Goal: Task Accomplishment & Management: Complete application form

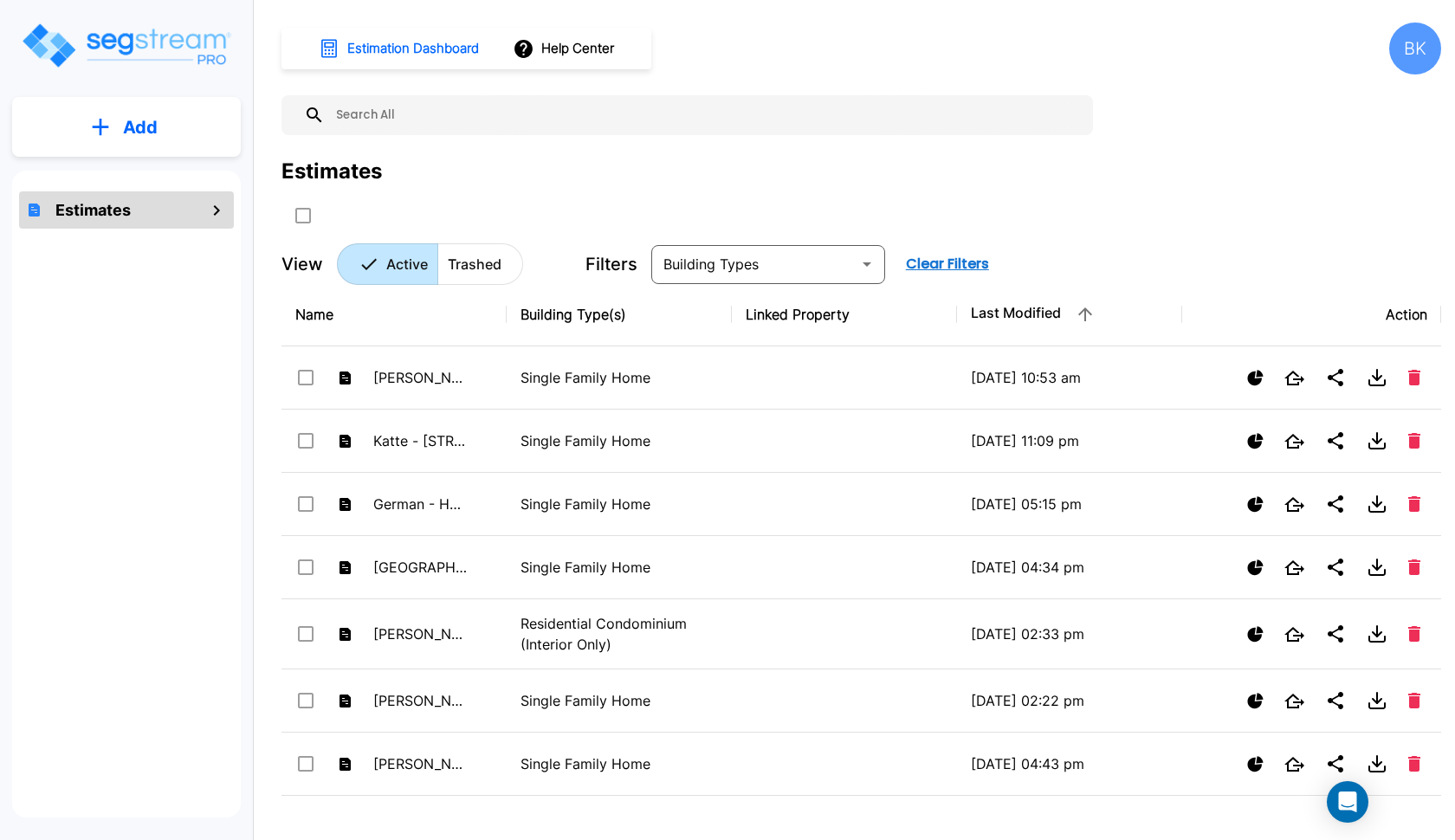
click at [155, 122] on p "Add" at bounding box center [140, 127] width 35 height 26
click at [133, 178] on p "Add Estimate" at bounding box center [137, 174] width 88 height 21
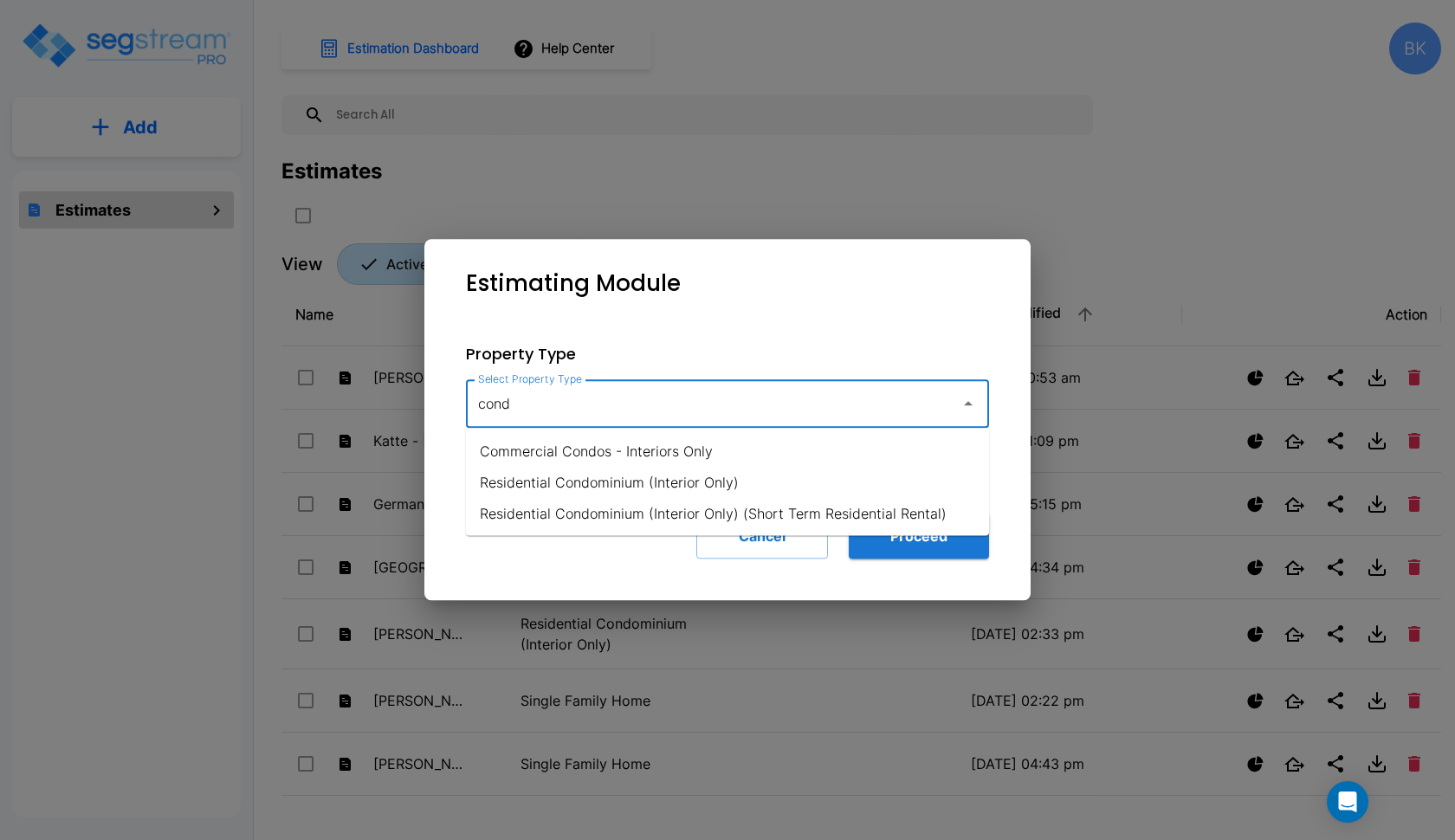
click at [559, 472] on li "Residential Condominium (Interior Only)" at bounding box center [727, 482] width 523 height 31
type input "Residential Condominium (Interior Only)"
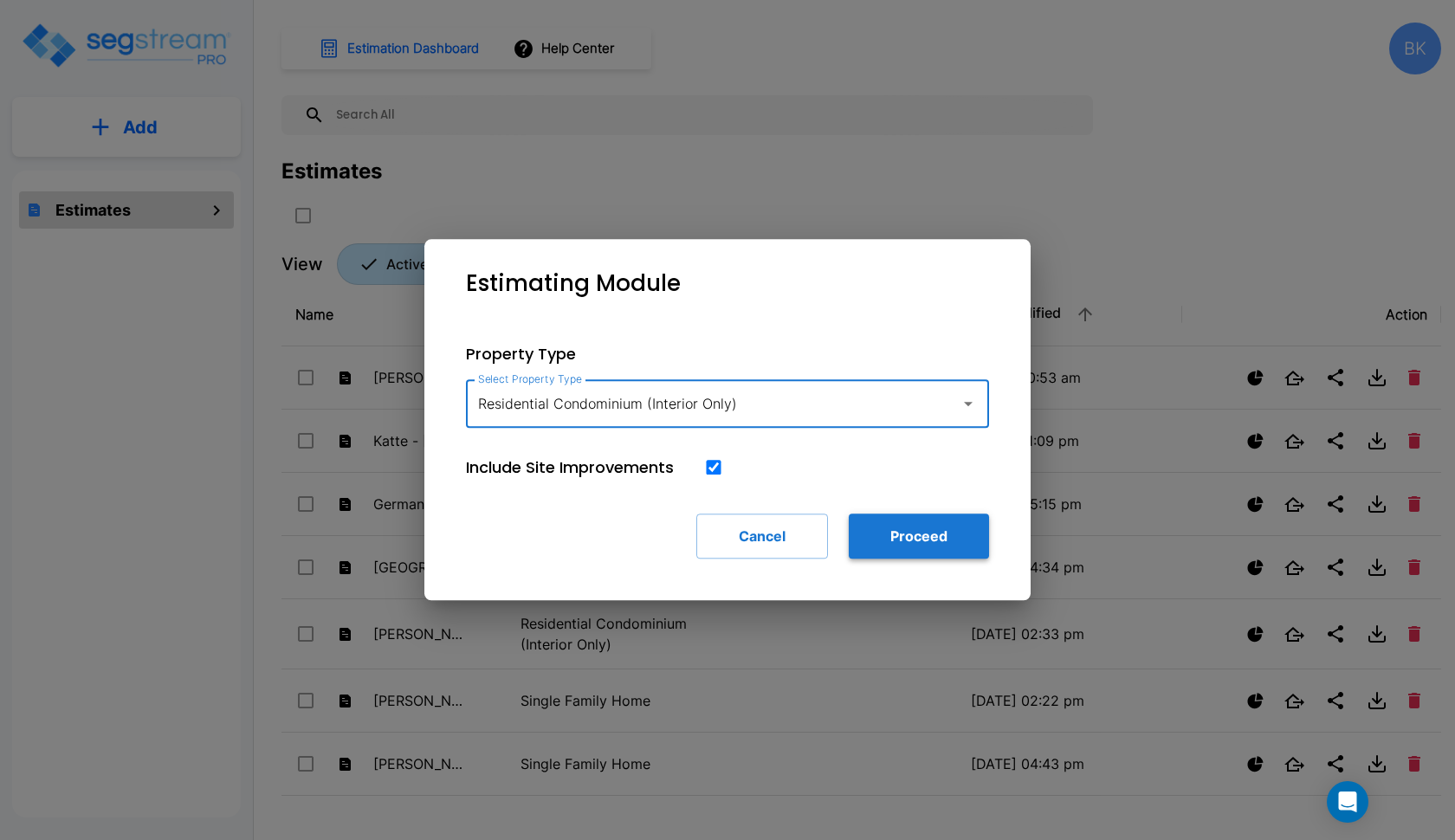
click at [871, 532] on button "Proceed" at bounding box center [918, 535] width 140 height 45
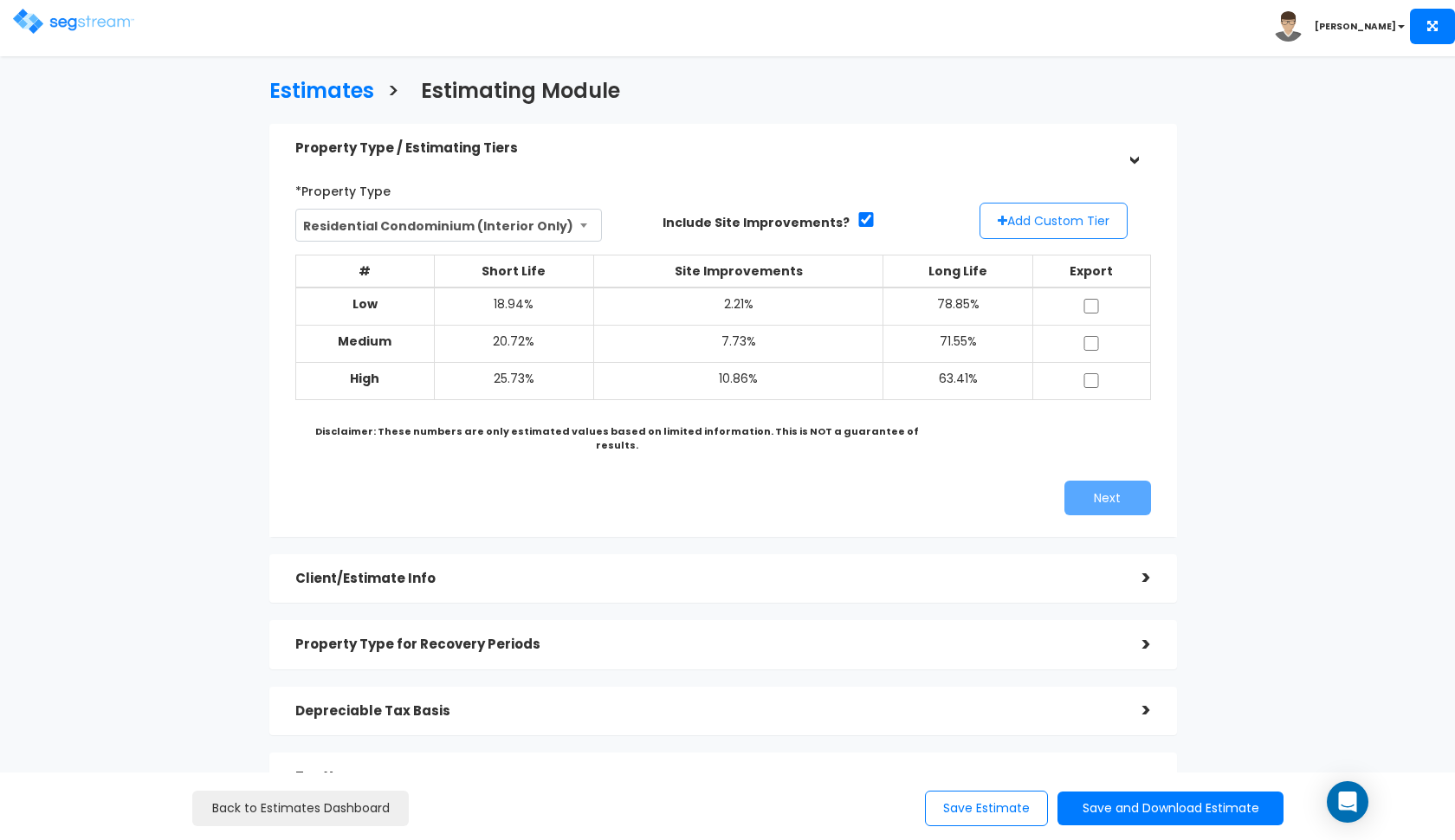
click at [1035, 228] on button "Add Custom Tier" at bounding box center [1053, 220] width 148 height 36
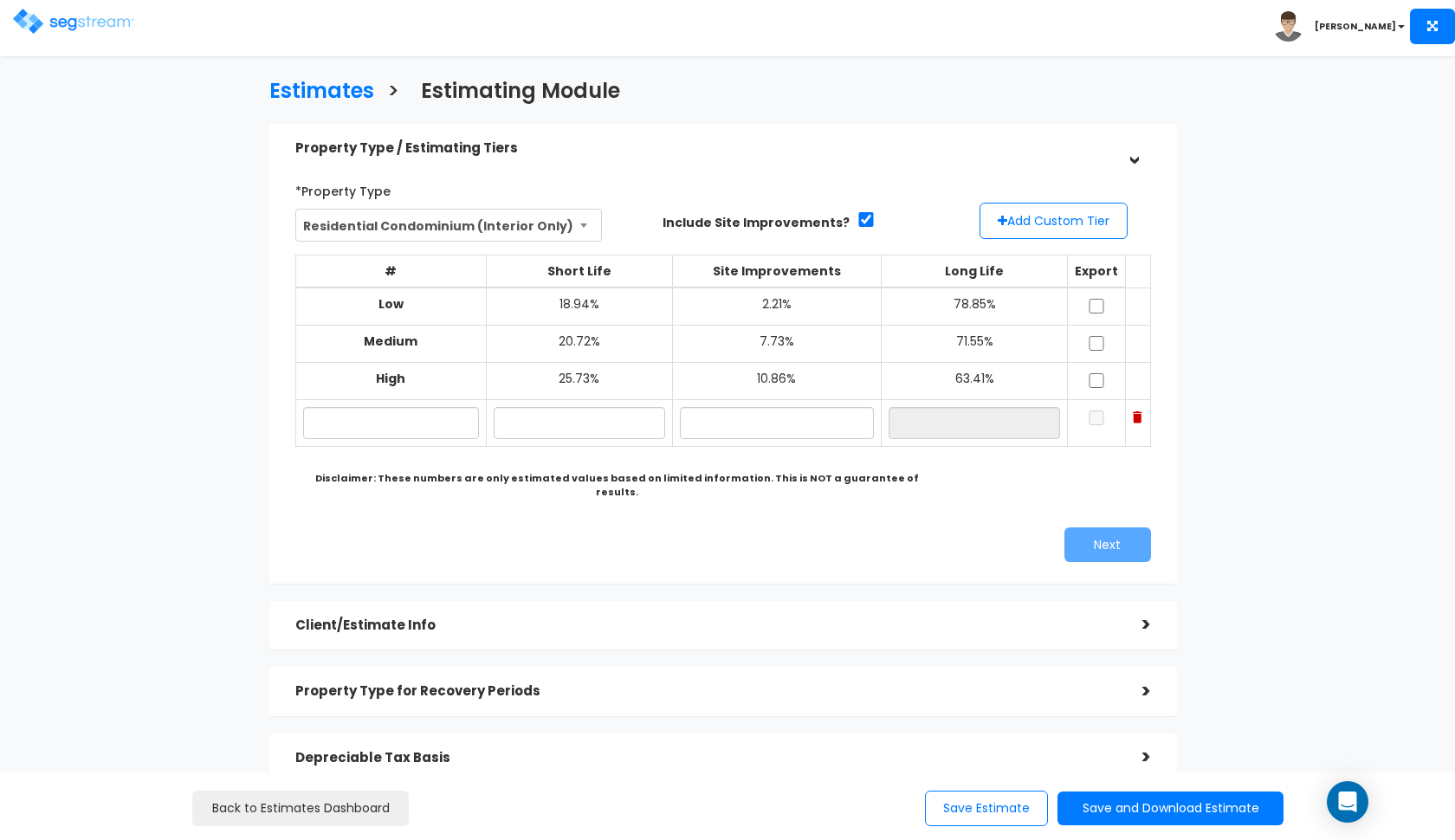
click at [403, 400] on td at bounding box center [391, 423] width 191 height 47
click at [381, 422] on input "text" at bounding box center [391, 423] width 176 height 32
type input "3"
paste input "313 Ford St CONSHOHOCKEN PA 19428"
type input "313 Ford St"
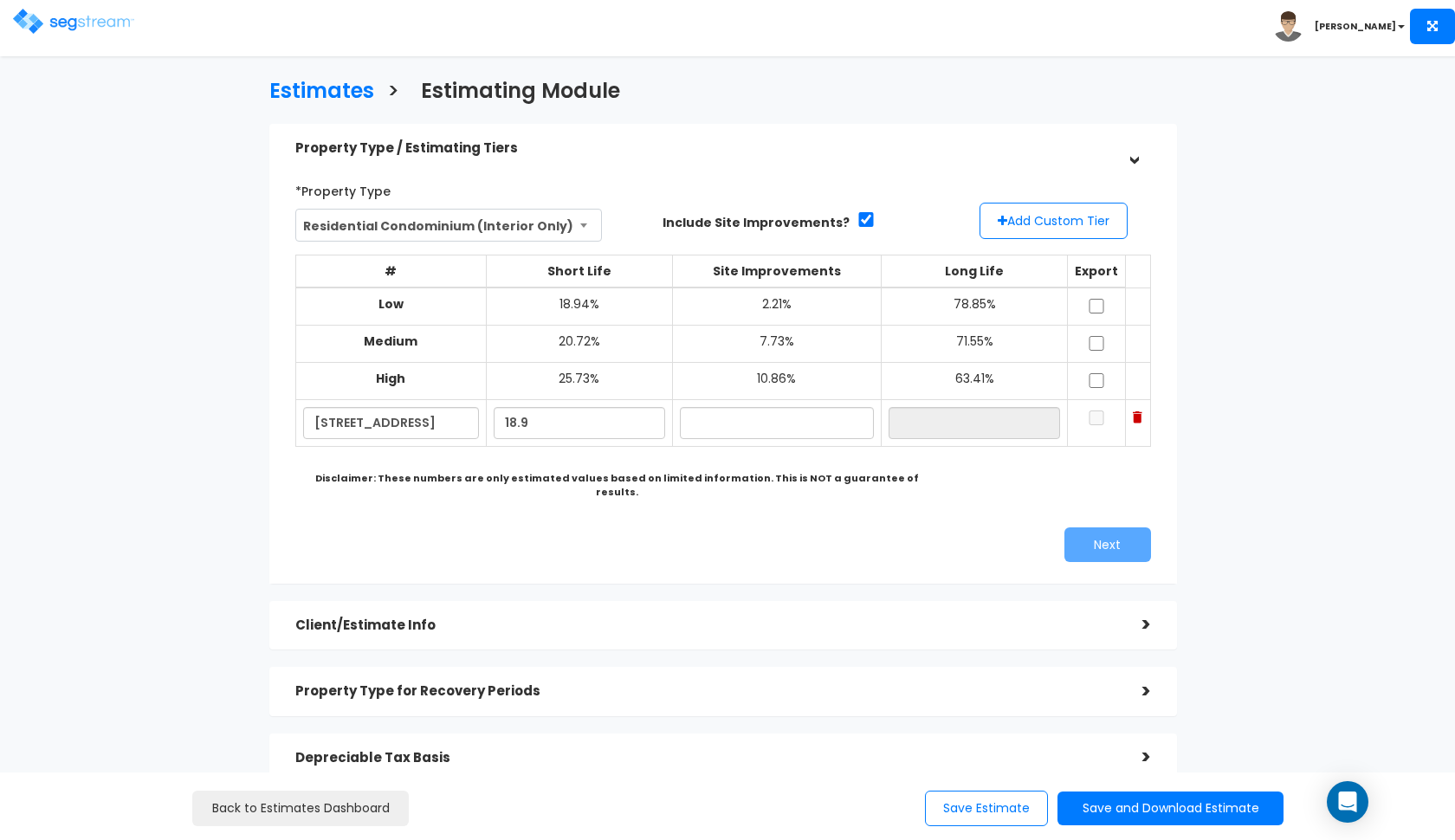
type input "18.90%"
click at [572, 529] on div "Next" at bounding box center [723, 544] width 882 height 35
click at [775, 425] on input "text" at bounding box center [776, 423] width 195 height 32
type input "2.00%"
type input "79.10%"
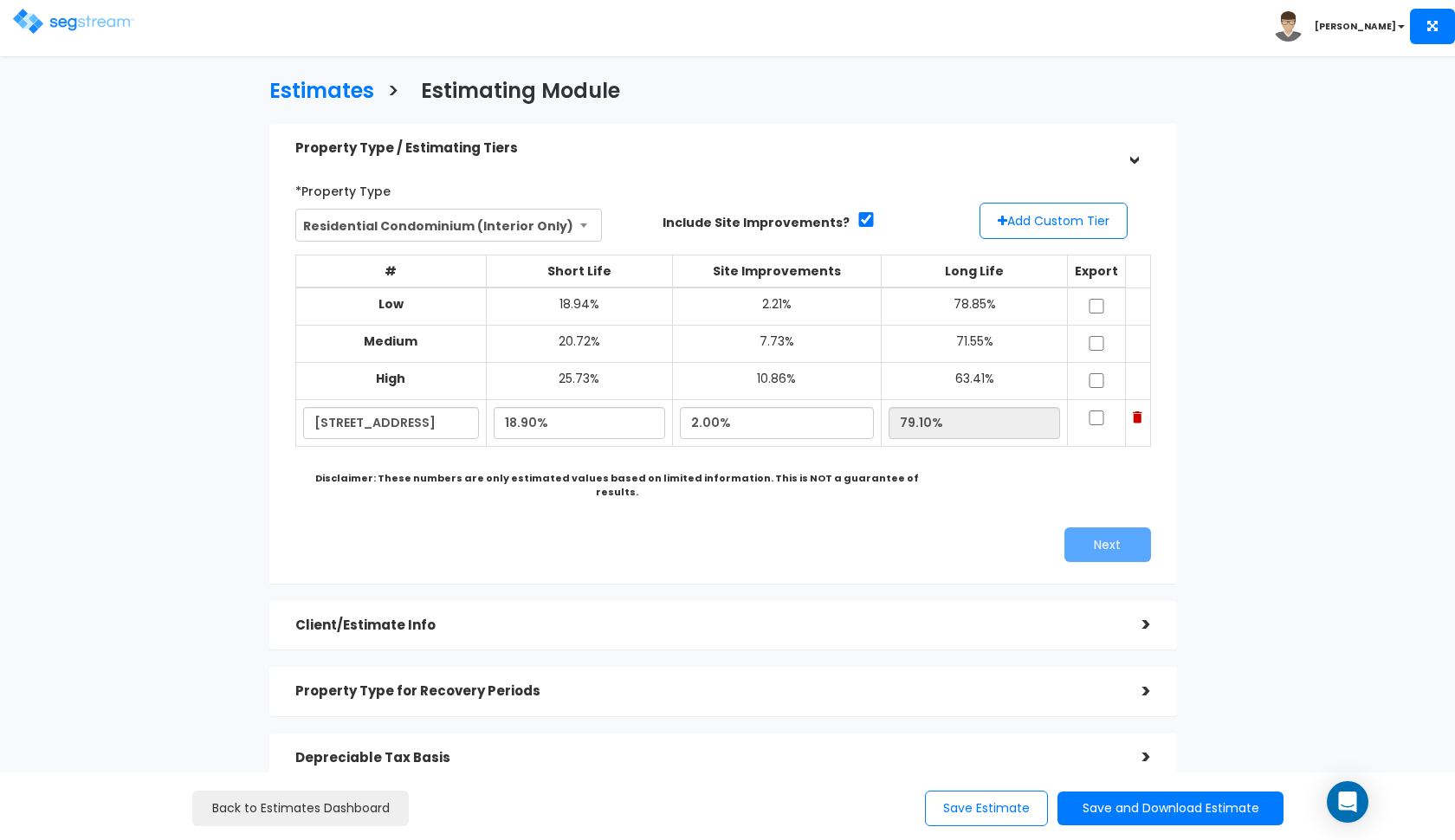
click at [776, 527] on div "Next" at bounding box center [944, 544] width 441 height 35
click at [1102, 305] on input "checkbox" at bounding box center [1096, 305] width 17 height 14
checkbox input "true"
click at [1102, 337] on input "checkbox" at bounding box center [1096, 343] width 17 height 14
checkbox input "true"
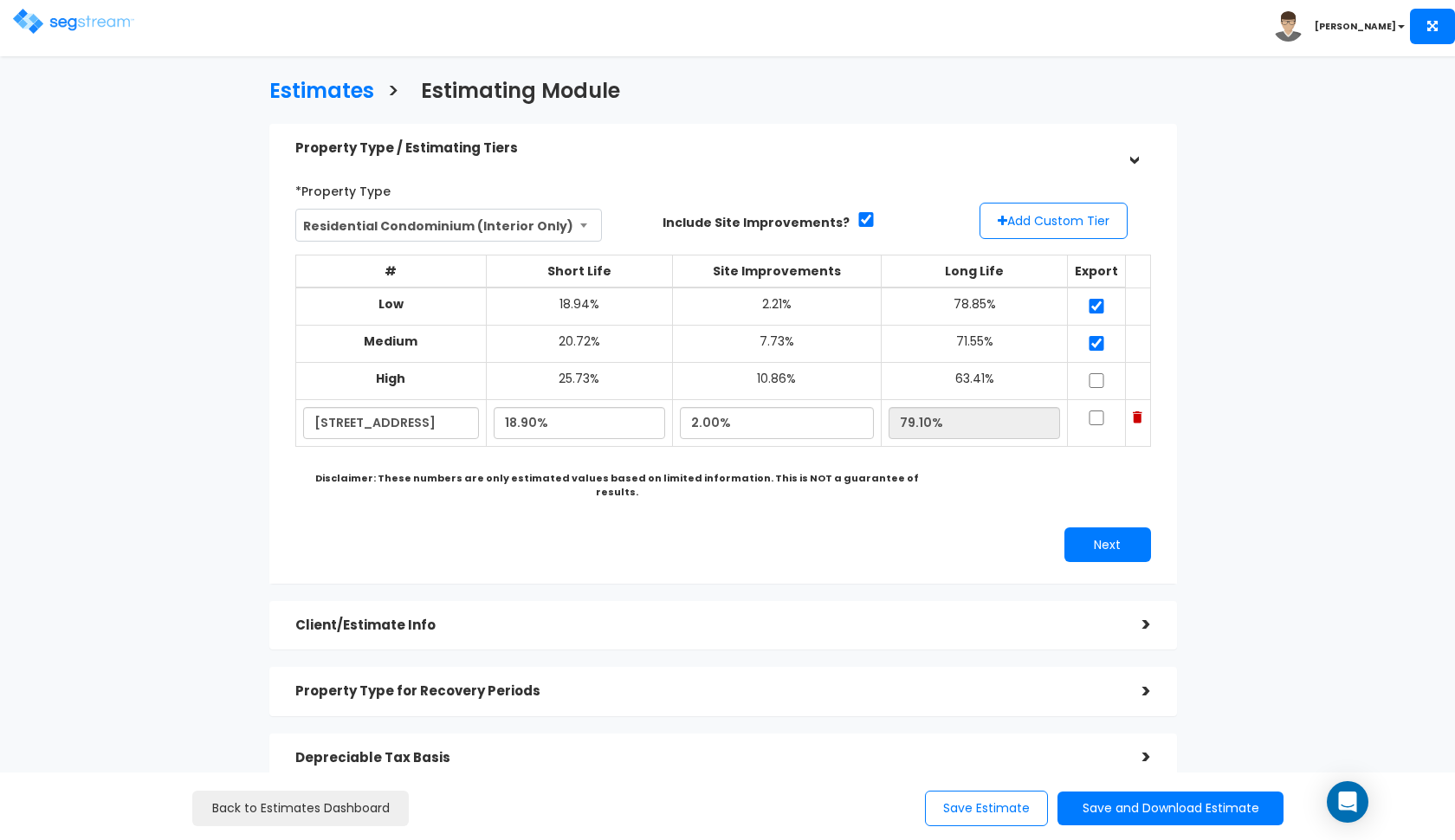
click at [1101, 374] on input "checkbox" at bounding box center [1096, 380] width 17 height 14
checkbox input "true"
click at [1098, 412] on input "checkbox" at bounding box center [1096, 418] width 17 height 14
checkbox input "true"
click at [1075, 527] on button "Next" at bounding box center [1107, 544] width 86 height 35
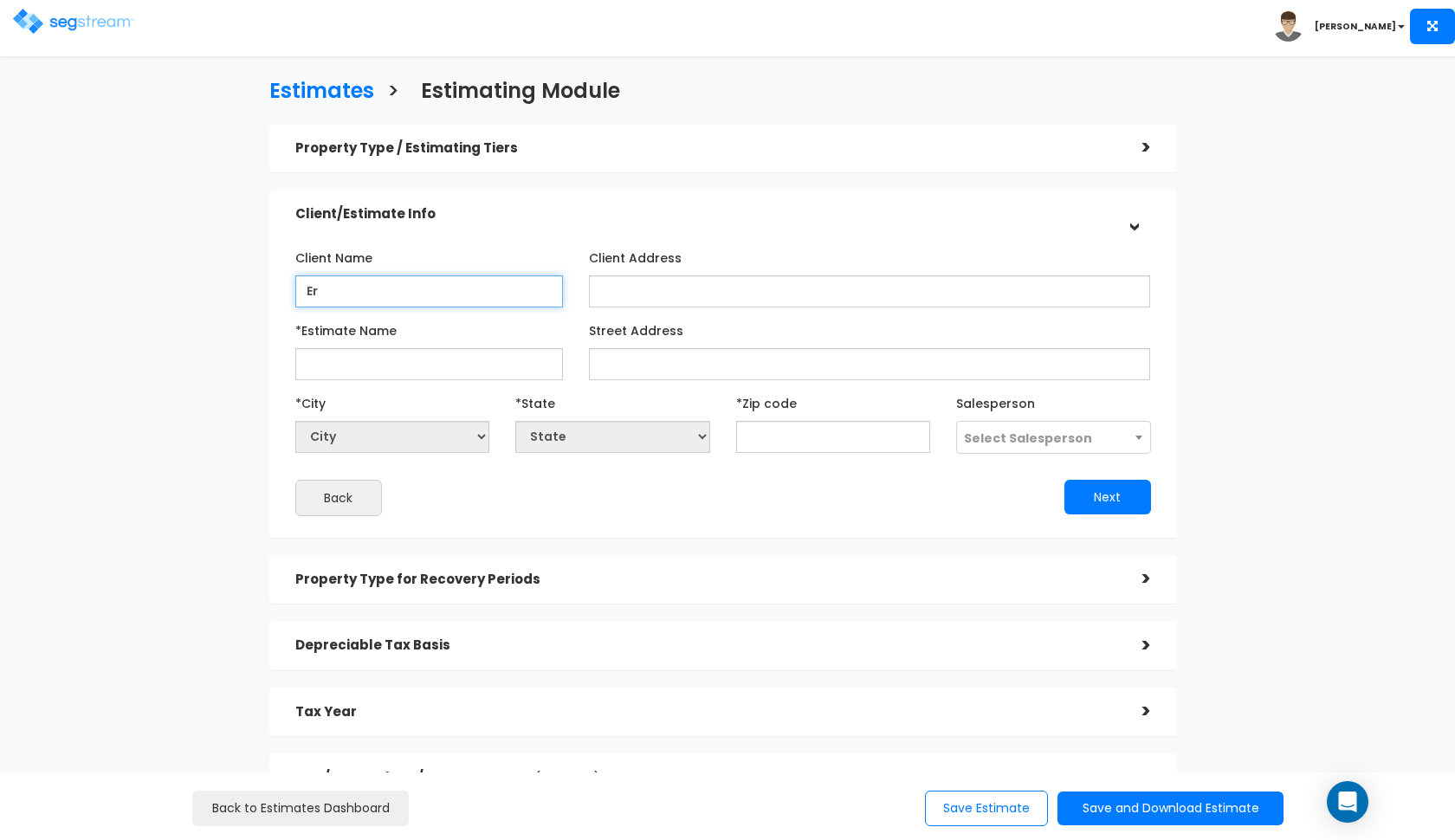
type input "E"
type input "Kyle Neptune"
click at [363, 146] on h5 "Property Type / Estimating Tiers" at bounding box center [706, 148] width 821 height 14
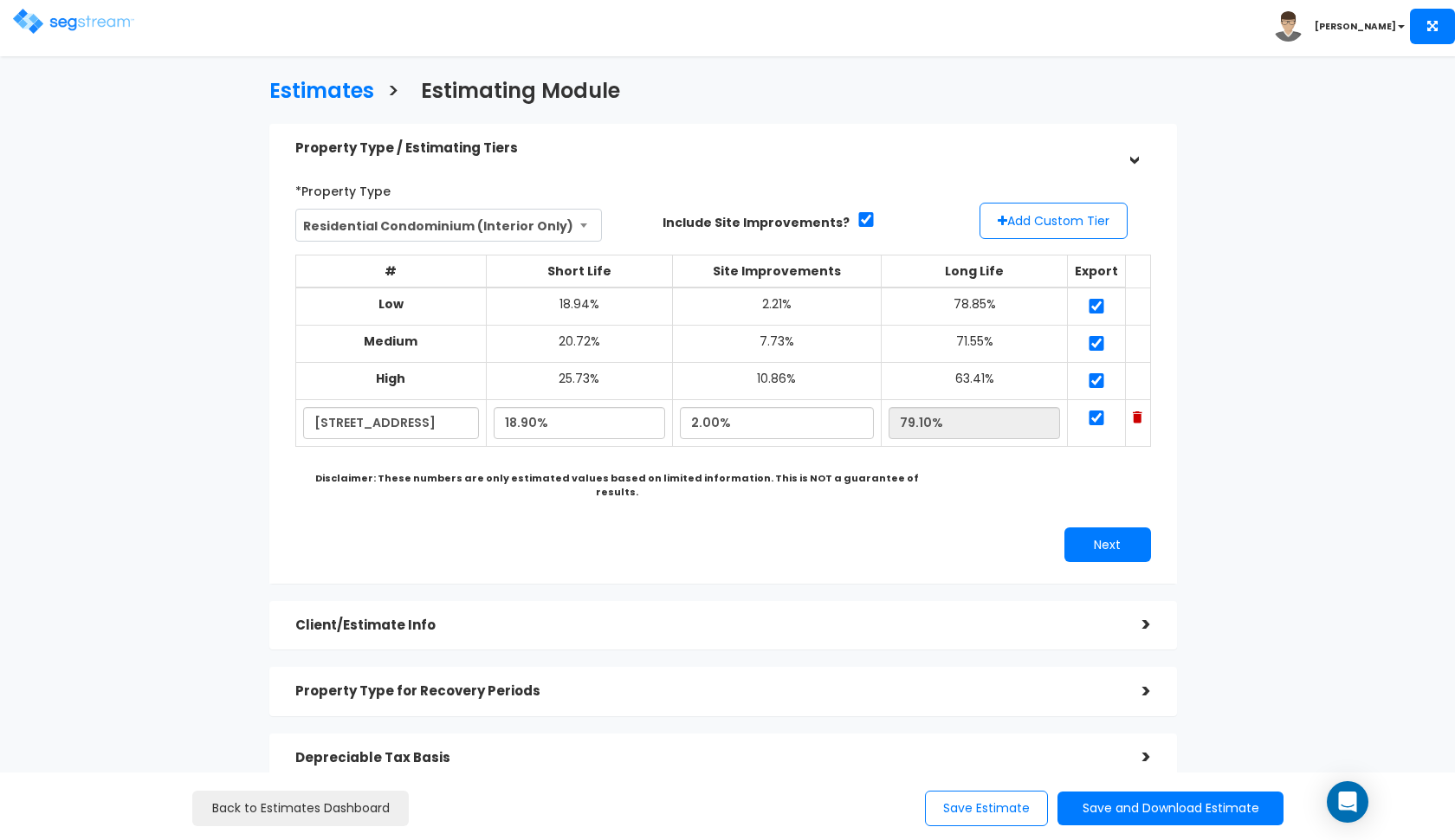
click at [363, 146] on h5 "Property Type / Estimating Tiers" at bounding box center [706, 148] width 821 height 14
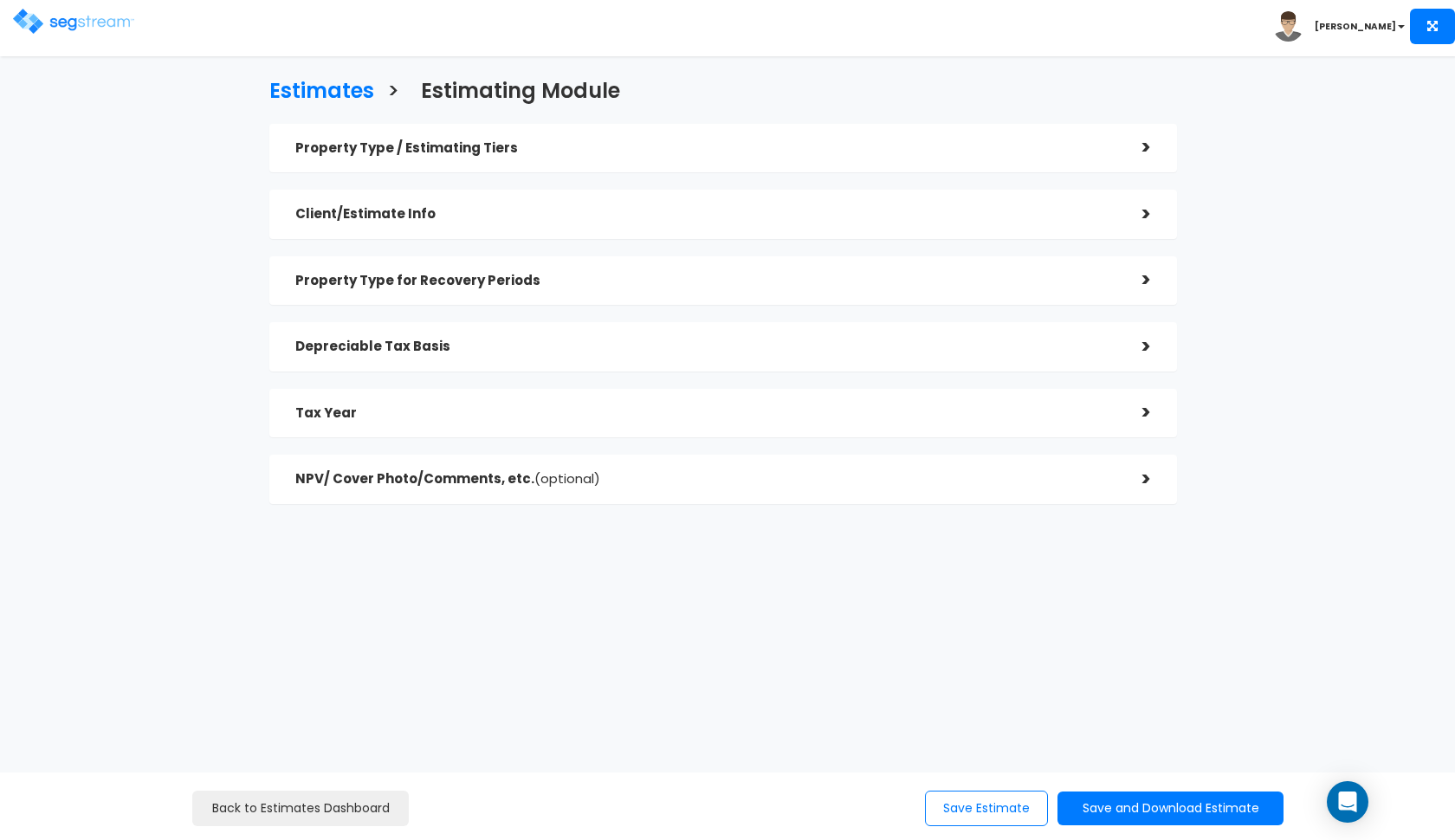
click at [398, 215] on h5 "Client/Estimate Info" at bounding box center [706, 214] width 821 height 14
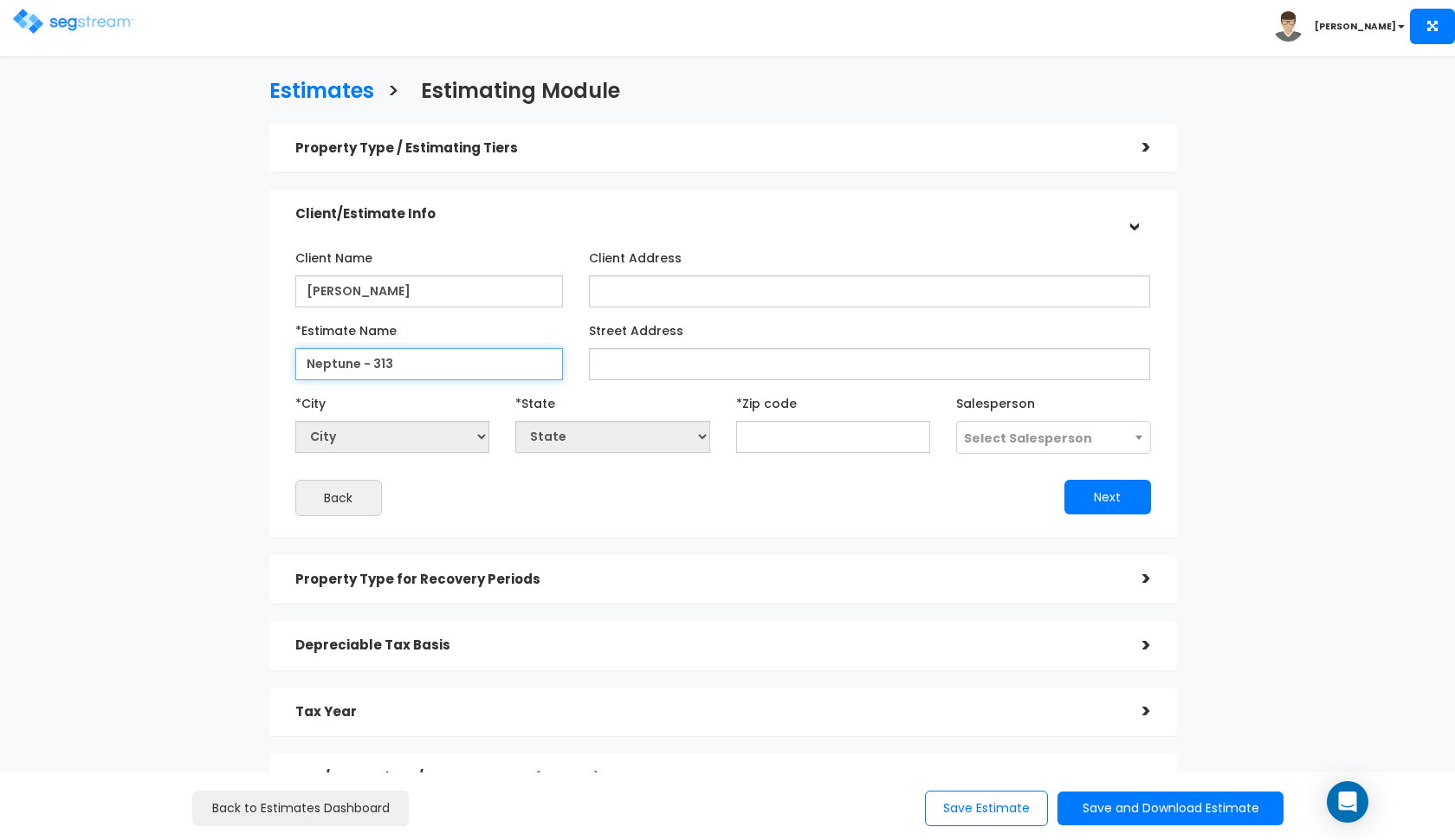
click at [411, 370] on input "Neptune - 313" at bounding box center [430, 364] width 268 height 32
type input "Neptune - [STREET_ADDRESS]"
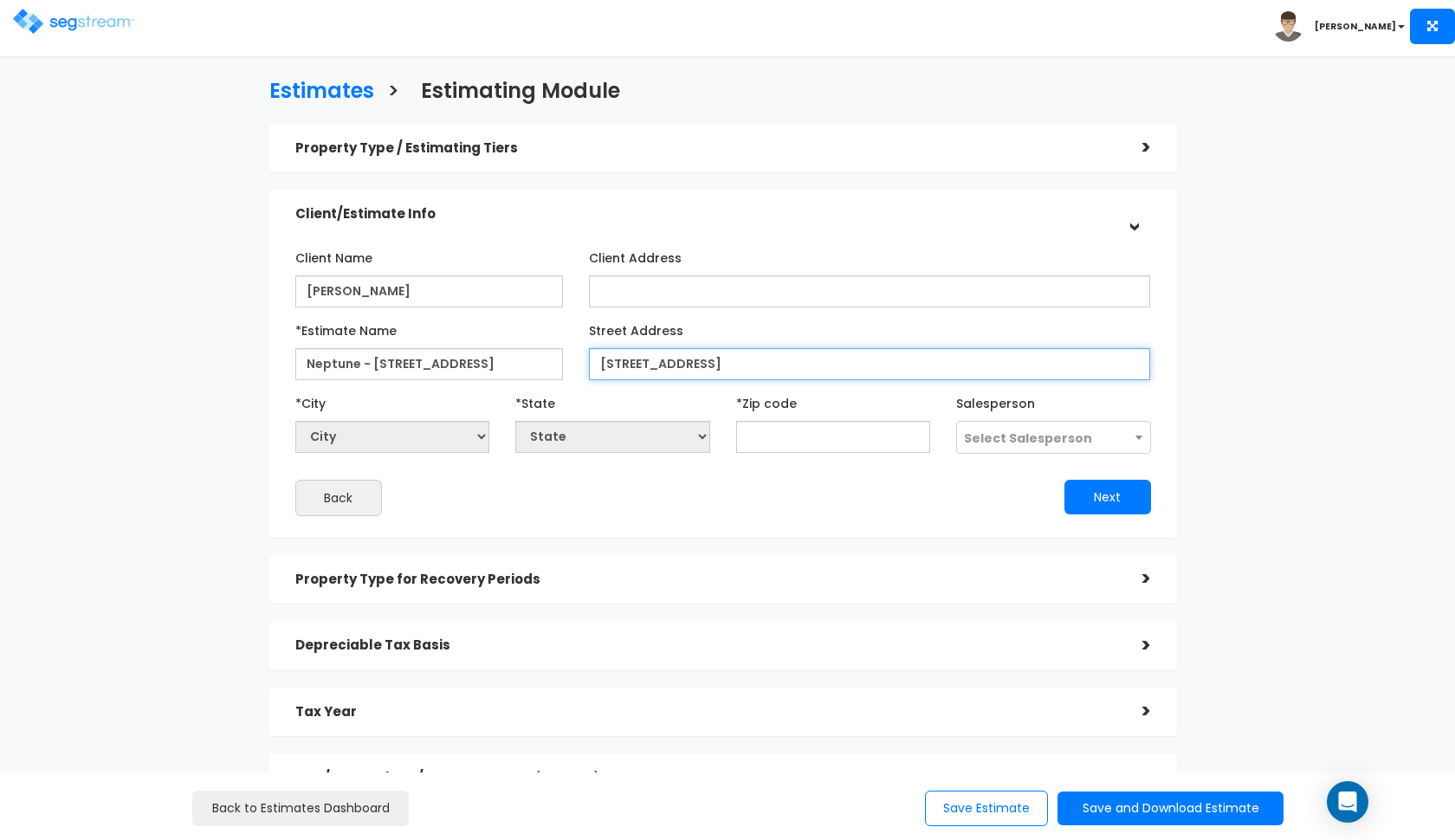
type input "313 Ford St"
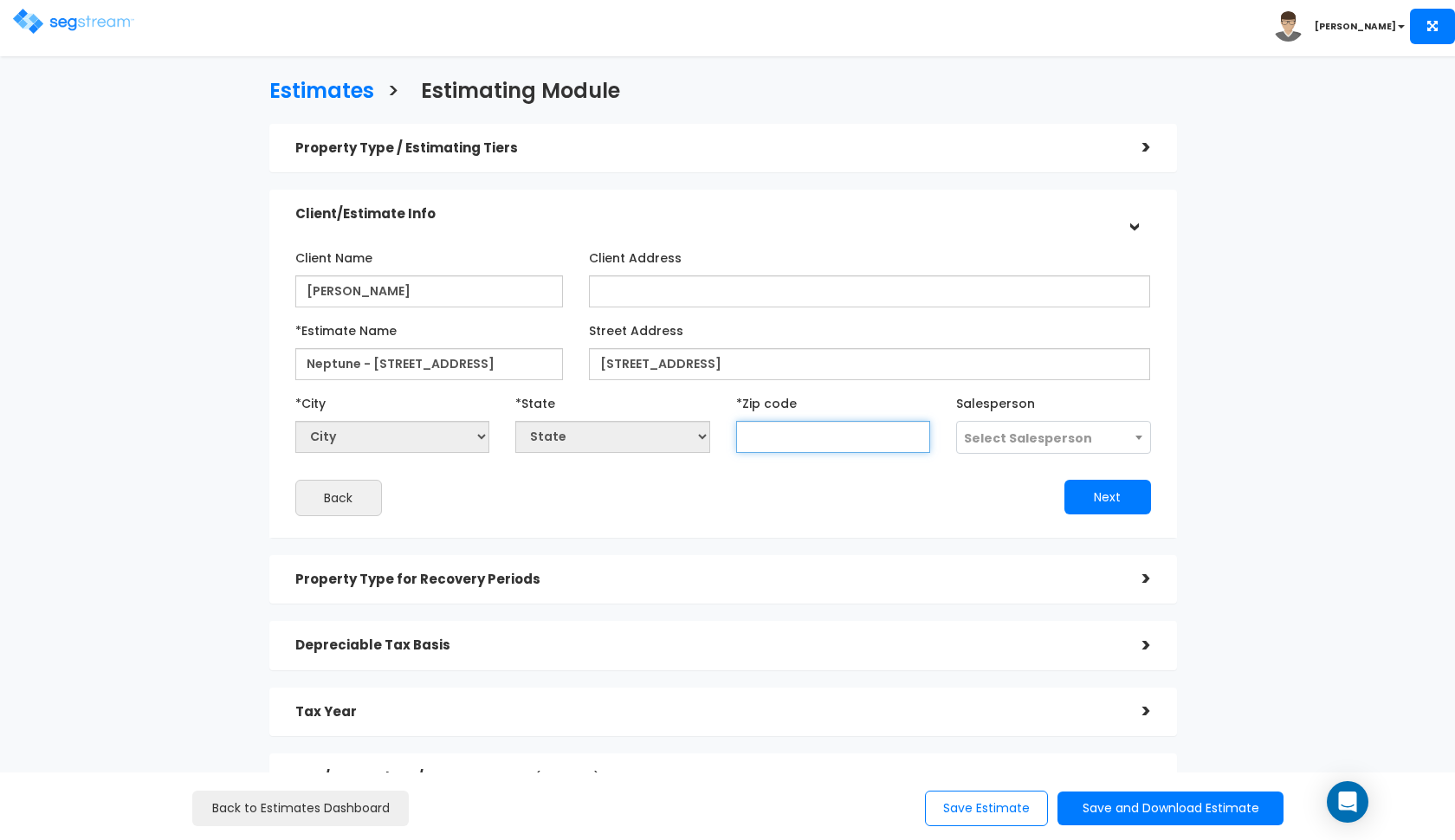
select select "National Average"
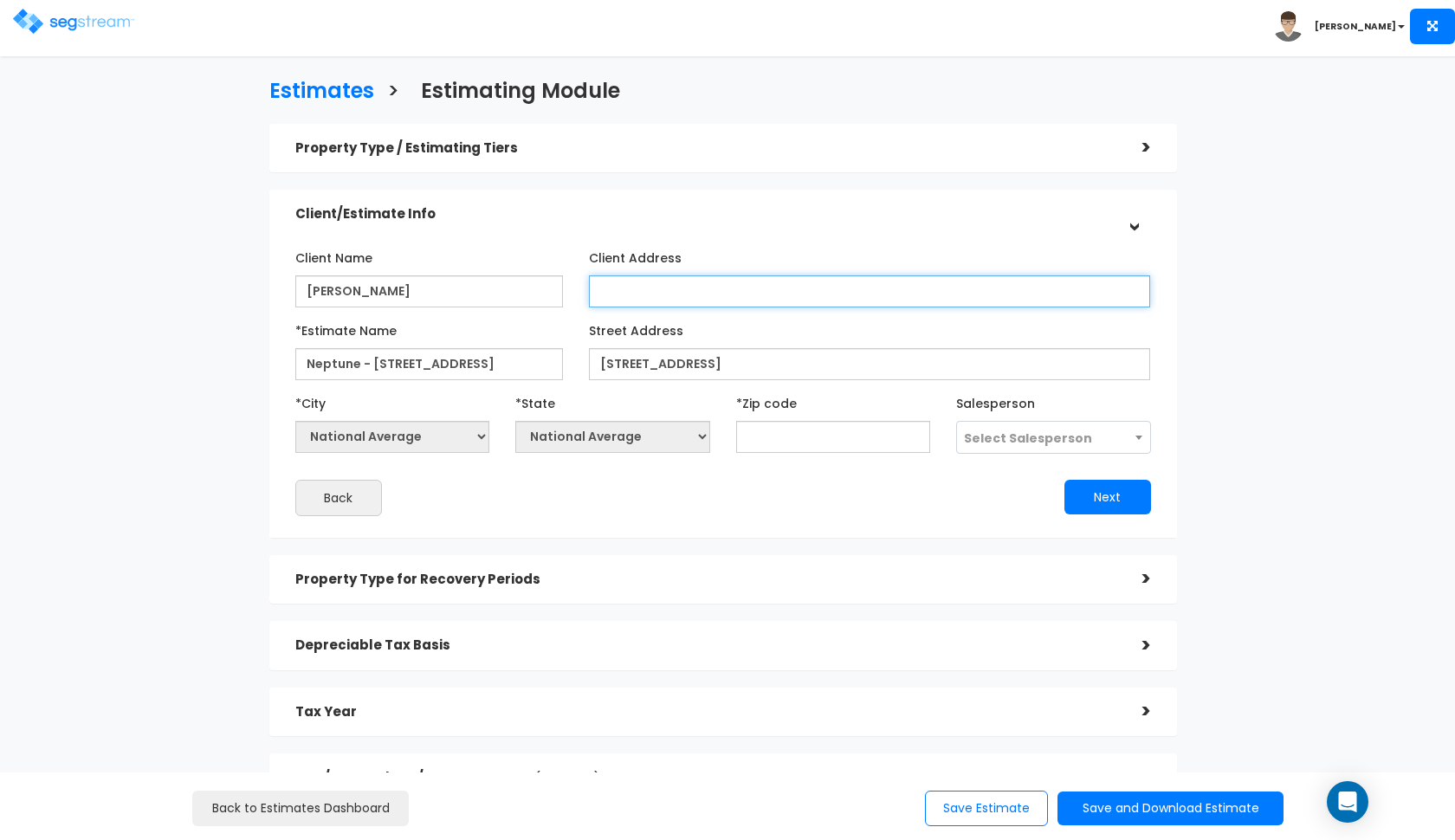
click at [712, 295] on input "Client Address" at bounding box center [869, 291] width 562 height 32
paste input "313 Ford St CONSHOHOCKEN PA 19428"
drag, startPoint x: 837, startPoint y: 291, endPoint x: 794, endPoint y: 290, distance: 43.0
click at [794, 290] on input "313 Ford St CONSHOHOCKEN PA 19428" at bounding box center [869, 291] width 562 height 32
type input "313 Ford St CONSHOHOCKEN PA 19428"
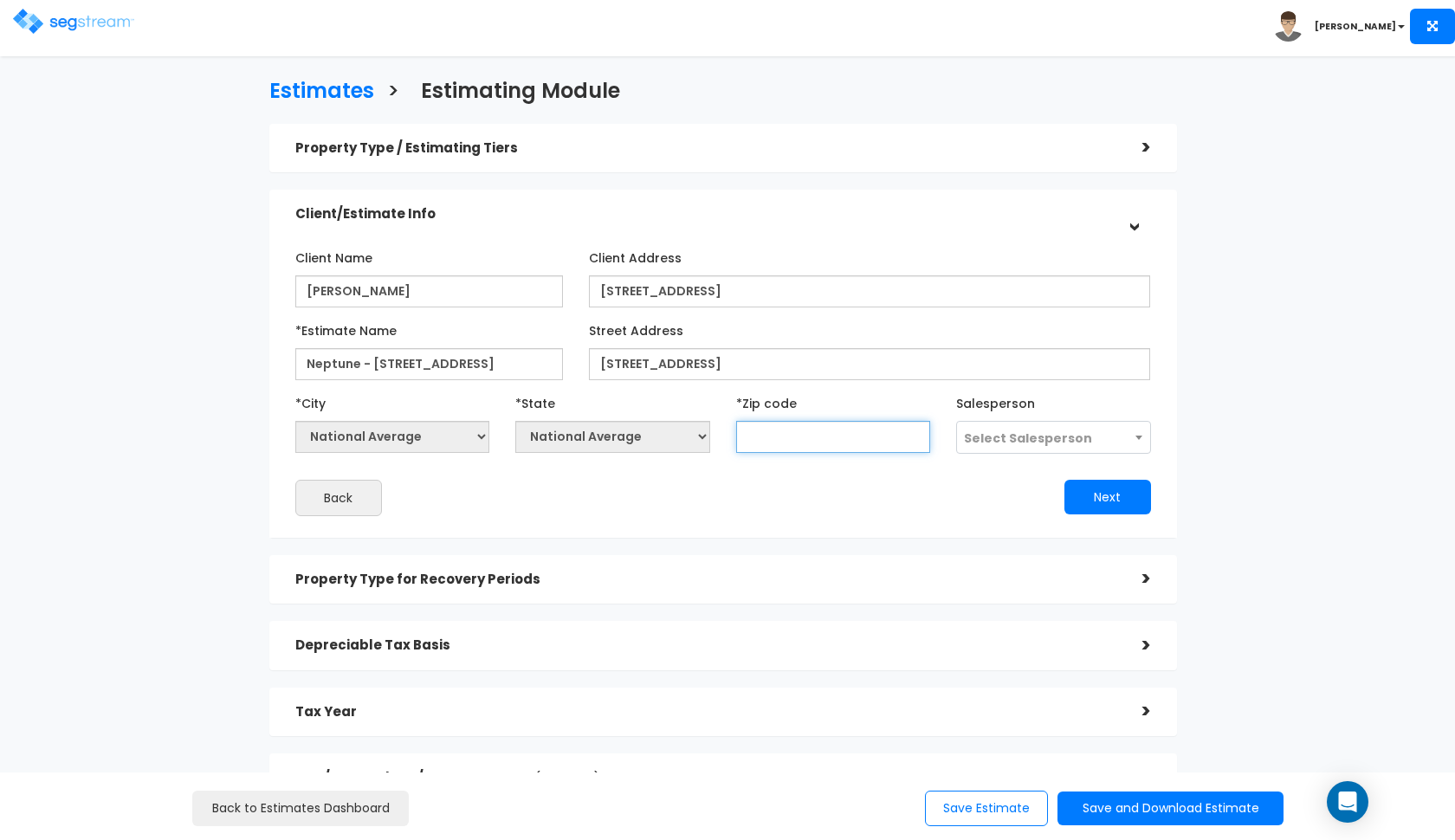
click at [798, 436] on input "text" at bounding box center [833, 437] width 195 height 32
paste input "19428"
type input "19428"
select select "PA"
type input "19428"
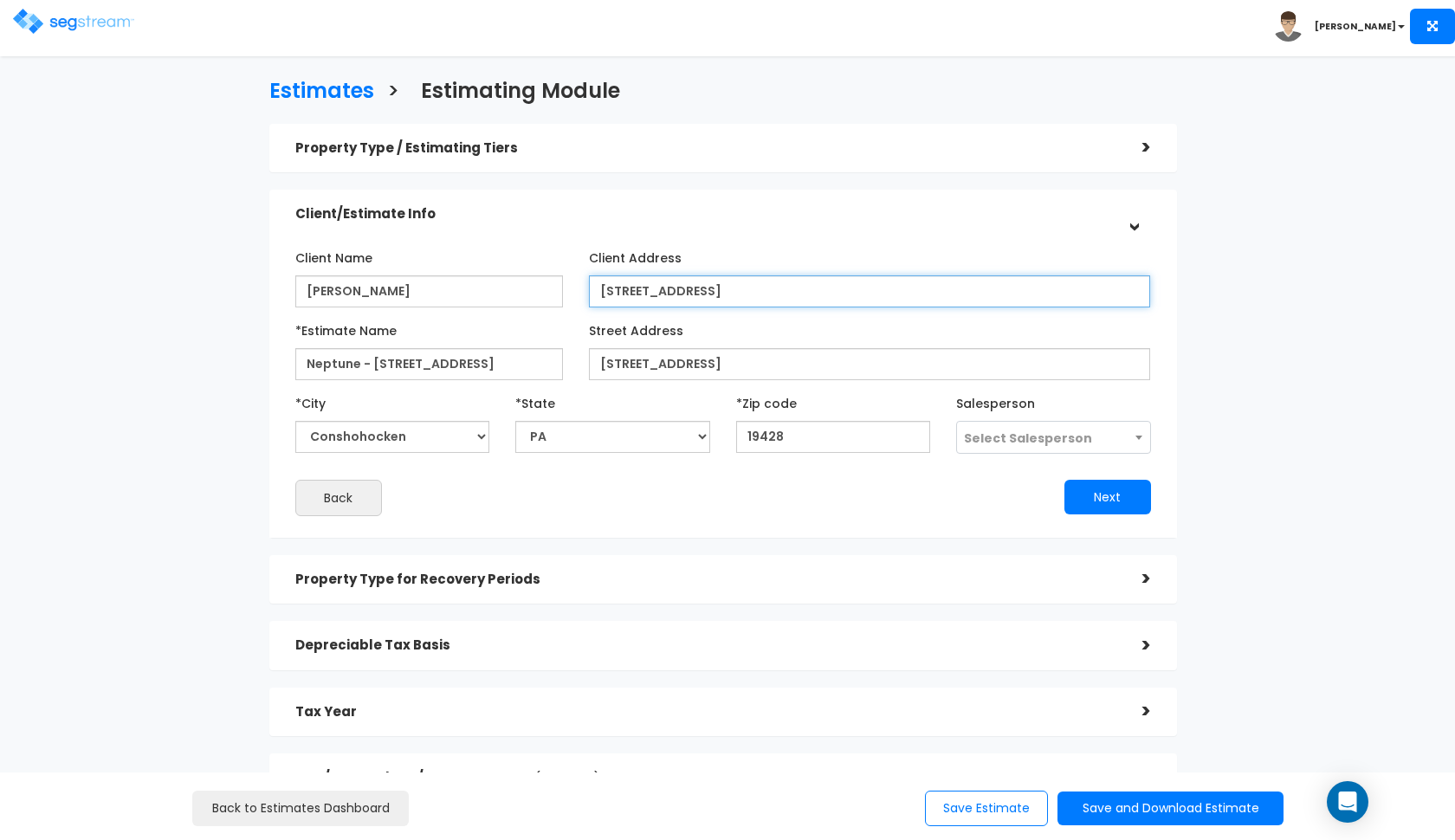
drag, startPoint x: 836, startPoint y: 293, endPoint x: 440, endPoint y: 292, distance: 396.0
click at [440, 292] on div "Client Name Kyle Neptune Client Address 313 Ford St CONSHOHOCKEN PA 19428" at bounding box center [723, 275] width 882 height 64
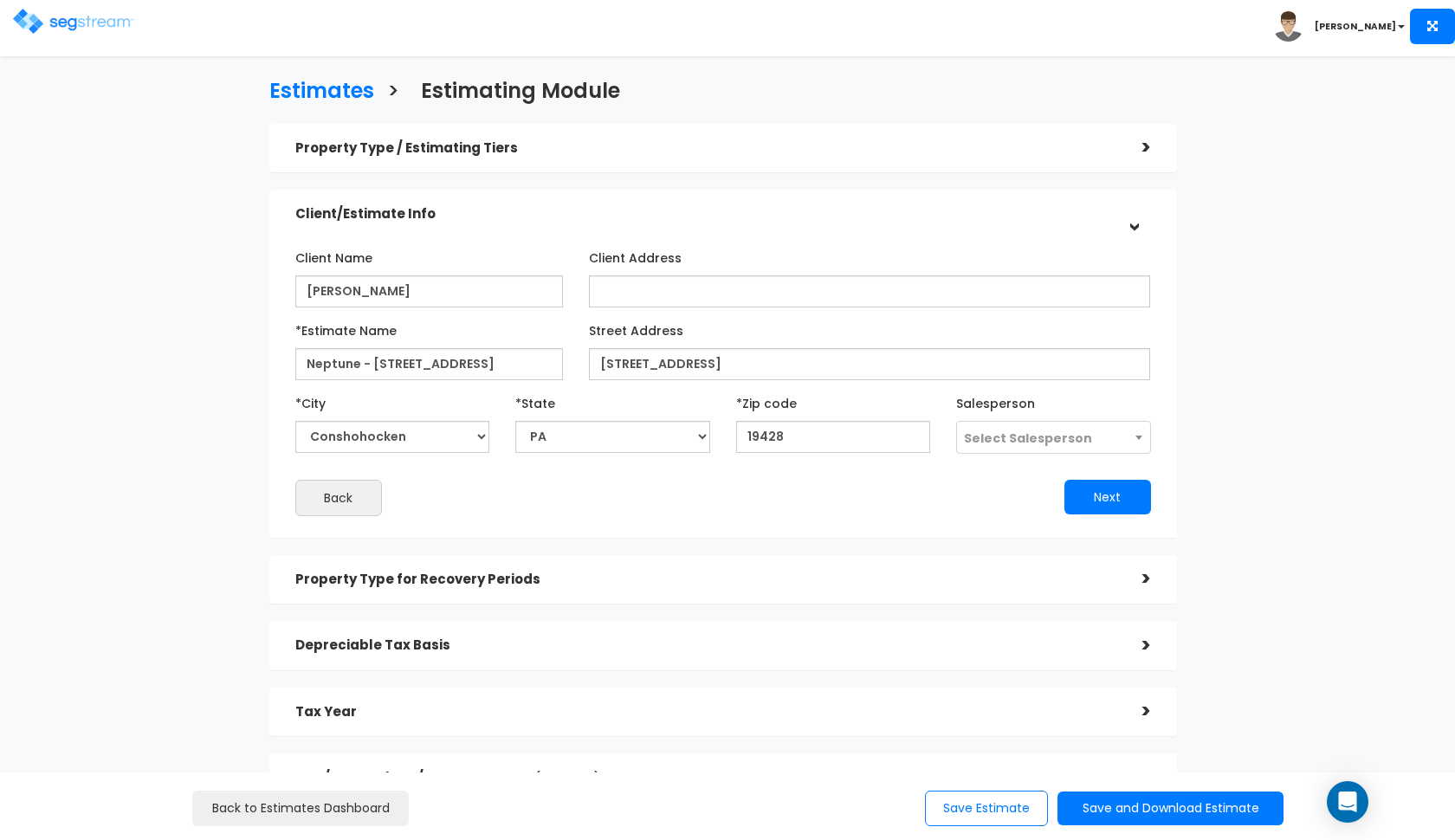
click at [955, 436] on div "Salesperson Select Salesperson Andrew Oliverson Mark Santiago" at bounding box center [1053, 421] width 221 height 65
click at [979, 443] on span "Select Salesperson" at bounding box center [1028, 438] width 129 height 17
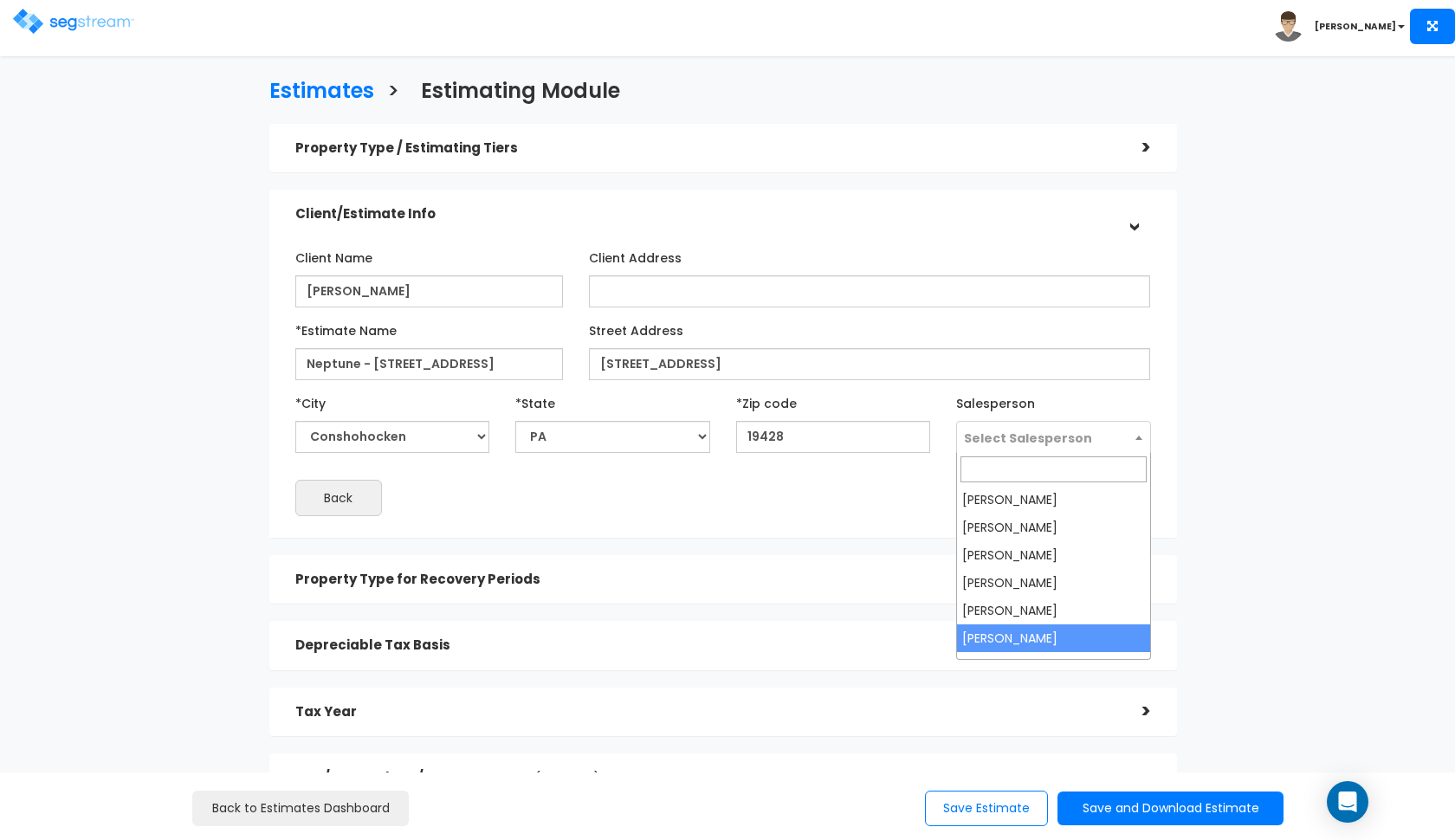
select select "190"
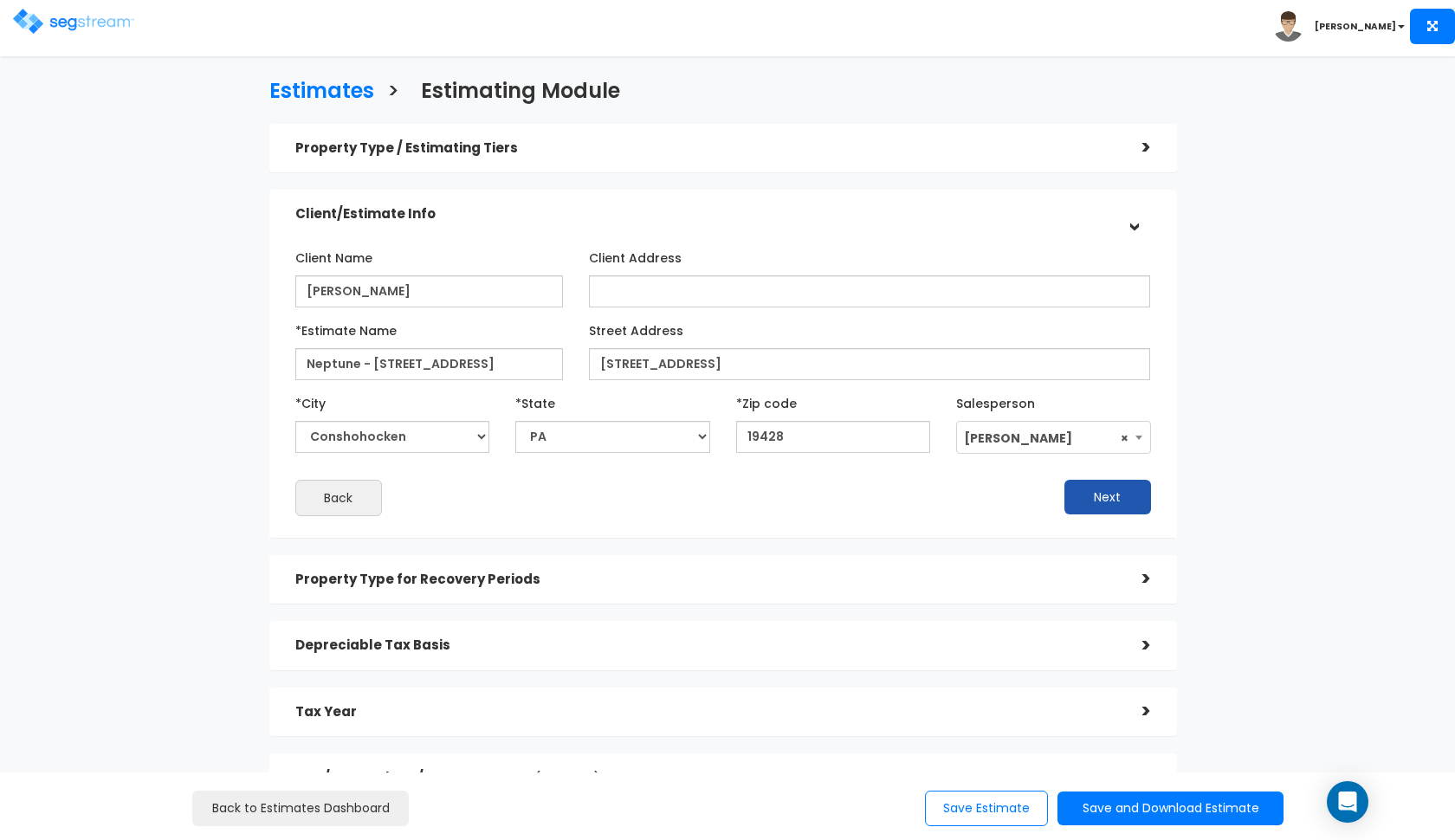
click at [1079, 494] on button "Next" at bounding box center [1107, 497] width 86 height 35
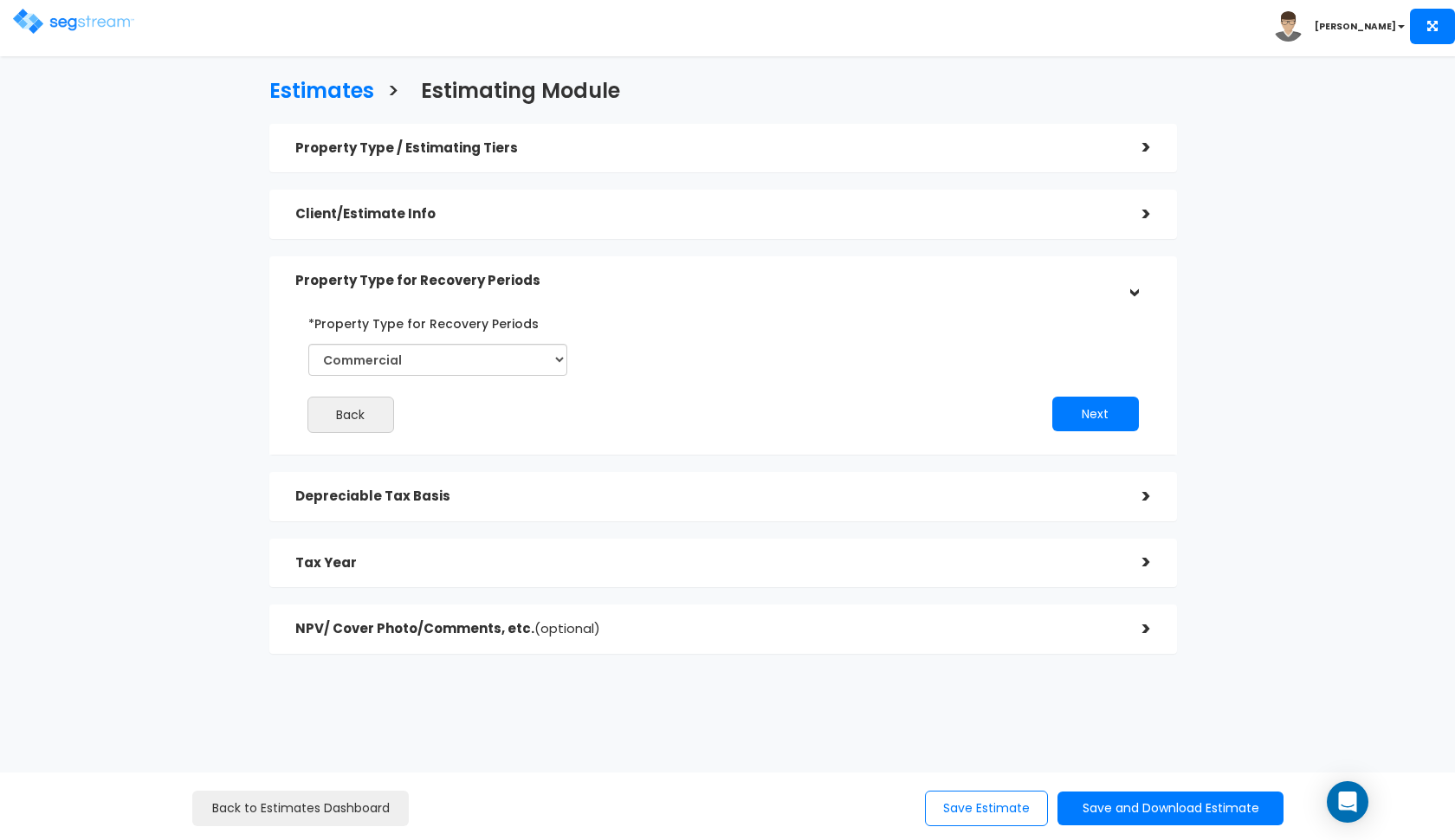
click at [568, 360] on div "*Property Type for Recovery Periods Commercial Residential" at bounding box center [438, 349] width 285 height 80
select select "Residential"
click at [1086, 411] on button "Next" at bounding box center [1096, 413] width 86 height 35
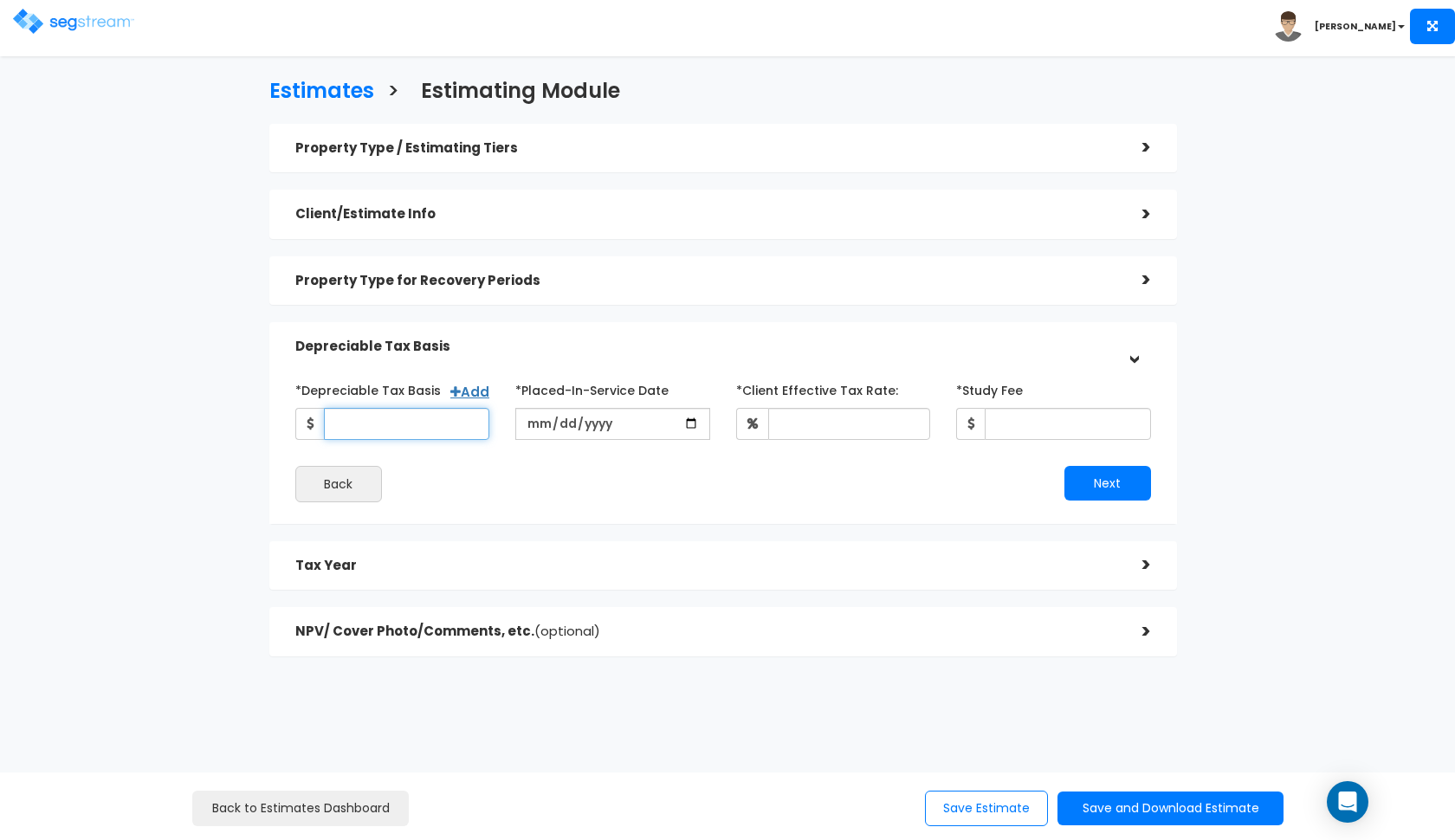
click at [369, 414] on input "*Depreciable Tax Basis" at bounding box center [406, 424] width 166 height 32
type input "290,000"
click at [538, 426] on input "date" at bounding box center [612, 424] width 195 height 32
type input "2021-06-01"
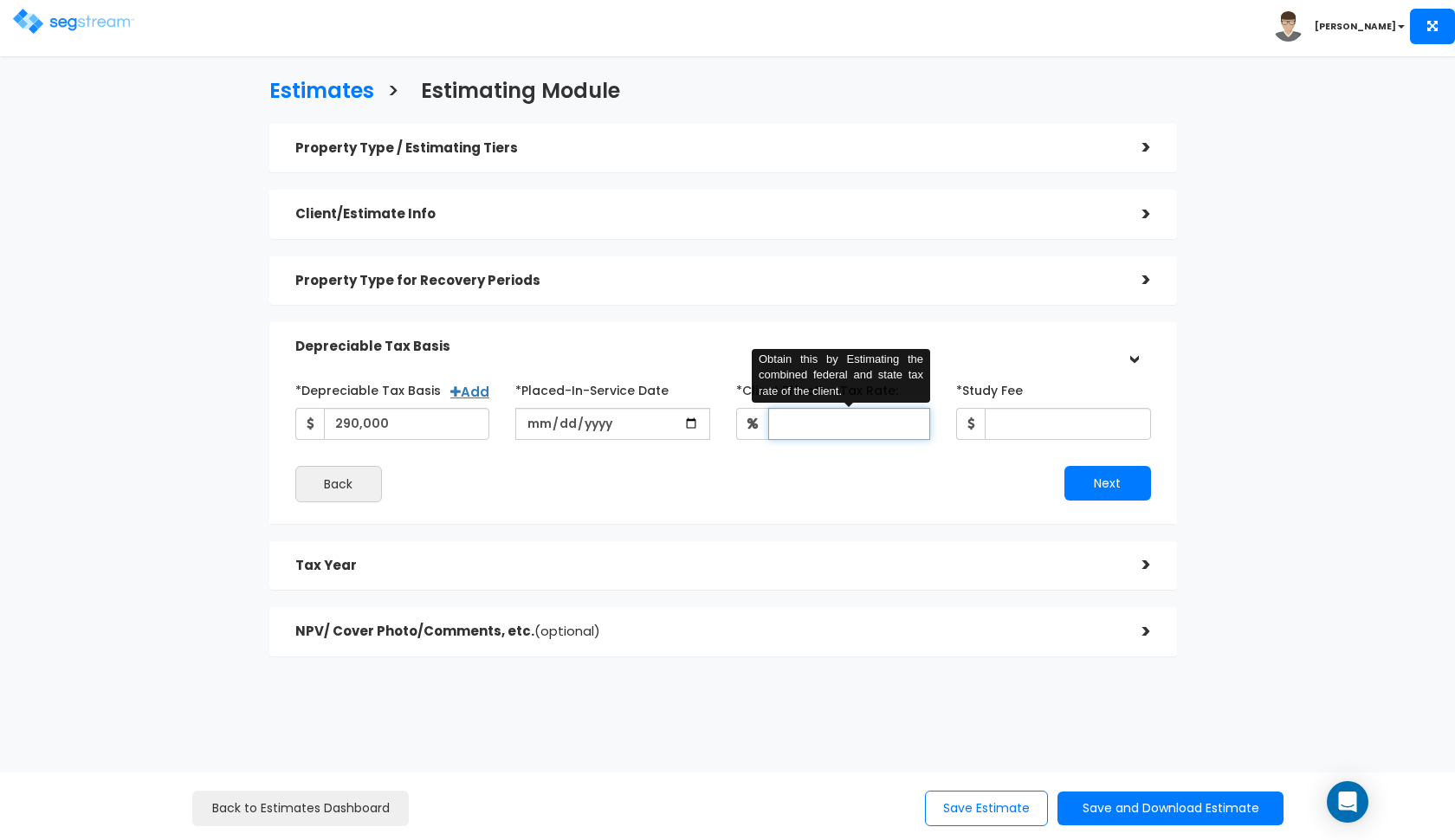
type input "3"
type input "28"
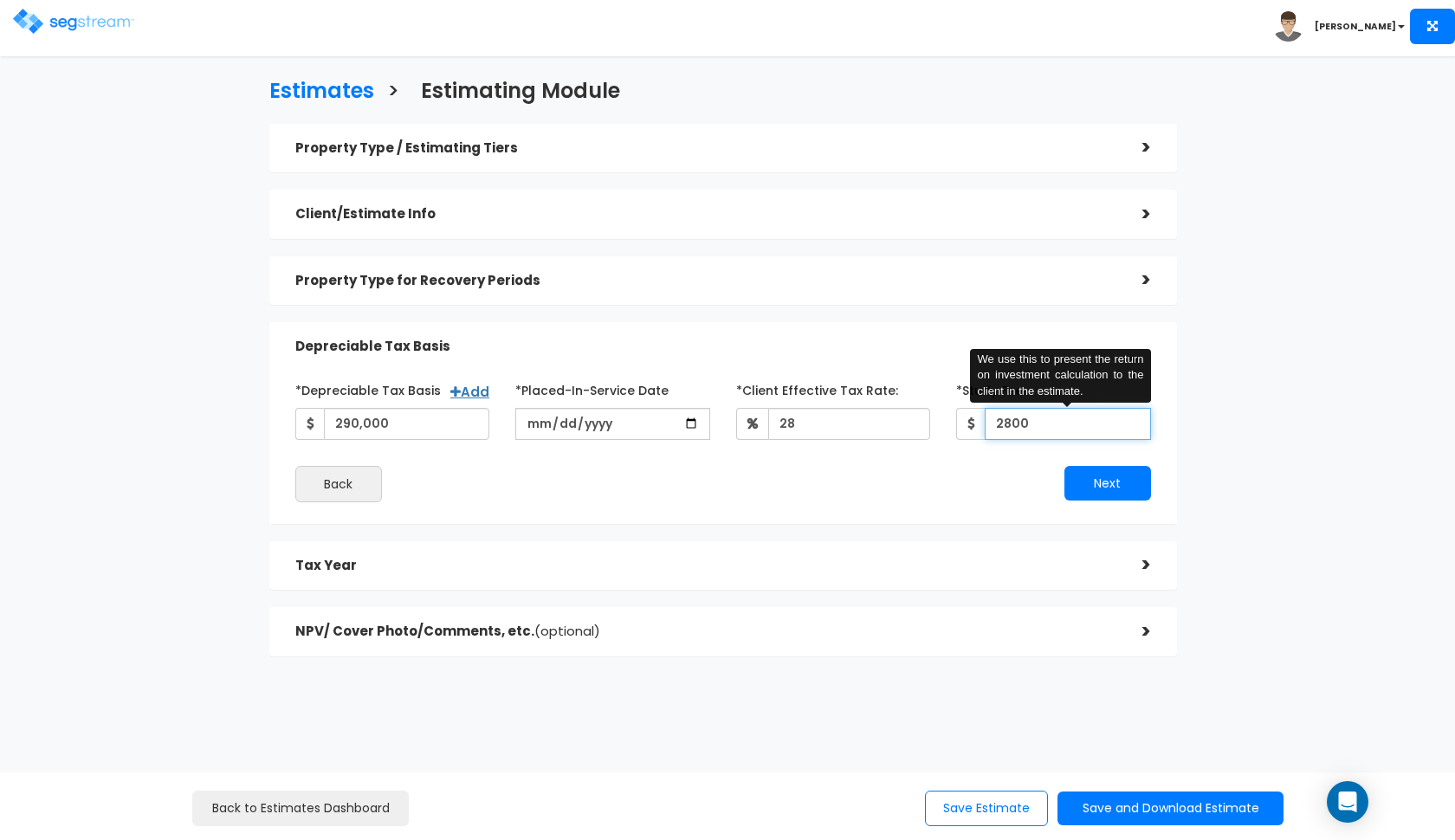
type input "2,800"
click at [1100, 473] on button "Next" at bounding box center [1107, 482] width 86 height 35
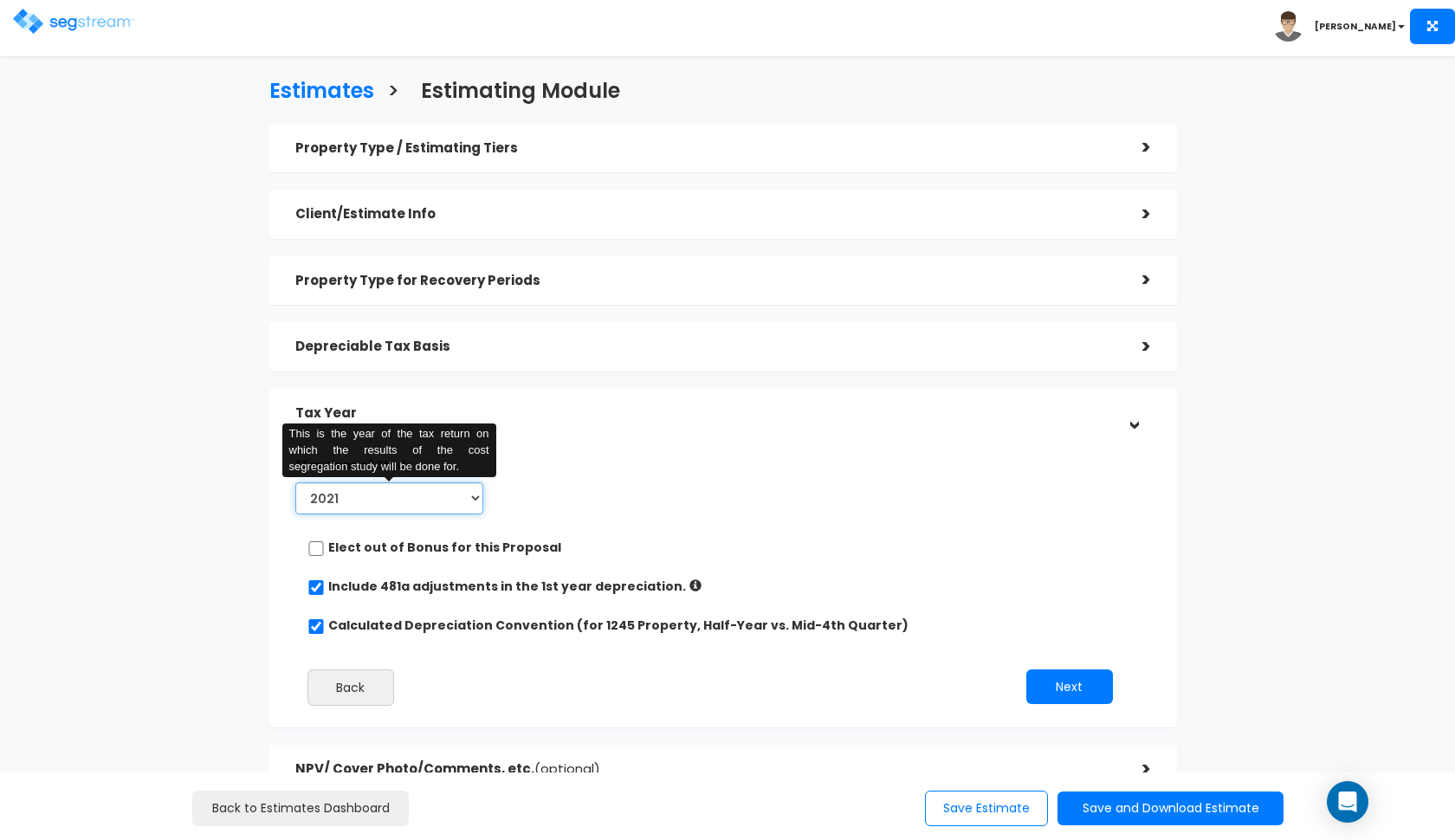
select select "2024"
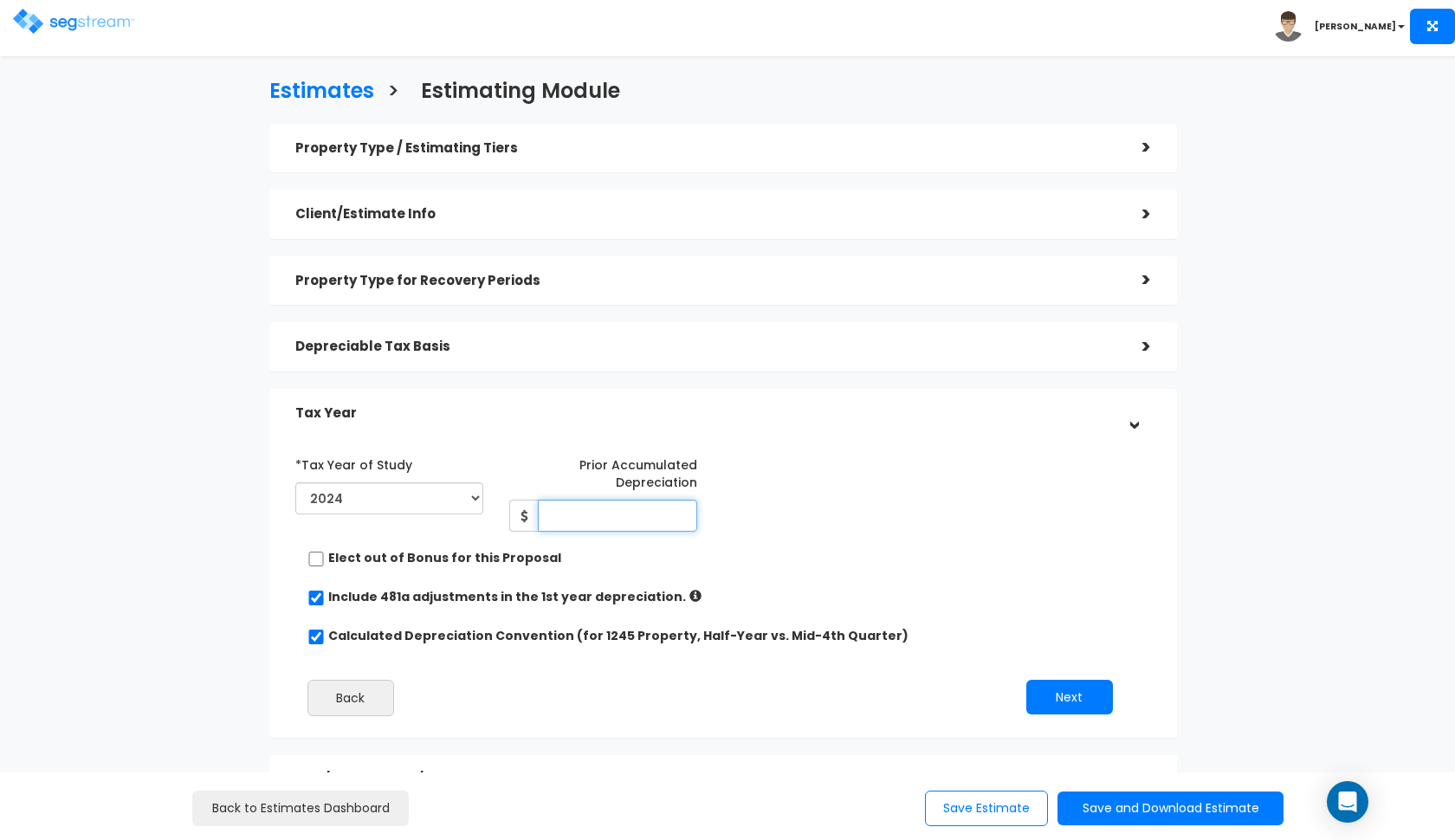
click at [573, 519] on input "Prior Accumulated Depreciation" at bounding box center [617, 516] width 159 height 32
type input "26,330"
click at [1075, 695] on button "Next" at bounding box center [1069, 696] width 86 height 35
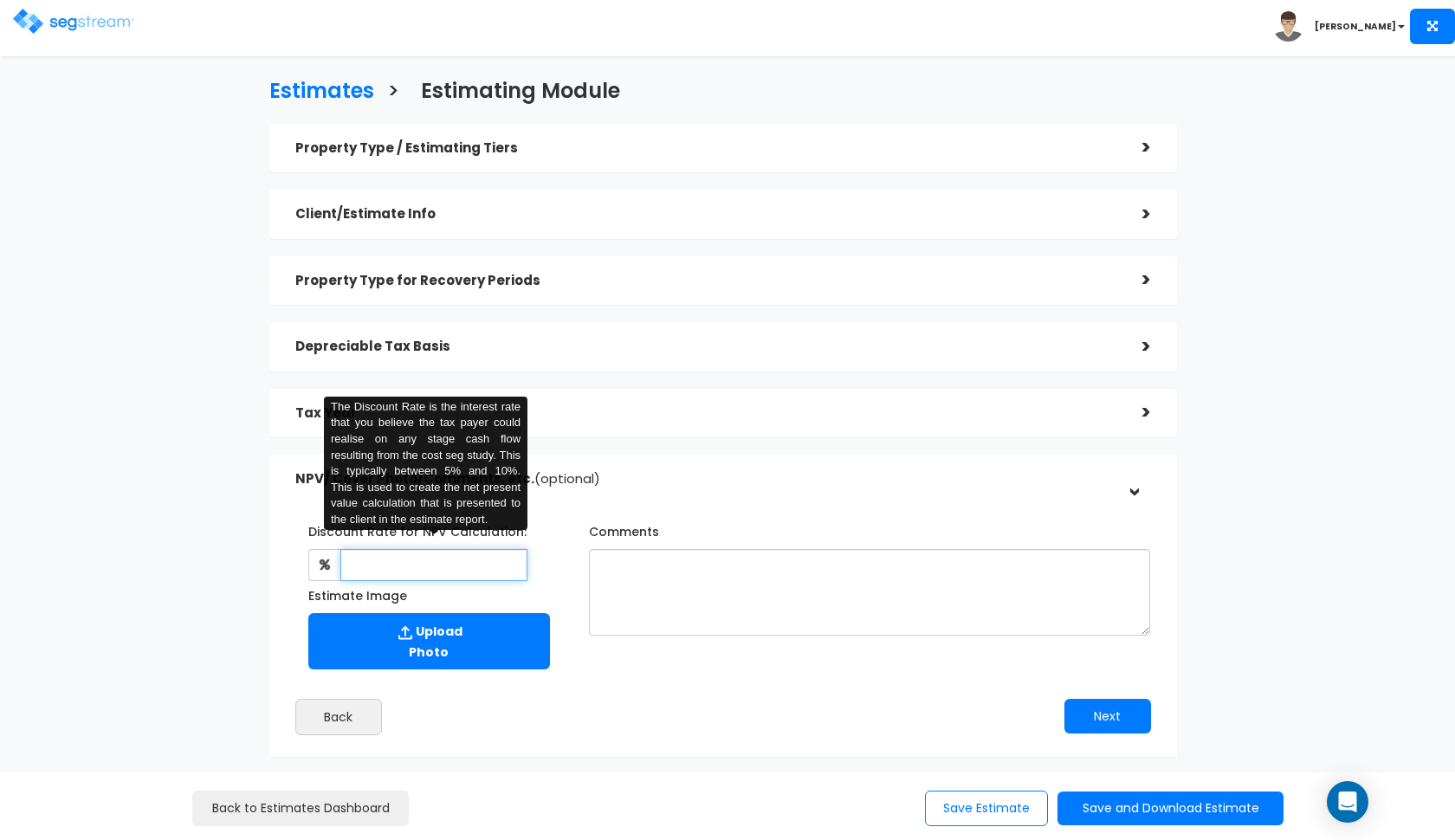
click at [456, 565] on input "text" at bounding box center [434, 565] width 188 height 32
type input "8"
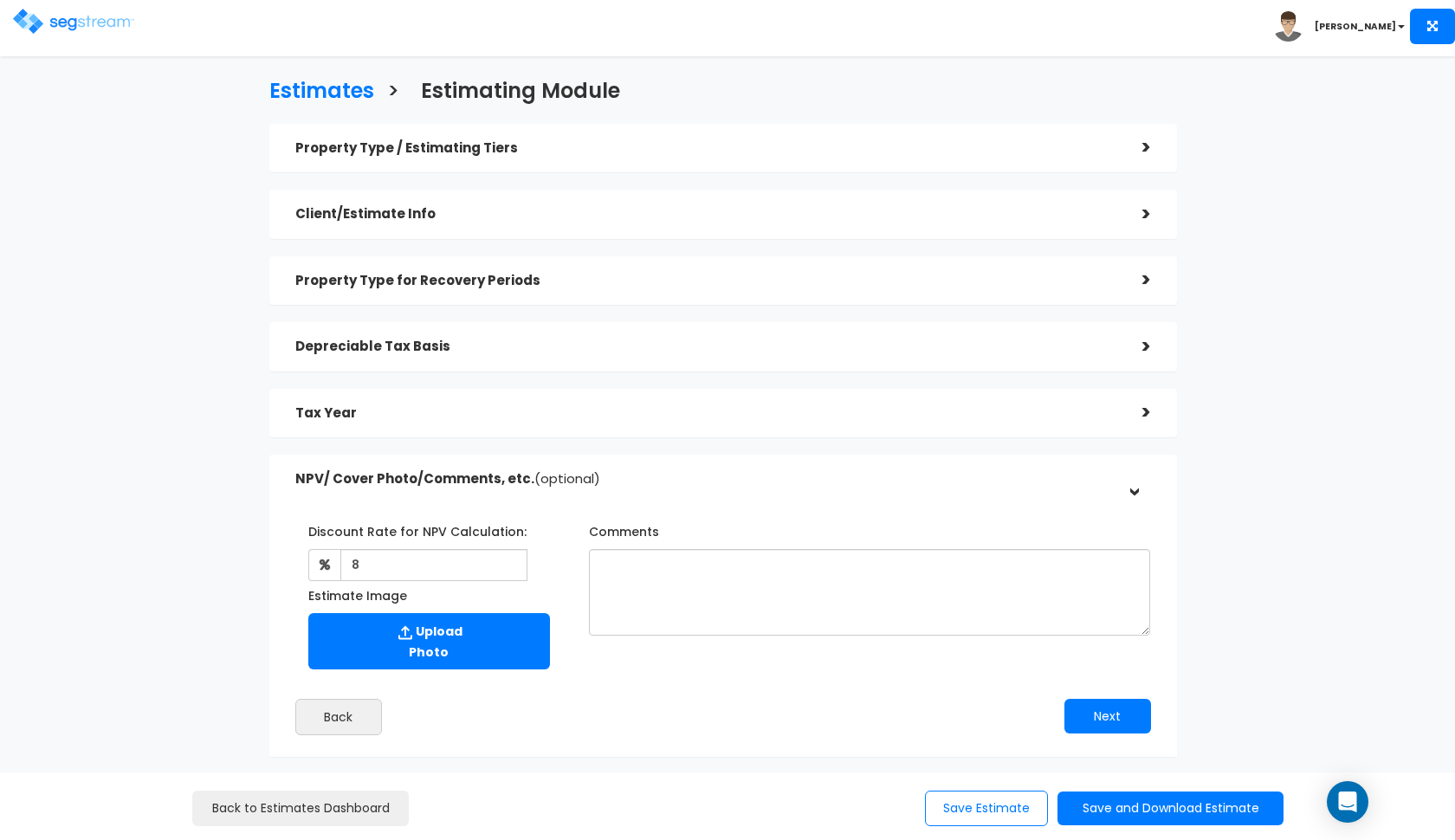
click at [967, 721] on div "Next" at bounding box center [944, 716] width 441 height 35
click at [1093, 721] on button "Next" at bounding box center [1107, 716] width 86 height 35
click at [982, 480] on h5 "NPV/ Cover Photo/Comments, etc. (optional)" at bounding box center [706, 479] width 821 height 14
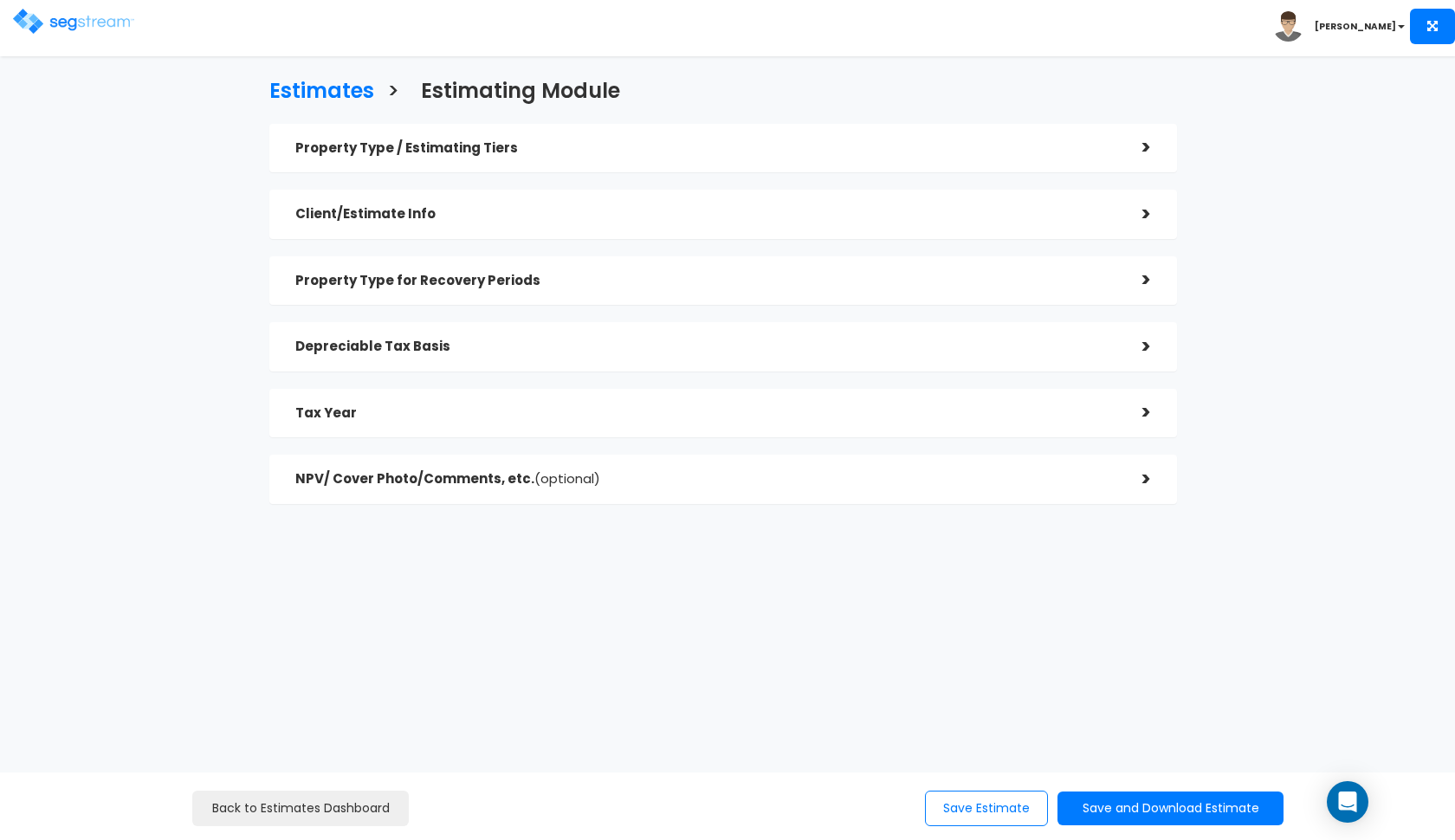
click at [689, 158] on div "Property Type / Estimating Tiers" at bounding box center [706, 148] width 821 height 32
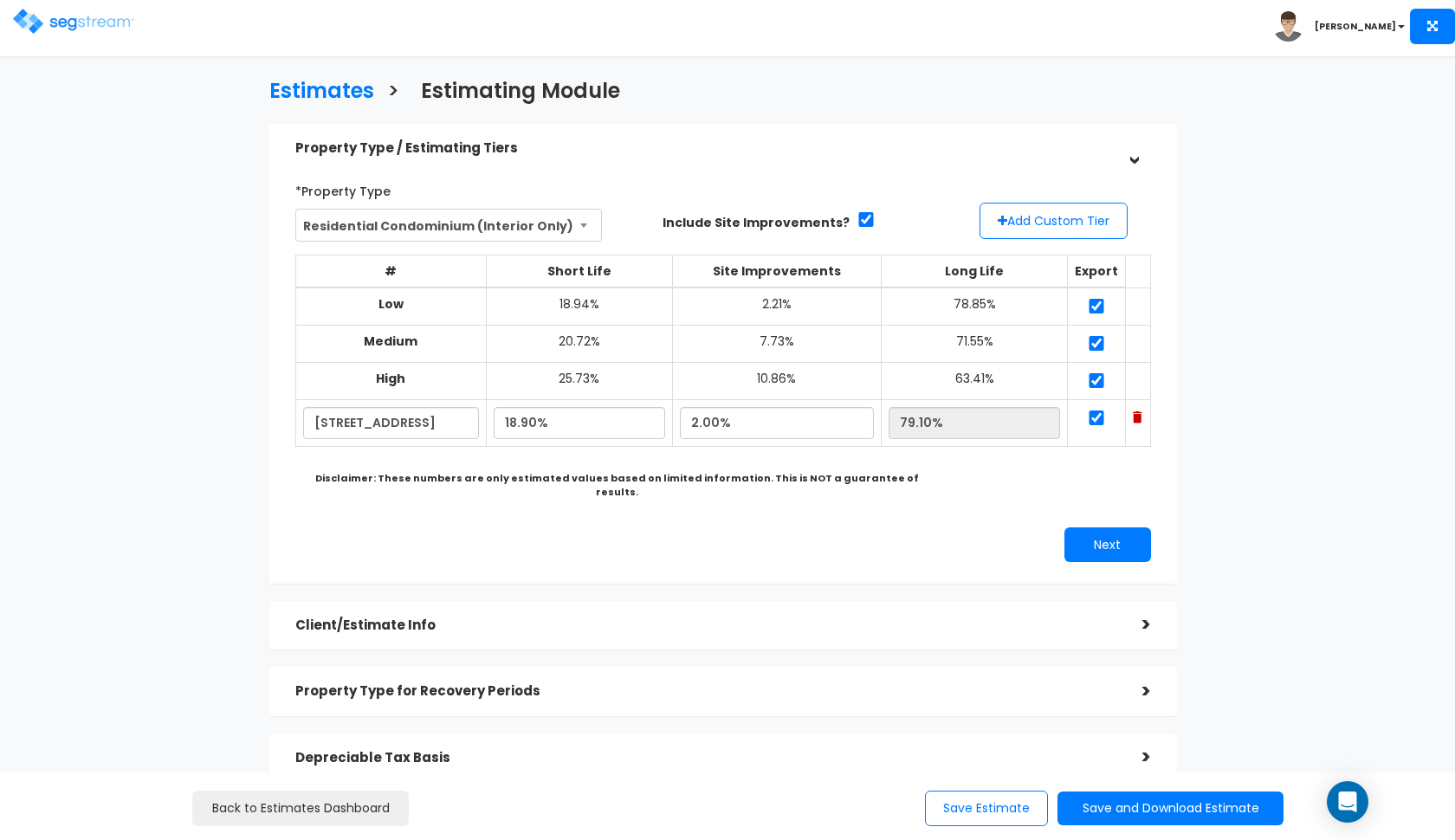
click at [694, 152] on h5 "Property Type / Estimating Tiers" at bounding box center [706, 148] width 821 height 14
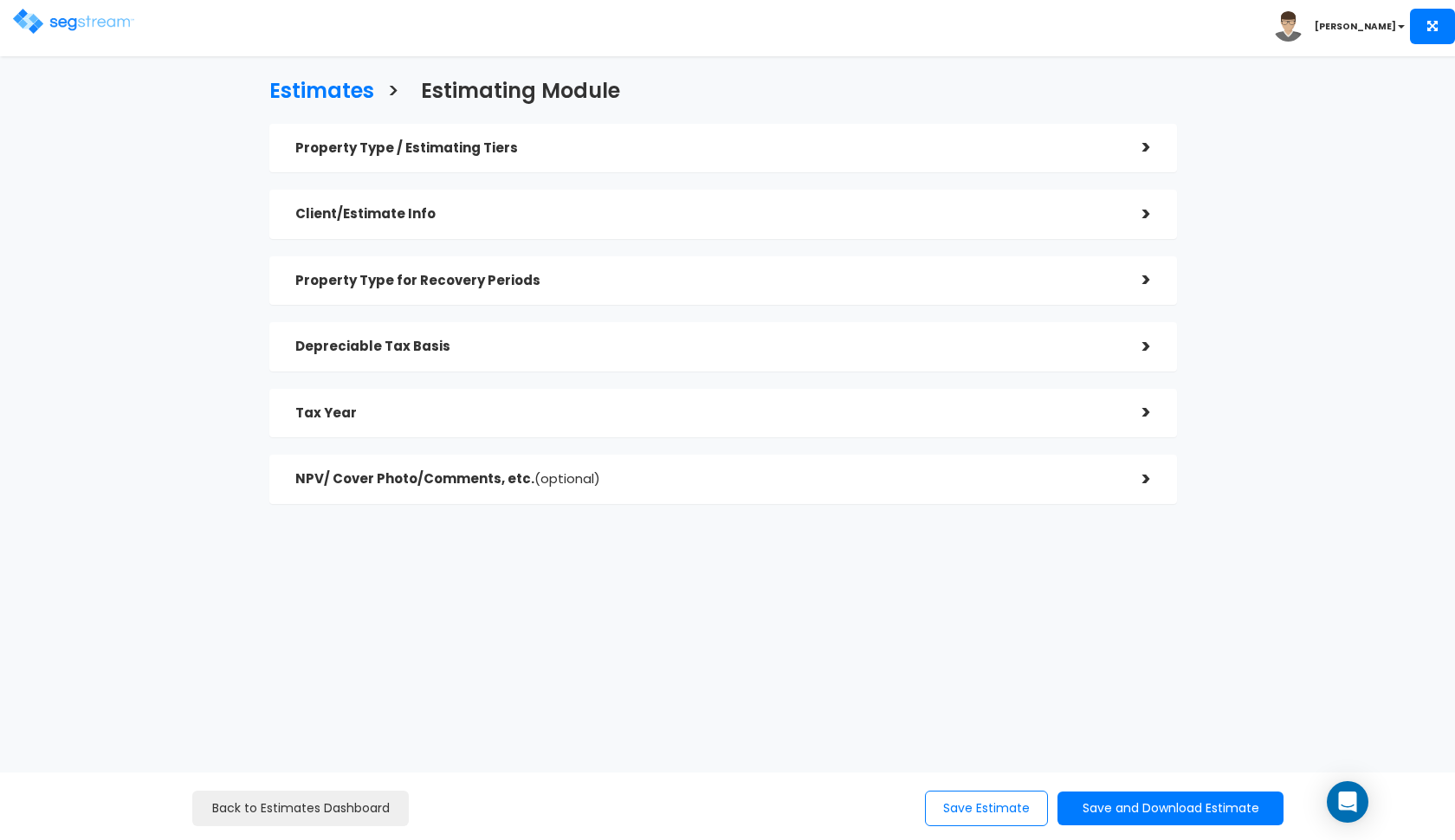
click at [691, 491] on div "NPV/ Cover Photo/Comments, etc. (optional)" at bounding box center [706, 480] width 821 height 32
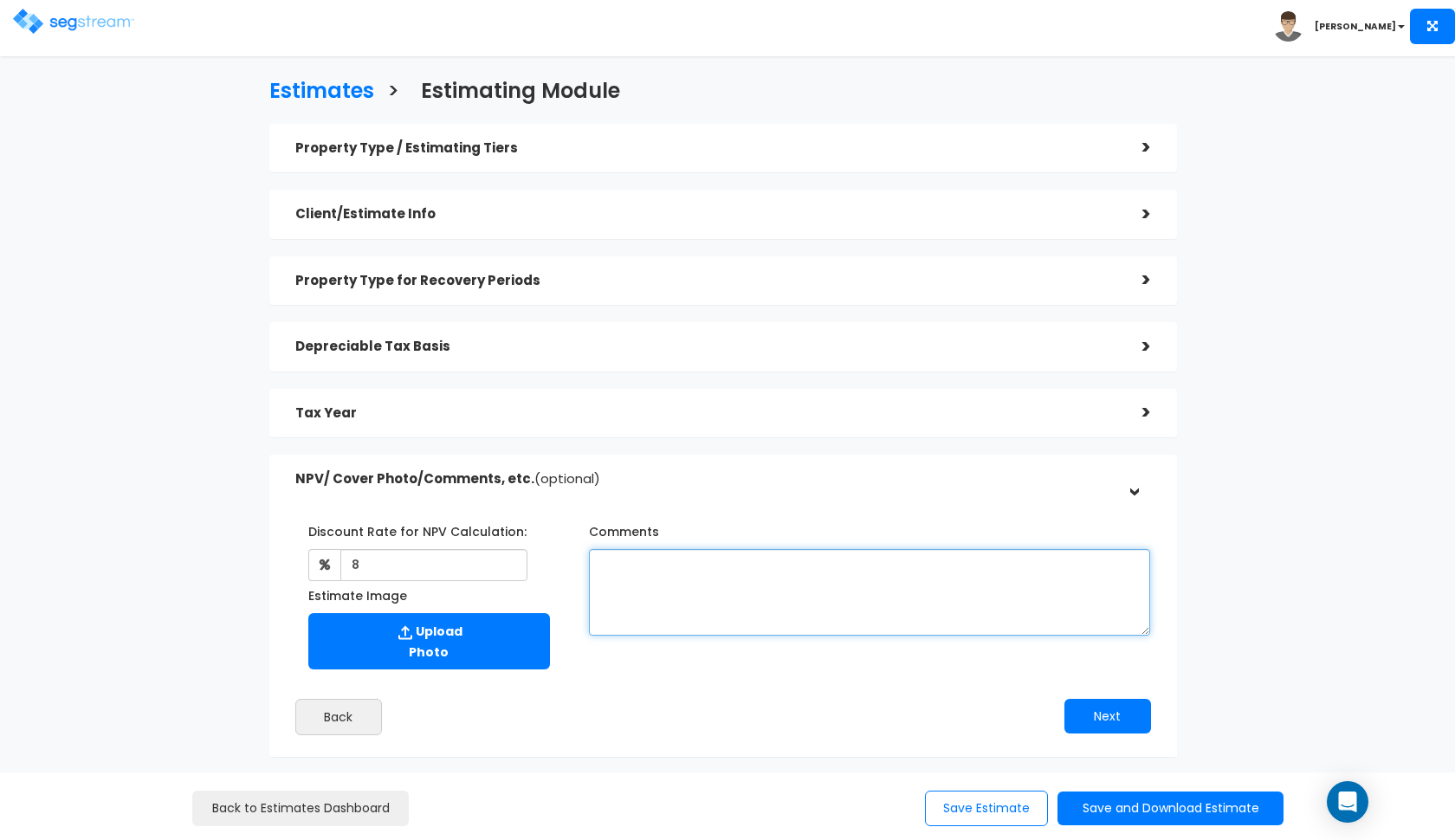
click at [698, 571] on textarea "Comments" at bounding box center [869, 592] width 562 height 86
type textarea "C"
type textarea "Basis of $290,000 from previous CPA. Assuming no land associated with condo."
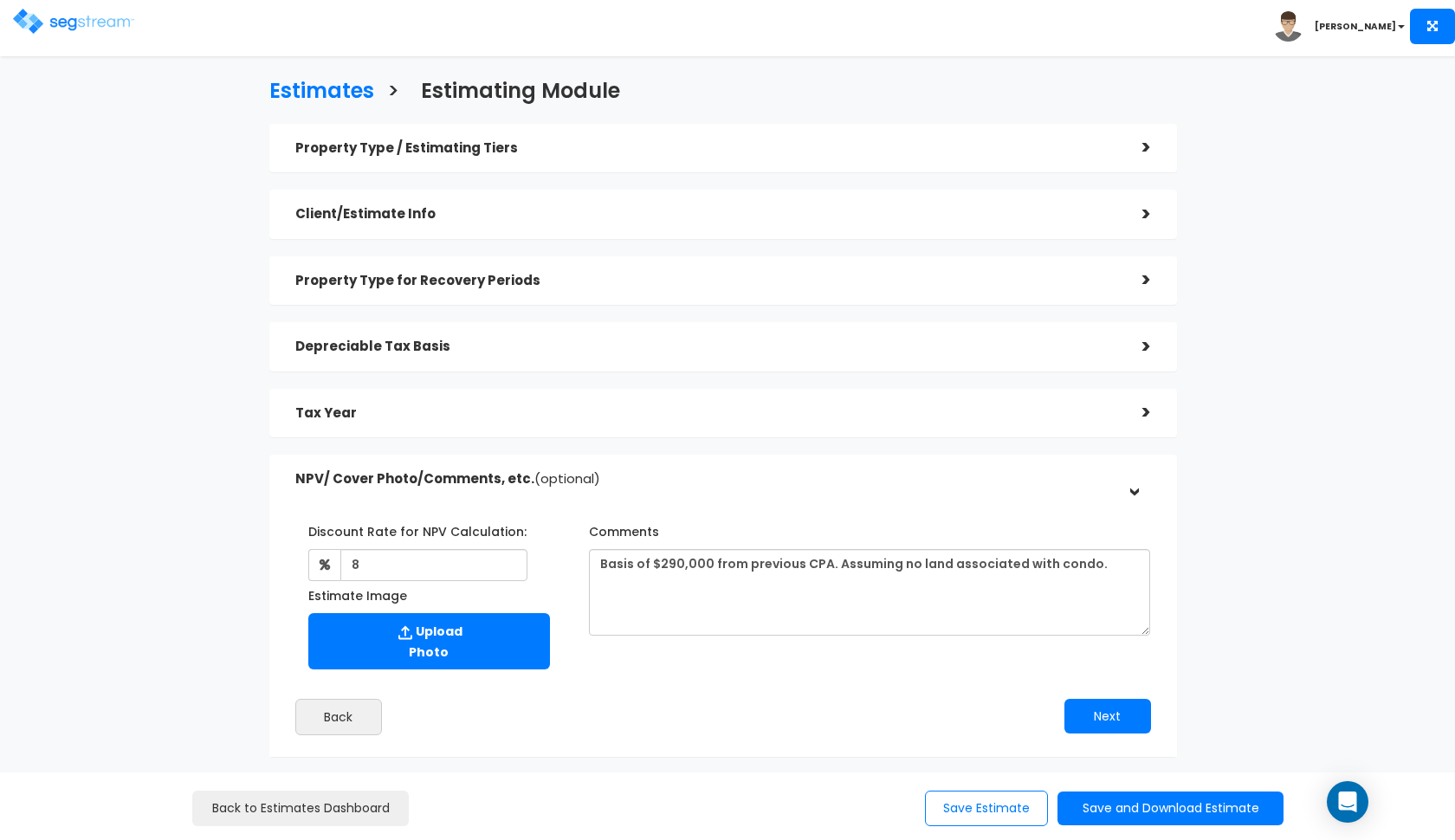
click at [556, 156] on div "Property Type / Estimating Tiers" at bounding box center [706, 148] width 821 height 32
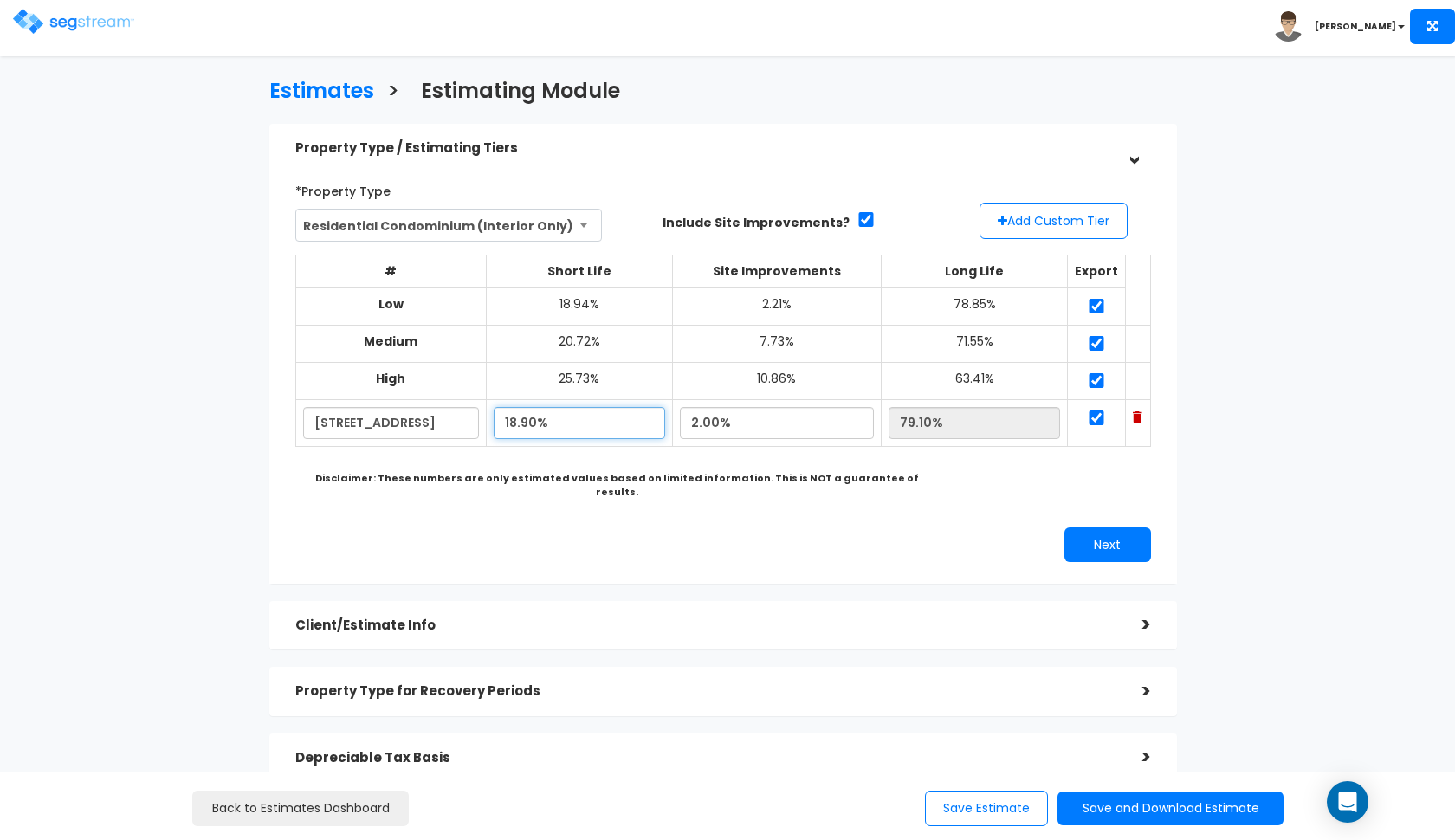
click at [517, 419] on input "18.90%" at bounding box center [579, 423] width 172 height 32
type input "19.90%"
type input "78.10%"
click at [709, 414] on input "2.00%" at bounding box center [776, 423] width 195 height 32
click at [856, 209] on div "Include Site Improvements?" at bounding box center [796, 222] width 294 height 27
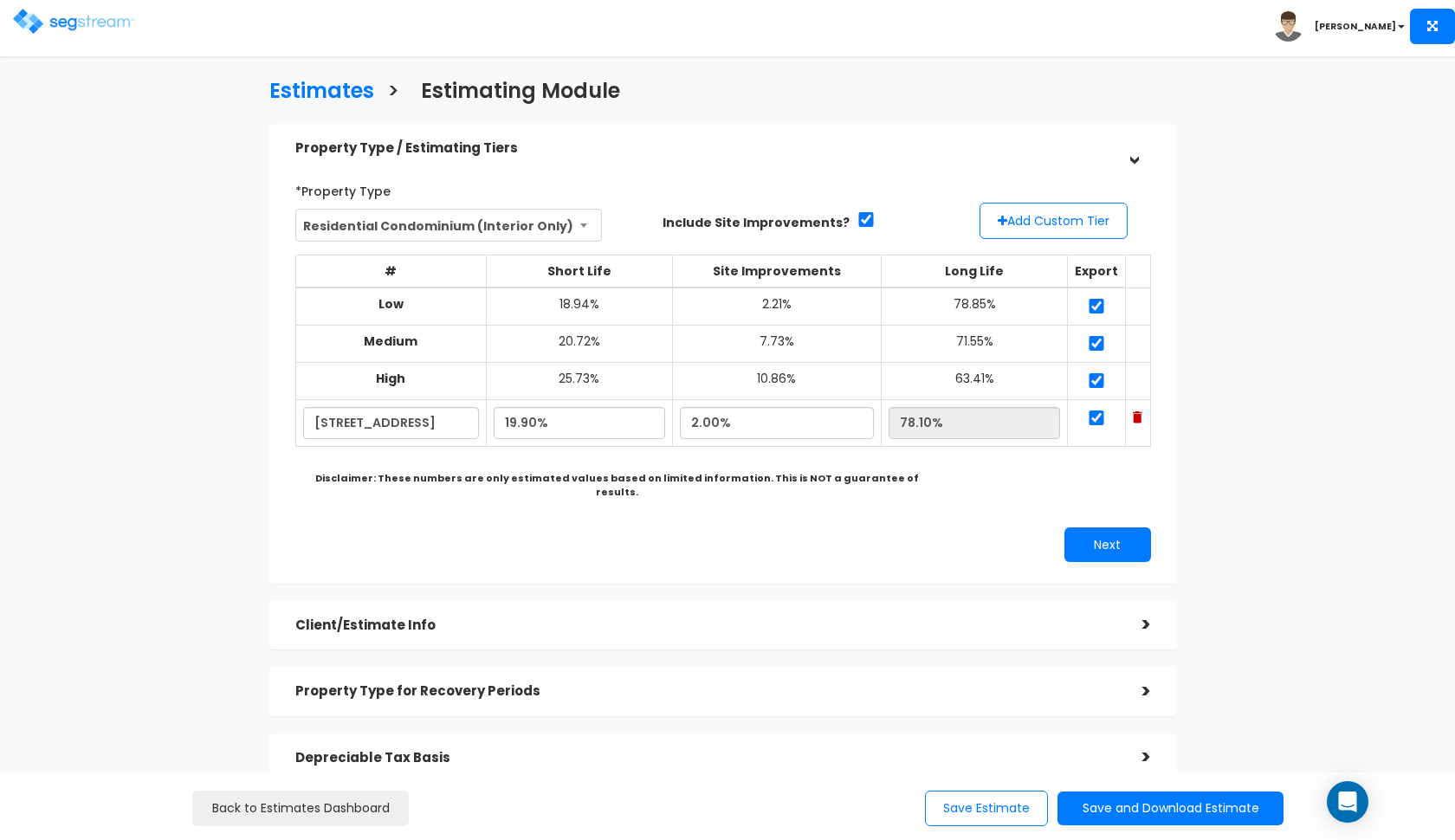
click at [856, 209] on div "Include Site Improvements?" at bounding box center [796, 222] width 294 height 27
click at [857, 217] on input "checkbox" at bounding box center [865, 219] width 17 height 14
checkbox input "false"
type input "20.30%"
type input "0.0%"
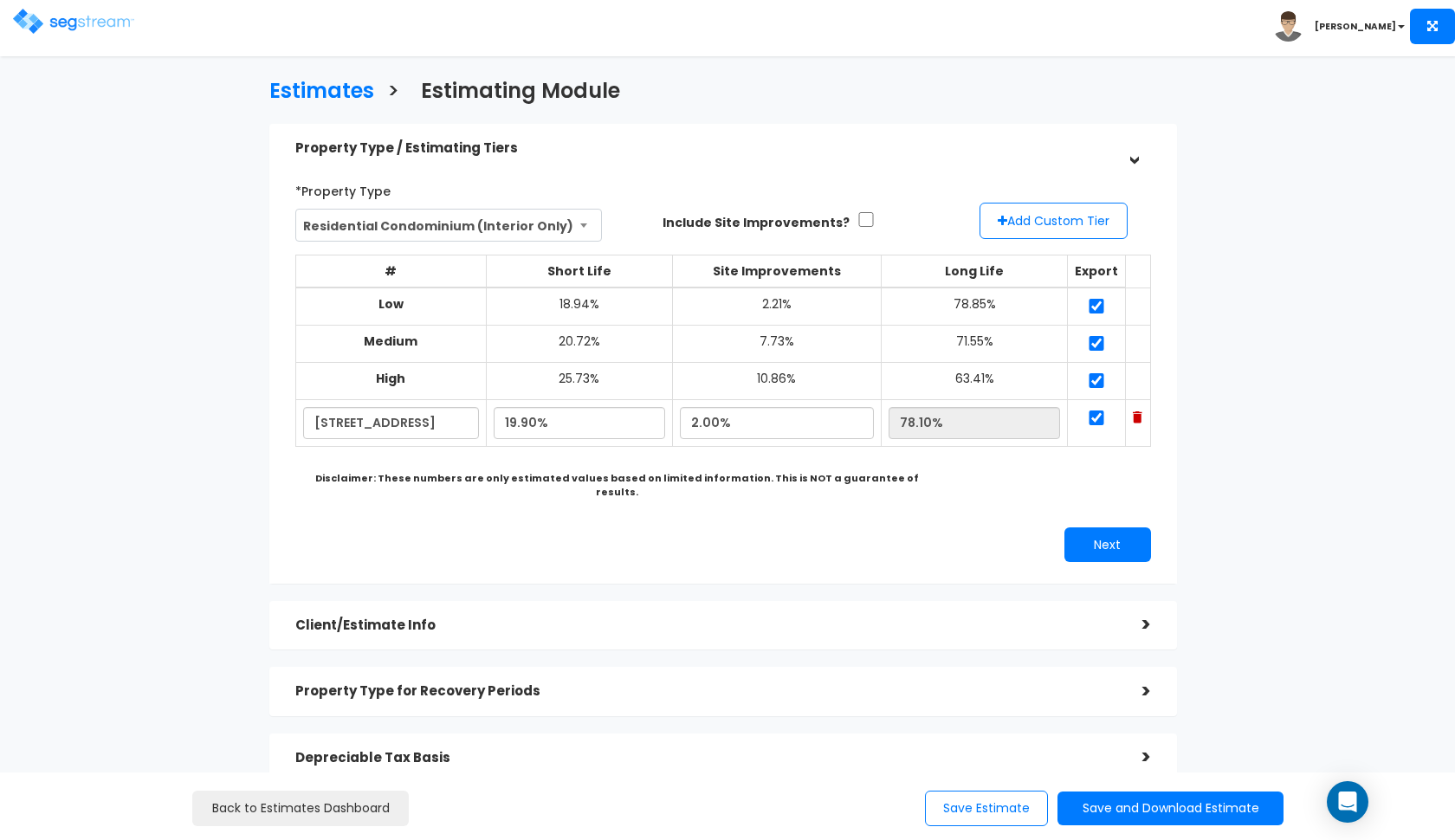
type input "79.70%"
click at [530, 498] on div "*Property Type Residential Condominium (Interior Only) Assisted/Senior Living A…" at bounding box center [723, 368] width 882 height 402
click at [1091, 531] on button "Next" at bounding box center [1107, 544] width 86 height 35
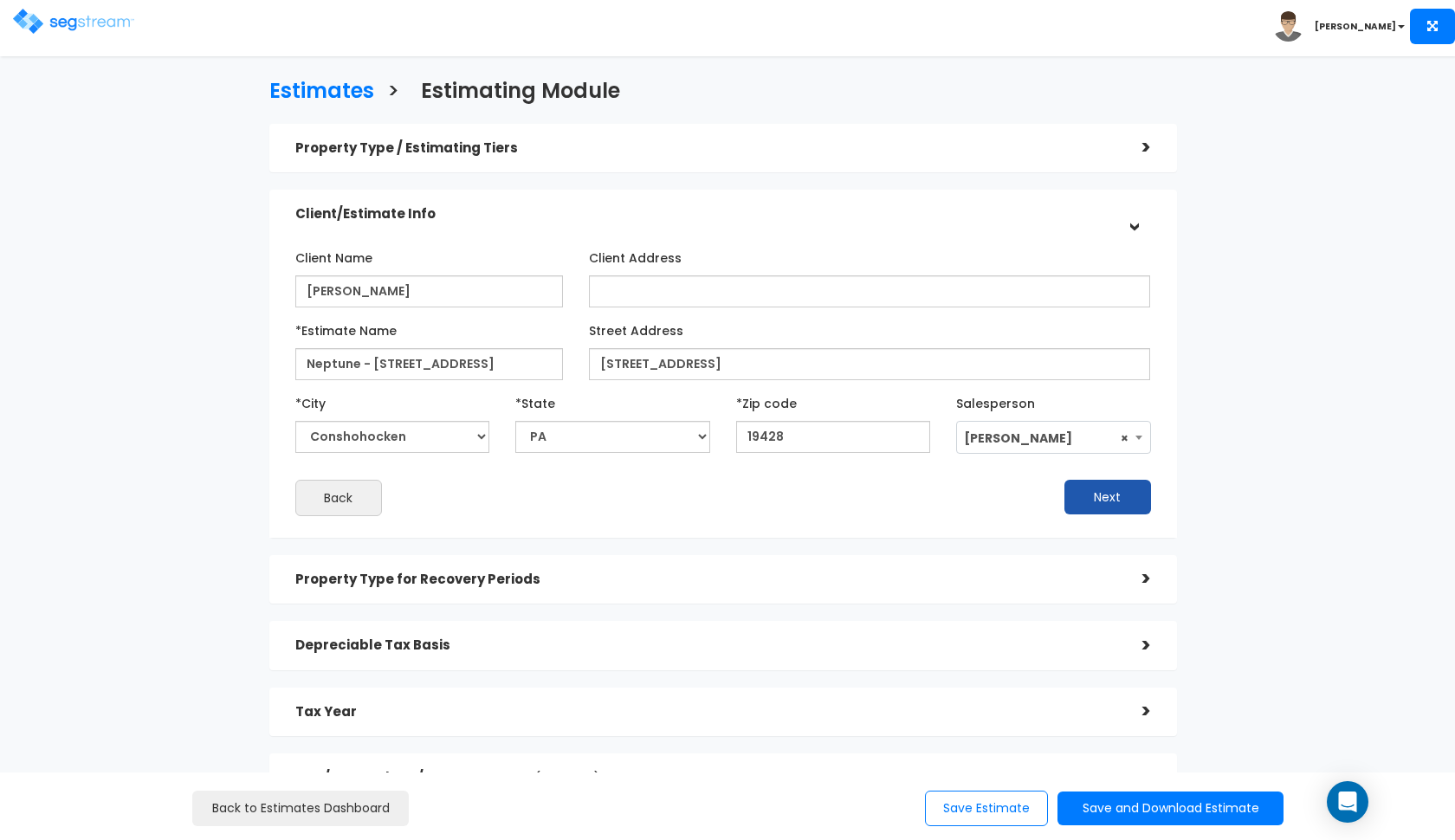
click at [1087, 505] on button "Next" at bounding box center [1107, 497] width 86 height 35
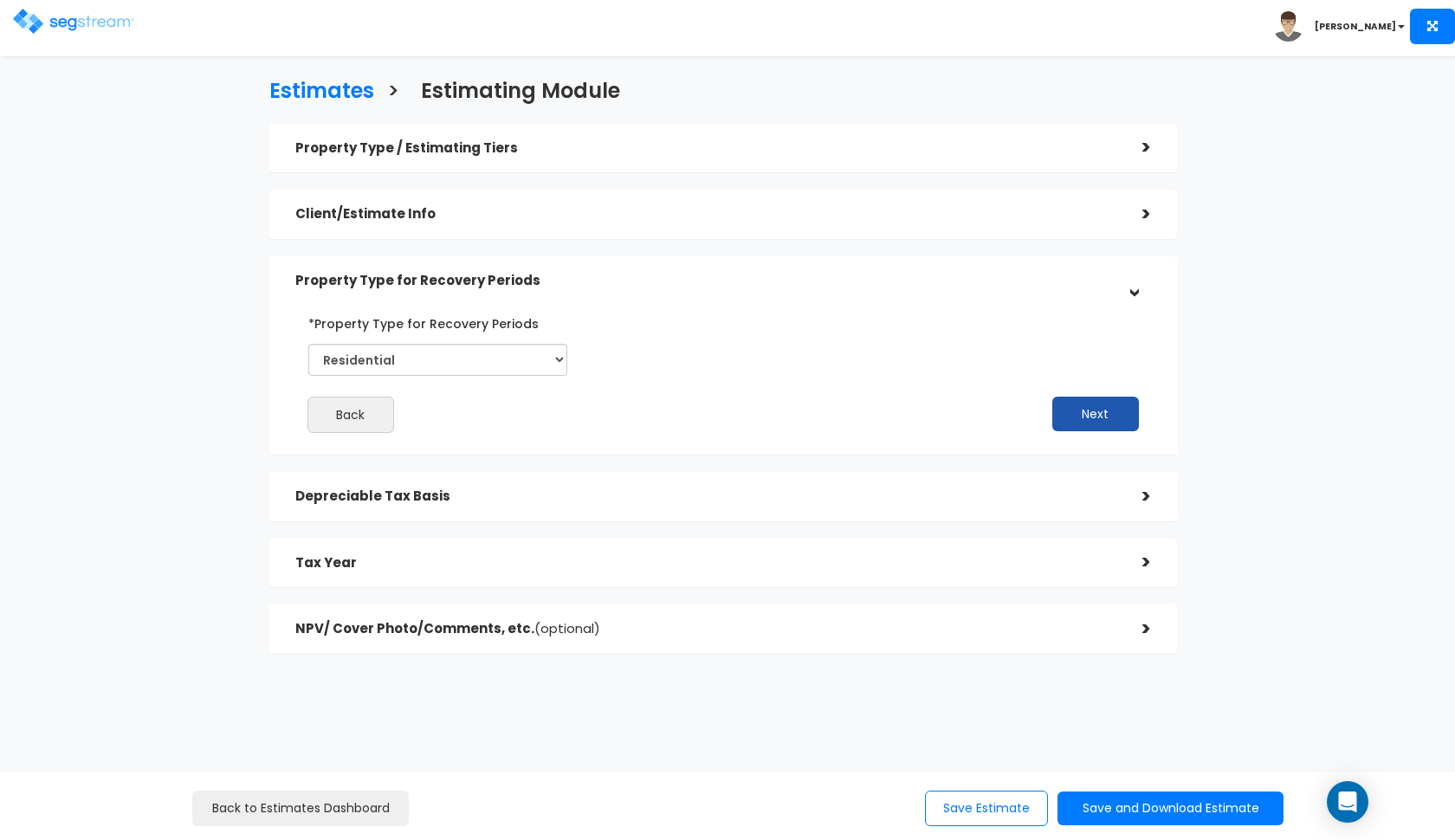
click at [1092, 414] on button "Next" at bounding box center [1096, 413] width 86 height 35
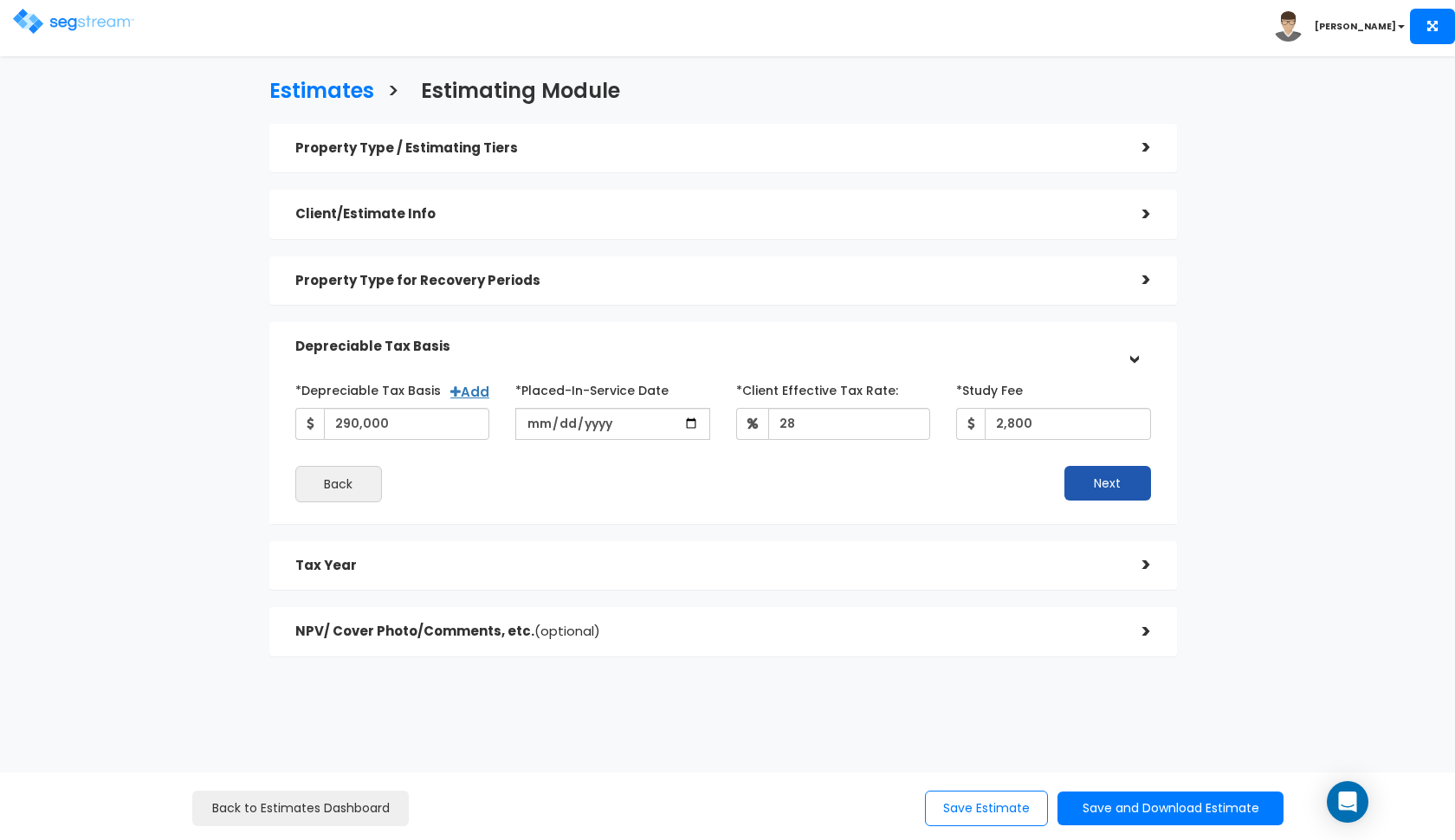
click at [1086, 467] on button "Next" at bounding box center [1107, 482] width 86 height 35
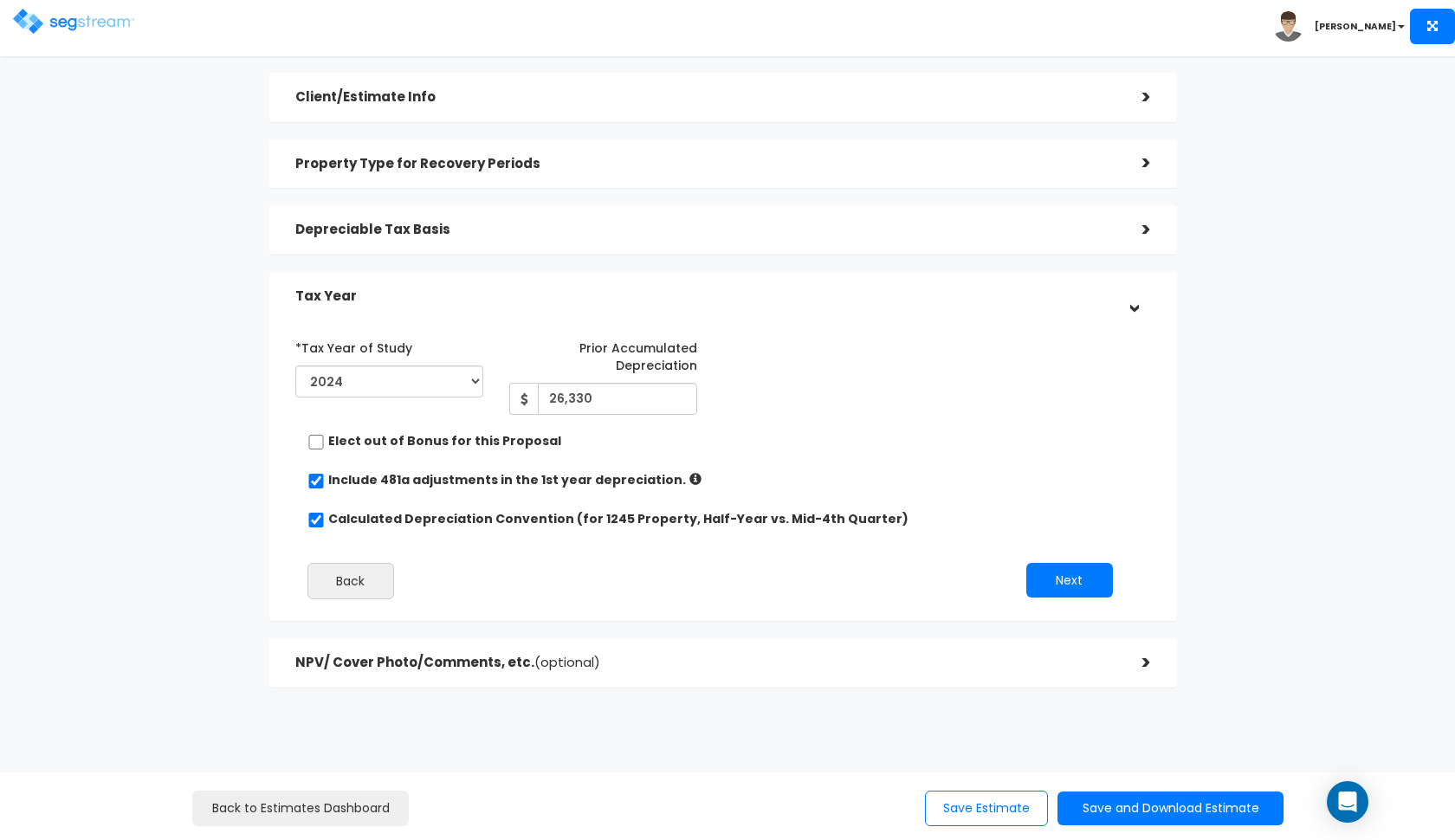
scroll to position [116, 0]
click at [1045, 579] on button "Next" at bounding box center [1069, 580] width 86 height 35
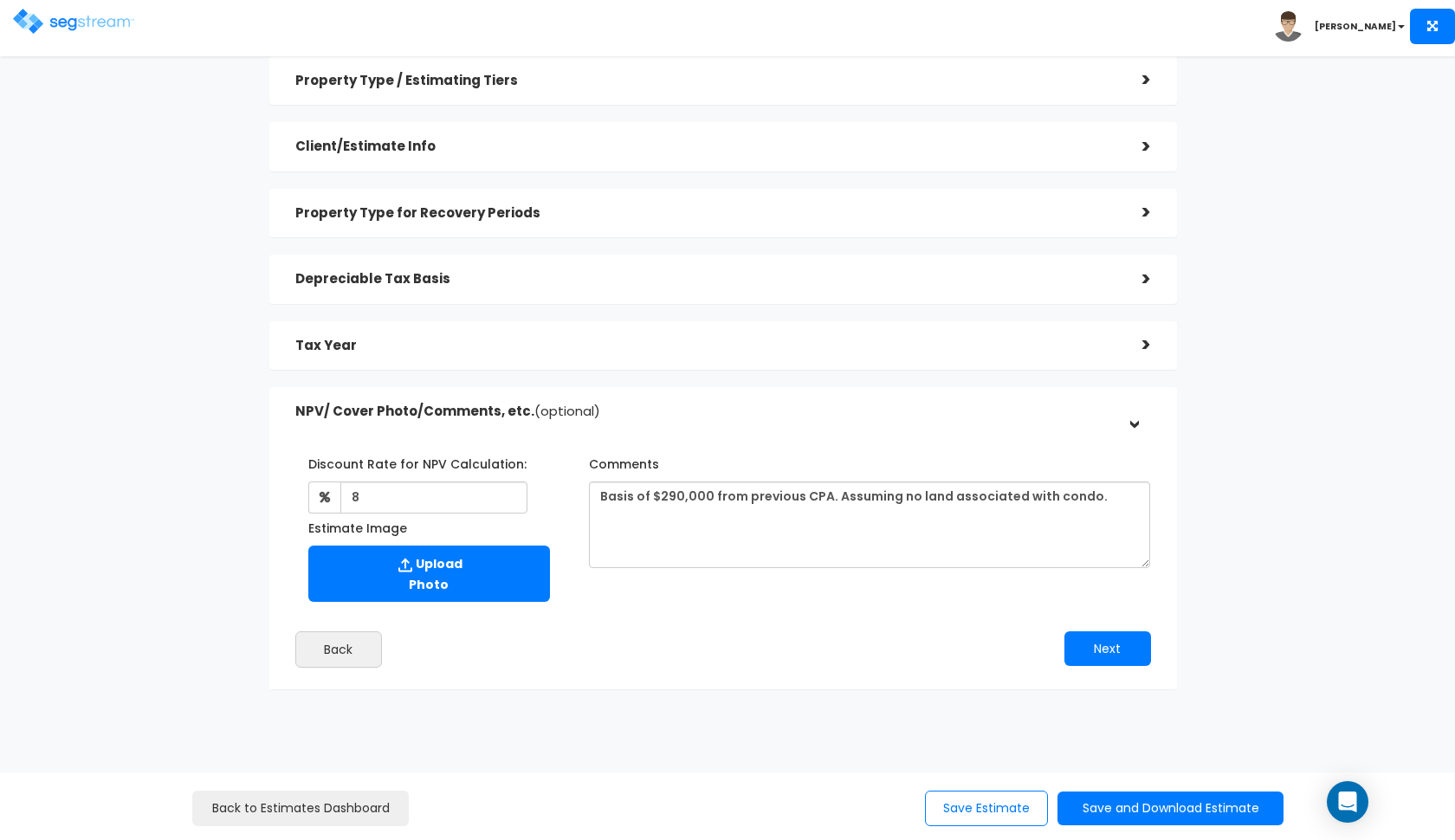
click at [1100, 830] on div "Back to Estimates Dashboard Save Estimate Save and Download Estimate Standard E…" at bounding box center [727, 806] width 1455 height 67
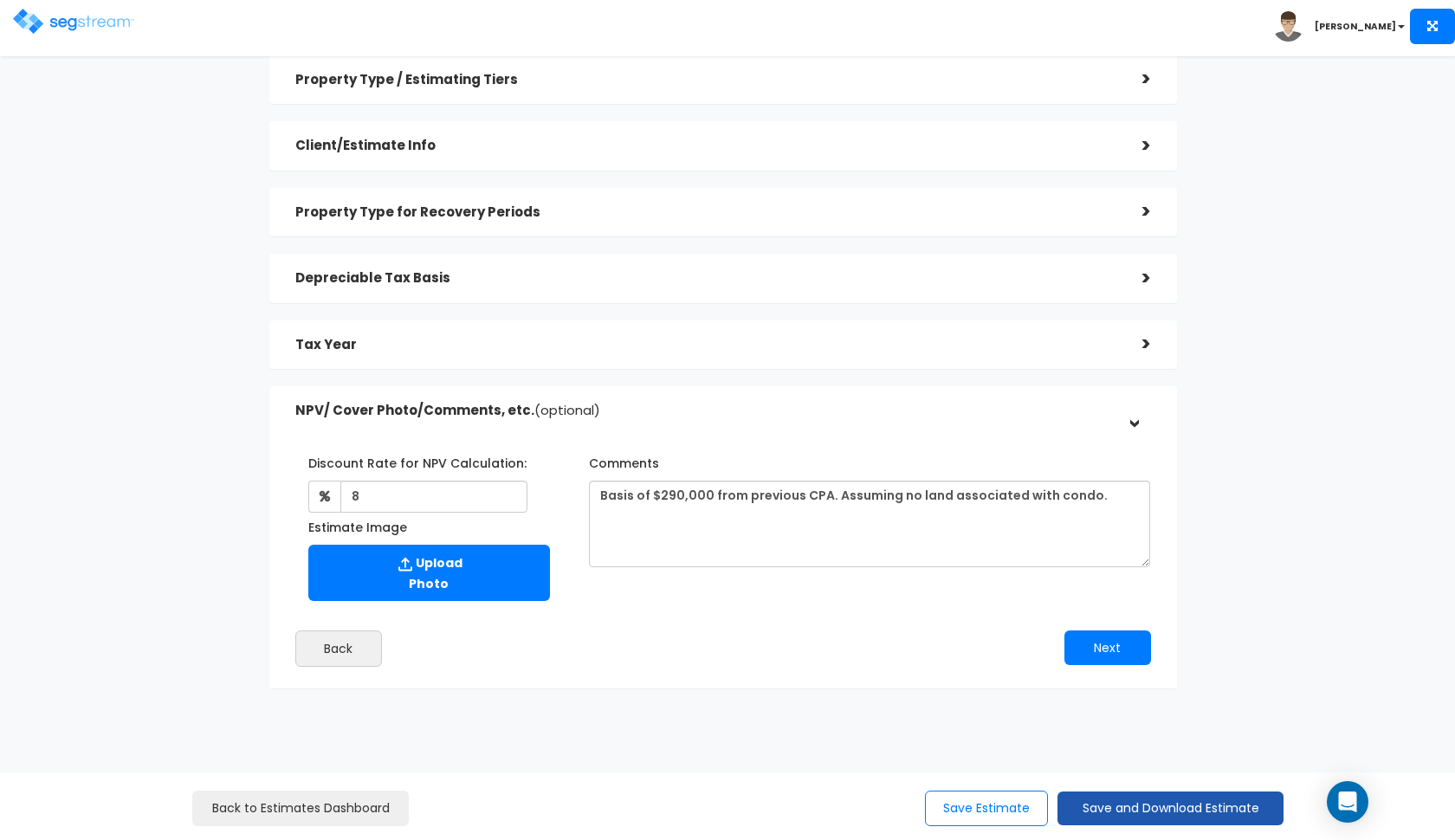
click at [1101, 809] on button "Save and Download Estimate" at bounding box center [1171, 809] width 226 height 34
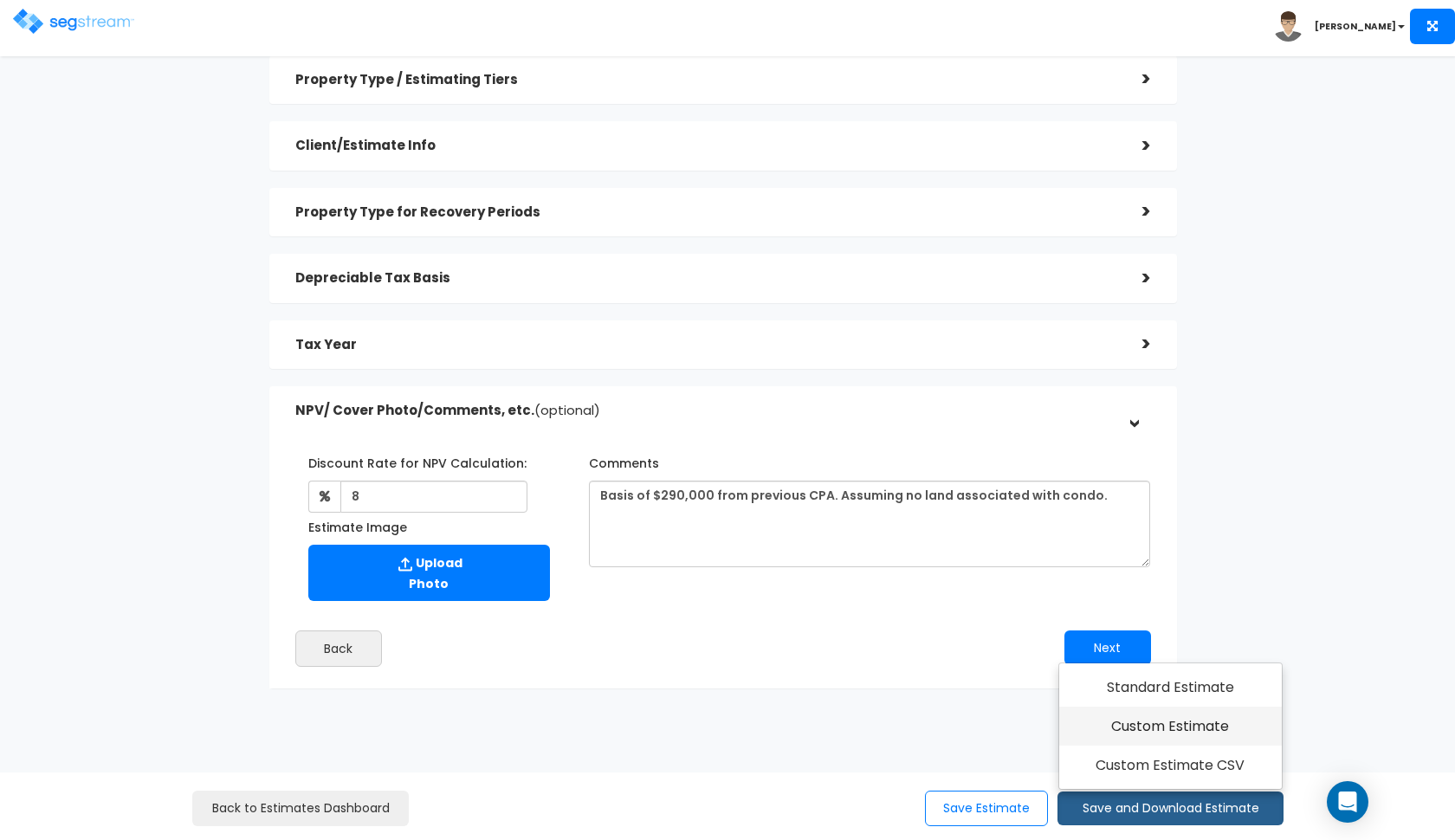
click at [1122, 724] on link "Custom Estimate" at bounding box center [1171, 726] width 223 height 40
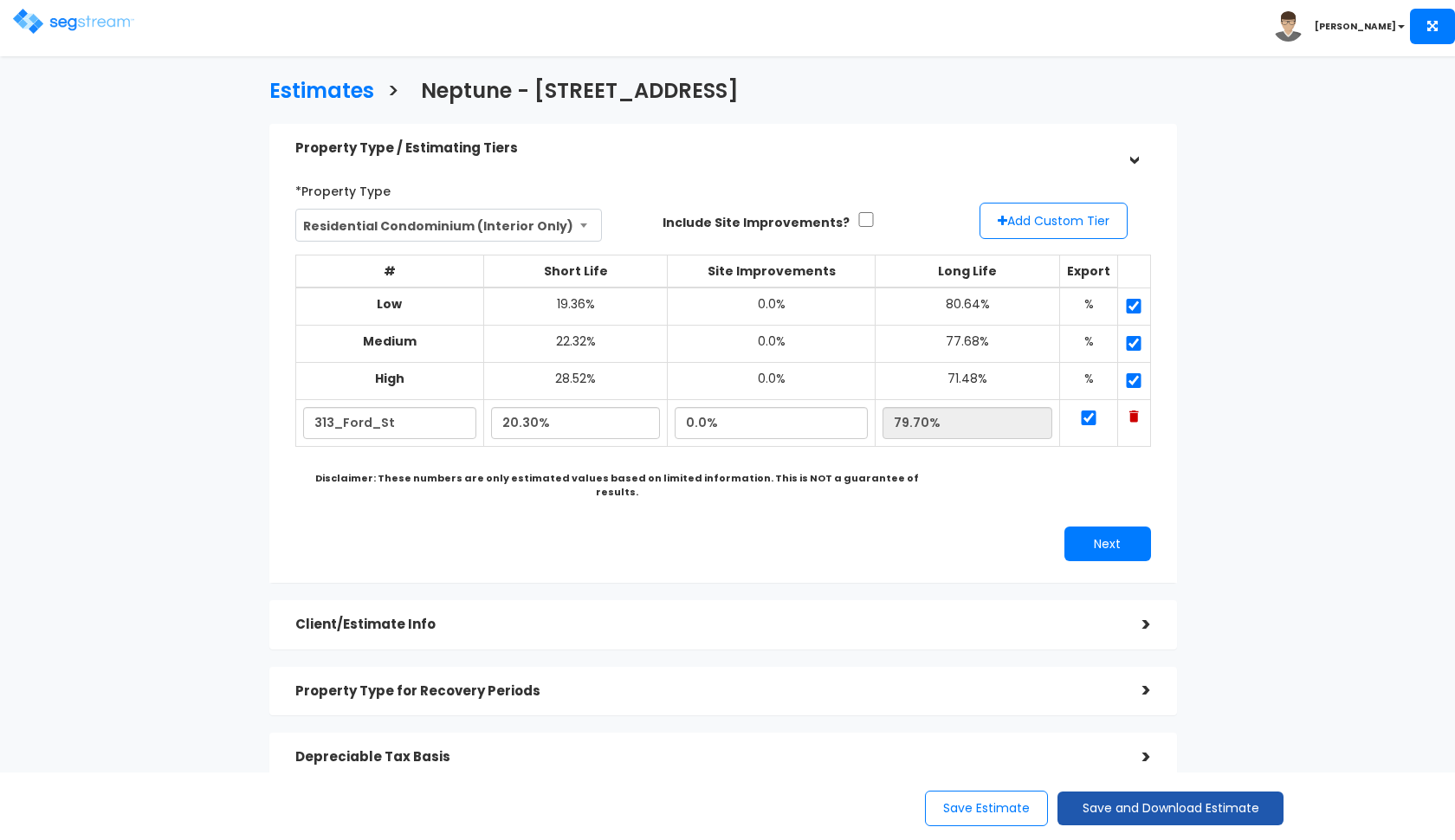
click at [1137, 807] on button "Save and Download Estimate" at bounding box center [1171, 809] width 226 height 34
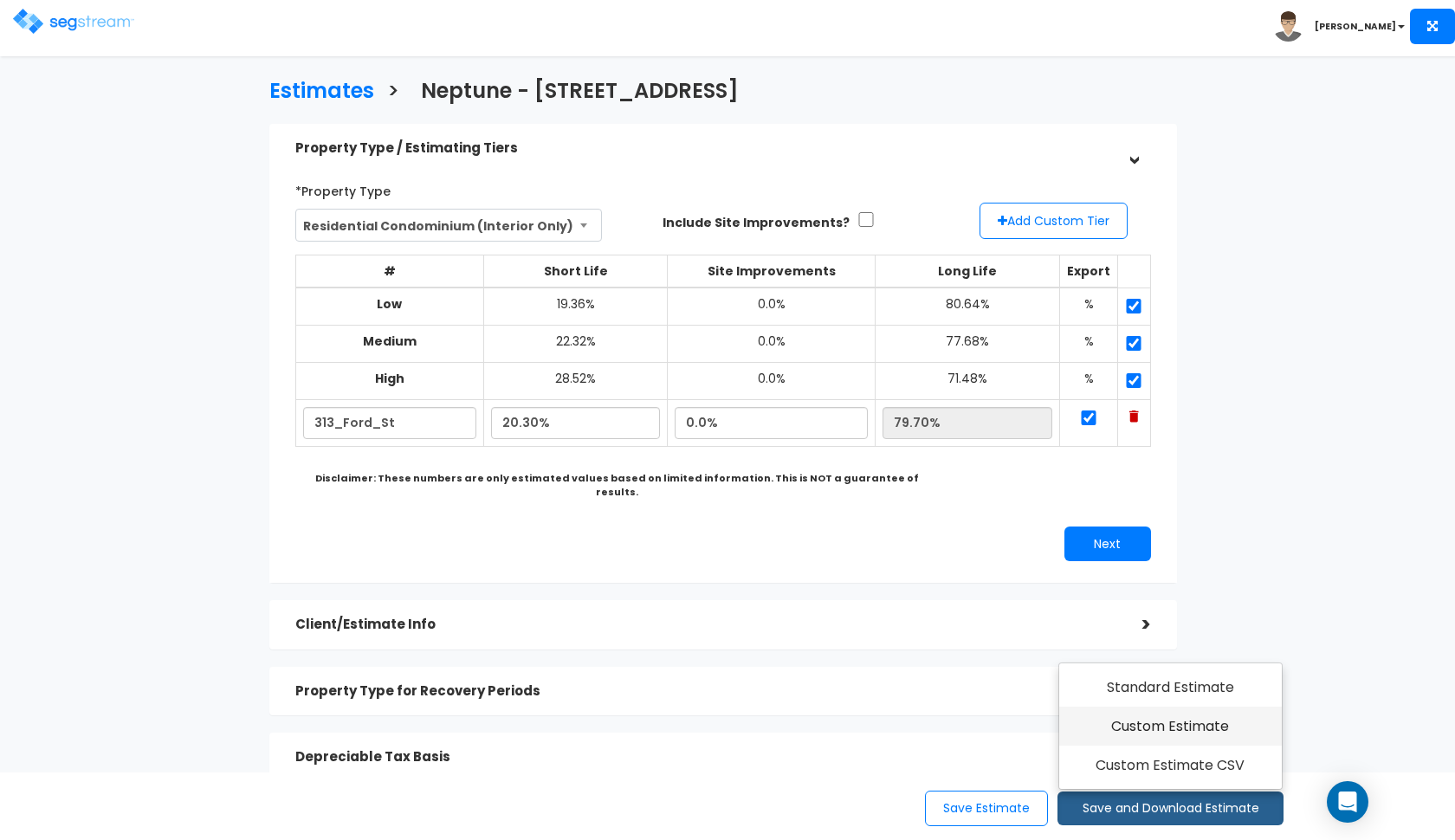
click at [1150, 737] on link "Custom Estimate" at bounding box center [1171, 726] width 223 height 40
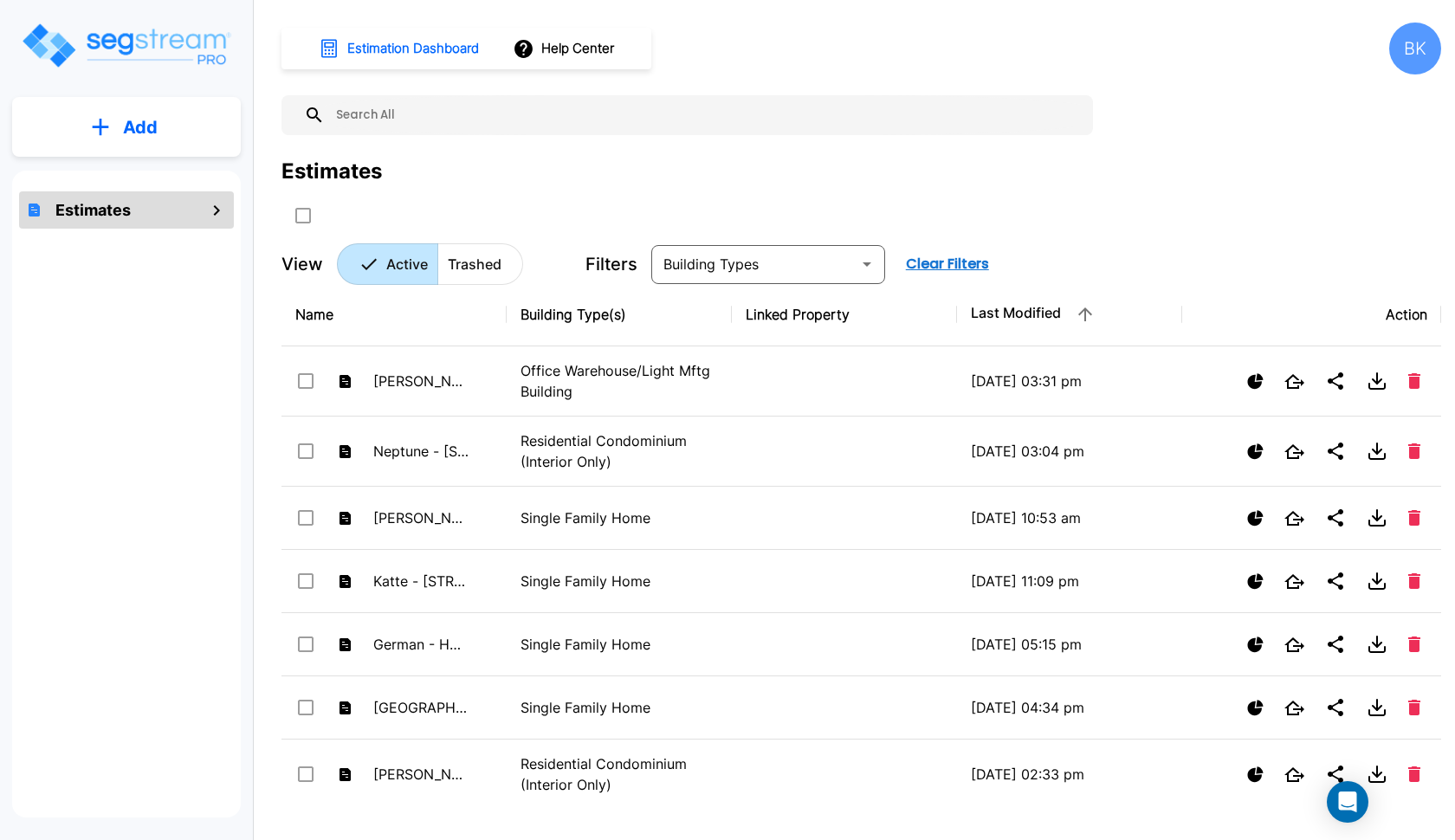
click at [128, 131] on p "Add" at bounding box center [140, 127] width 35 height 26
click at [168, 166] on p "Add Estimate" at bounding box center [137, 174] width 88 height 21
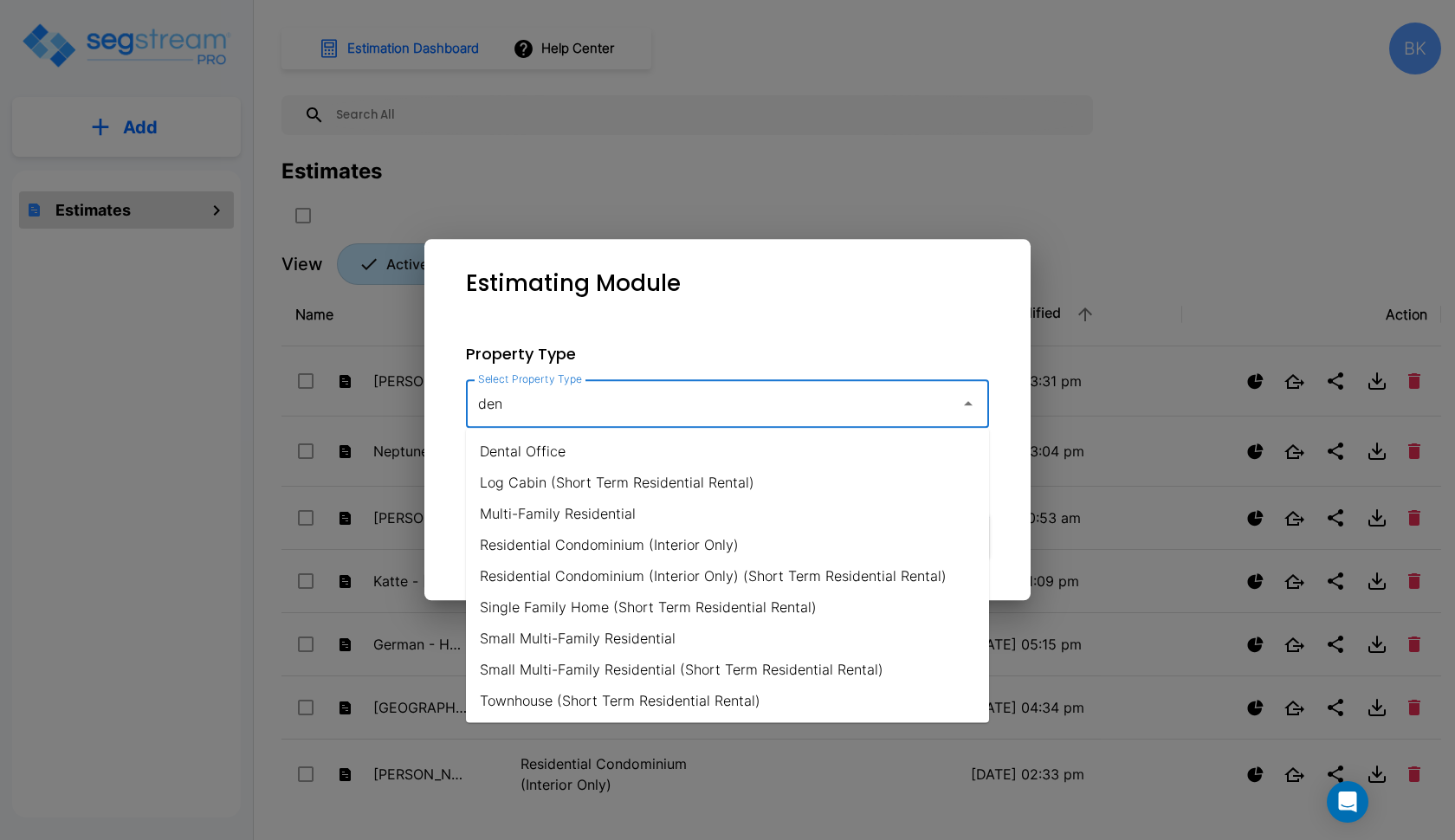
click at [552, 447] on li "Dental Office" at bounding box center [727, 451] width 523 height 31
type input "Dental Office"
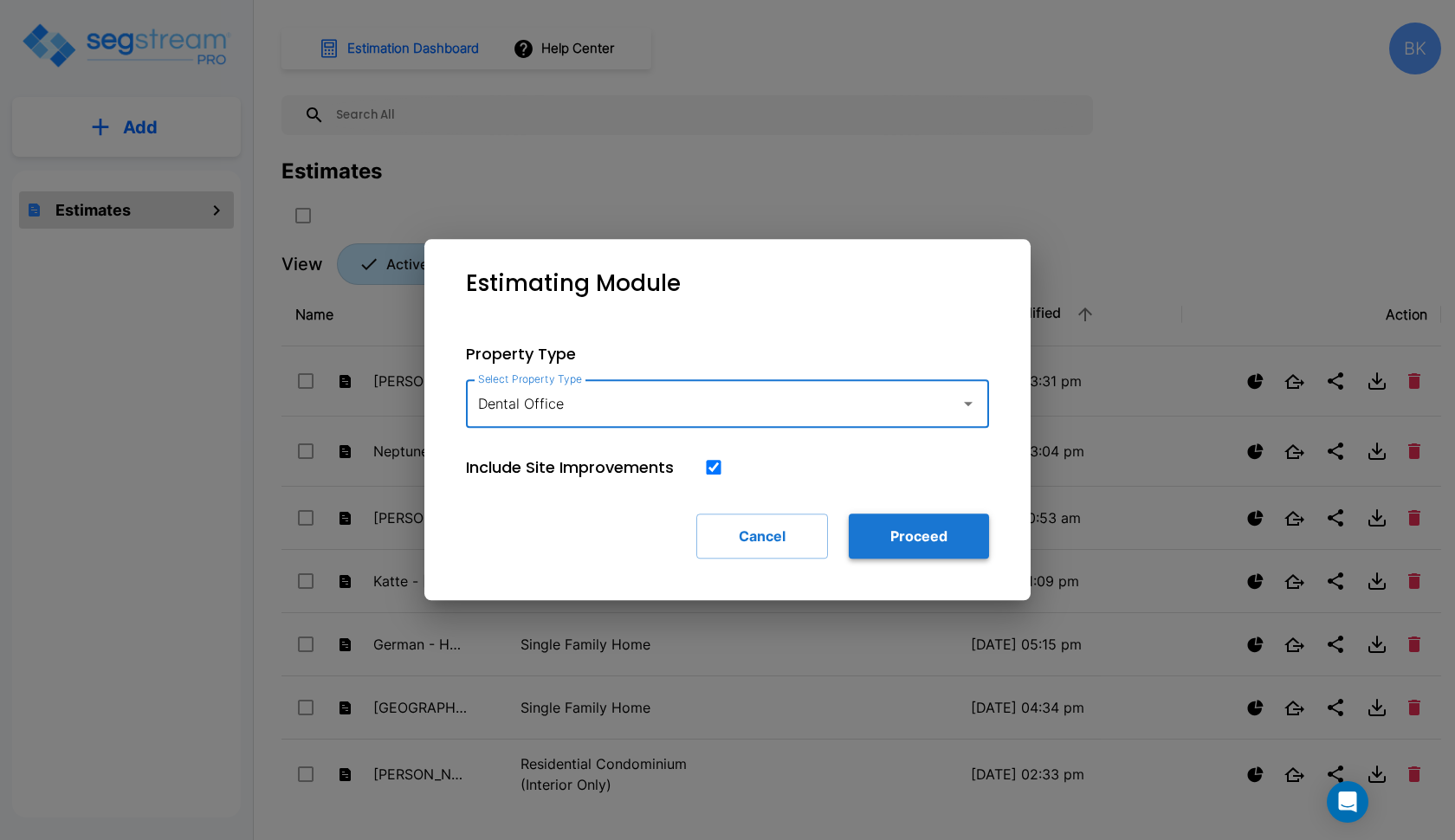
click at [898, 519] on button "Proceed" at bounding box center [918, 535] width 140 height 45
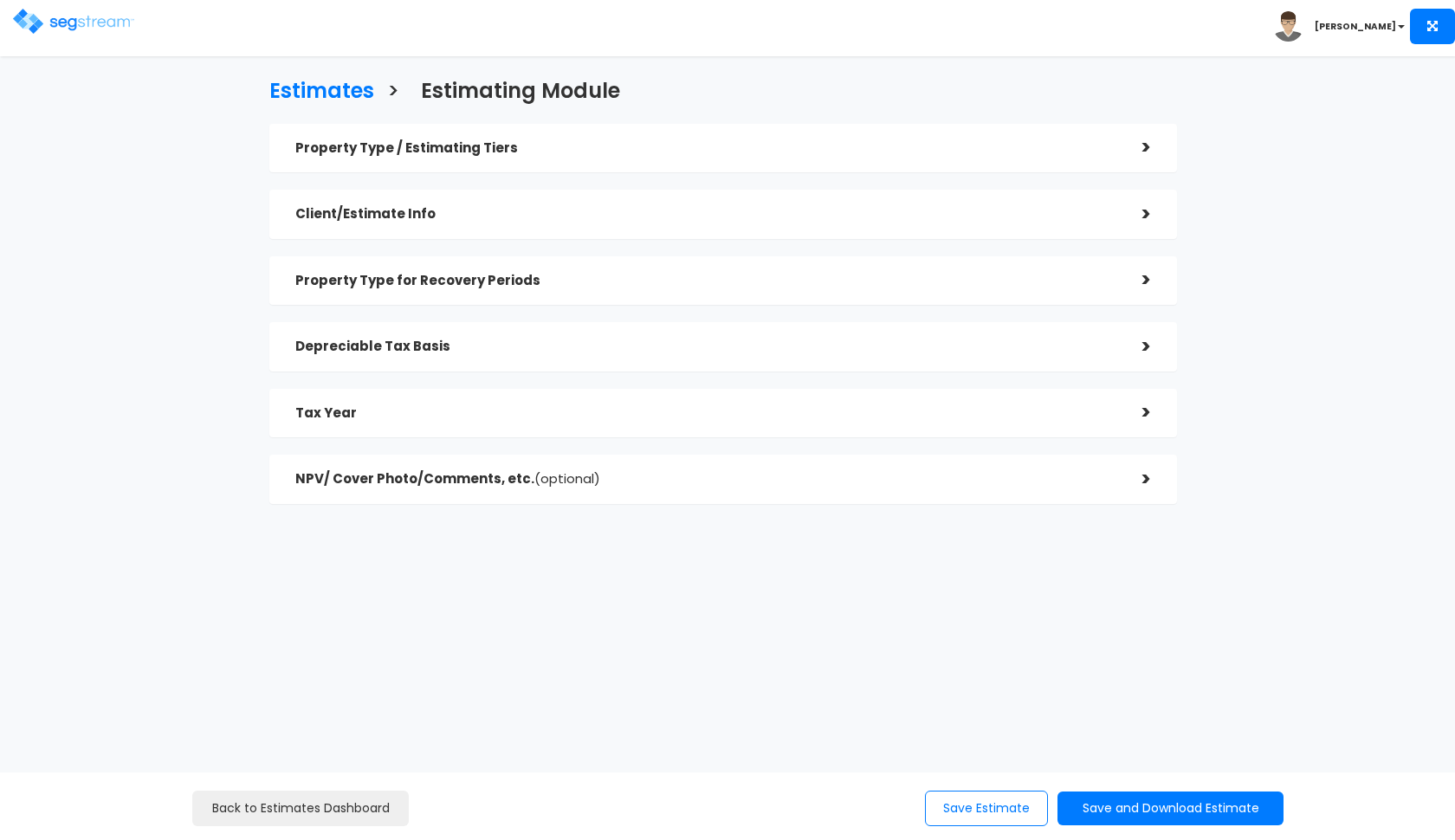
checkbox input "true"
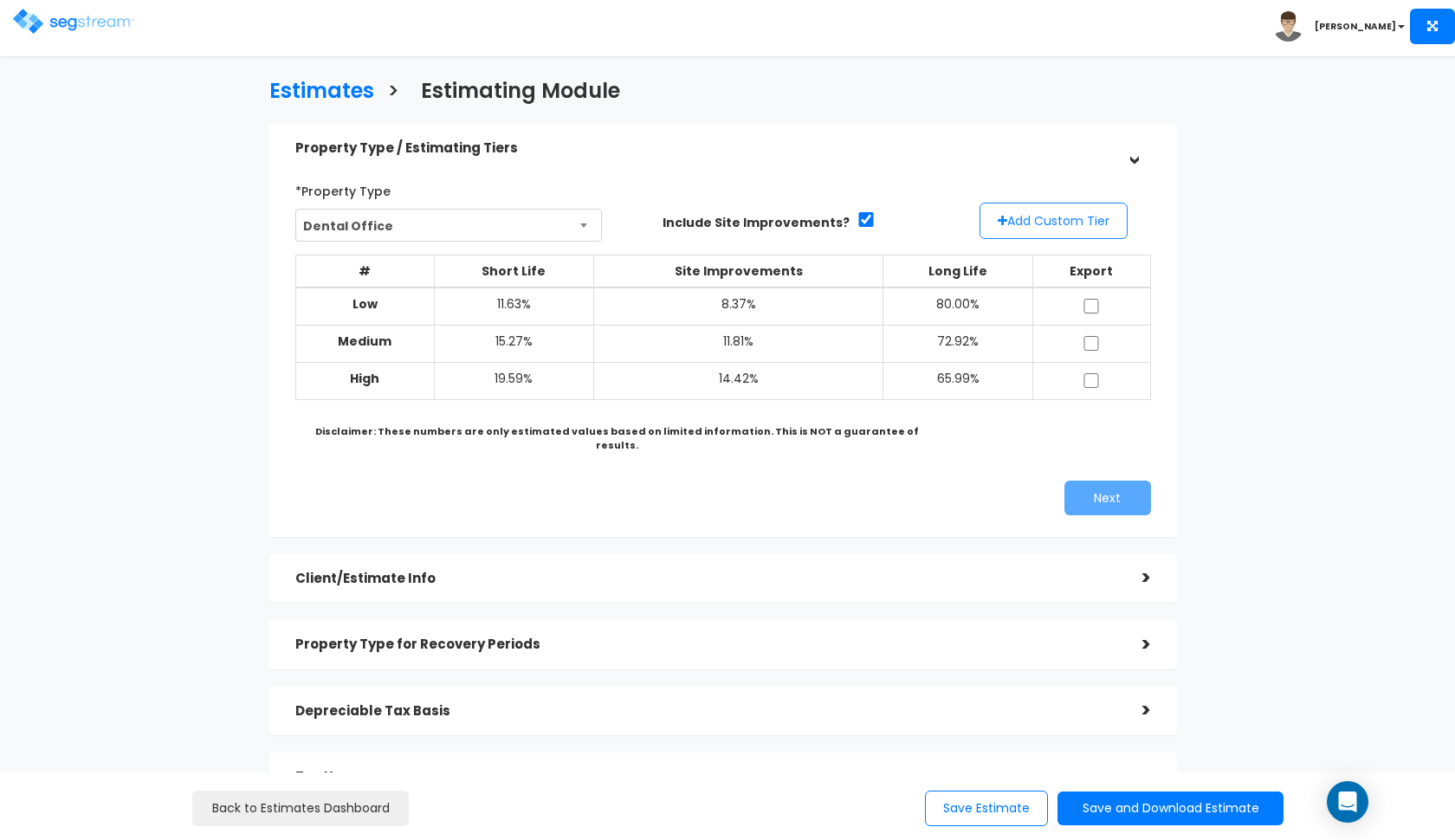
click at [1024, 215] on button "Add Custom Tier" at bounding box center [1053, 220] width 148 height 36
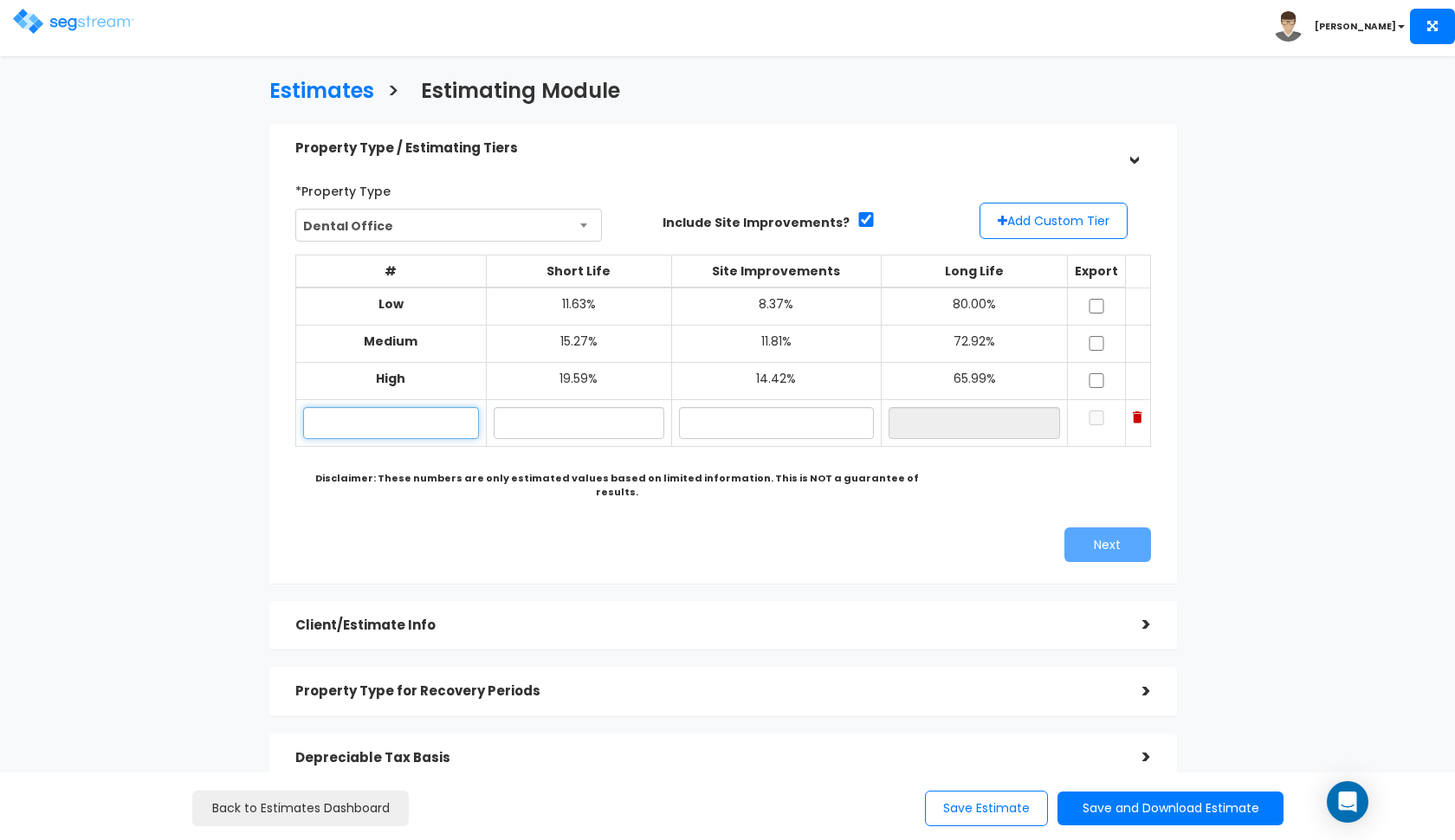
click at [402, 407] on input "text" at bounding box center [391, 423] width 177 height 32
type input "530 East Herndon Ave"
click at [430, 424] on input "530 East Herndon Ave" at bounding box center [391, 423] width 177 height 32
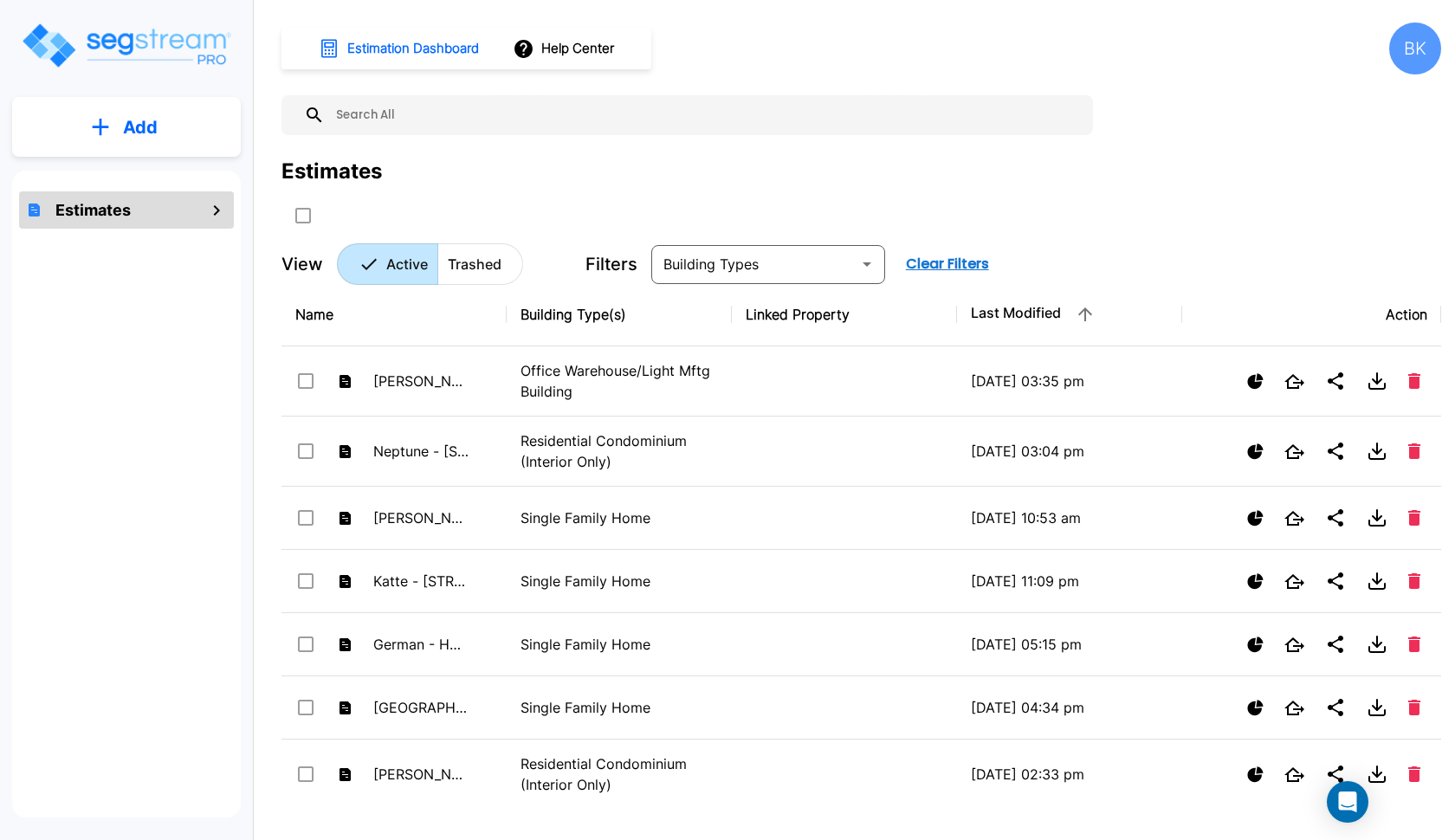
click at [155, 125] on p "Add" at bounding box center [140, 127] width 35 height 26
click at [123, 174] on p "Add Estimate" at bounding box center [137, 174] width 88 height 21
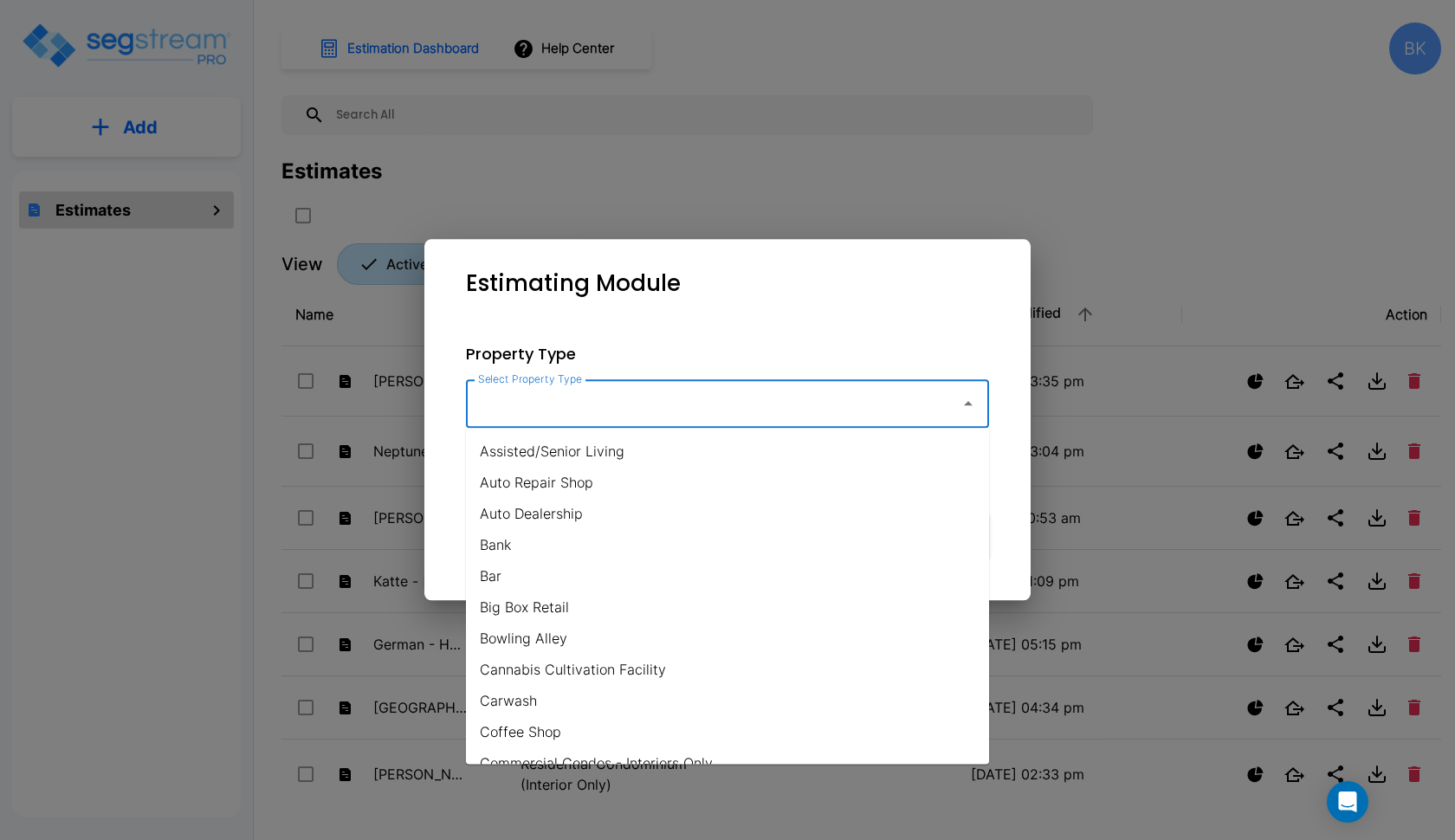
click at [530, 411] on input "Select Property Type" at bounding box center [708, 403] width 470 height 33
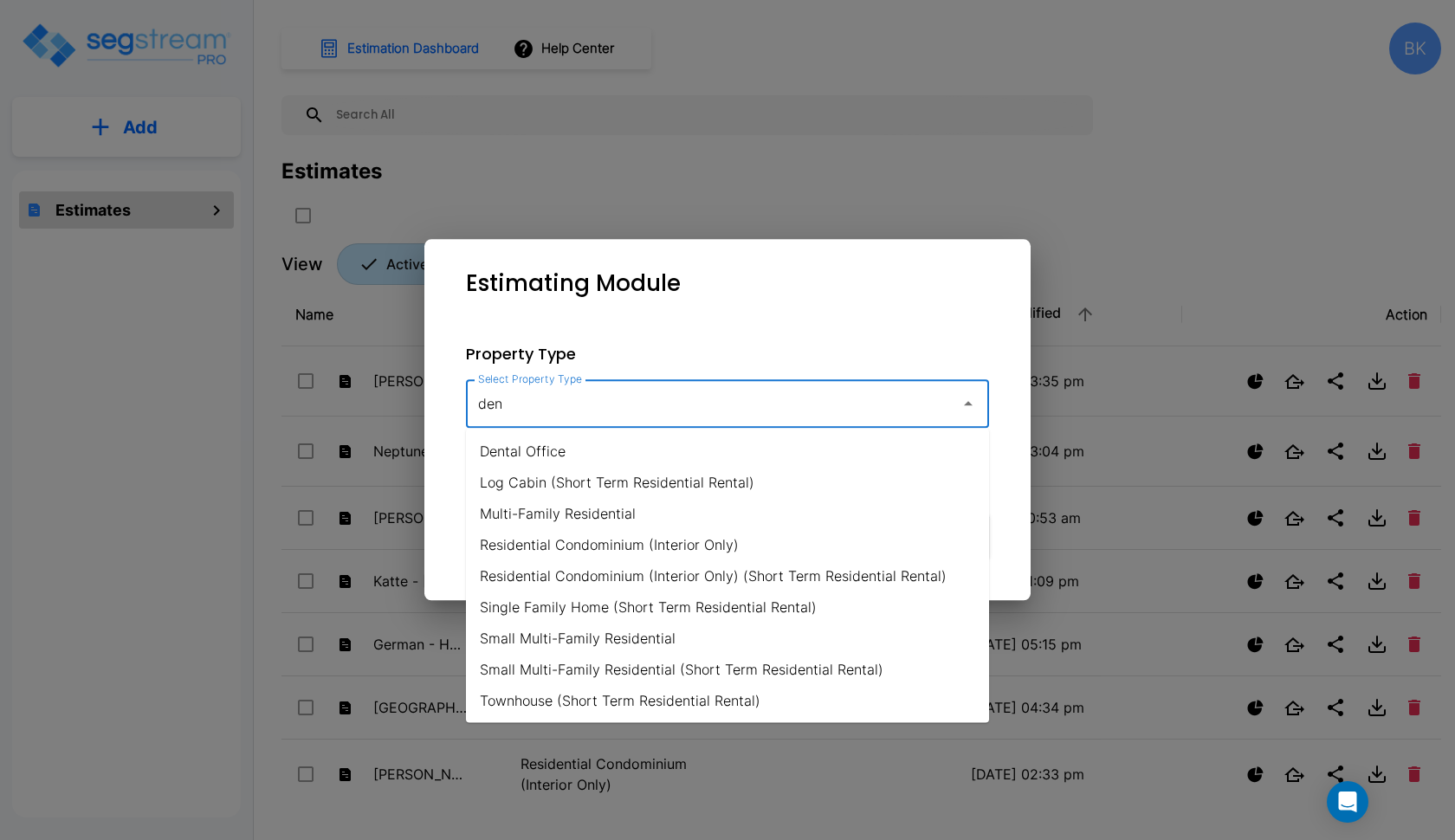
click at [513, 457] on li "Dental Office" at bounding box center [727, 451] width 523 height 31
type input "Dental Office"
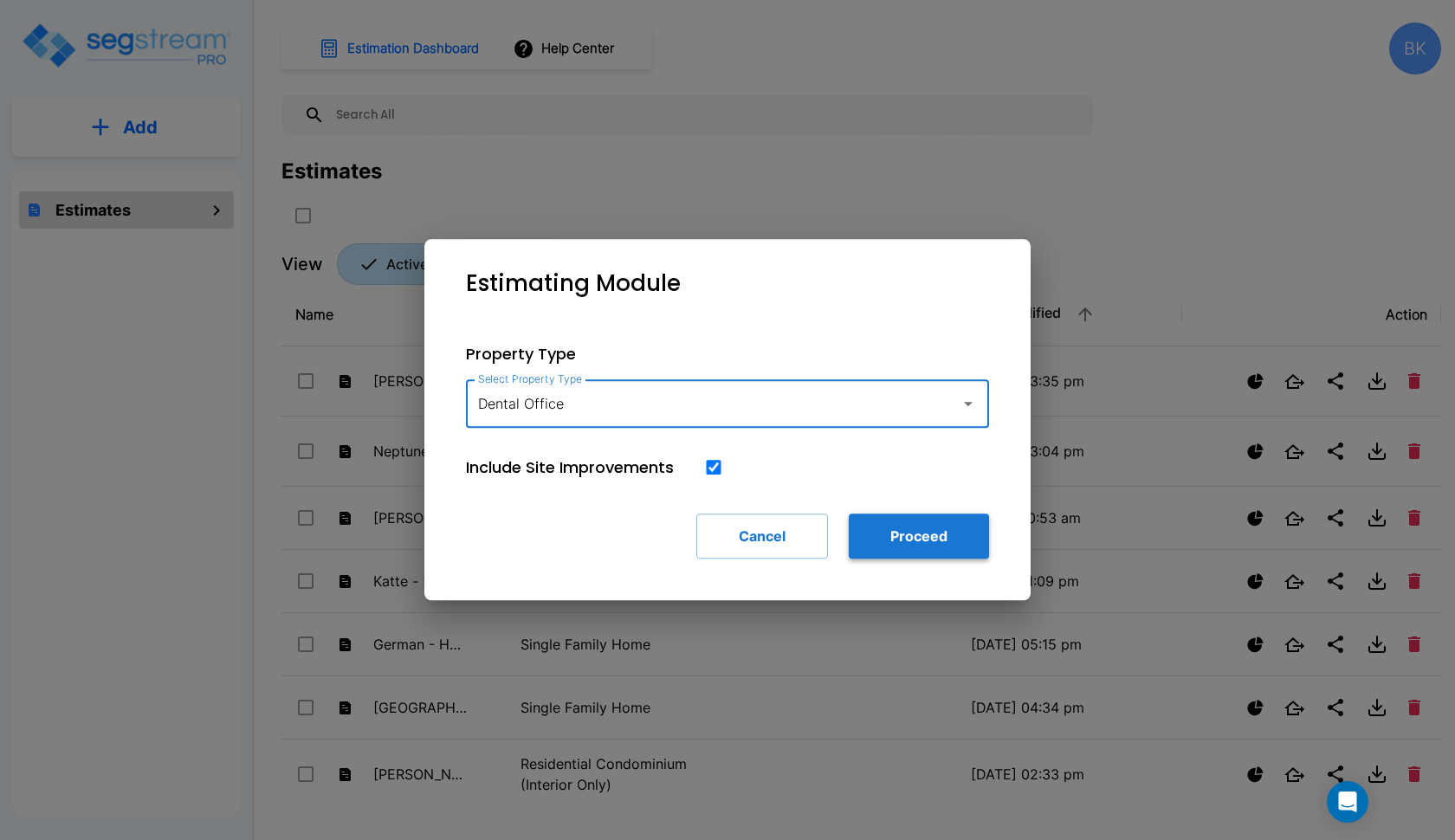
click at [879, 516] on button "Proceed" at bounding box center [918, 535] width 140 height 45
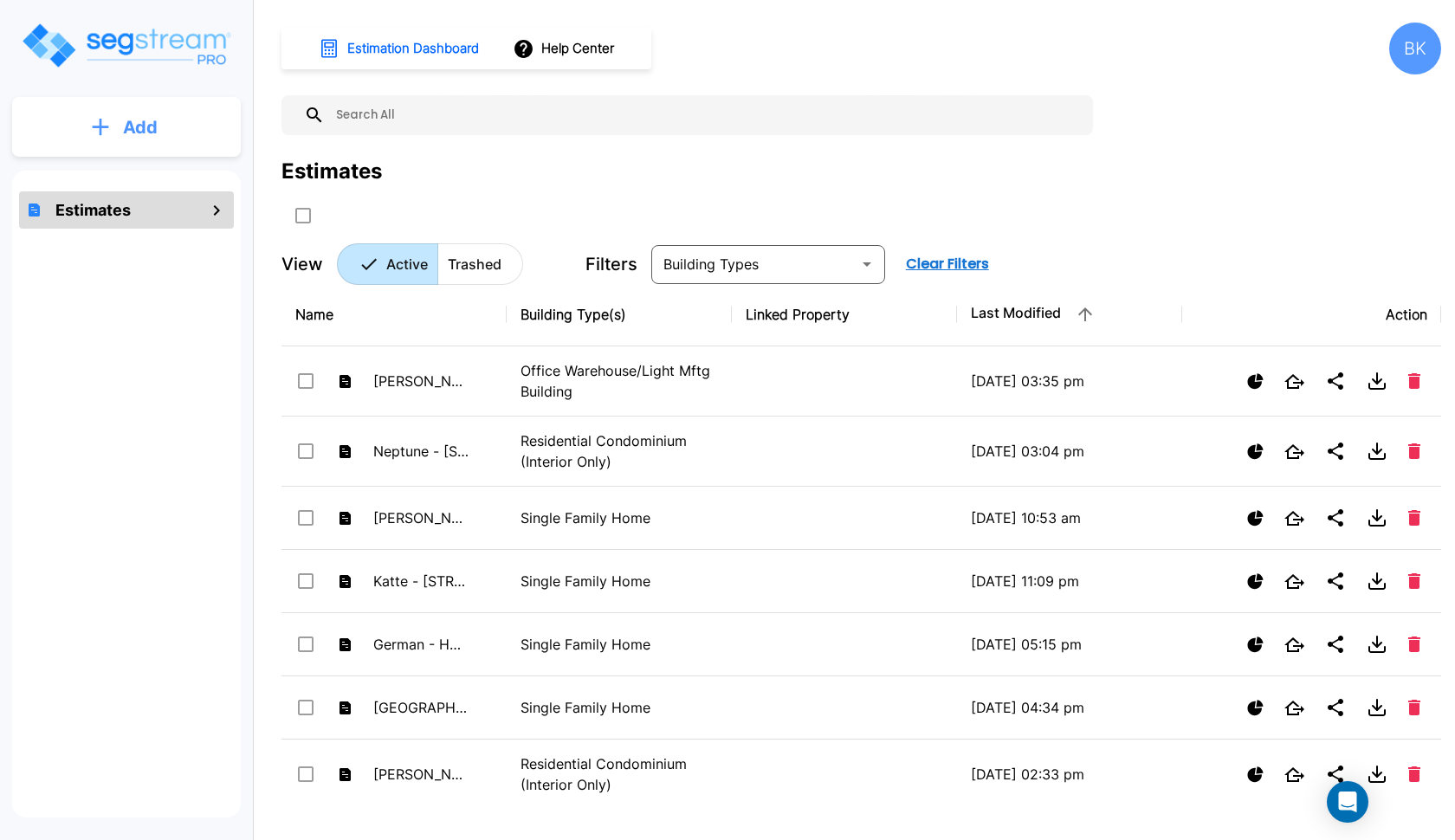
click at [146, 131] on p "Add" at bounding box center [140, 127] width 35 height 26
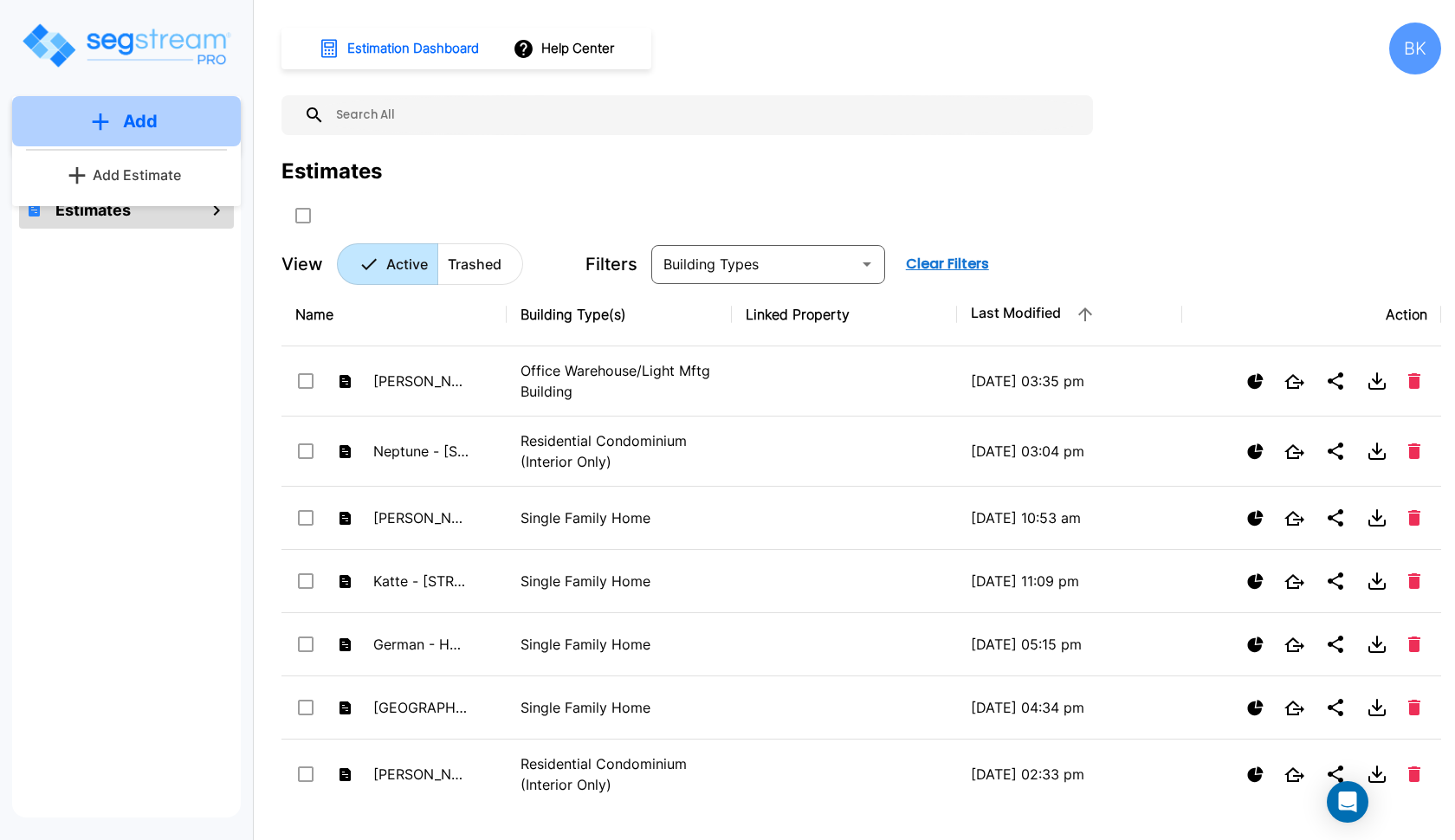
click at [184, 120] on button "Add" at bounding box center [126, 121] width 228 height 50
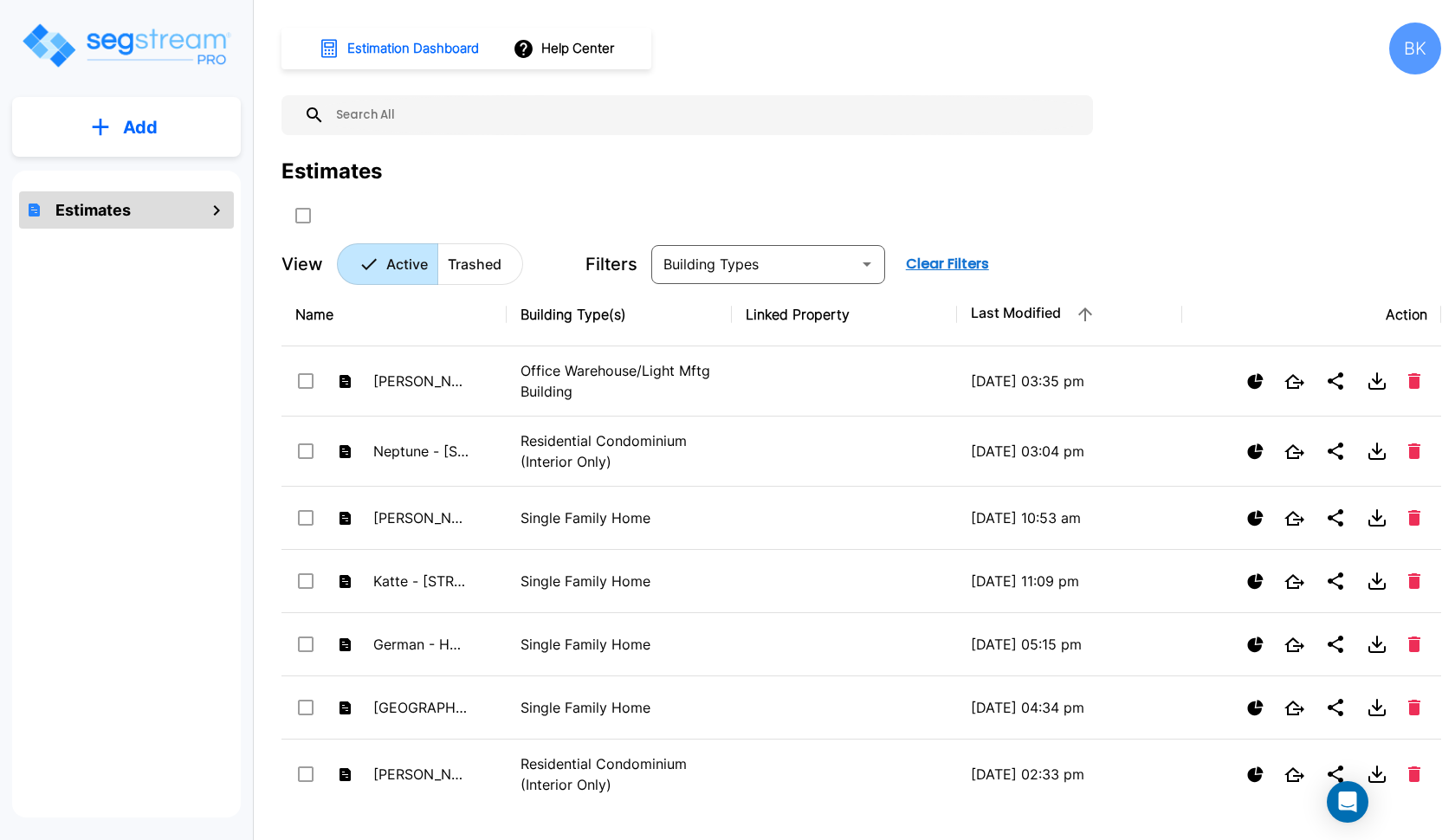
click at [164, 119] on button "Add" at bounding box center [126, 128] width 228 height 50
click at [123, 181] on p "Add Estimate" at bounding box center [137, 174] width 88 height 21
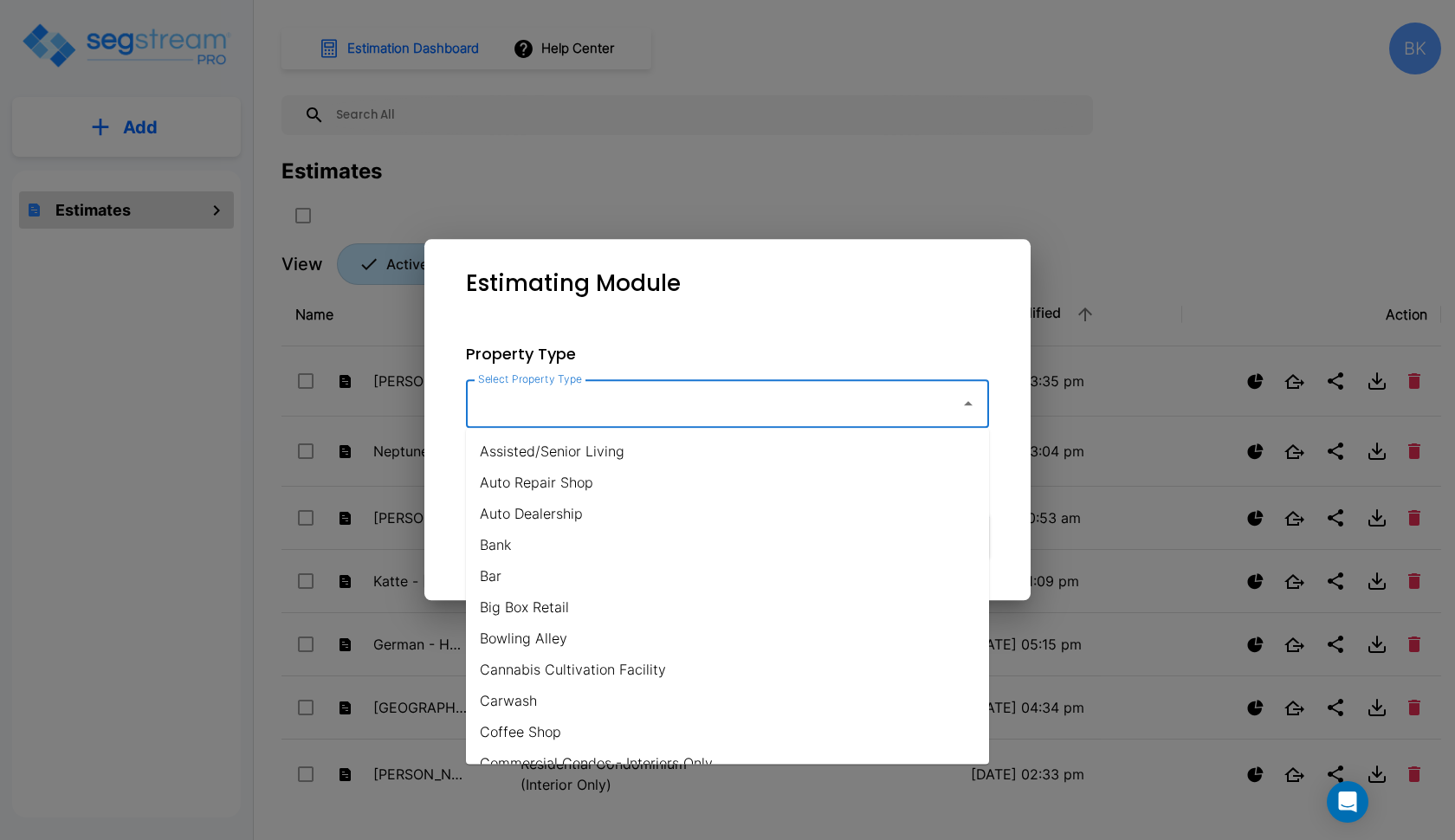
click at [535, 402] on input "Select Property Type" at bounding box center [708, 403] width 470 height 33
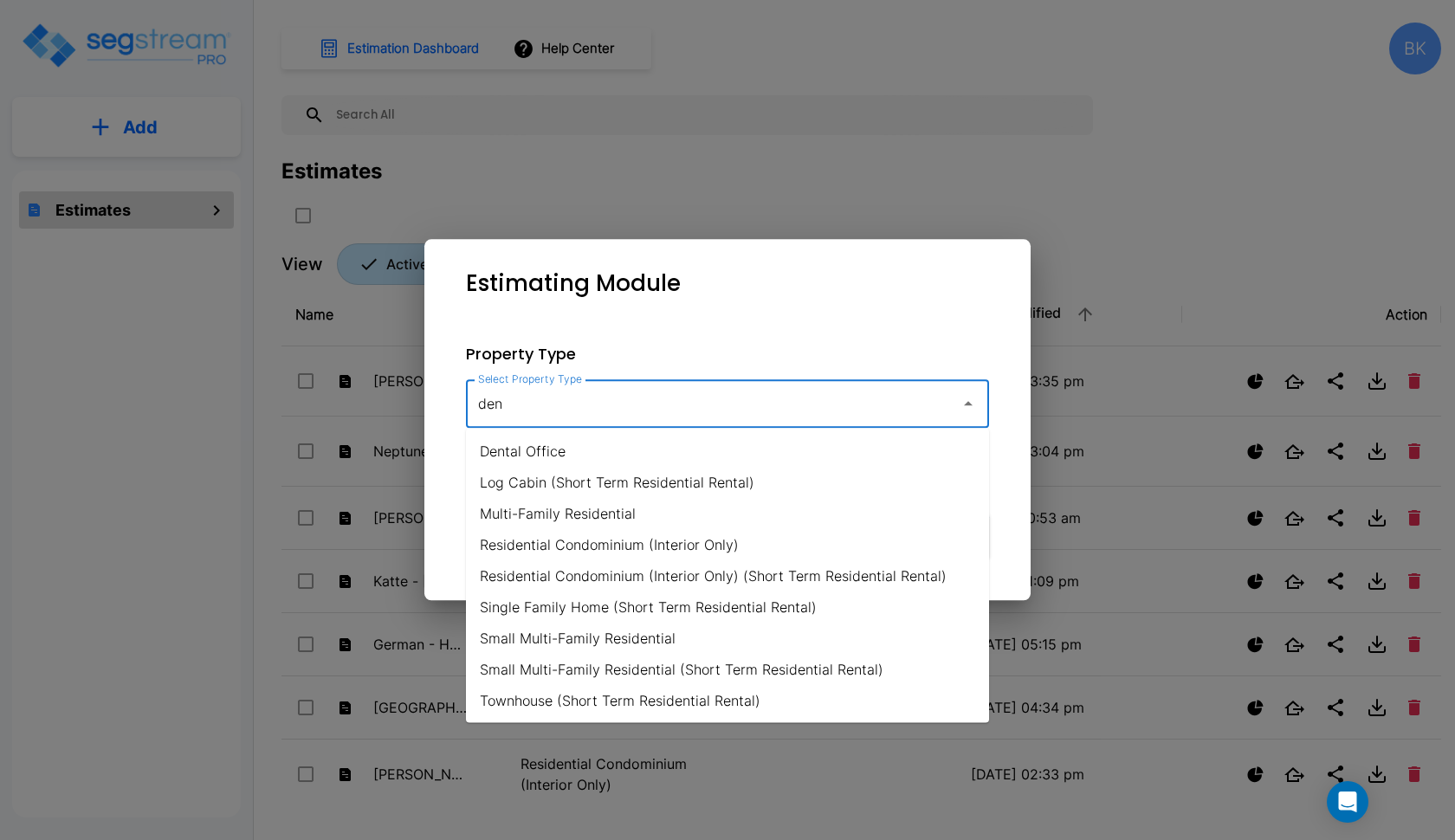
click at [506, 456] on li "Dental Office" at bounding box center [727, 451] width 523 height 31
type input "Dental Office"
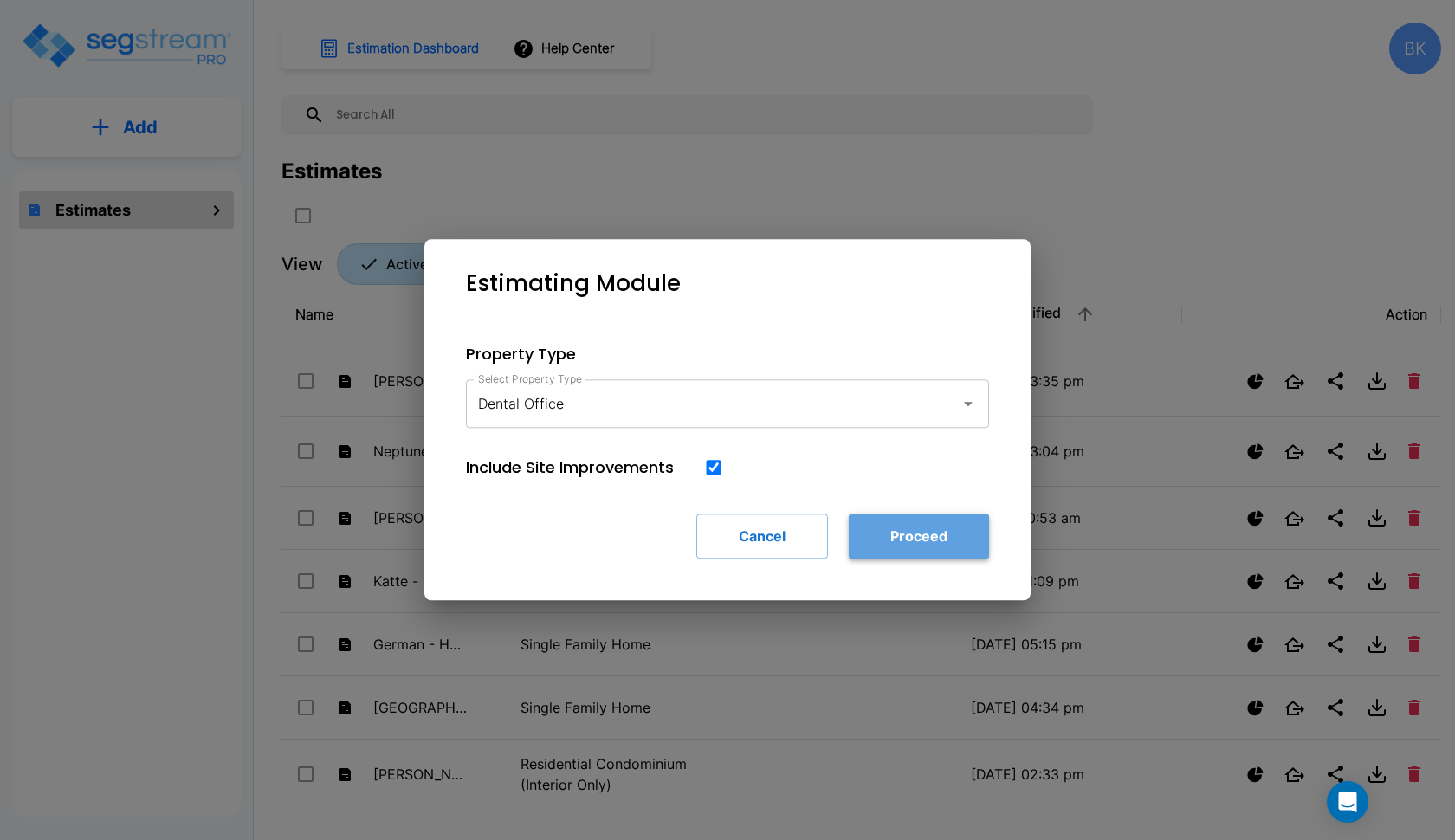
click at [940, 545] on button "Proceed" at bounding box center [918, 535] width 140 height 45
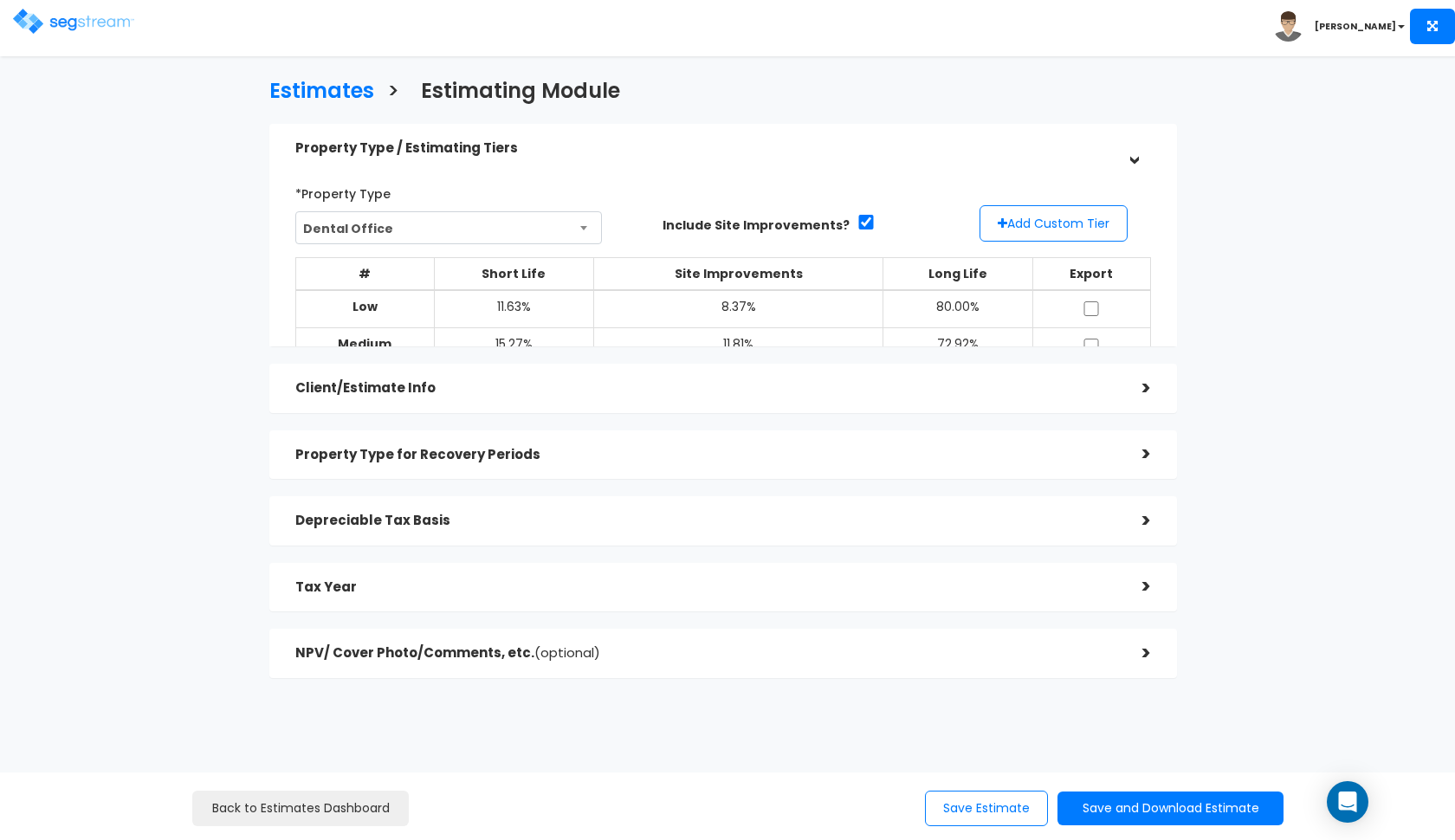
click at [418, 159] on div "Property Type / Estimating Tiers" at bounding box center [706, 148] width 821 height 32
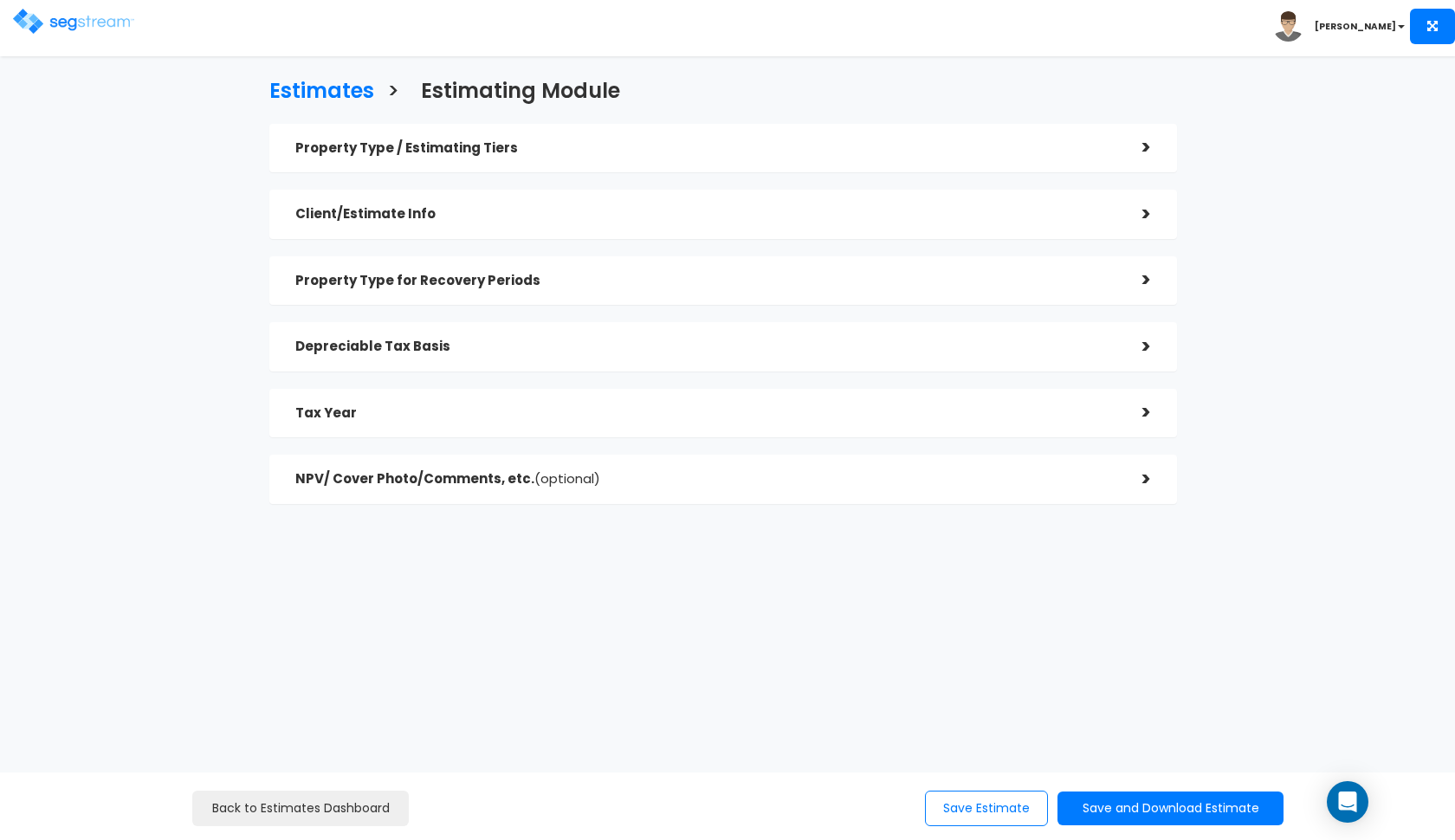
click at [538, 157] on div "Property Type / Estimating Tiers" at bounding box center [706, 148] width 821 height 32
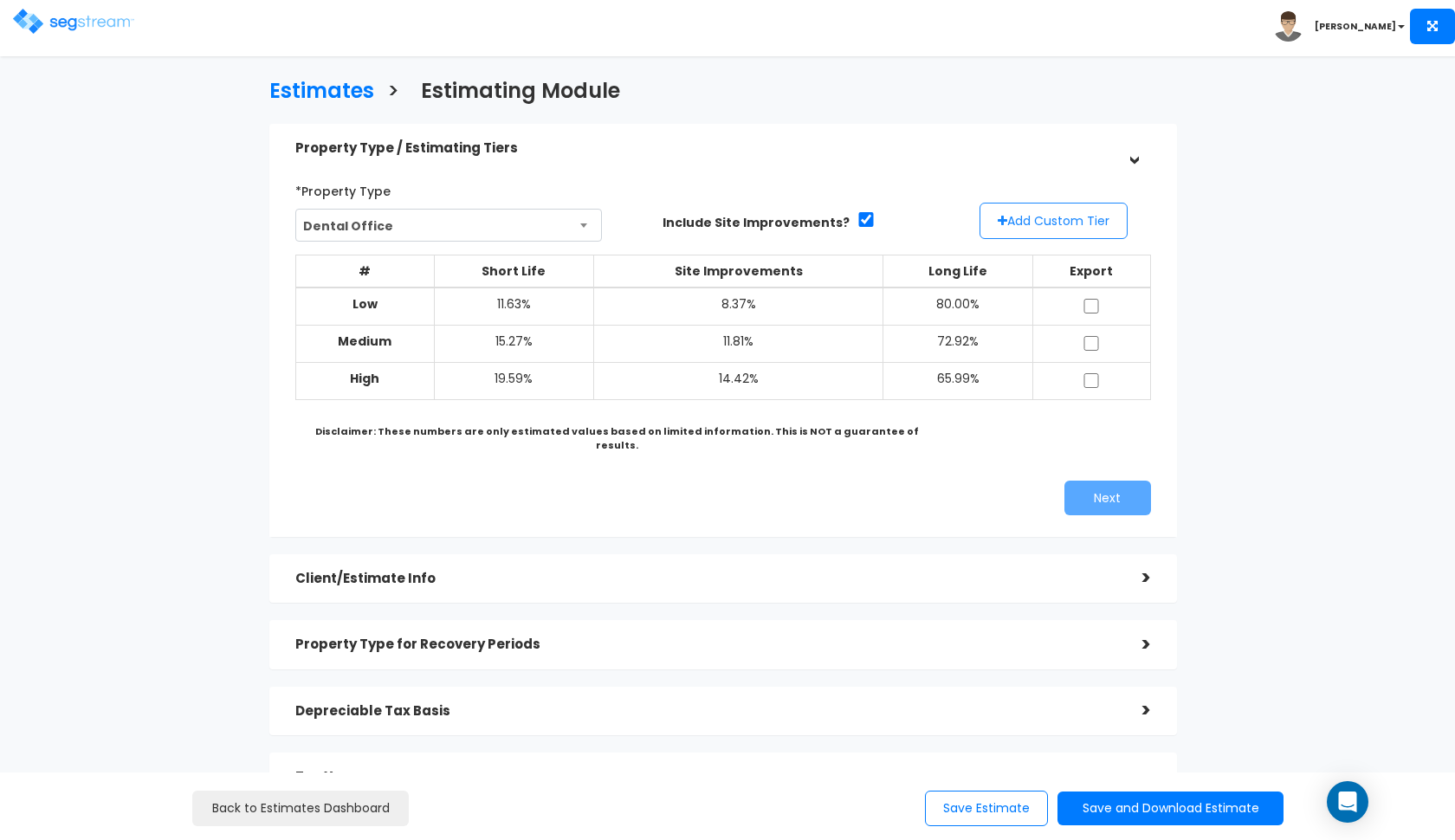
click at [1002, 213] on button "Add Custom Tier" at bounding box center [1053, 220] width 148 height 36
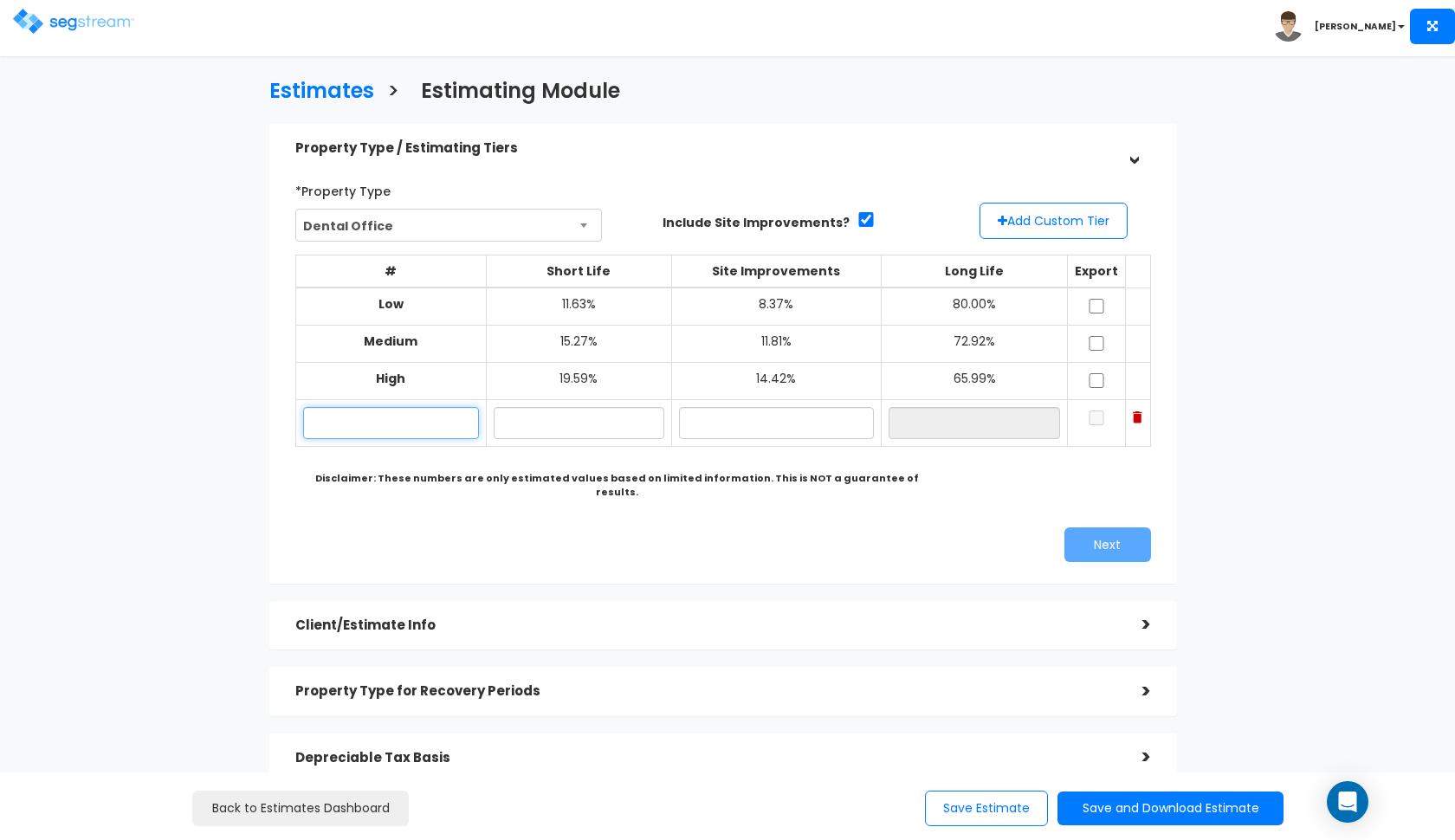
click at [411, 412] on input "text" at bounding box center [391, 423] width 177 height 32
type input "[STREET_ADDRESS][PERSON_NAME]"
type input "16.20%"
type input "7"
type input "6"
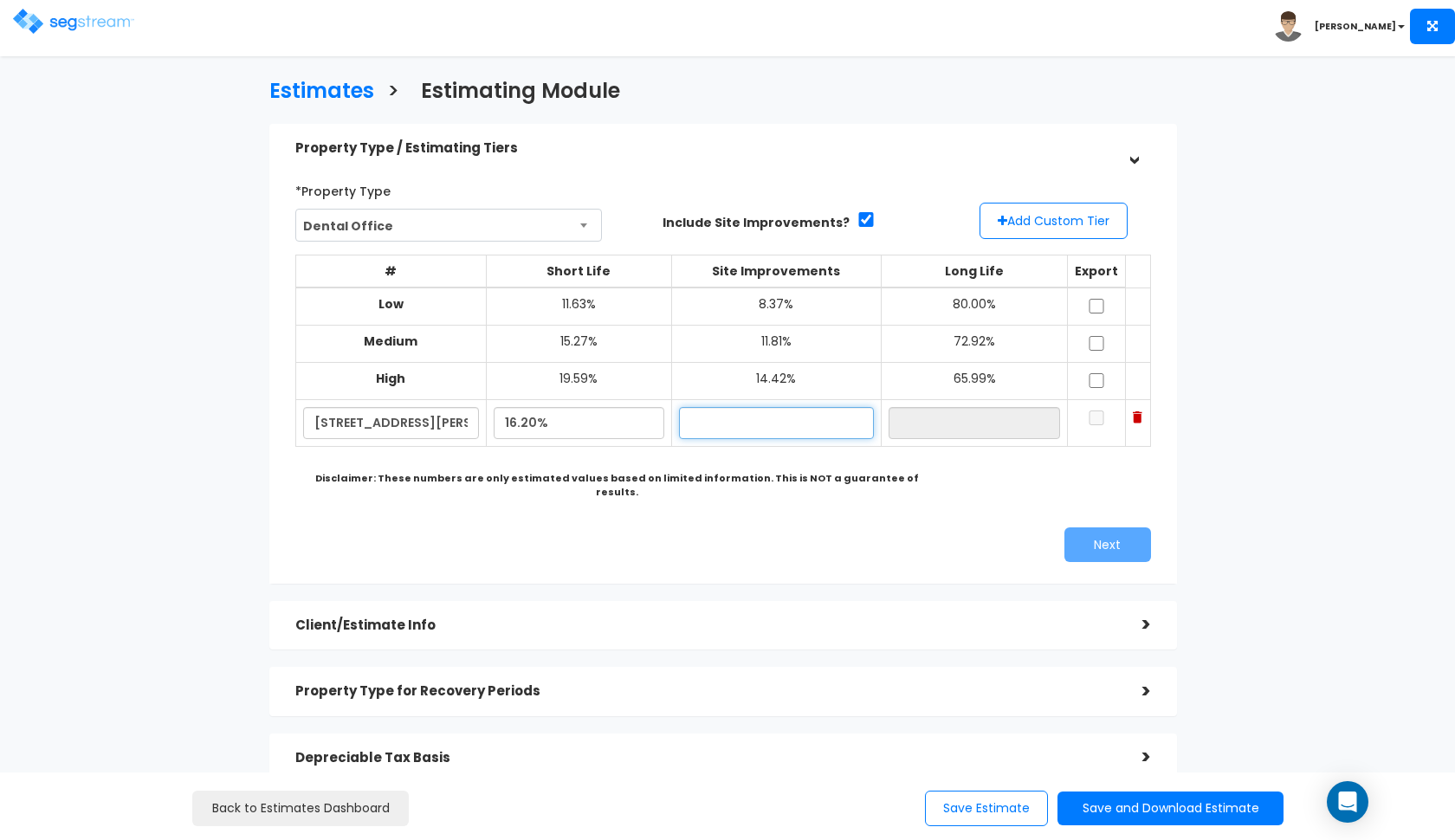
type input "7"
type input "6.40%"
type input "77.40%"
click at [448, 502] on div "*Property Type Dental Office Assisted/Senior Living Auto Repair Shop Auto Deale…" at bounding box center [723, 368] width 882 height 402
click at [1099, 305] on input "checkbox" at bounding box center [1096, 305] width 17 height 14
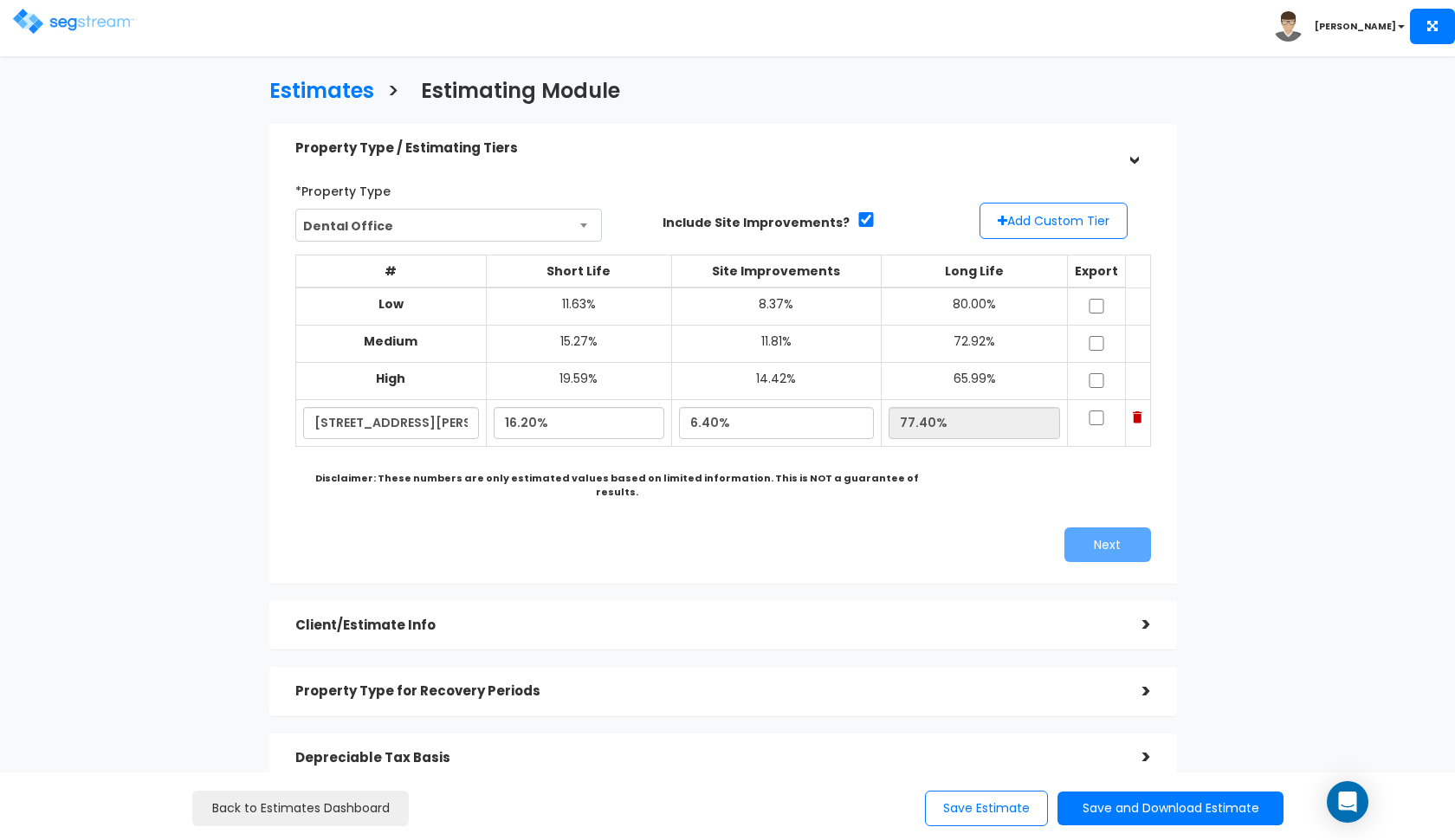
checkbox input "true"
click at [1099, 337] on input "checkbox" at bounding box center [1096, 343] width 17 height 14
checkbox input "true"
click at [1099, 382] on input "checkbox" at bounding box center [1096, 380] width 17 height 14
checkbox input "true"
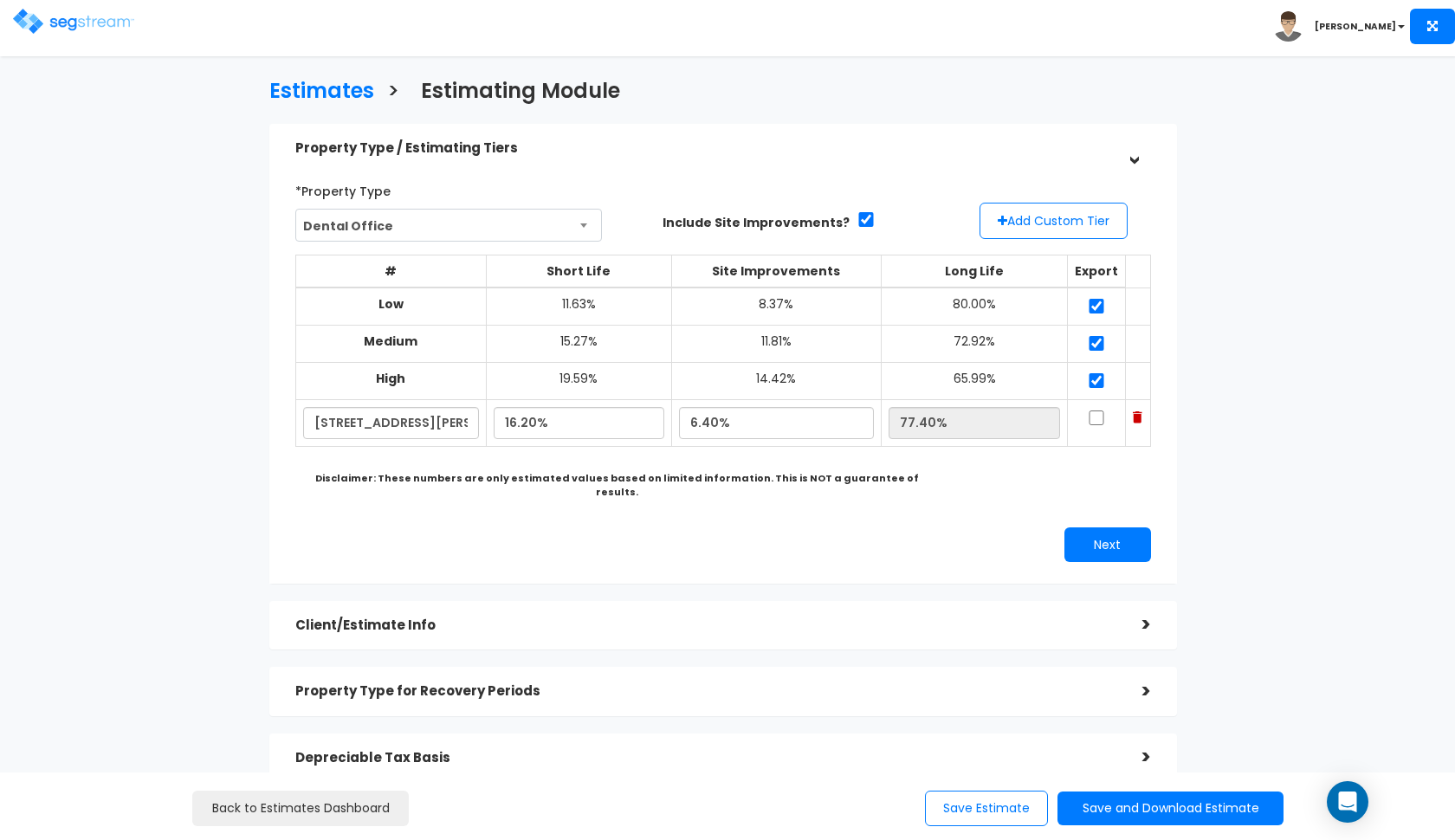
click at [1098, 411] on input "checkbox" at bounding box center [1096, 418] width 17 height 14
checkbox input "true"
click at [965, 493] on div "*Property Type Dental Office Assisted/Senior Living Auto Repair Shop Auto Deale…" at bounding box center [723, 368] width 882 height 402
click at [1078, 527] on button "Next" at bounding box center [1107, 544] width 86 height 35
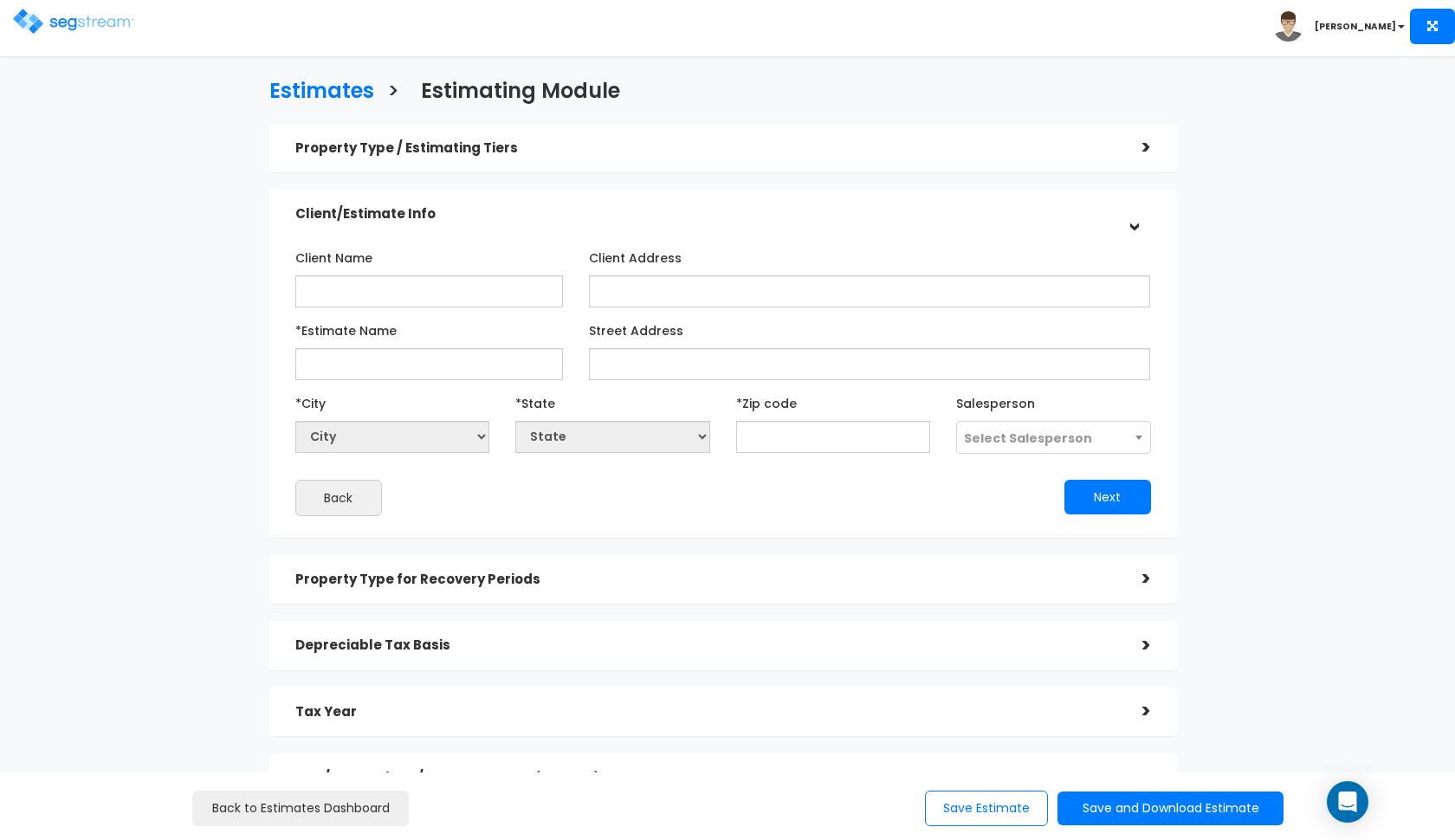
click at [915, 151] on h5 "Property Type / Estimating Tiers" at bounding box center [706, 148] width 821 height 14
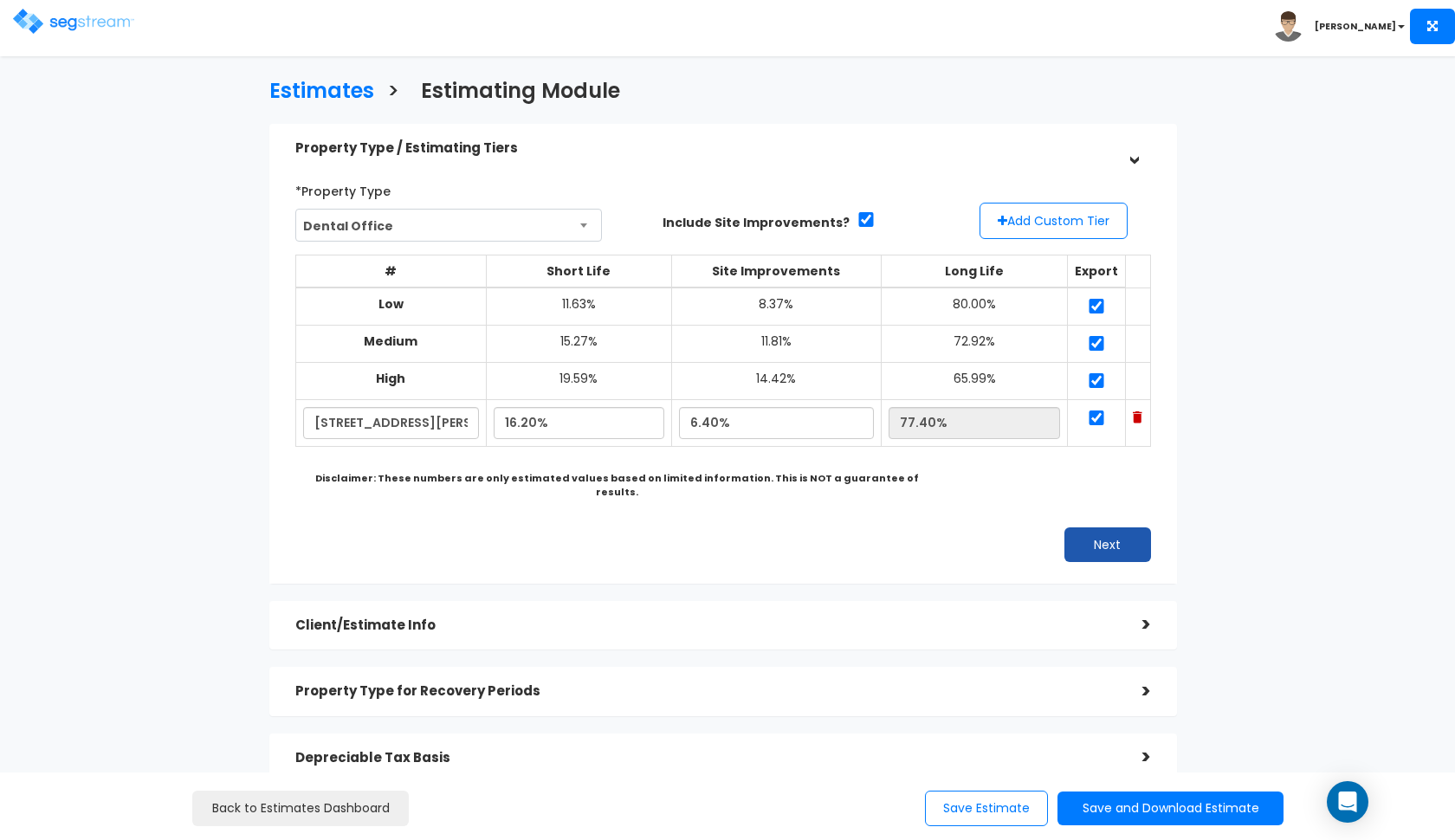
click at [1086, 527] on button "Next" at bounding box center [1107, 544] width 86 height 35
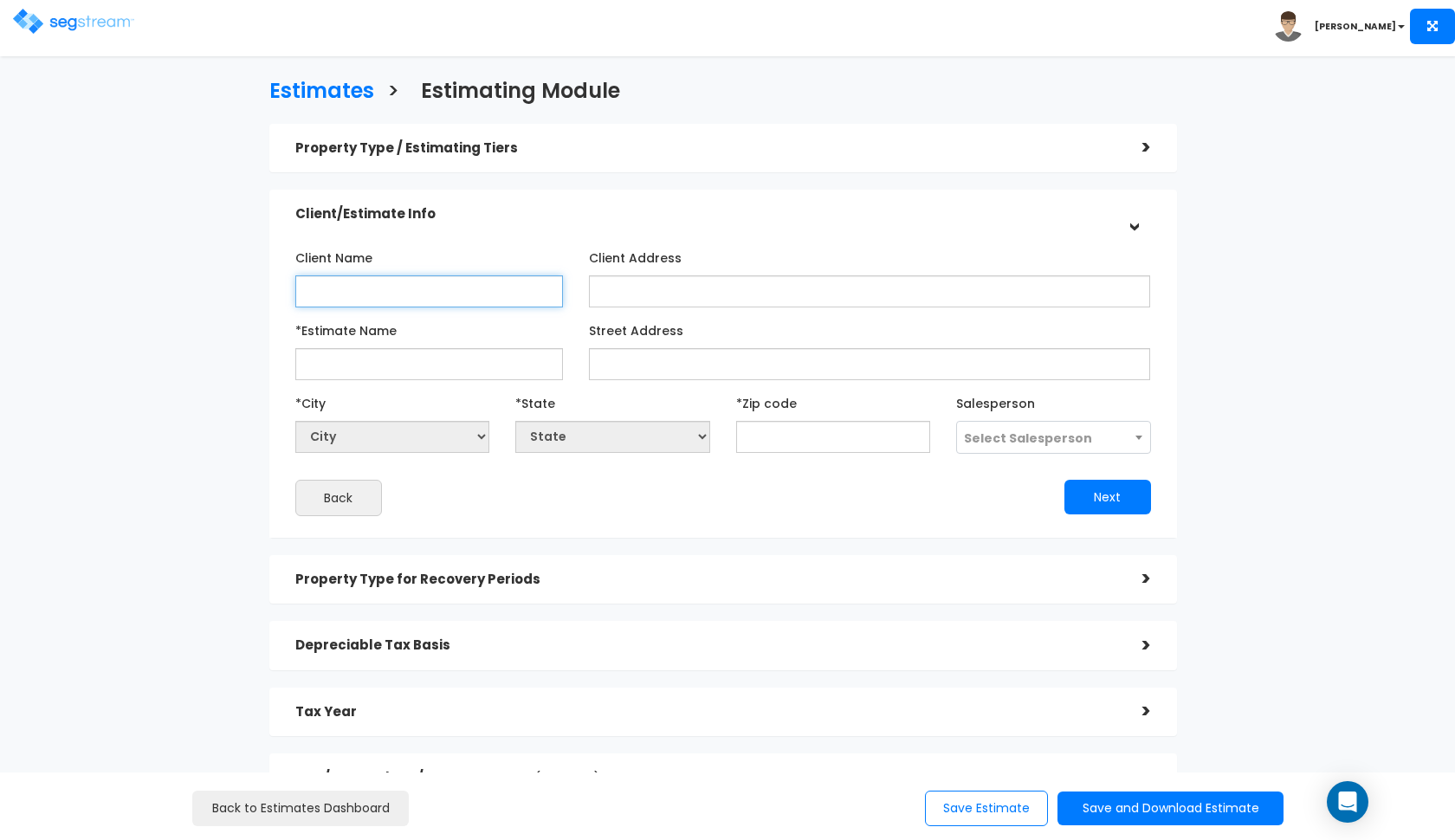
type input "d"
click at [451, 158] on div "Property Type / Estimating Tiers" at bounding box center [706, 148] width 821 height 32
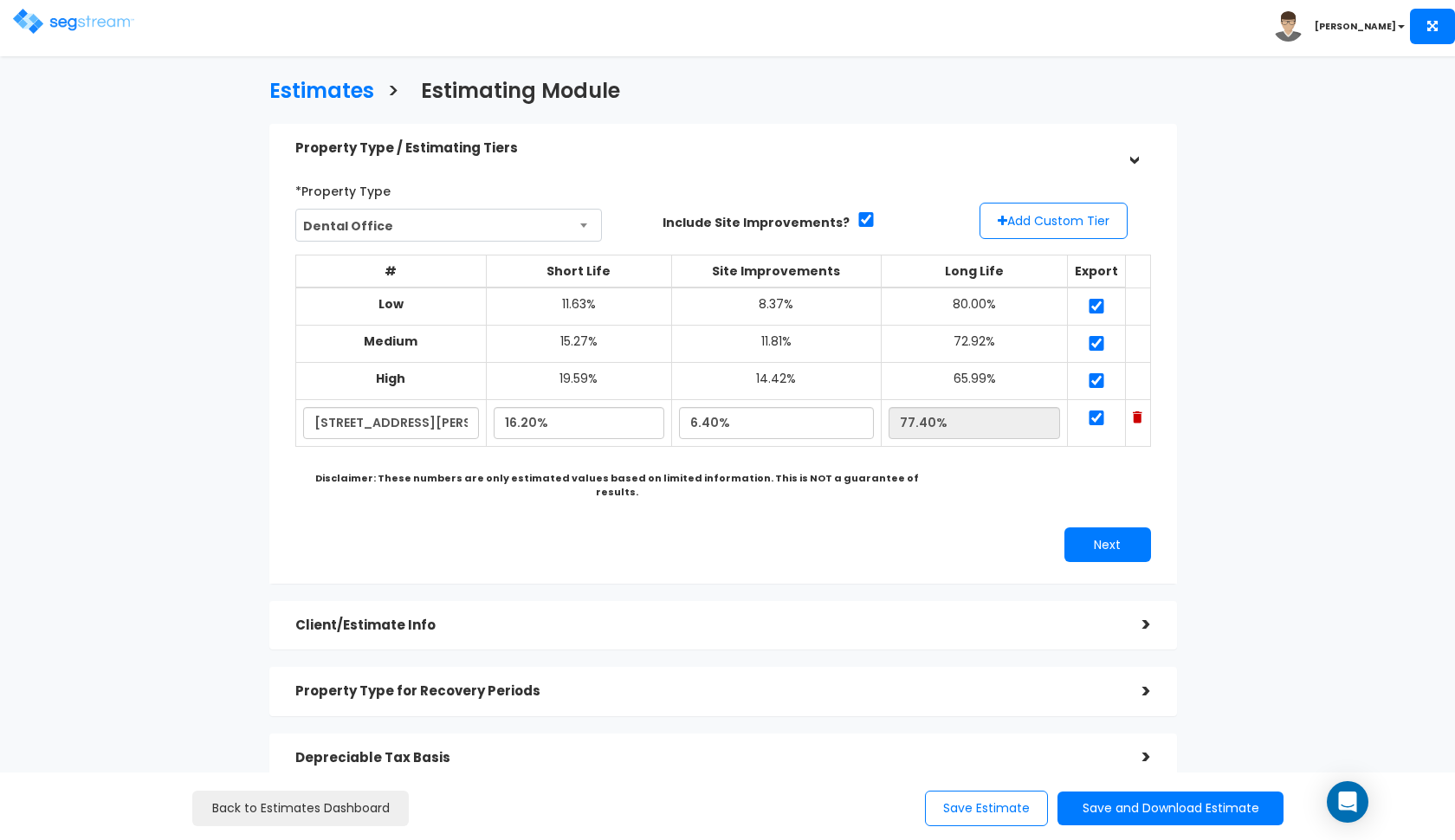
click at [504, 158] on div "Property Type / Estimating Tiers" at bounding box center [706, 148] width 821 height 32
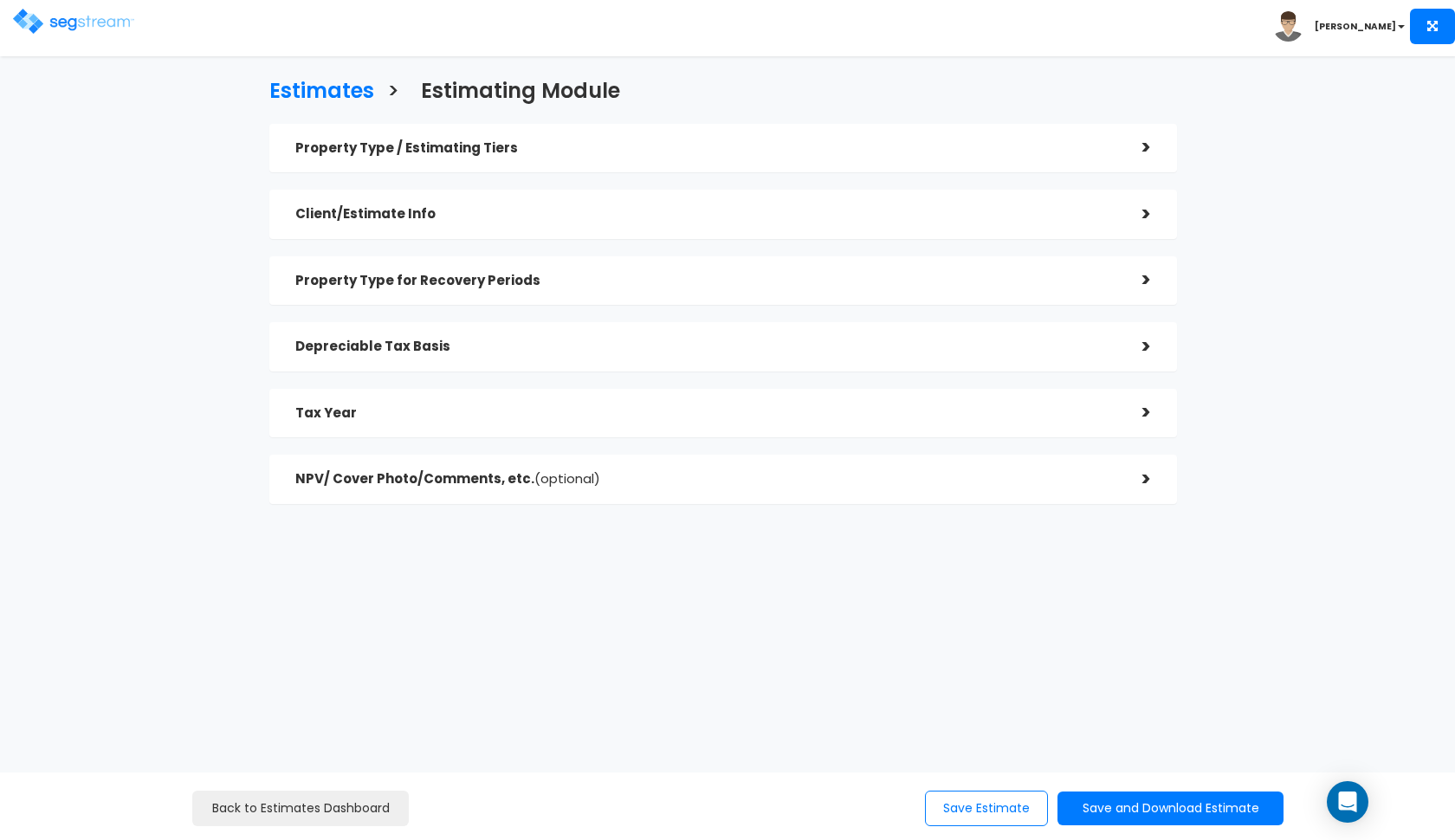
click at [338, 214] on h5 "Client/Estimate Info" at bounding box center [706, 214] width 821 height 14
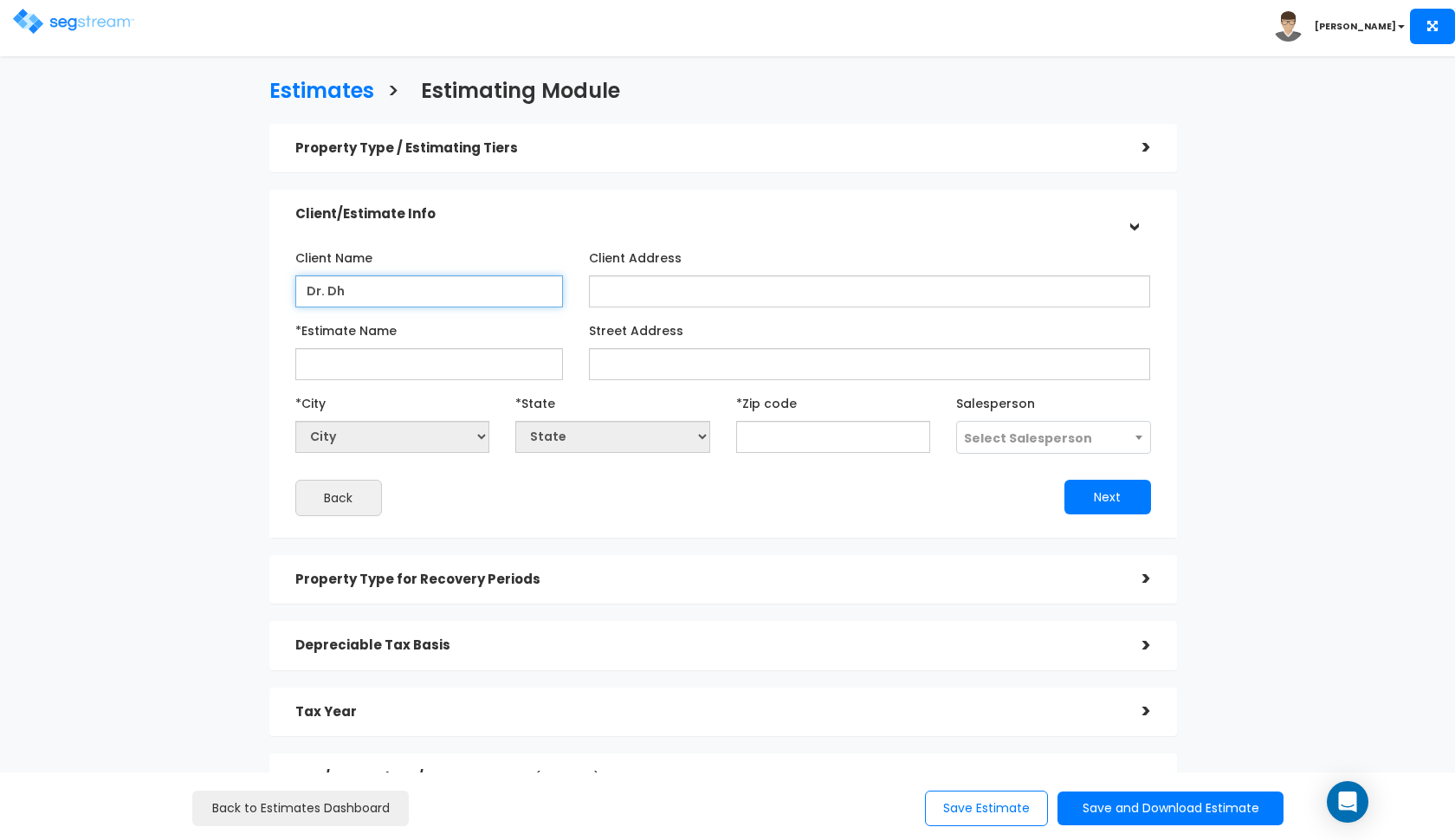
click at [376, 290] on input "Dr. Dh" at bounding box center [430, 291] width 268 height 32
type input "Dr. Dhingra"
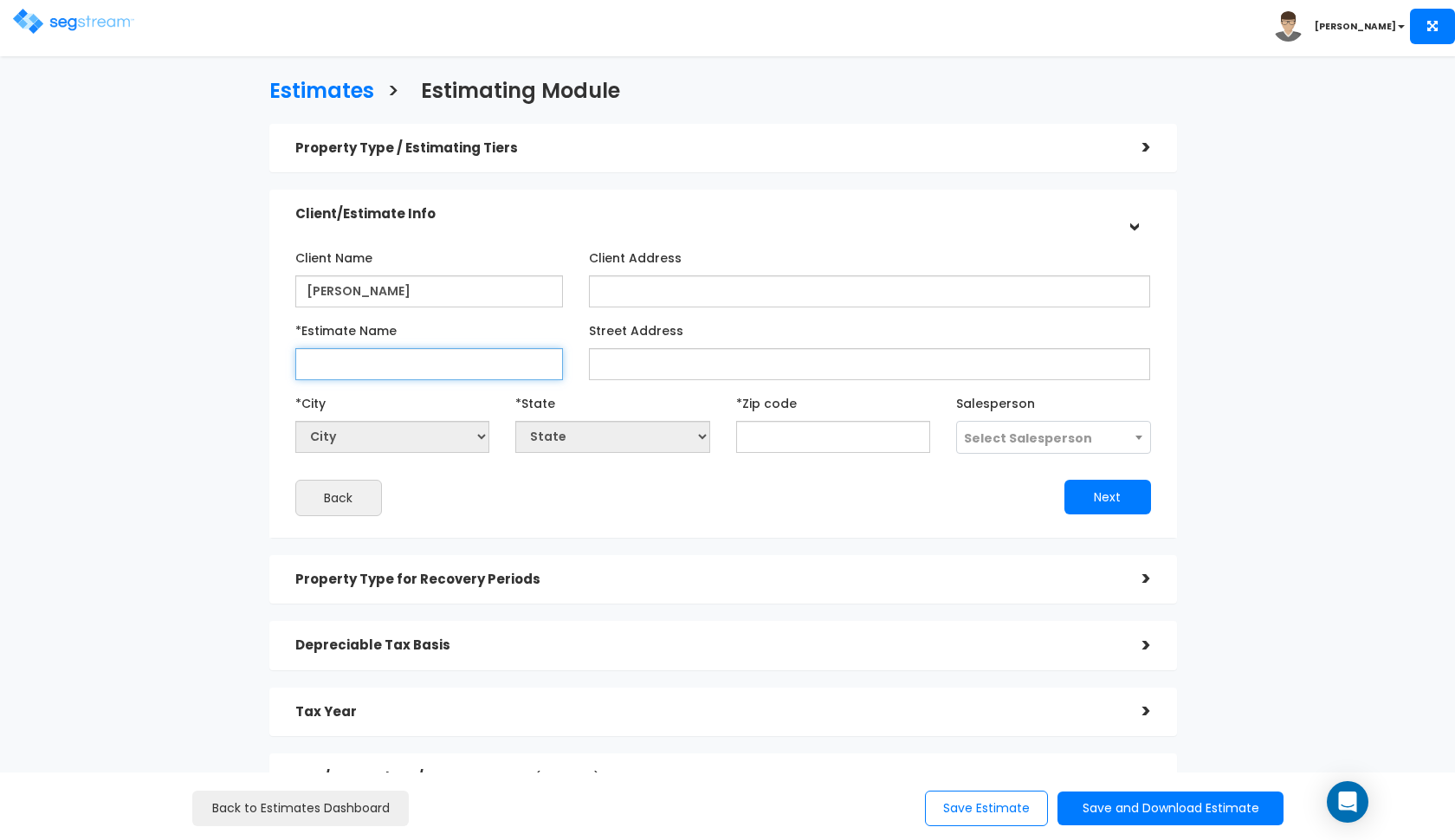
click at [436, 352] on input "*Estimate Name" at bounding box center [430, 364] width 268 height 32
click at [465, 157] on div "Property Type / Estimating Tiers" at bounding box center [706, 148] width 821 height 32
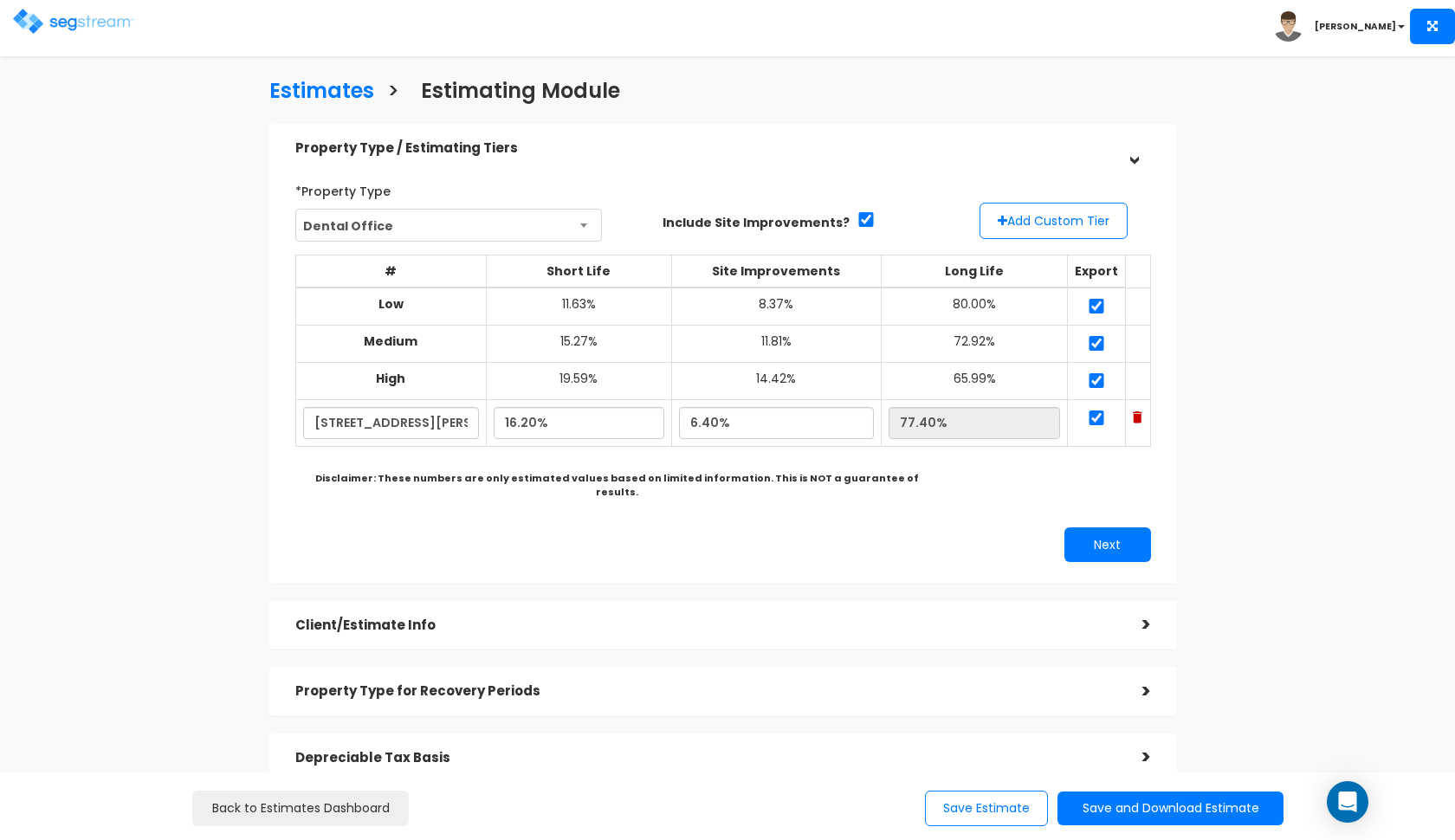
click at [477, 155] on h5 "Property Type / Estimating Tiers" at bounding box center [706, 148] width 821 height 14
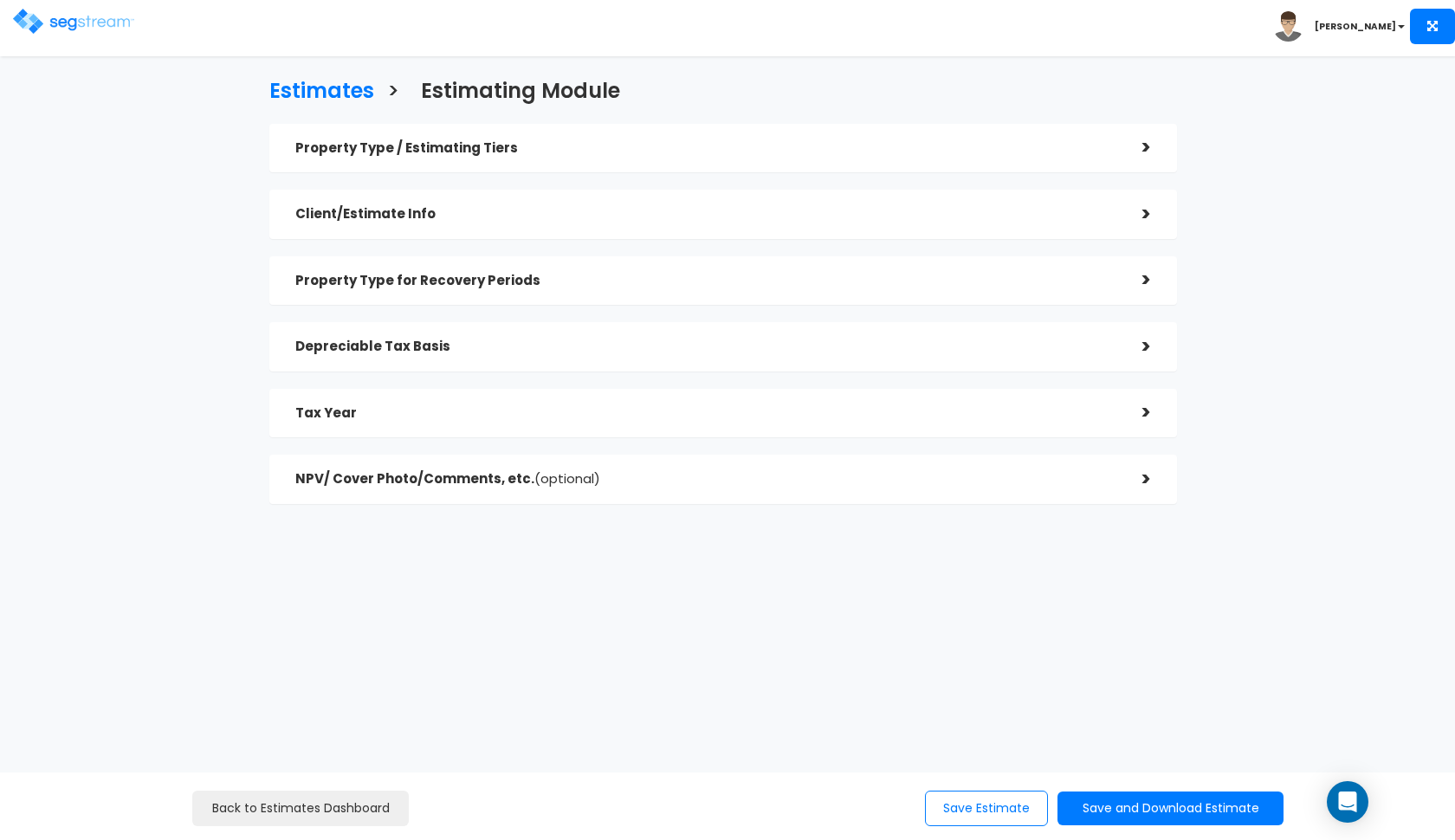
click at [497, 224] on div "Client/Estimate Info" at bounding box center [706, 215] width 821 height 32
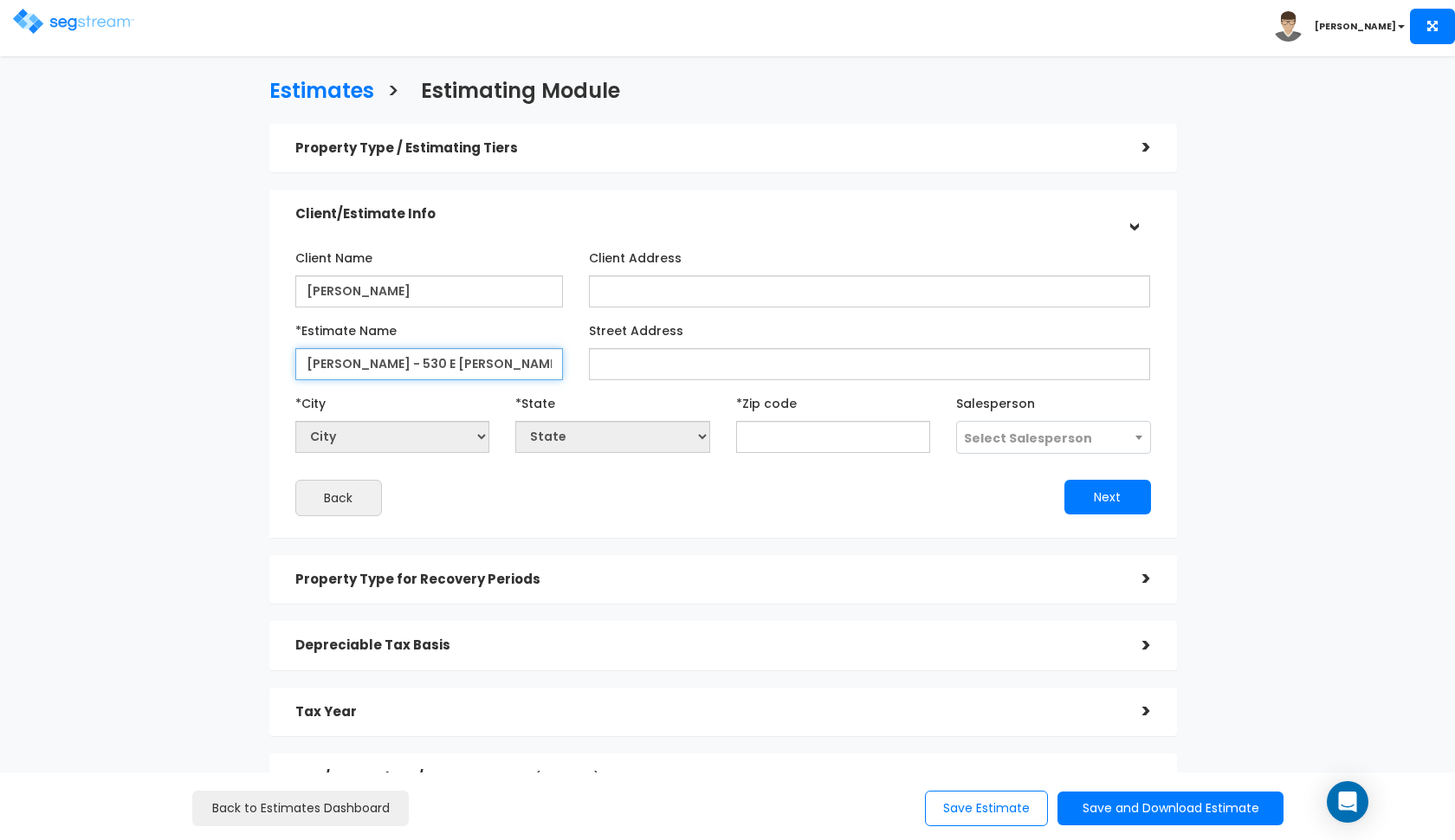
click at [489, 369] on input "Dhingra - 530 E Herndon" at bounding box center [430, 364] width 268 height 32
type input "Dhingra - 530 E Herndon Ave"
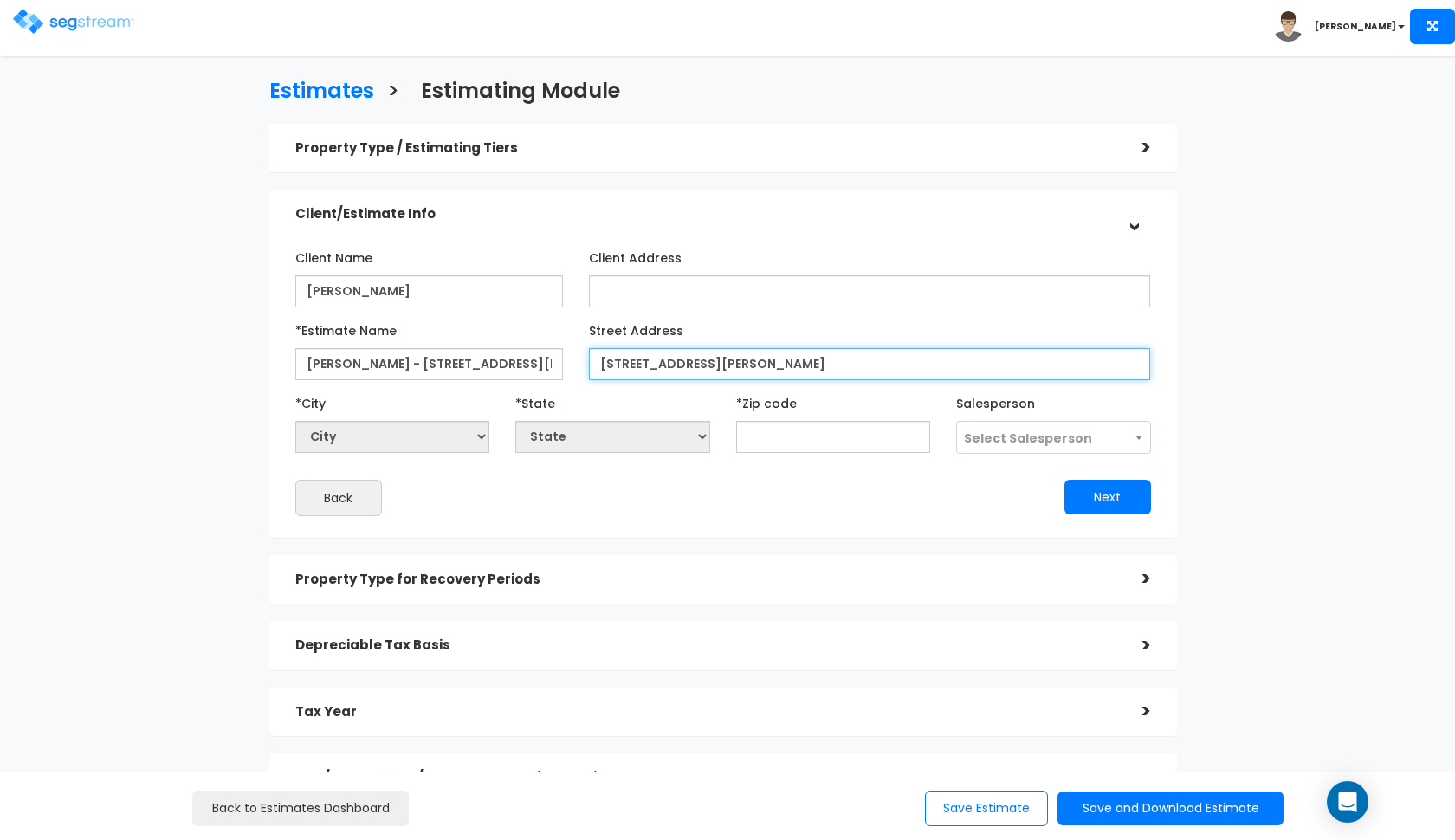
type input "530 E Herndon Ave"
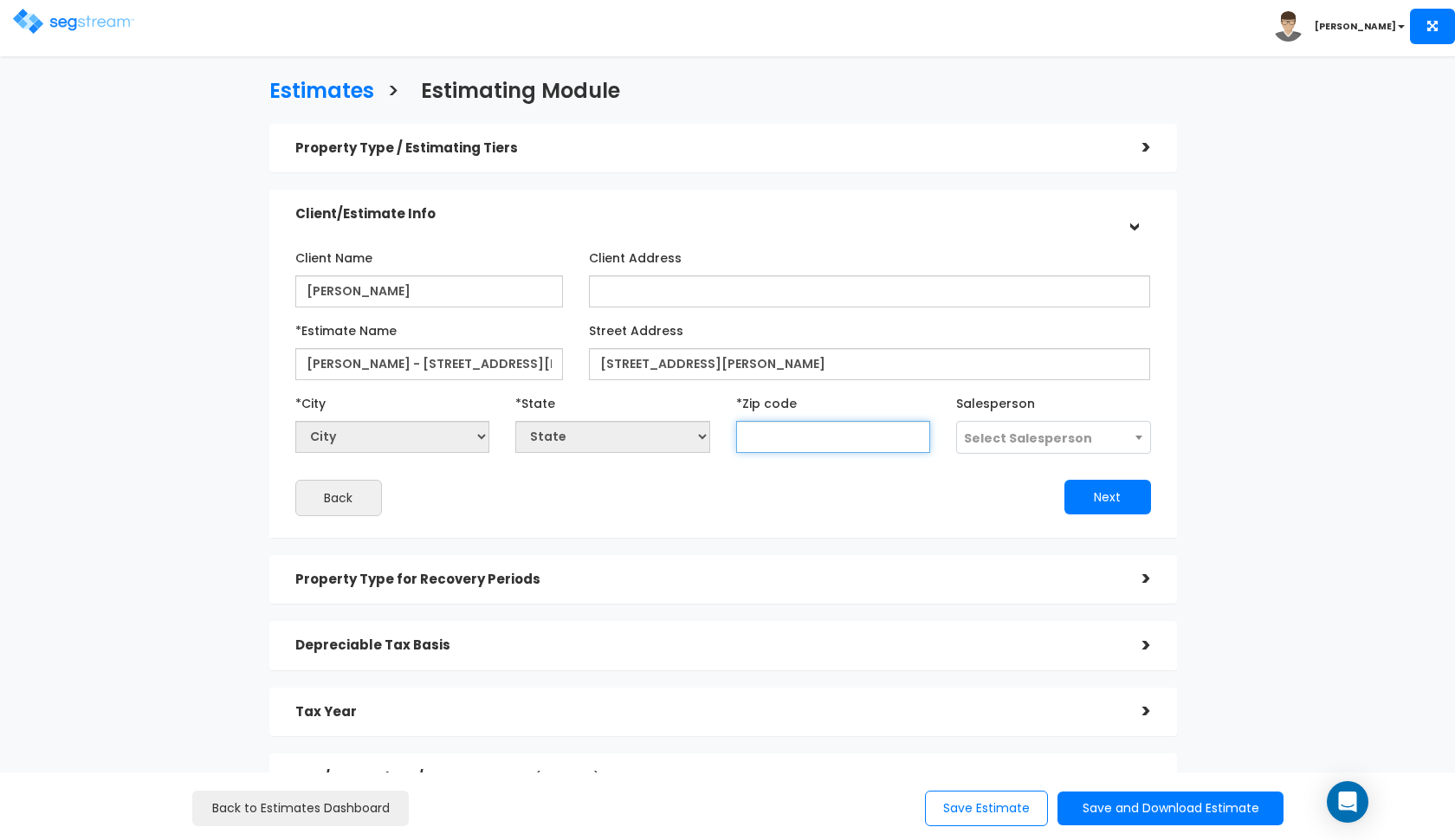
select select "National Average"
type input "93"
select select "CA"
type input "93720"
click at [1008, 446] on span "Select Salesperson" at bounding box center [1053, 438] width 193 height 33
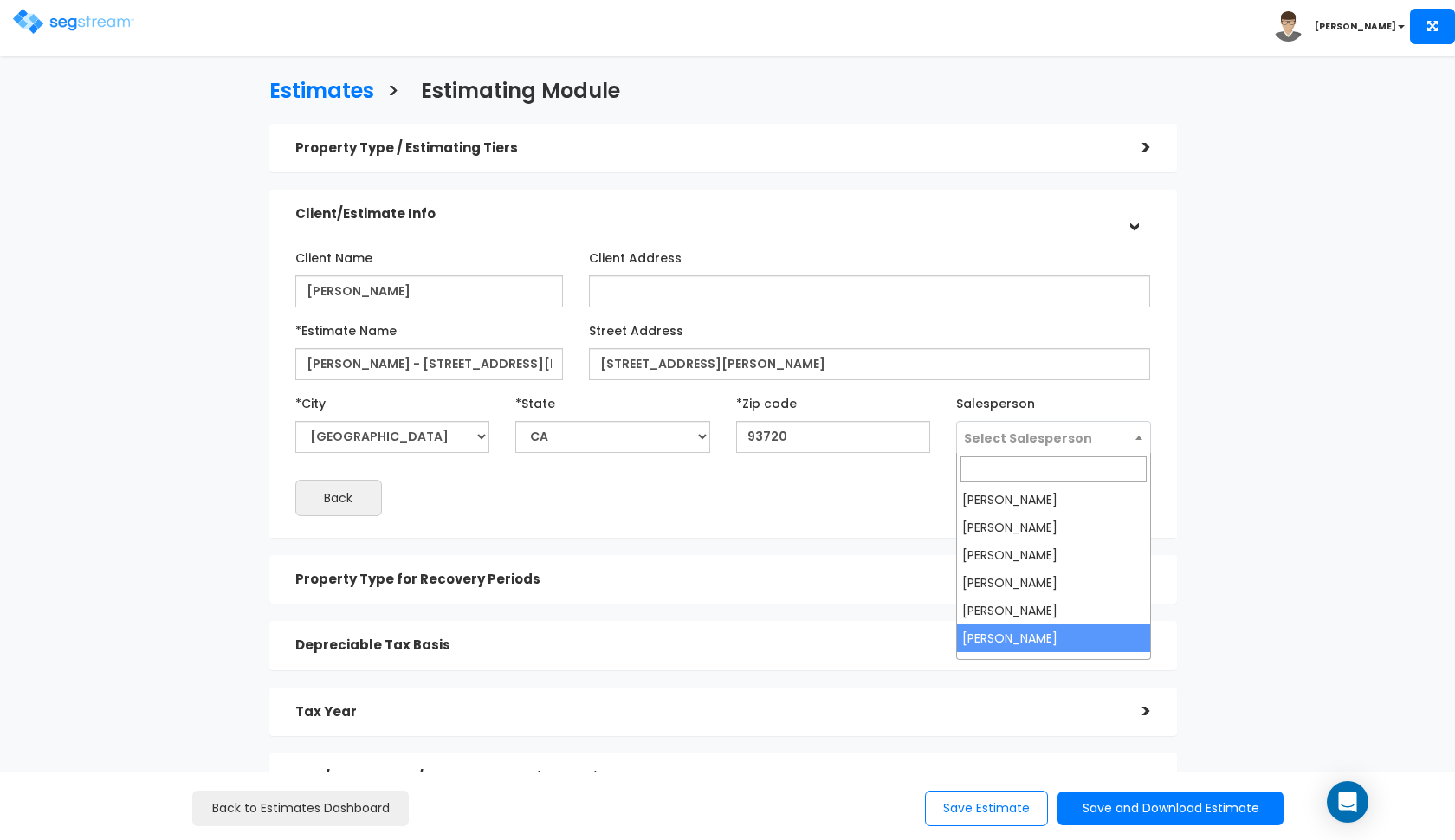
select select "190"
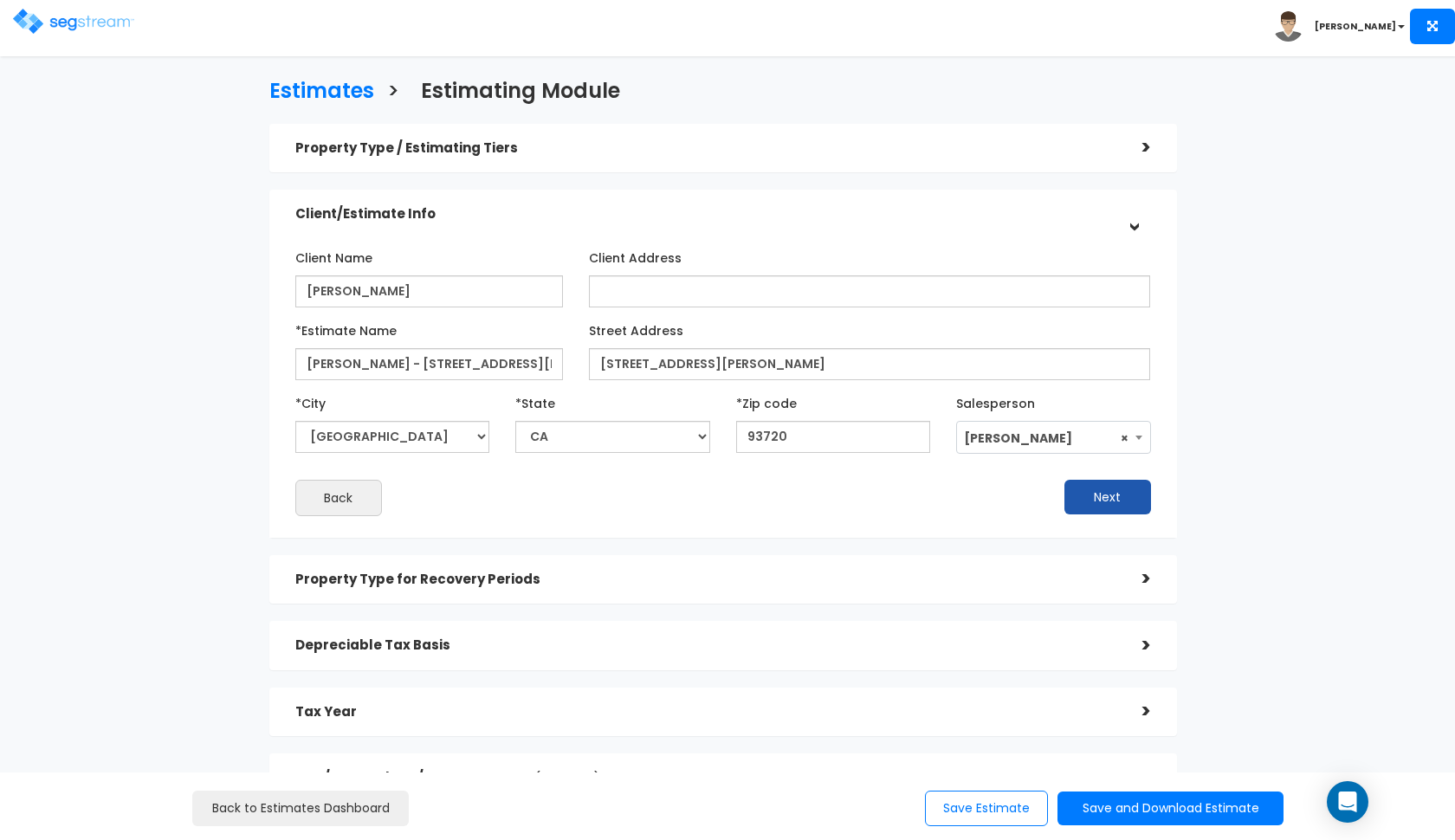
click at [1092, 497] on button "Next" at bounding box center [1107, 497] width 86 height 35
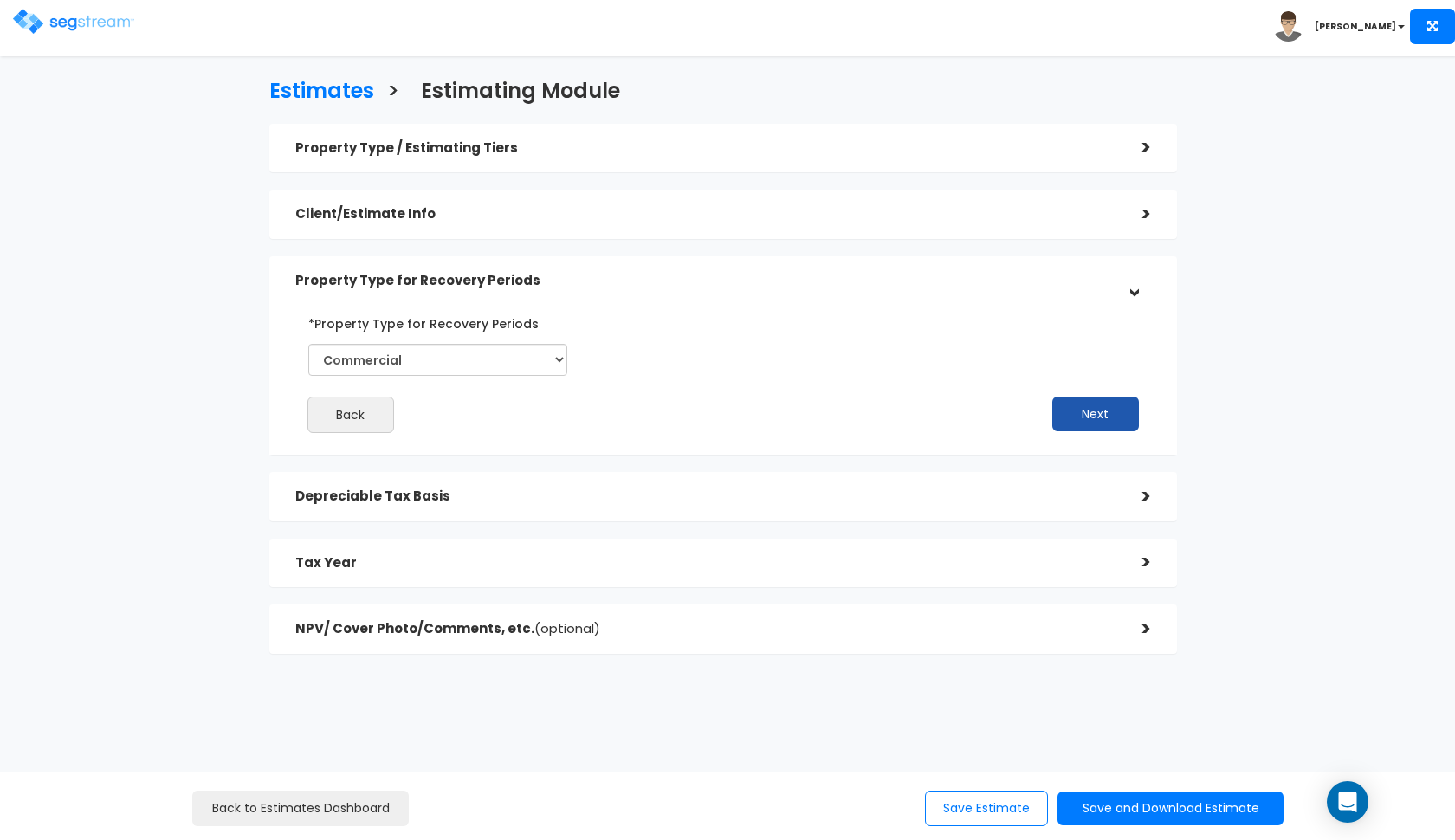
click at [1087, 420] on button "Next" at bounding box center [1096, 413] width 86 height 35
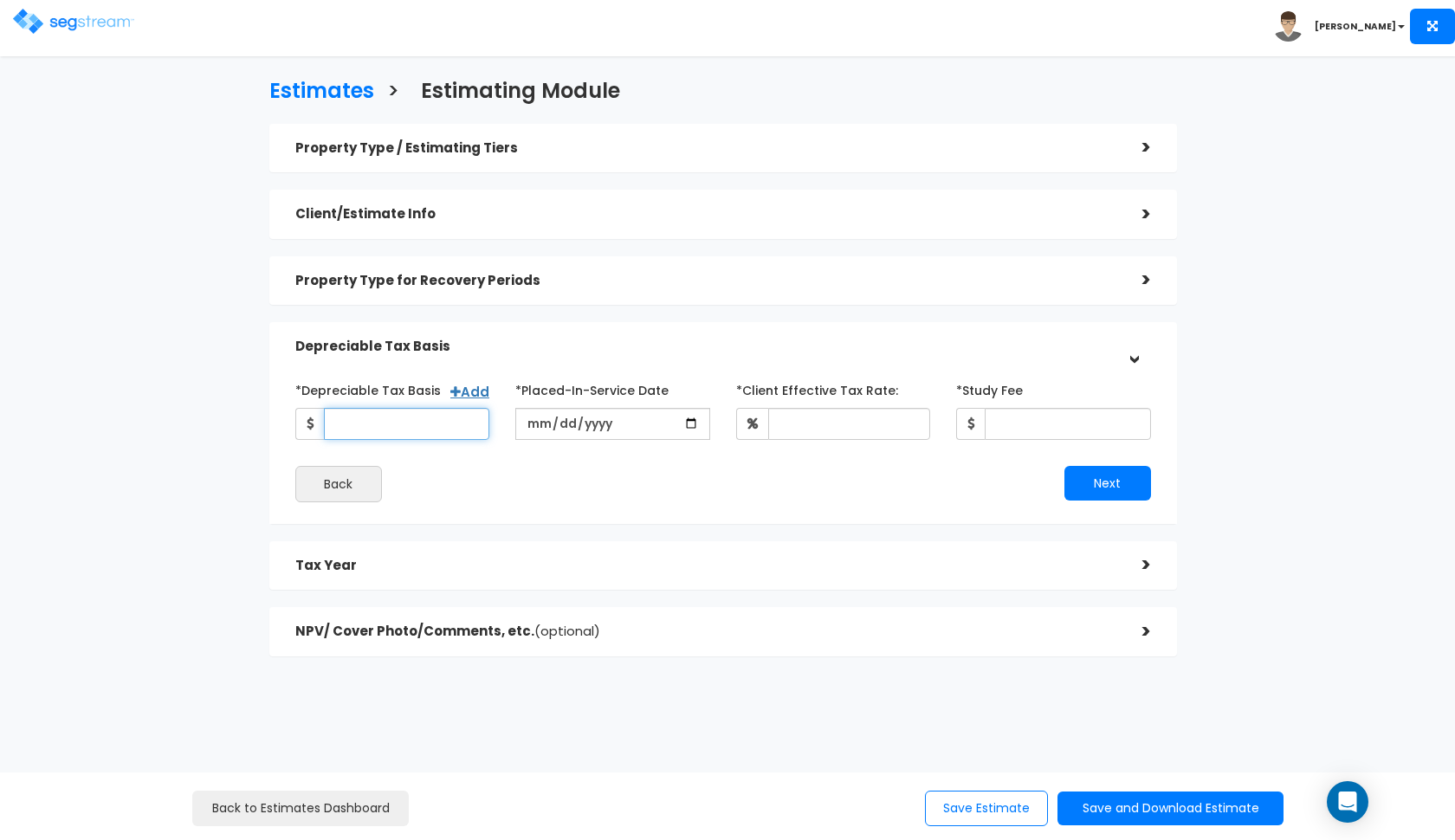
click at [444, 429] on input "*Depreciable Tax Basis" at bounding box center [406, 424] width 166 height 32
type input "1,618,833.88"
click at [534, 428] on input "date" at bounding box center [612, 424] width 195 height 32
type input "2025-07-18"
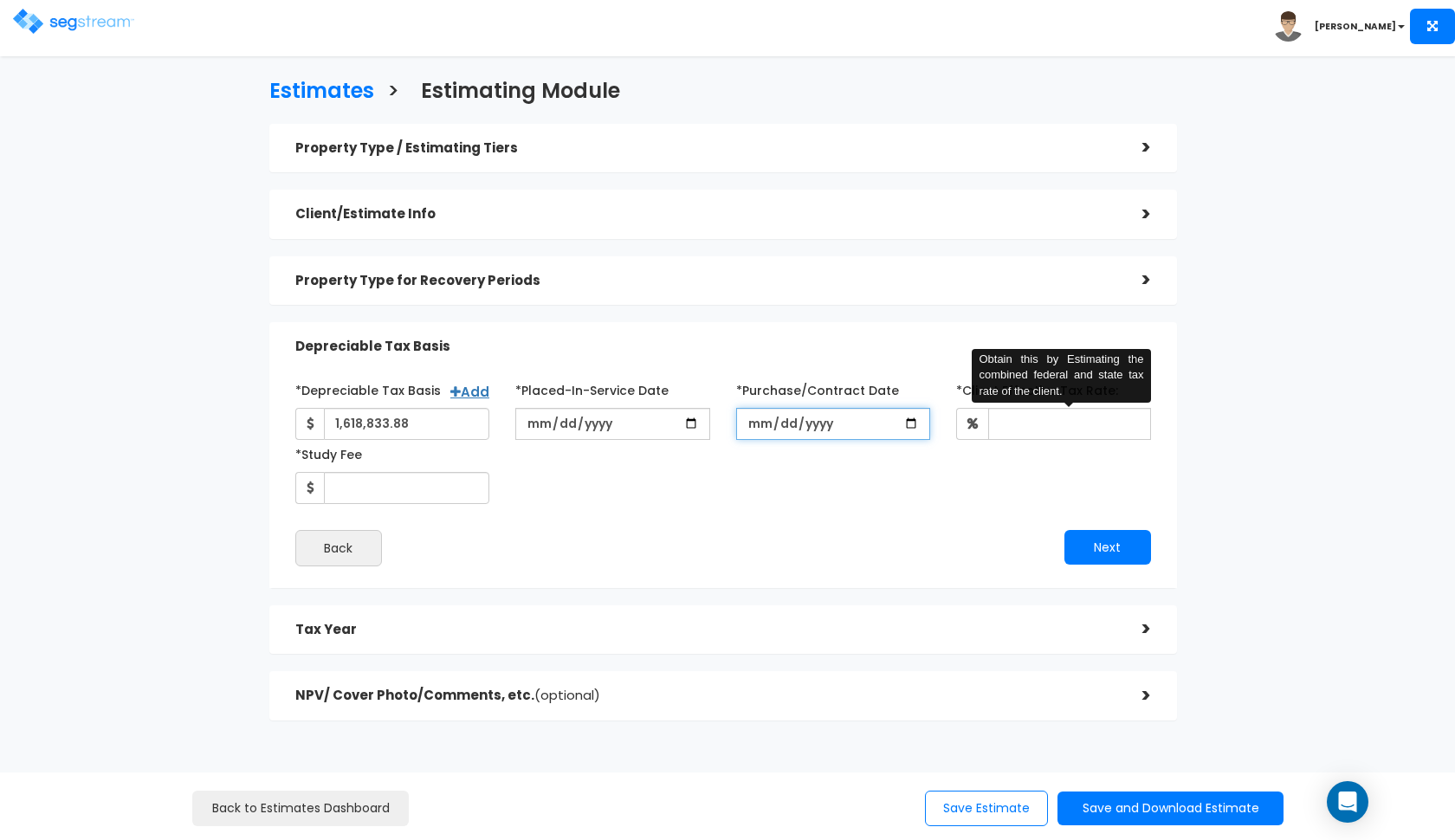
click at [750, 426] on input "*Purchase/Contract Date" at bounding box center [833, 424] width 195 height 32
type input "2025-07-18"
click at [1102, 422] on input "*Client Effective Tax Rate:" at bounding box center [1069, 424] width 163 height 32
click at [952, 476] on div "*Depreciable Tax Basis Add 1,618,833.88 *Placed-In-Service Date 2025-07-18 *Pur…" at bounding box center [723, 439] width 882 height 128
click at [1036, 415] on input "*Client Effective Tax Rate:" at bounding box center [1069, 424] width 163 height 32
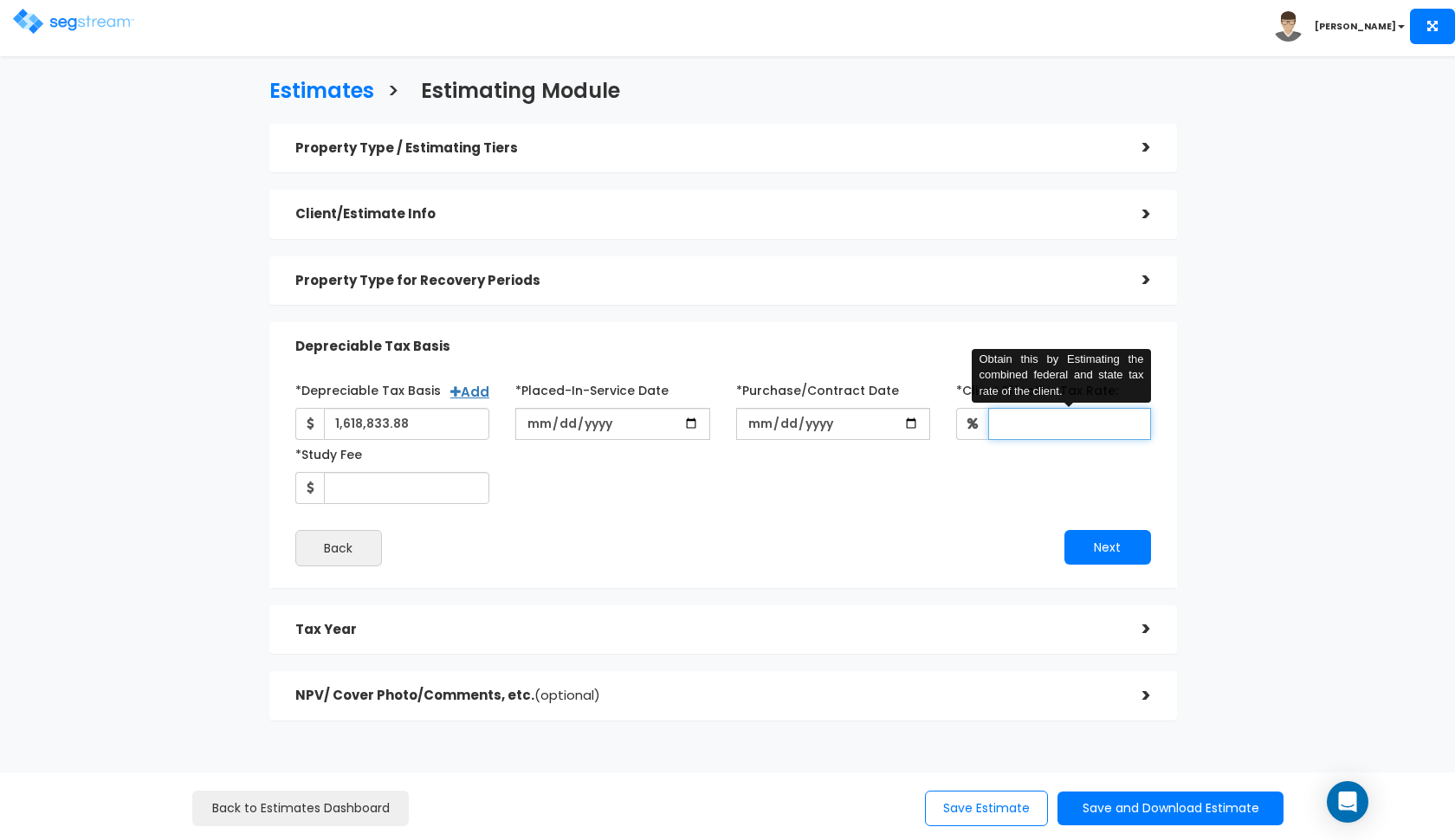
type input "8"
type input "35"
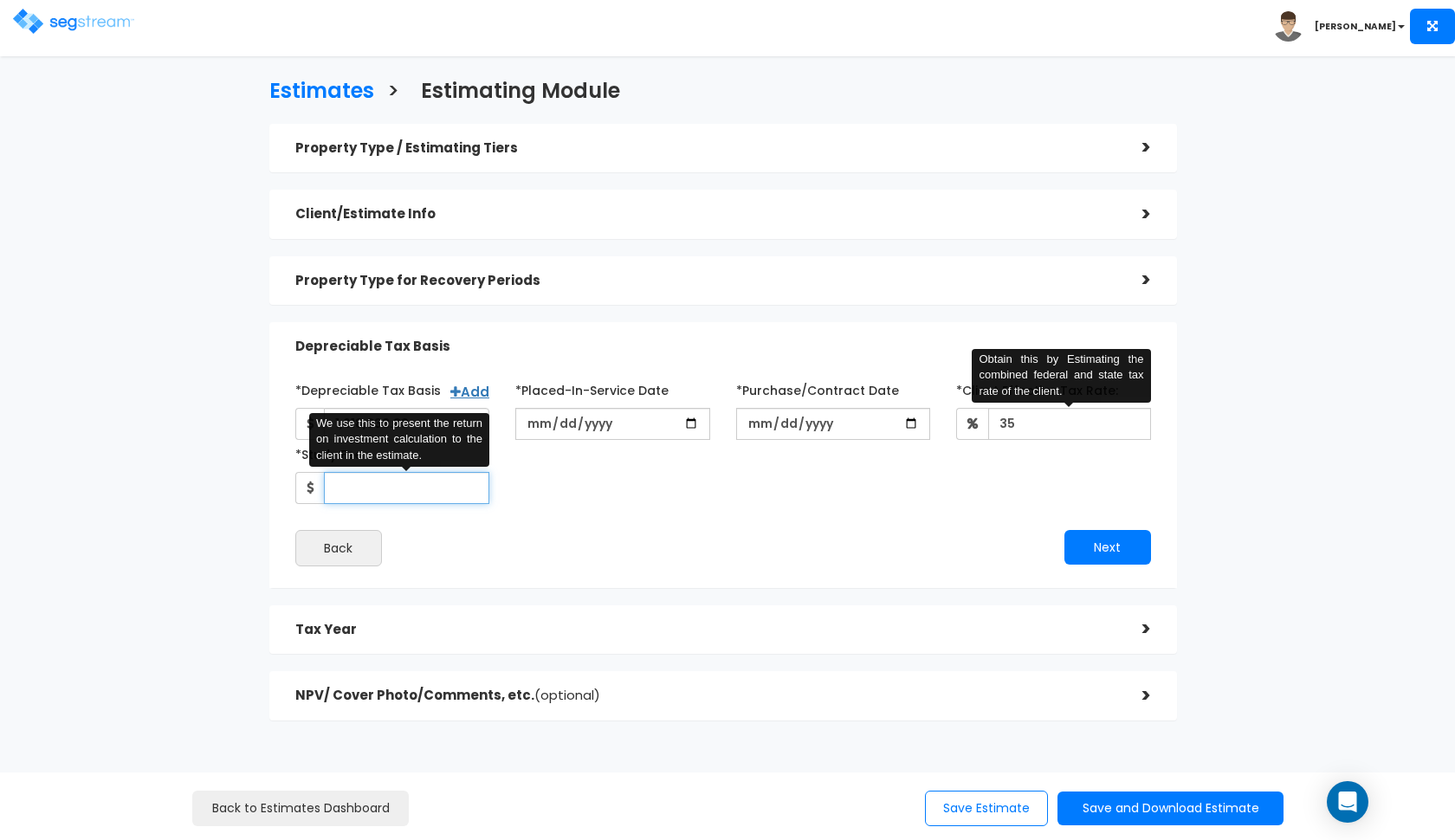
click at [448, 488] on input "*Study Fee" at bounding box center [406, 488] width 166 height 32
type input "4,600"
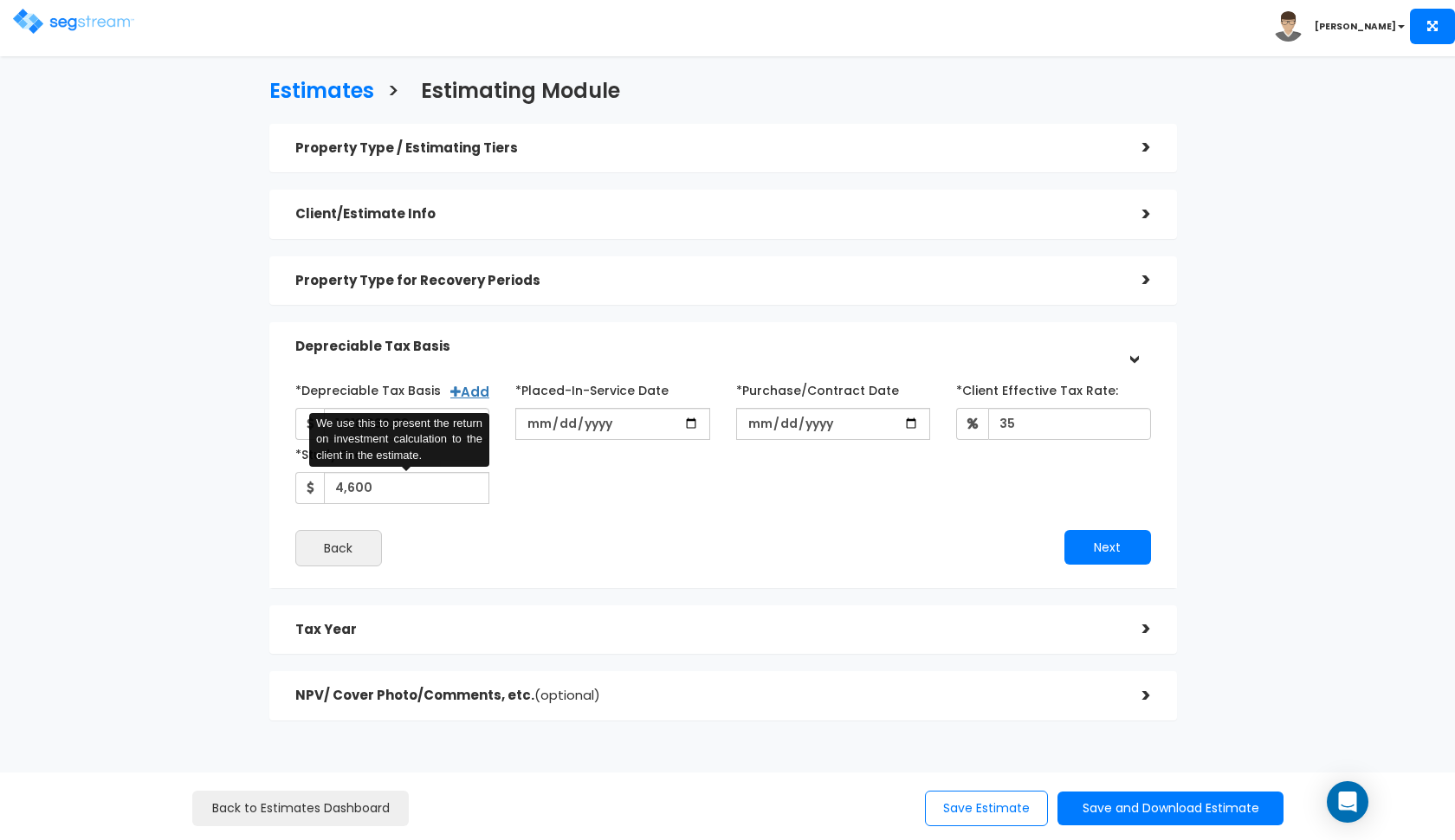
click at [645, 509] on div "*Depreciable Tax Basis Add 1,618,833.88 *Placed-In-Service Date 35 Back" at bounding box center [723, 471] width 856 height 190
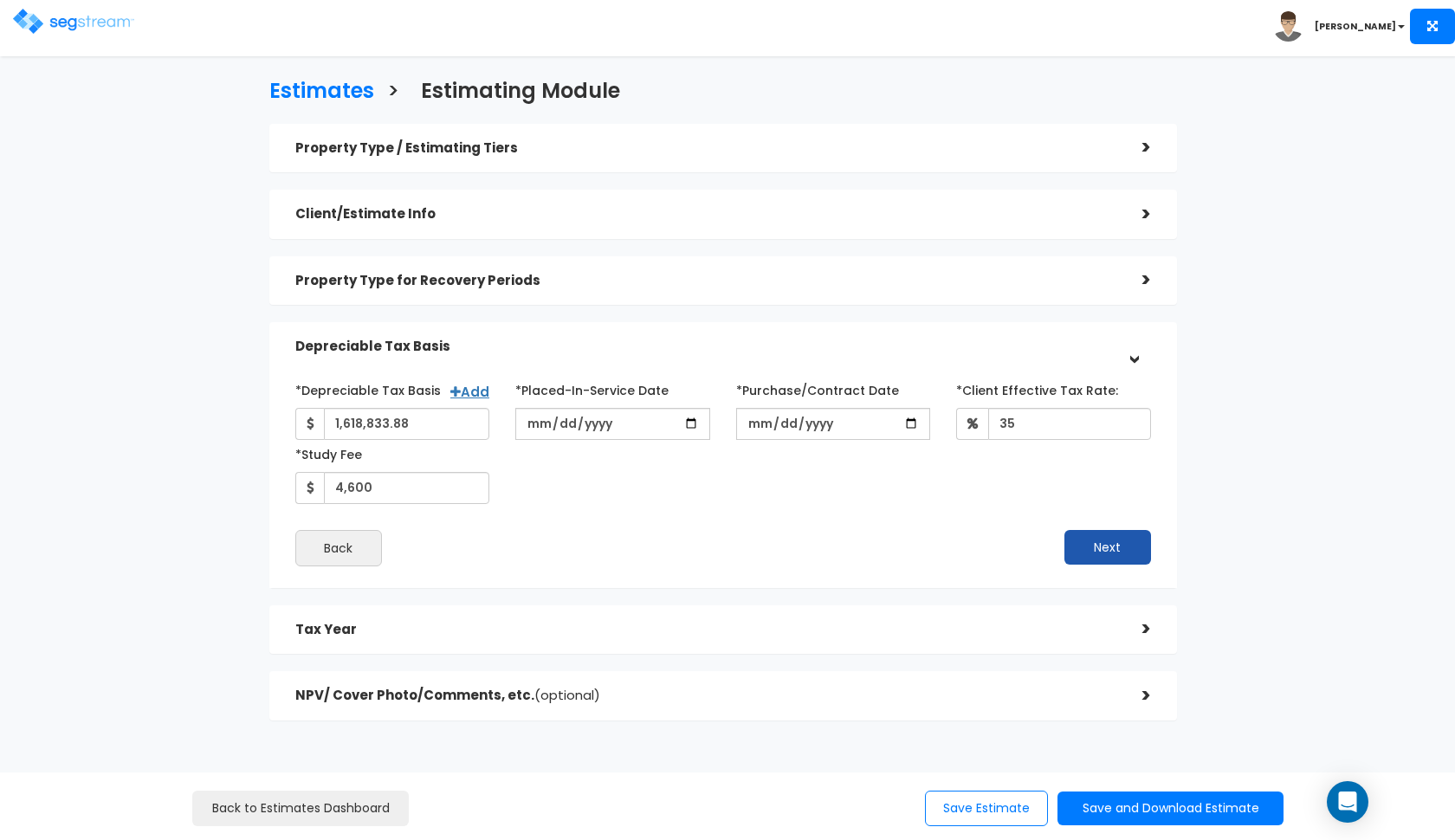
click at [1092, 540] on button "Next" at bounding box center [1107, 547] width 86 height 35
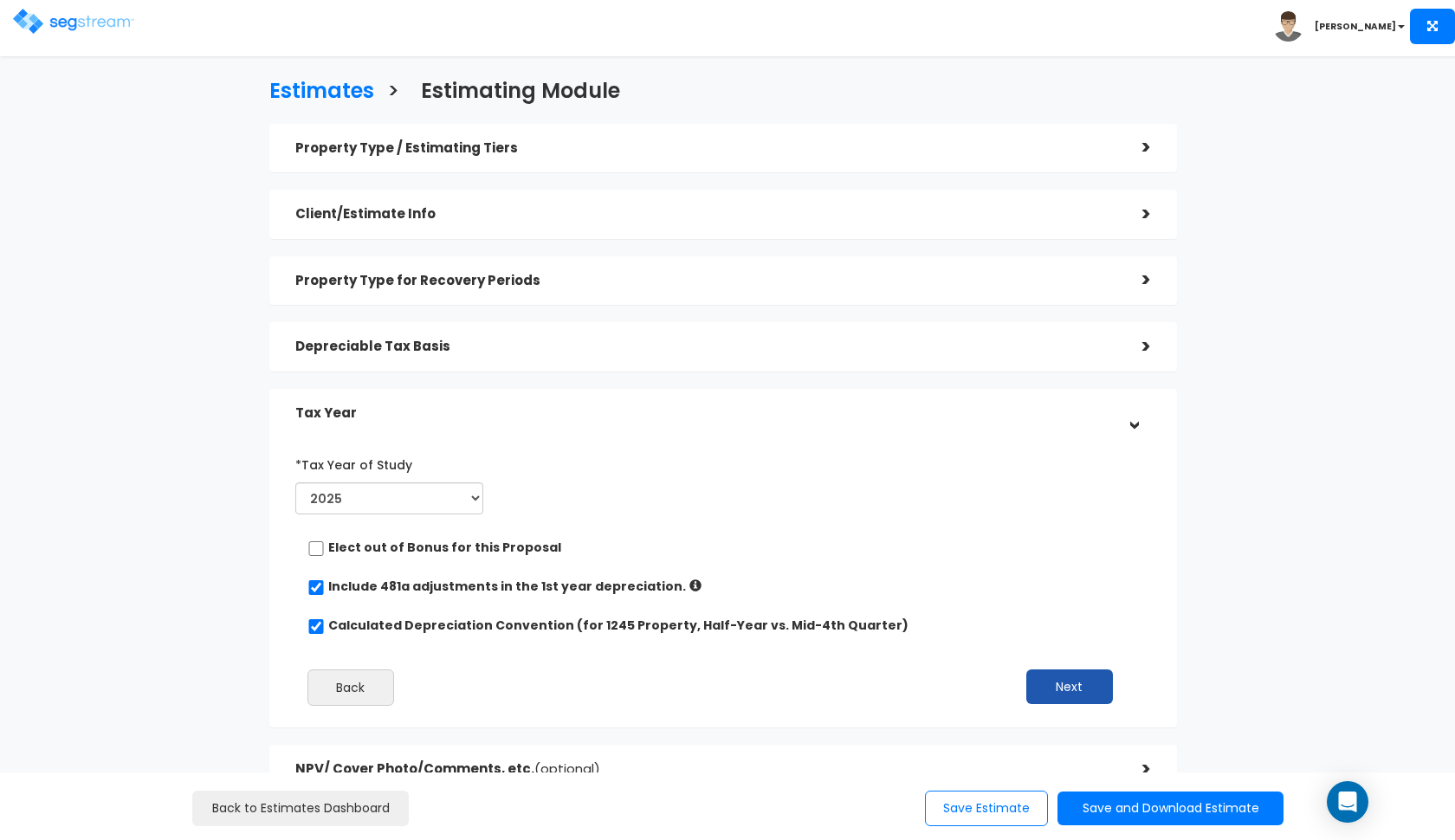
click at [1081, 684] on button "Next" at bounding box center [1069, 686] width 86 height 35
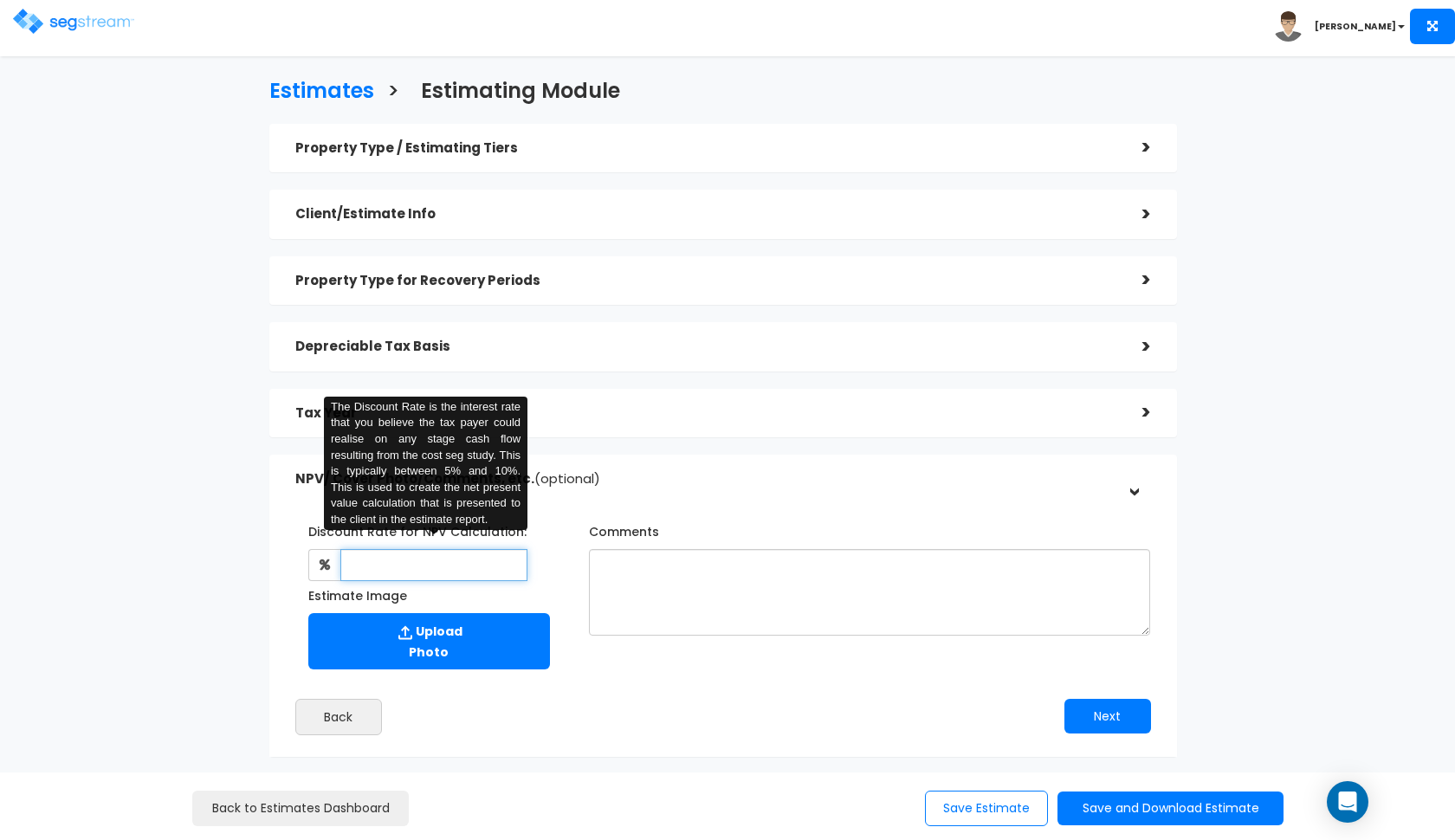
click at [476, 556] on input "text" at bounding box center [434, 565] width 188 height 32
type input "8"
click at [724, 482] on h5 "NPV/ Cover Photo/Comments, etc. (optional)" at bounding box center [706, 479] width 821 height 14
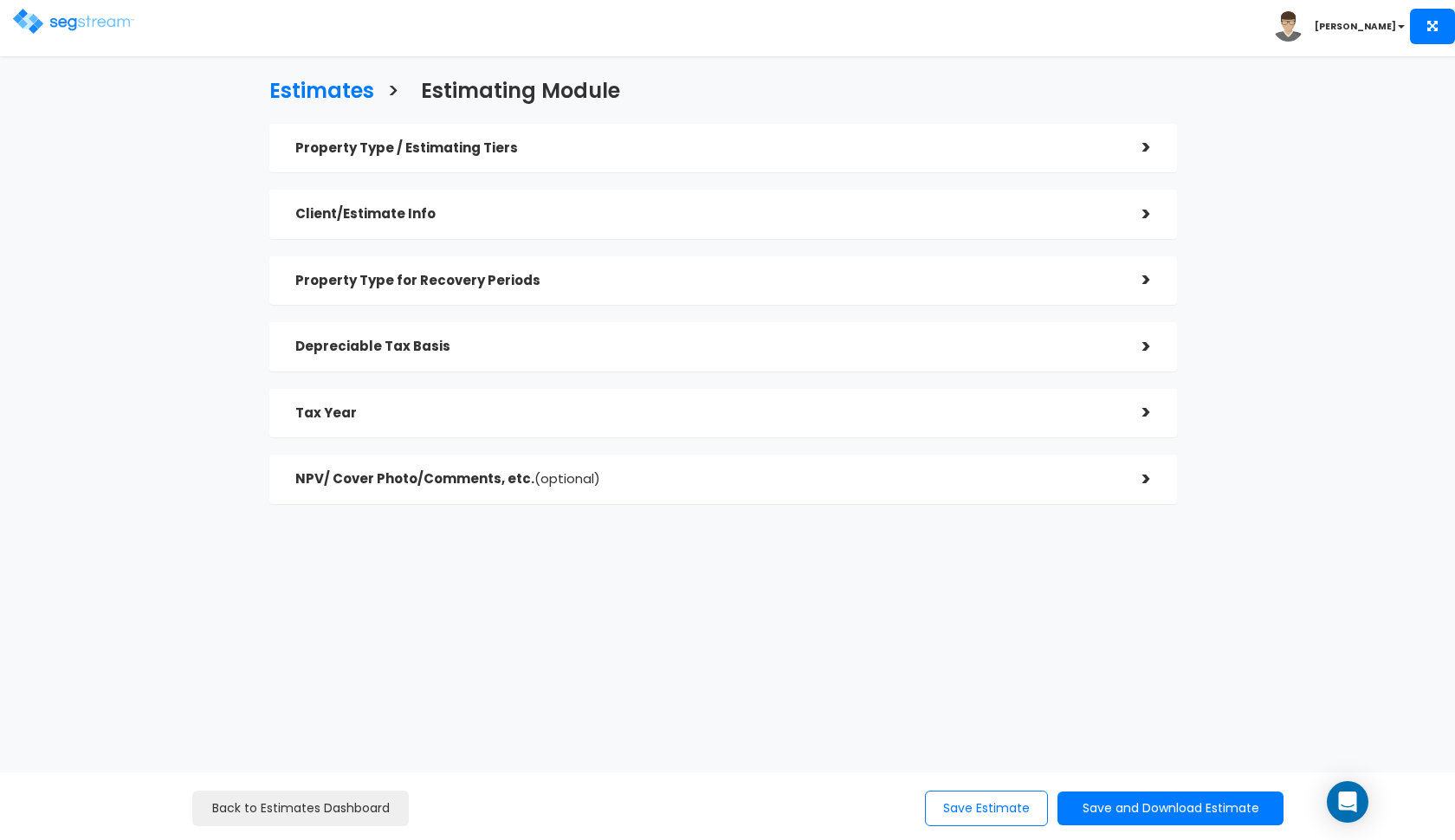
click at [718, 496] on div "NPV/ Cover Photo/Comments, etc. (optional) >" at bounding box center [723, 479] width 908 height 49
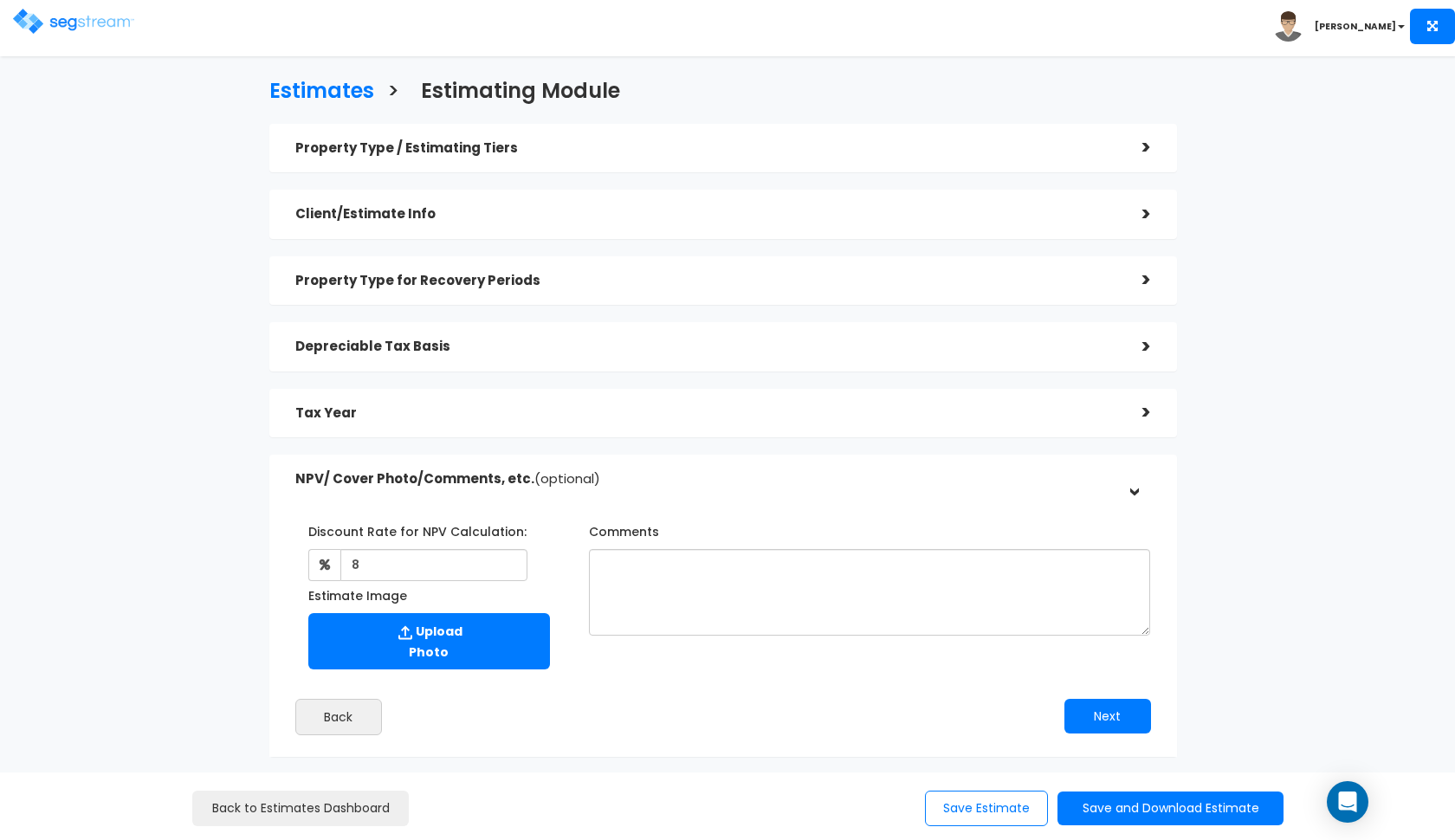
click at [397, 132] on div "Property Type / Estimating Tiers" at bounding box center [706, 148] width 821 height 32
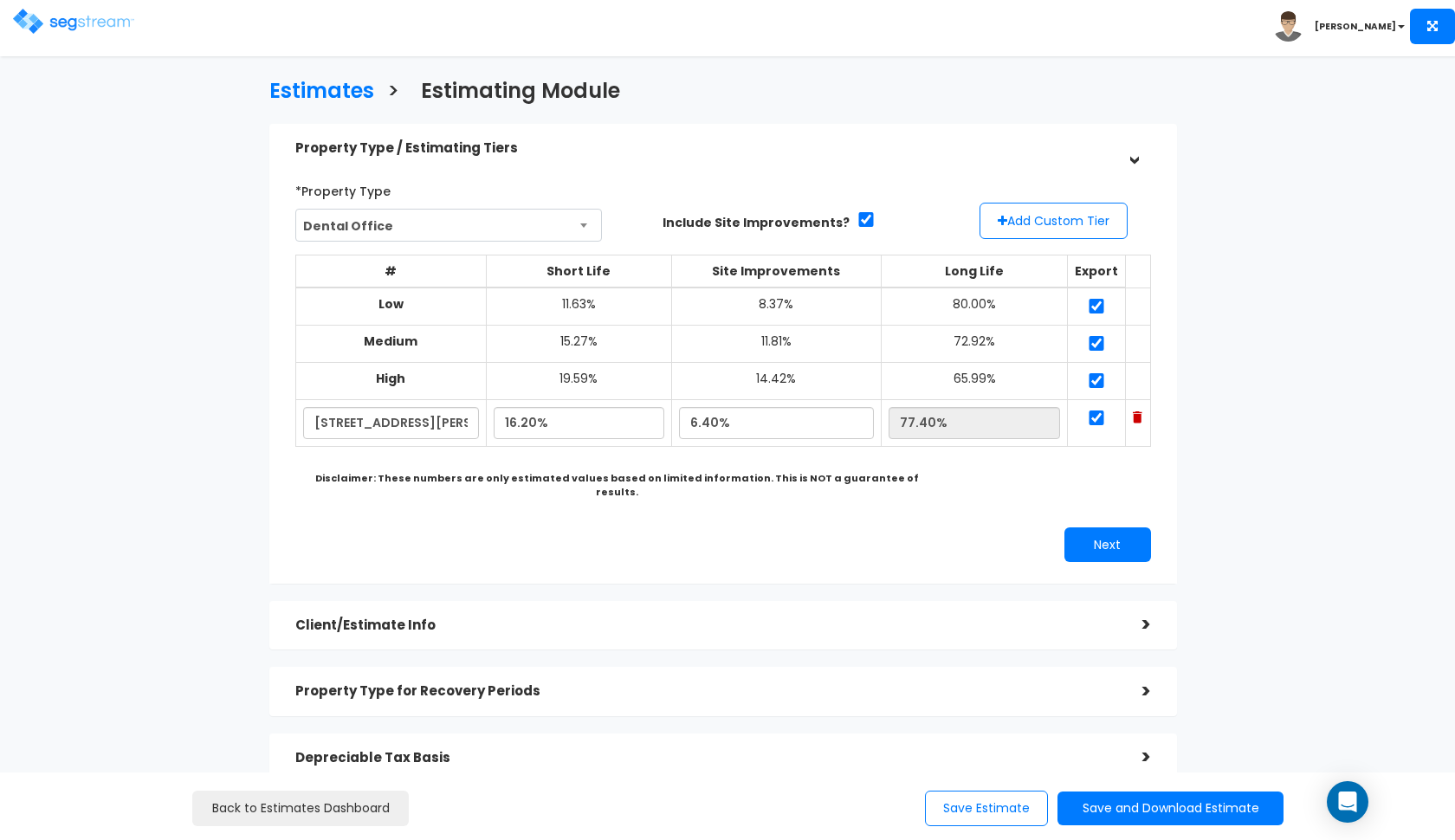
click at [397, 132] on div "Property Type / Estimating Tiers" at bounding box center [706, 148] width 821 height 32
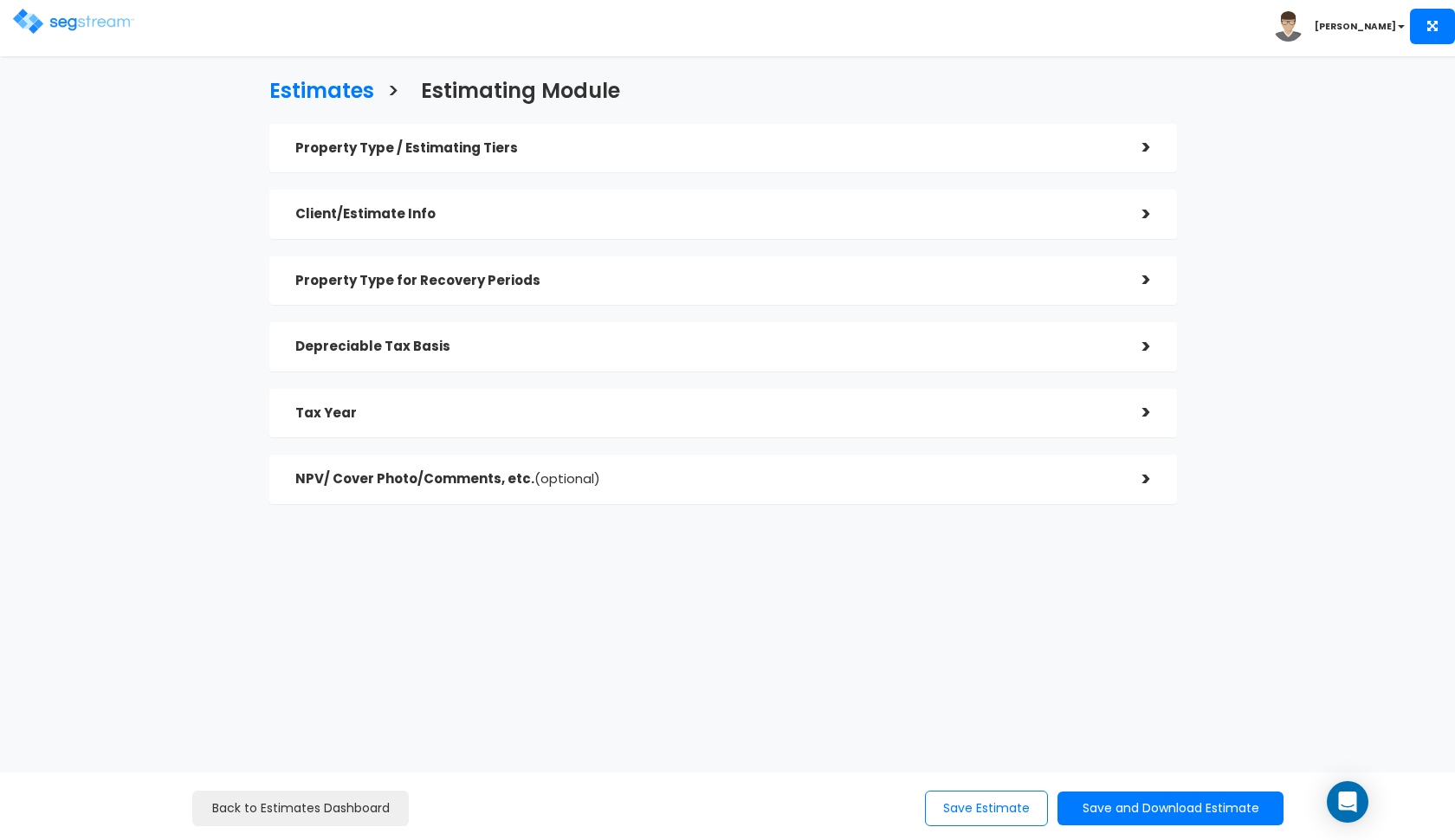
click at [608, 464] on div "NPV/ Cover Photo/Comments, etc. (optional)" at bounding box center [706, 480] width 821 height 32
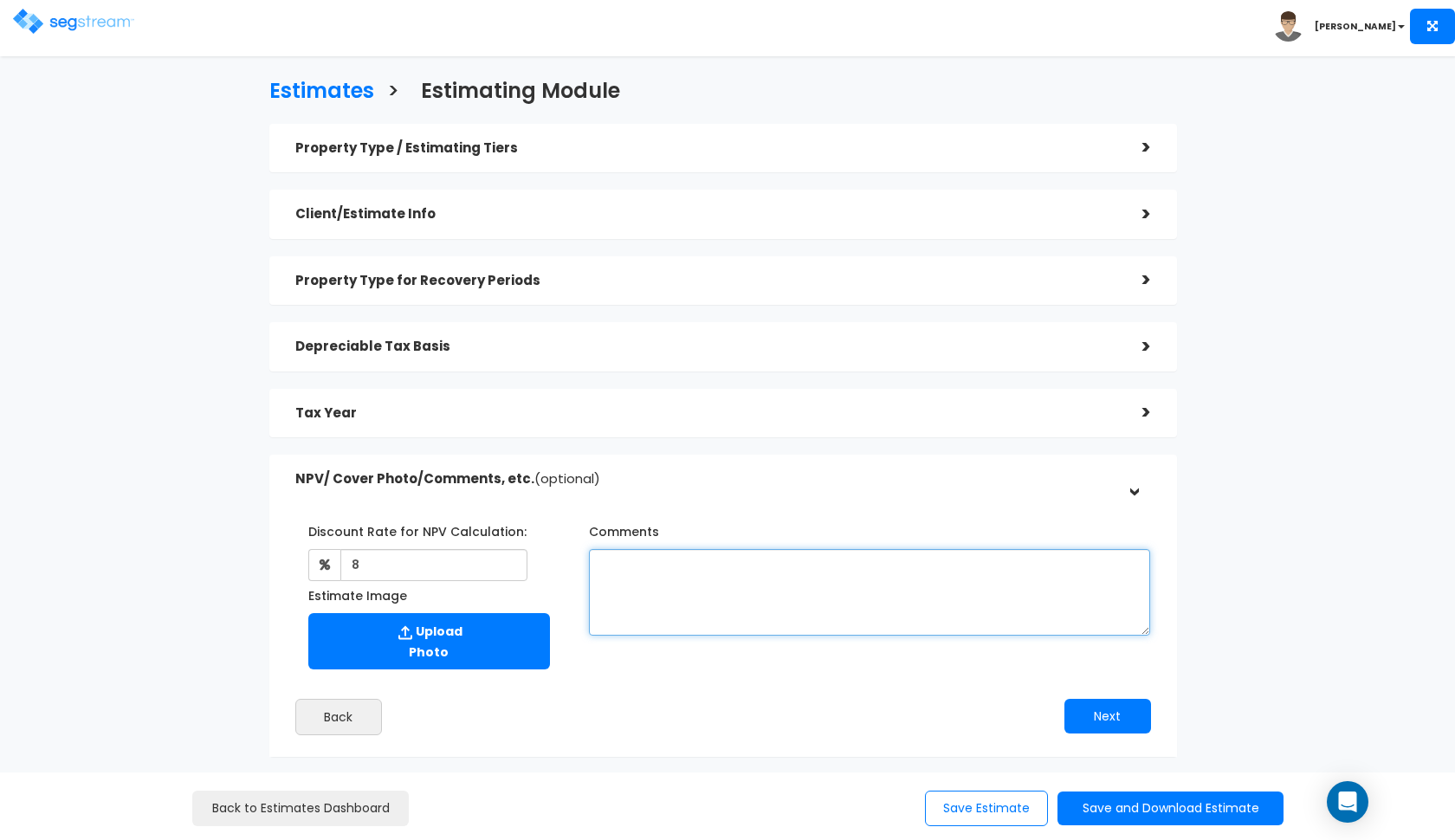
click at [908, 585] on textarea "Comments" at bounding box center [869, 592] width 562 height 86
type textarea "Purchase price of"
click at [443, 406] on h5 "Tax Year" at bounding box center [706, 413] width 821 height 14
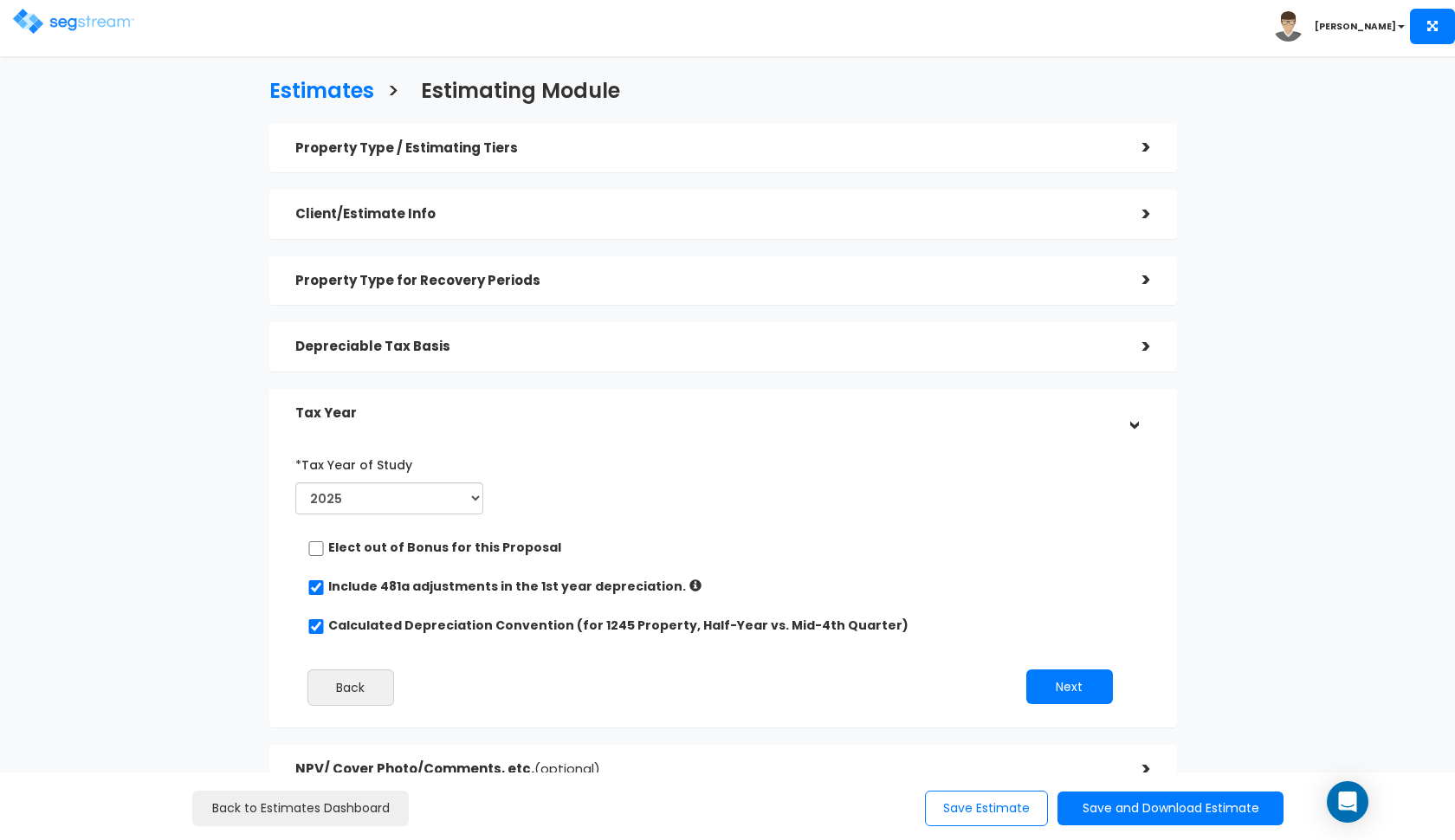
click at [475, 356] on div "Depreciable Tax Basis" at bounding box center [706, 347] width 821 height 32
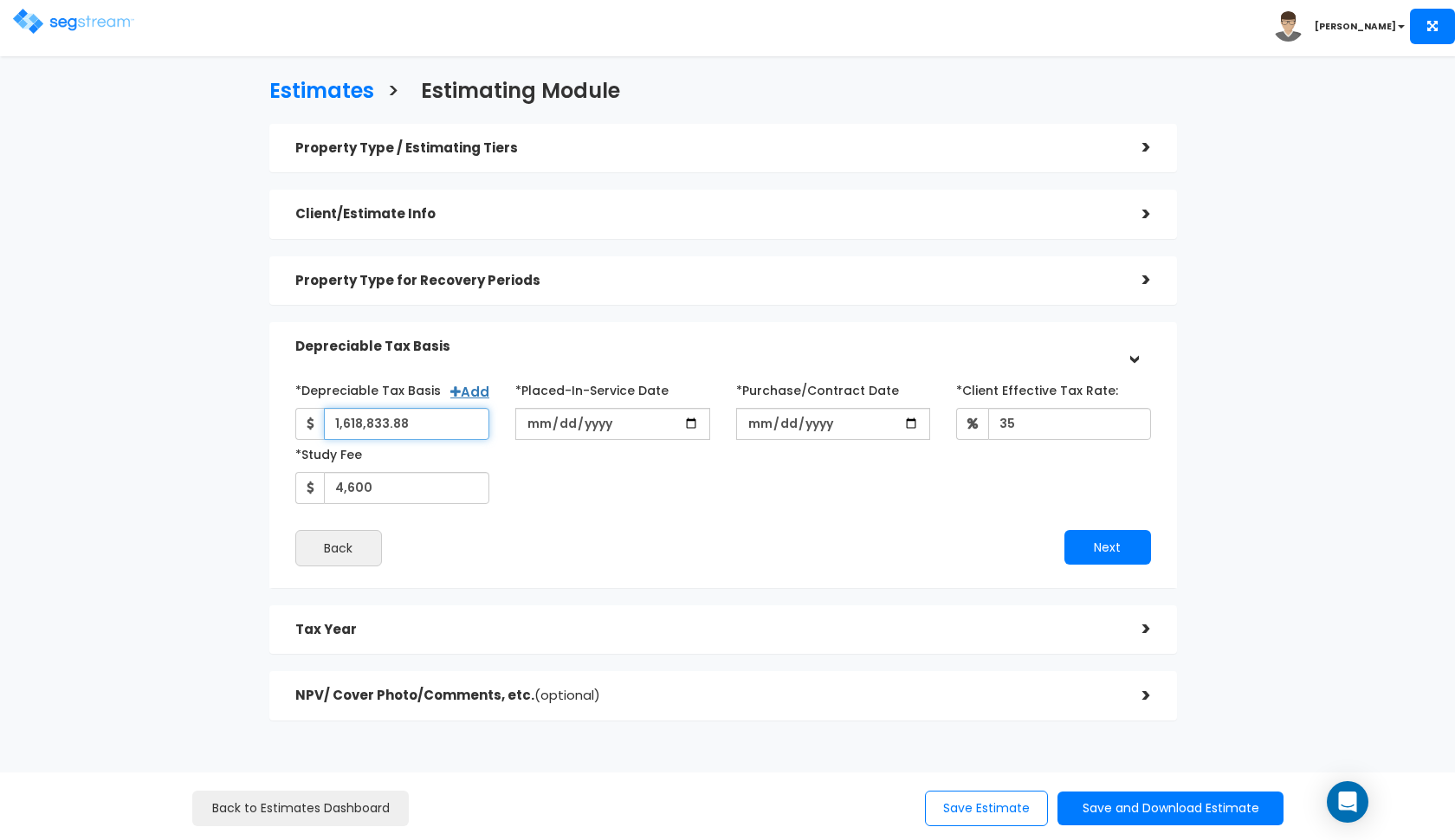
click at [437, 417] on input "1,618,833.88" at bounding box center [406, 424] width 166 height 32
type input "1,604,479.5"
click at [588, 530] on div "Back" at bounding box center [502, 548] width 441 height 36
click at [1083, 543] on button "Next" at bounding box center [1107, 547] width 86 height 35
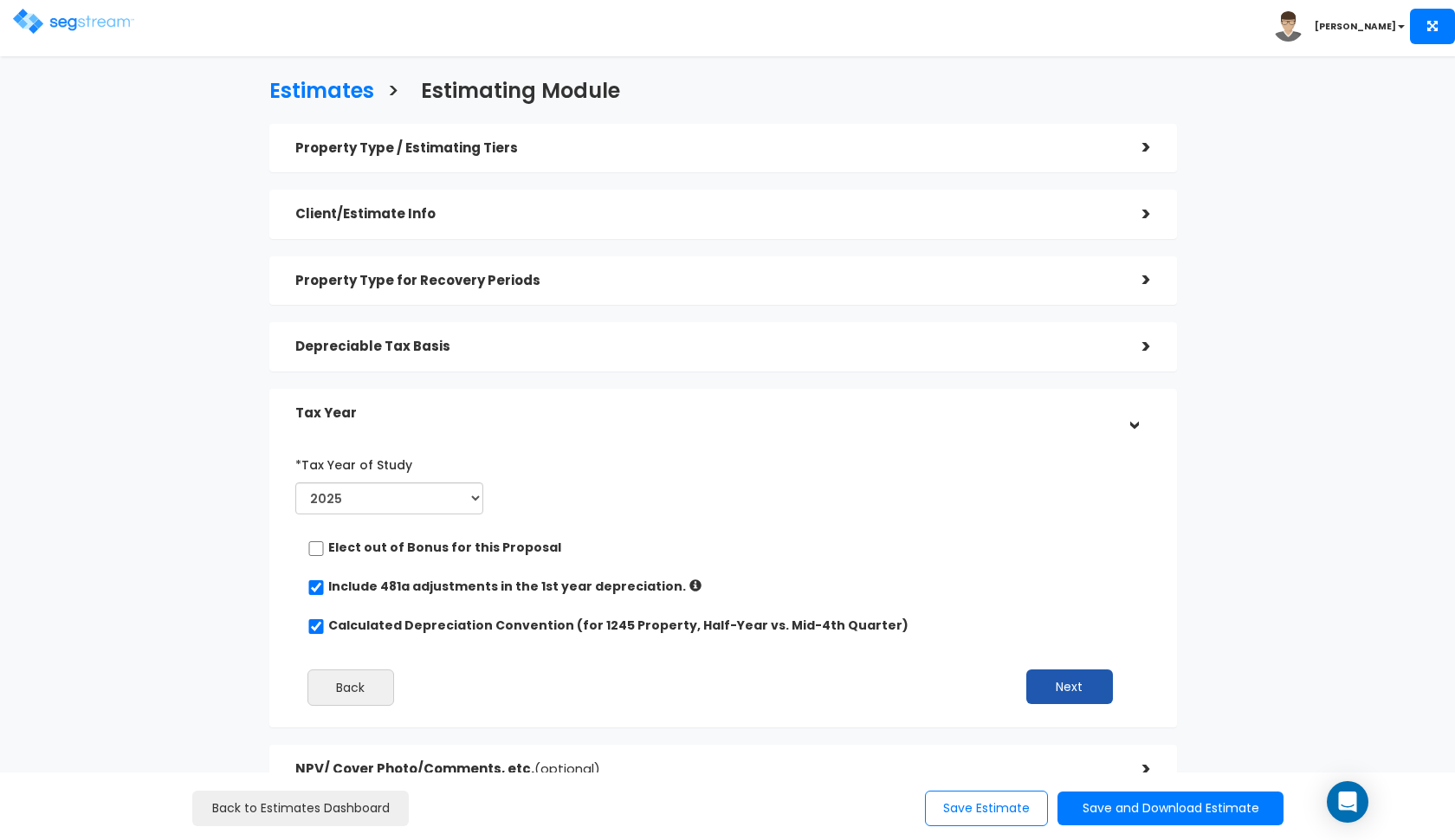
click at [1067, 696] on button "Next" at bounding box center [1069, 686] width 86 height 35
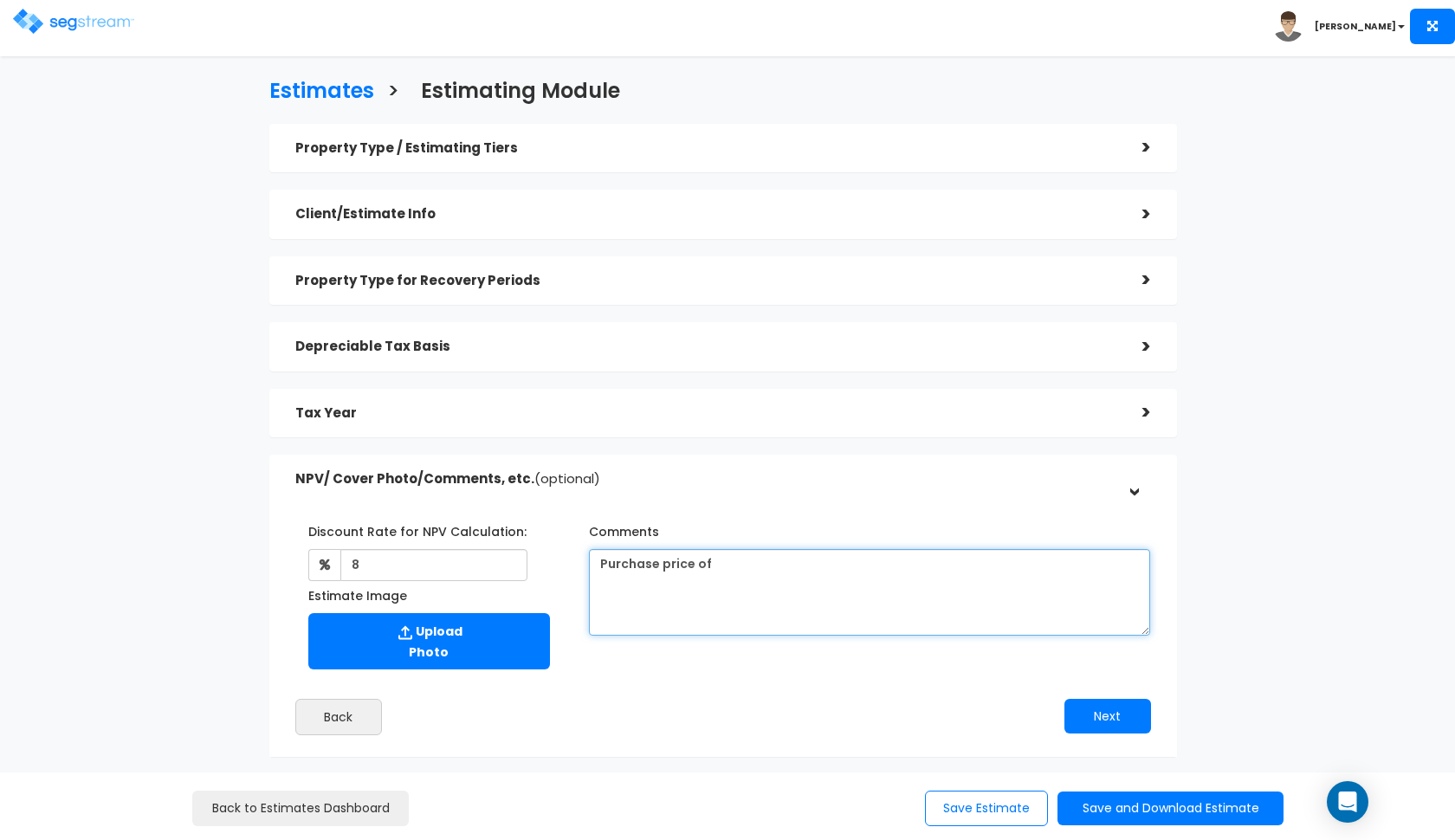
click at [792, 563] on textarea "Purchase price of" at bounding box center [869, 592] width 562 height 86
type textarea "Purchase price of $3,806,250, 1031 value of $1,527,159.8, and a land value of 2…"
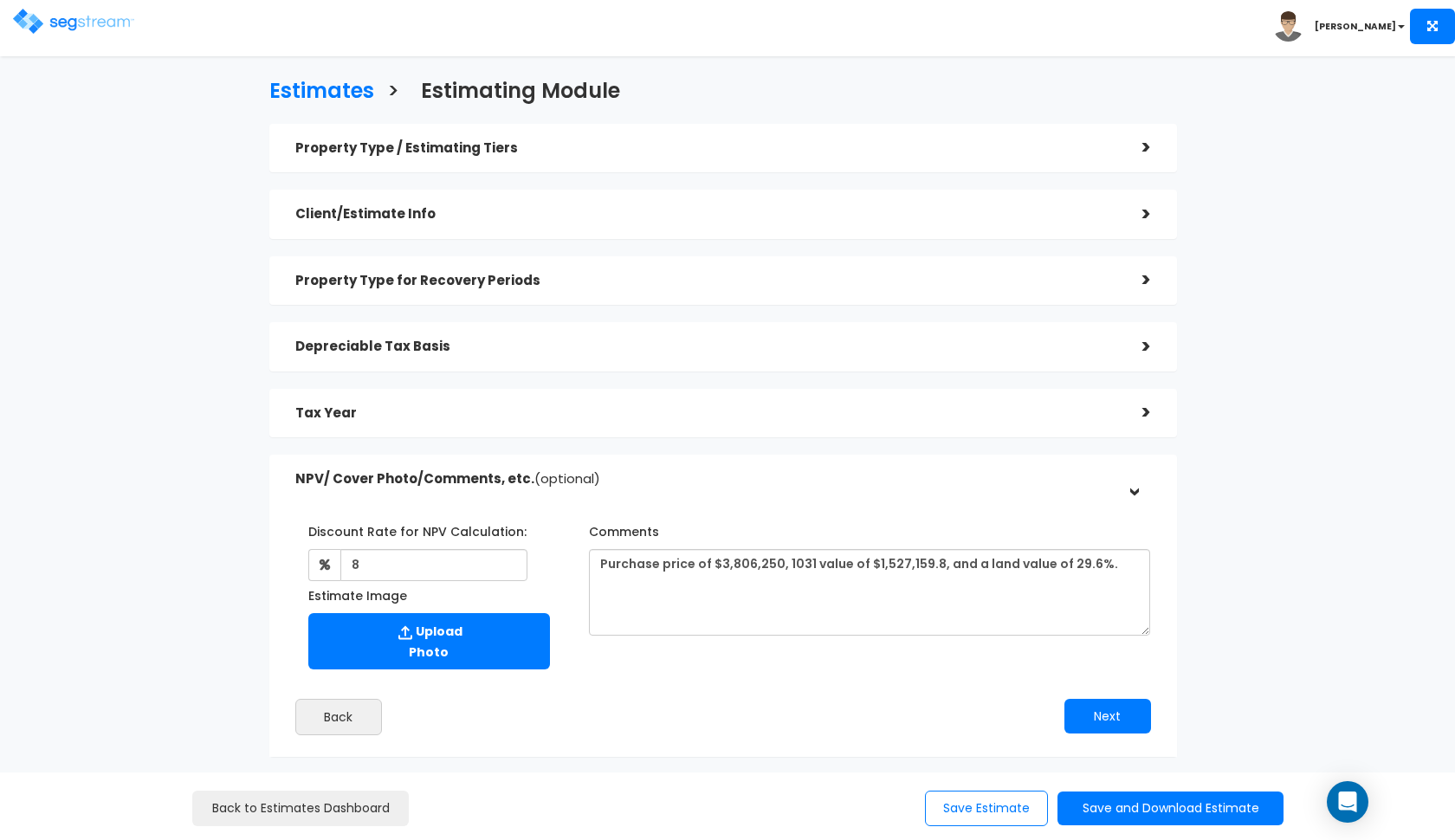
click at [822, 465] on div "NPV/ Cover Photo/Comments, etc. (optional)" at bounding box center [706, 480] width 821 height 32
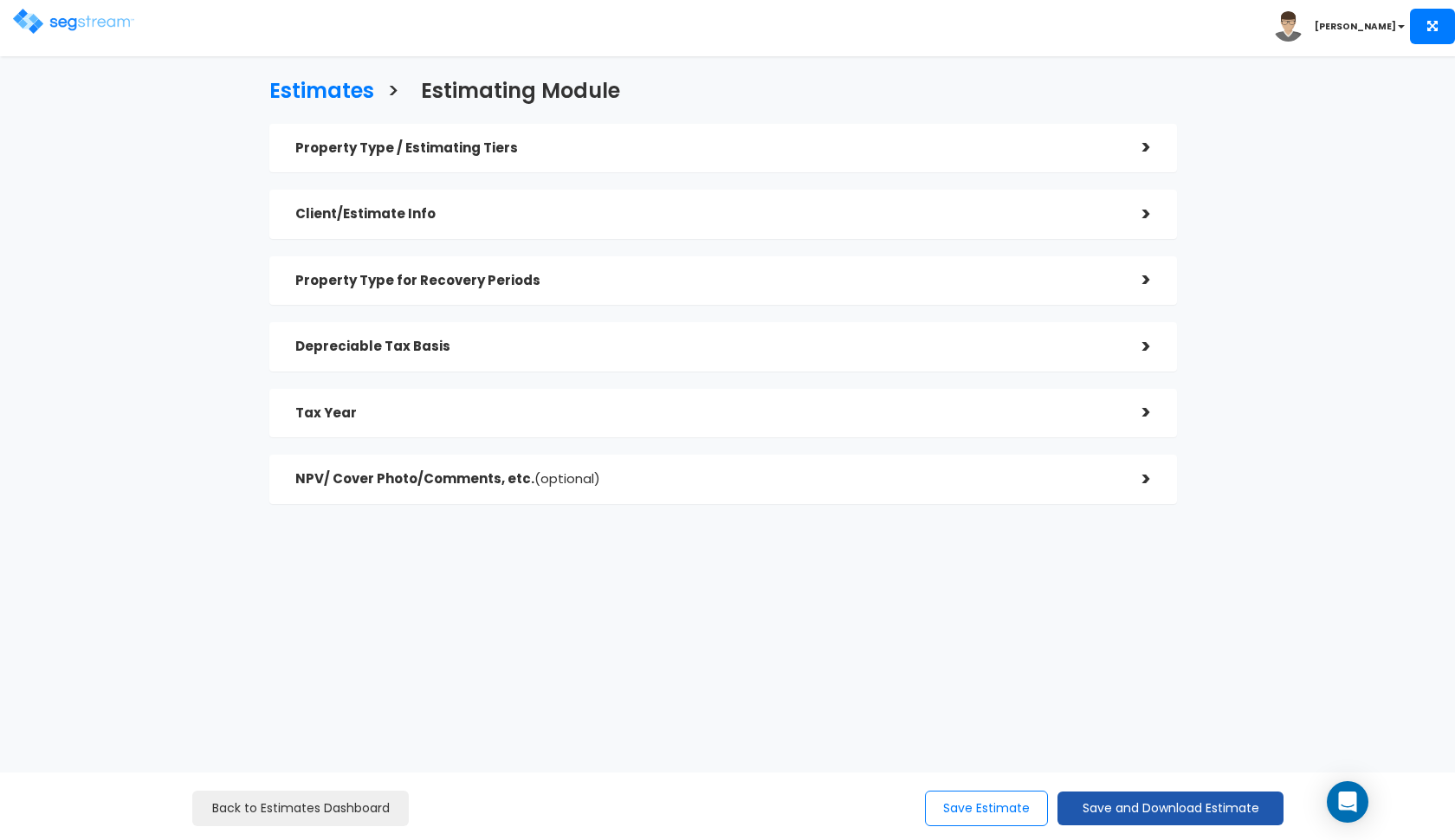
click at [1157, 809] on button "Save and Download Estimate" at bounding box center [1171, 809] width 226 height 34
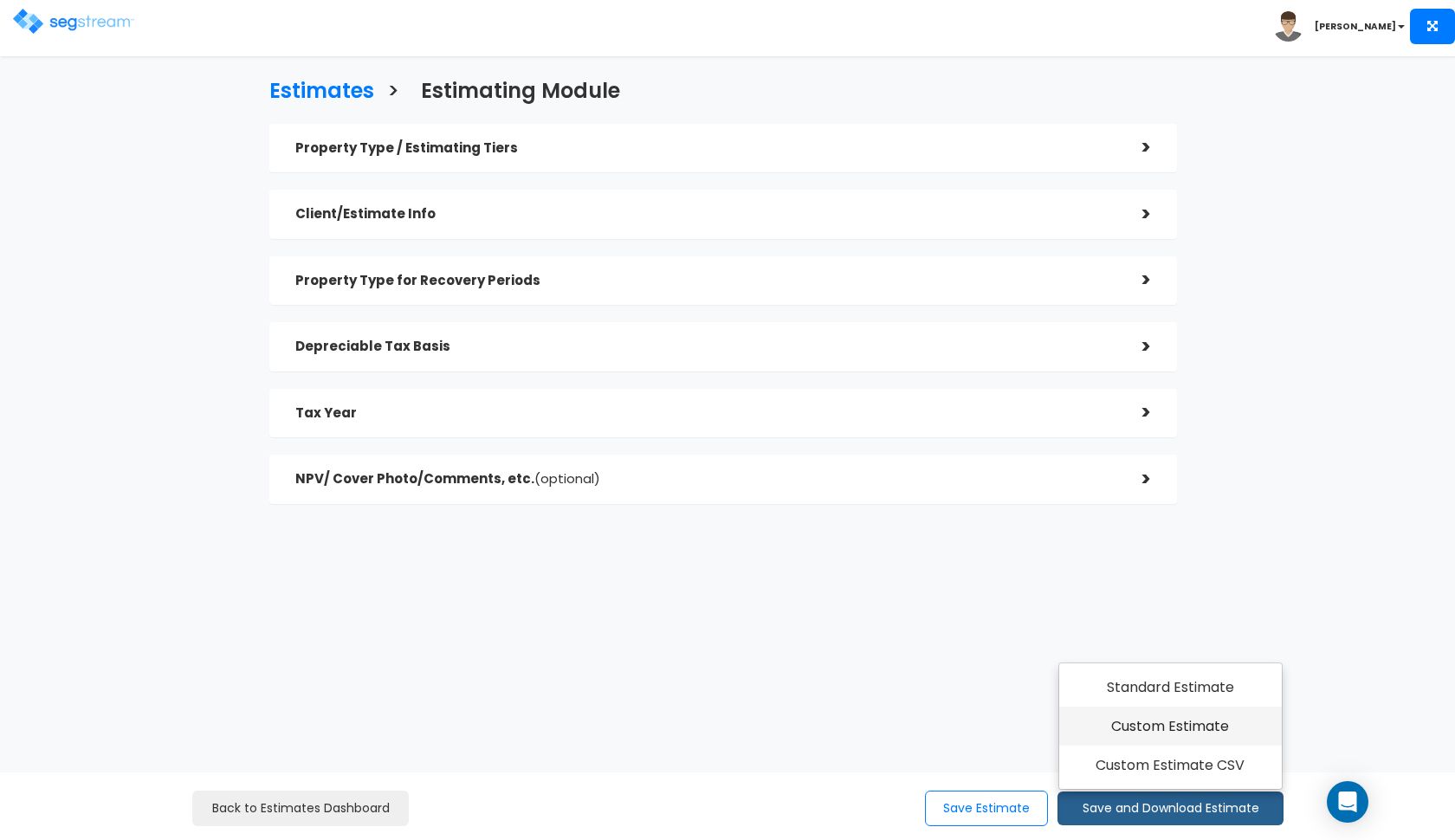
click at [1208, 730] on link "Custom Estimate" at bounding box center [1171, 726] width 223 height 40
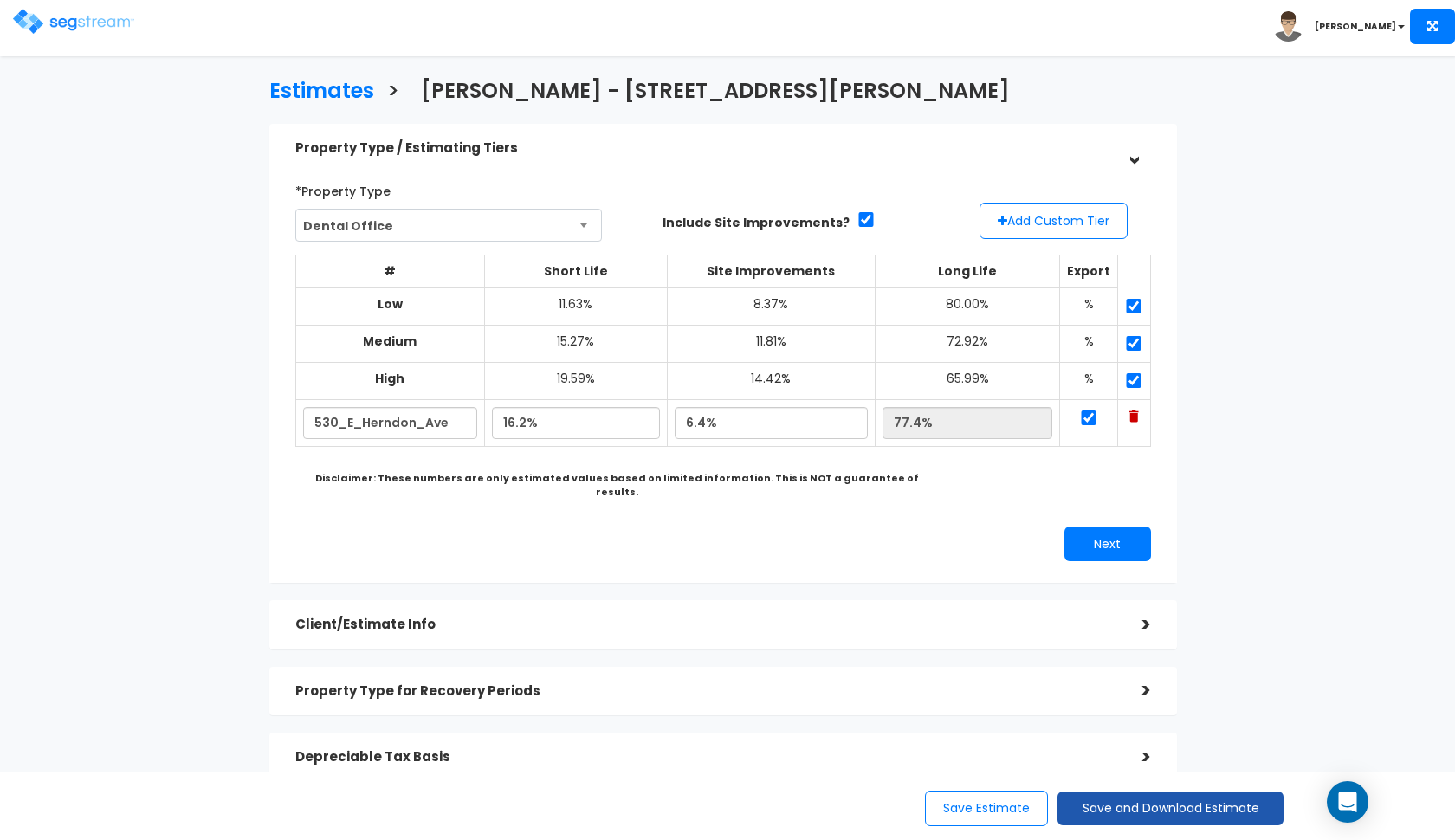
click at [1122, 798] on button "Save and Download Estimate" at bounding box center [1171, 809] width 226 height 34
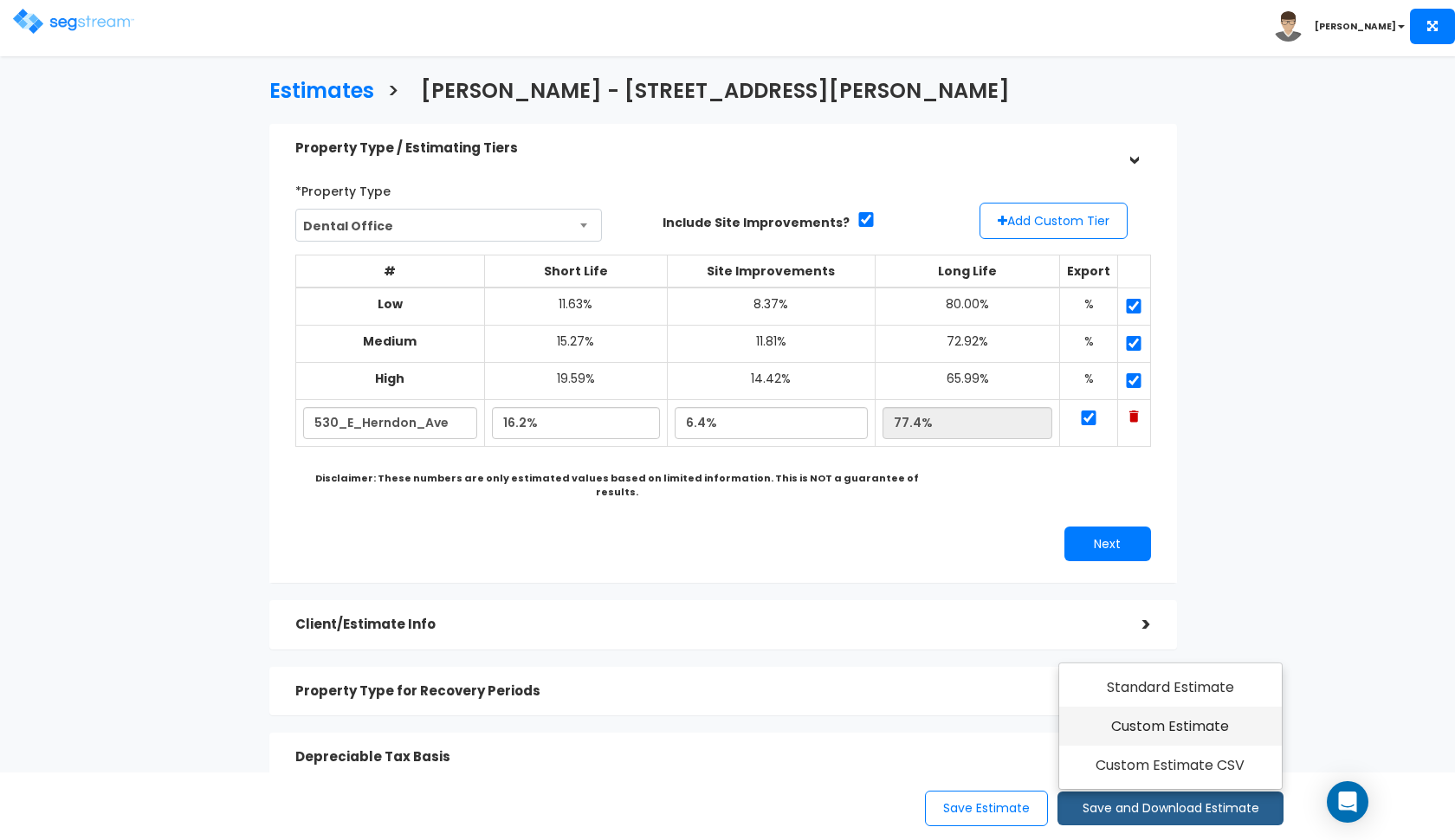
click at [1164, 721] on link "Custom Estimate" at bounding box center [1171, 726] width 223 height 40
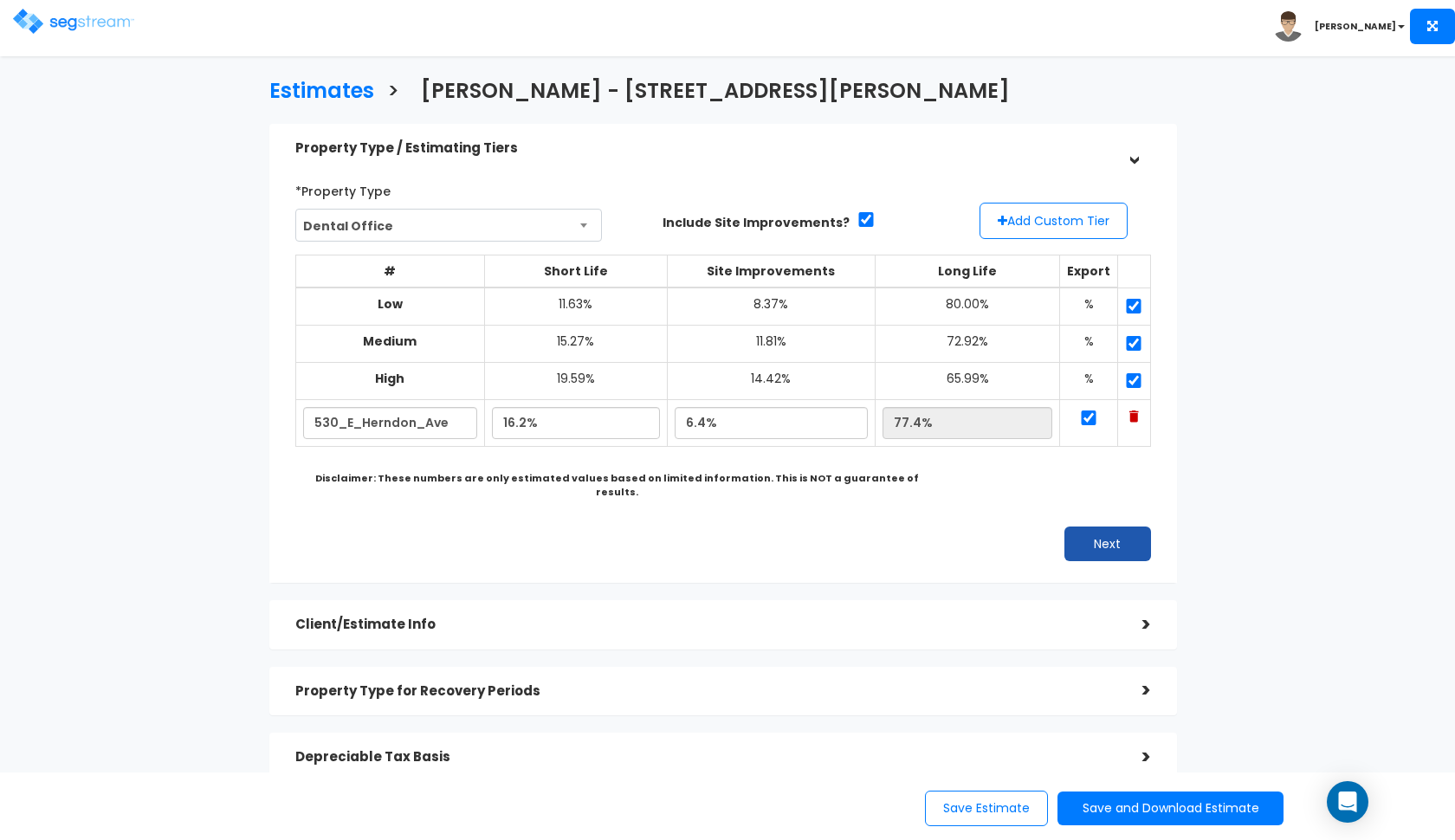
click at [1124, 536] on button "Next" at bounding box center [1107, 544] width 86 height 35
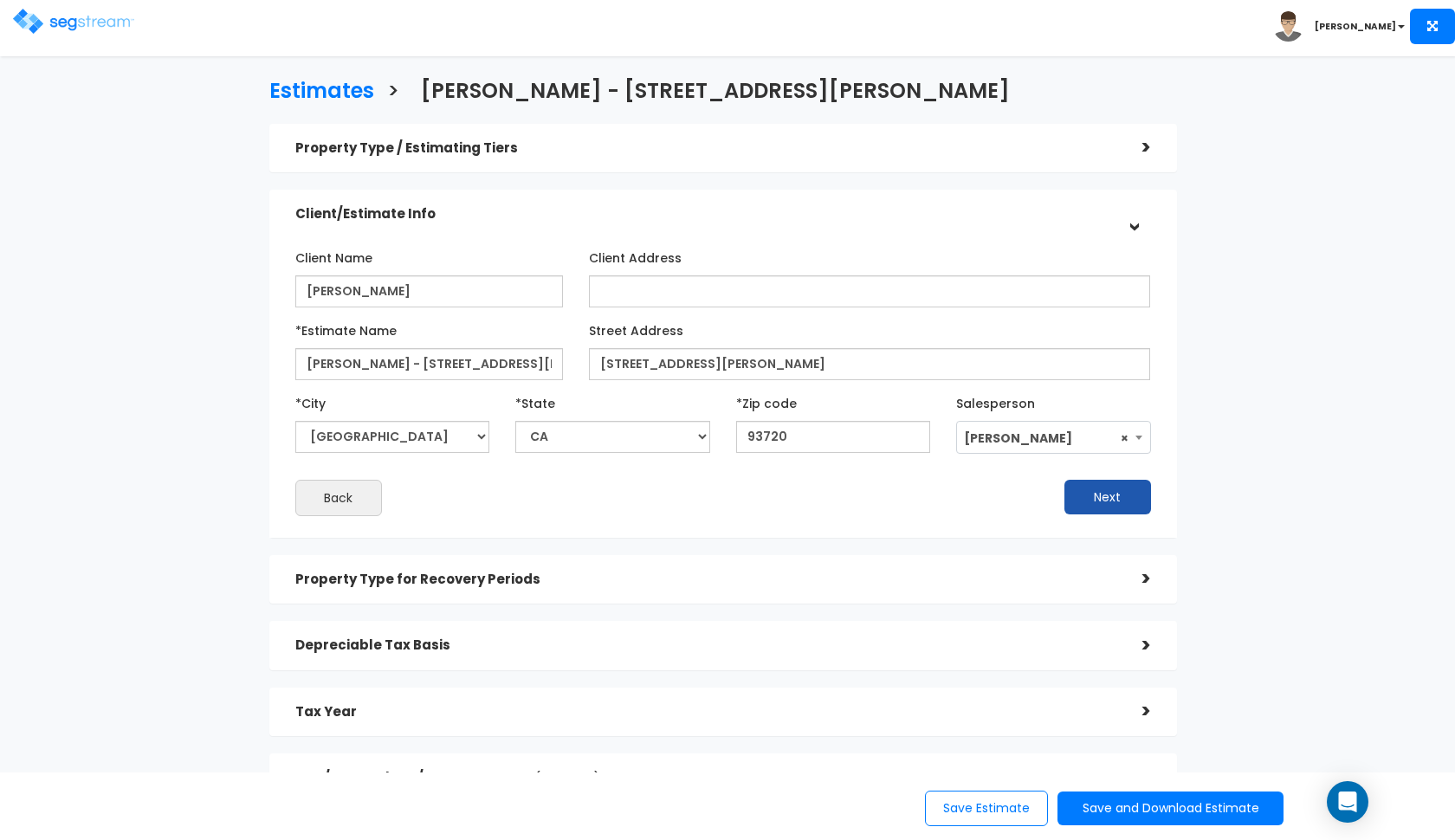
click at [1109, 504] on button "Next" at bounding box center [1107, 497] width 86 height 35
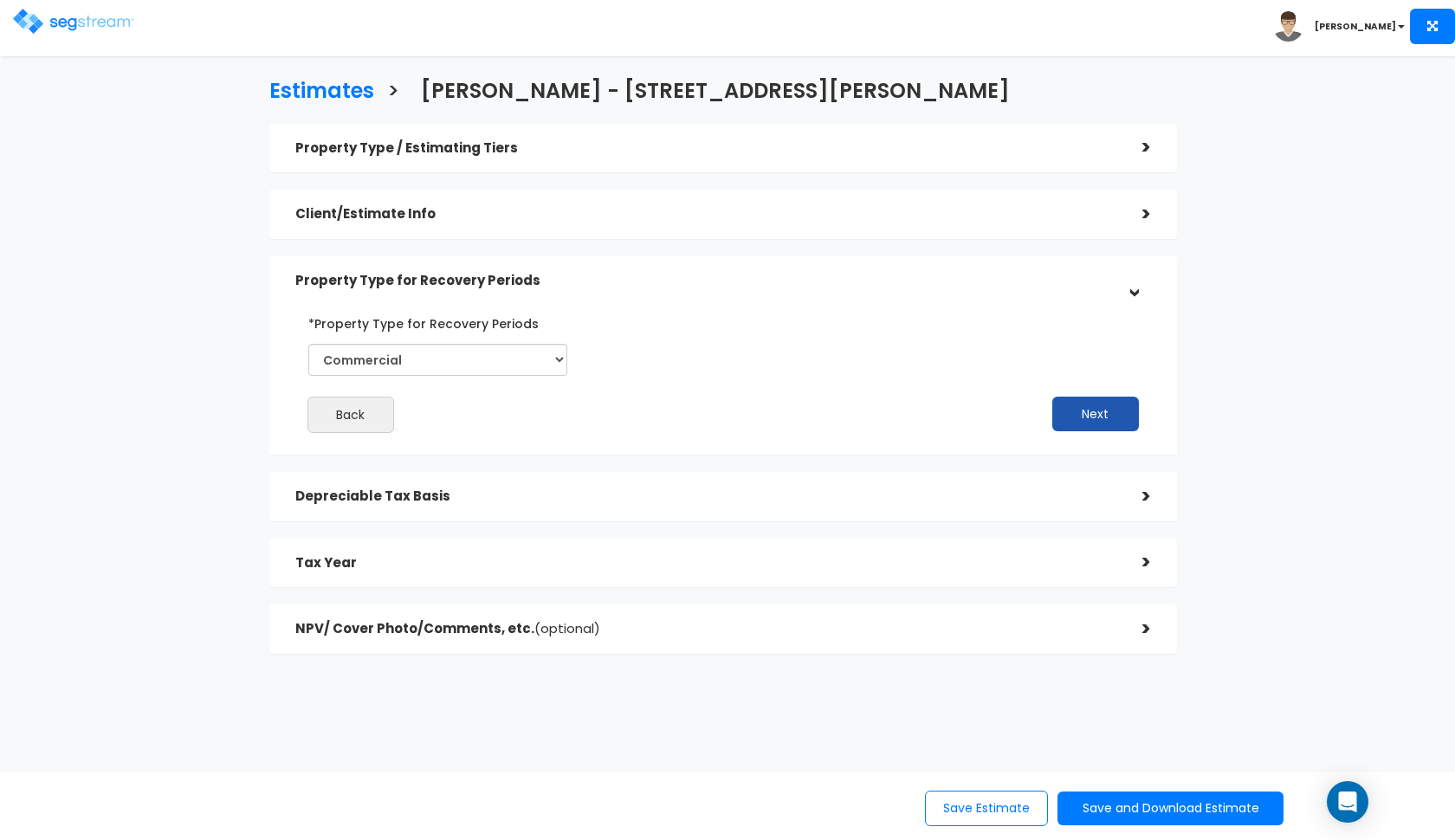
click at [1099, 417] on button "Next" at bounding box center [1096, 413] width 86 height 35
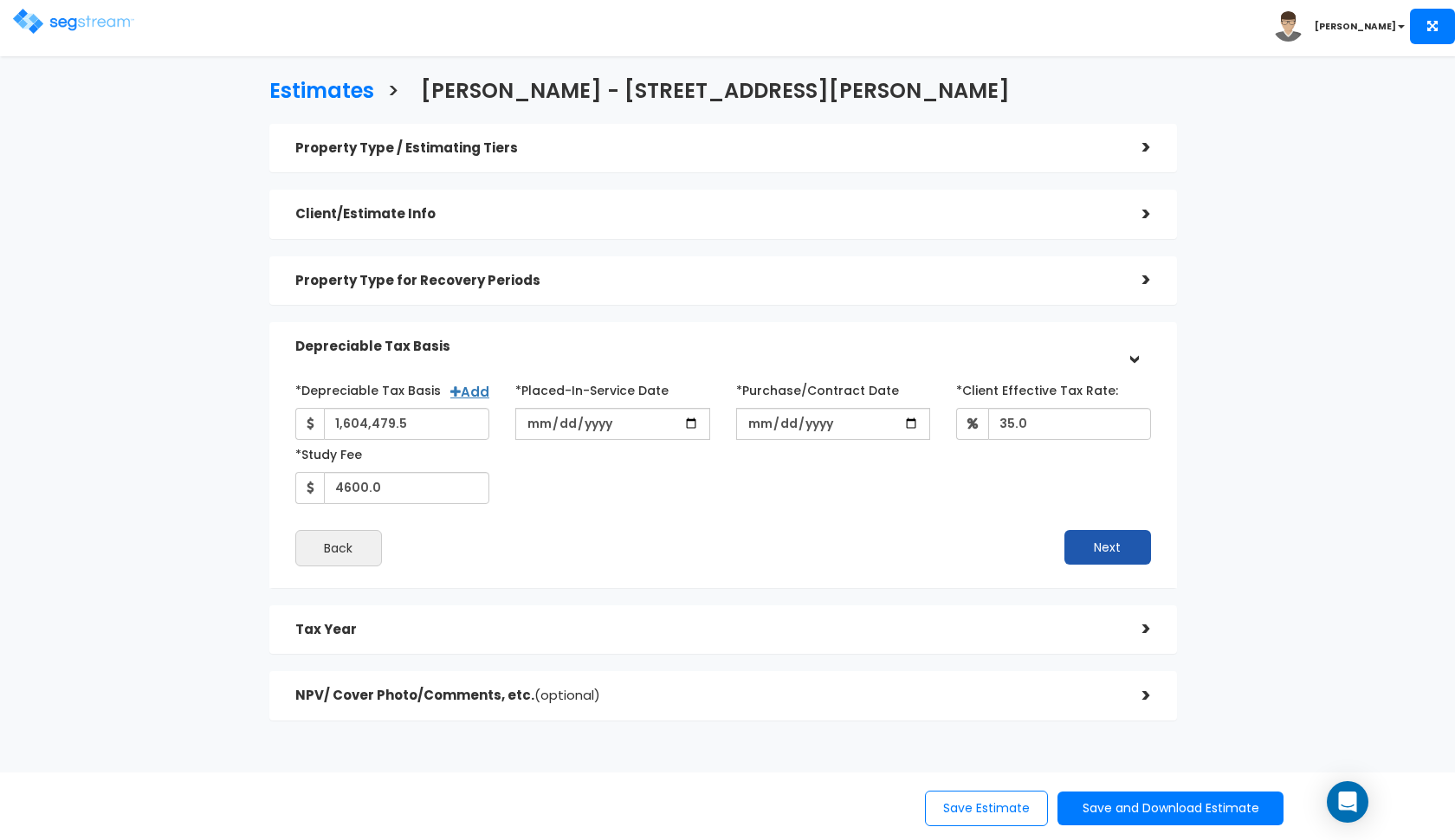
click at [1108, 548] on button "Next" at bounding box center [1107, 547] width 86 height 35
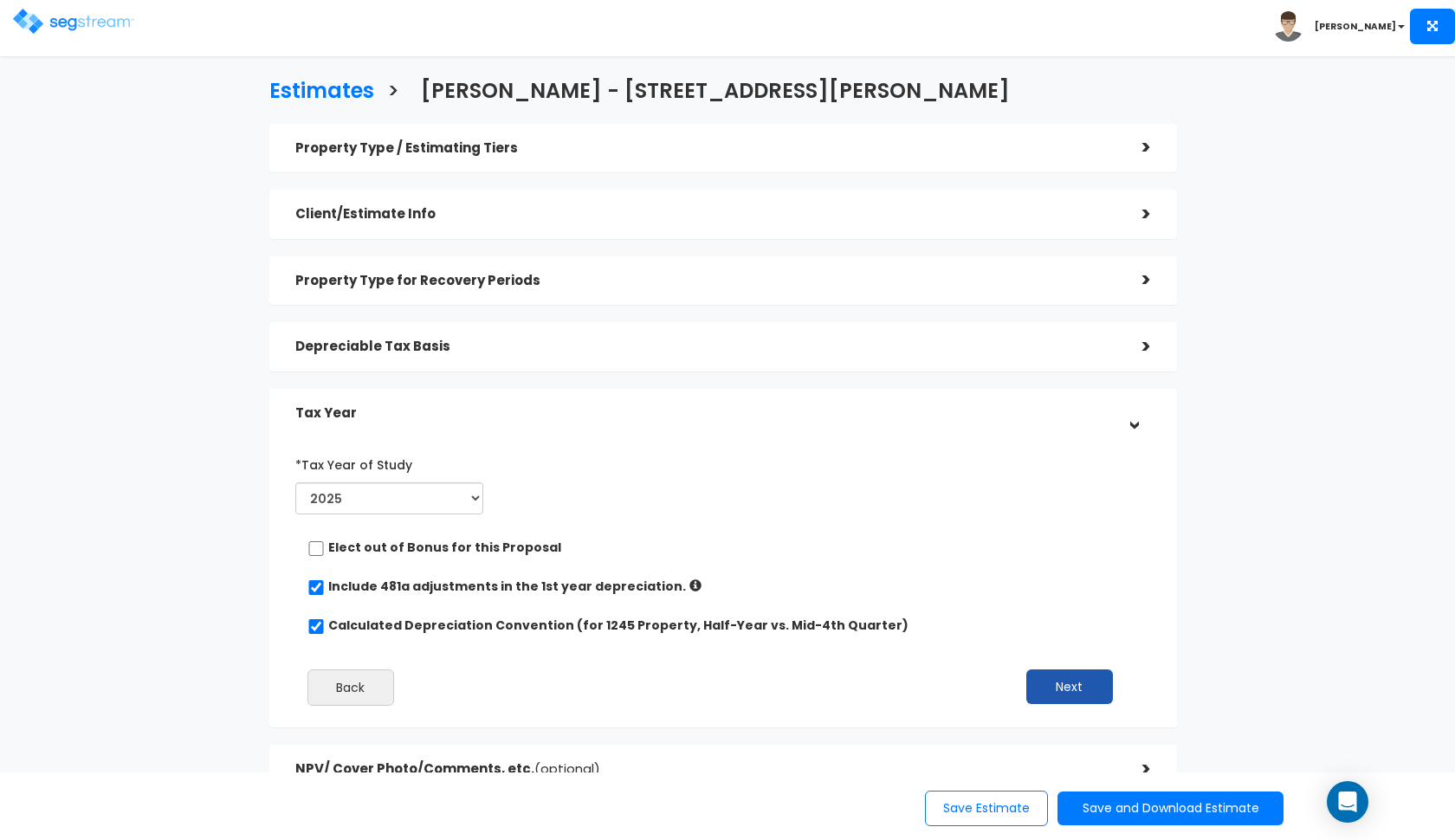
click at [1070, 684] on button "Next" at bounding box center [1069, 686] width 86 height 35
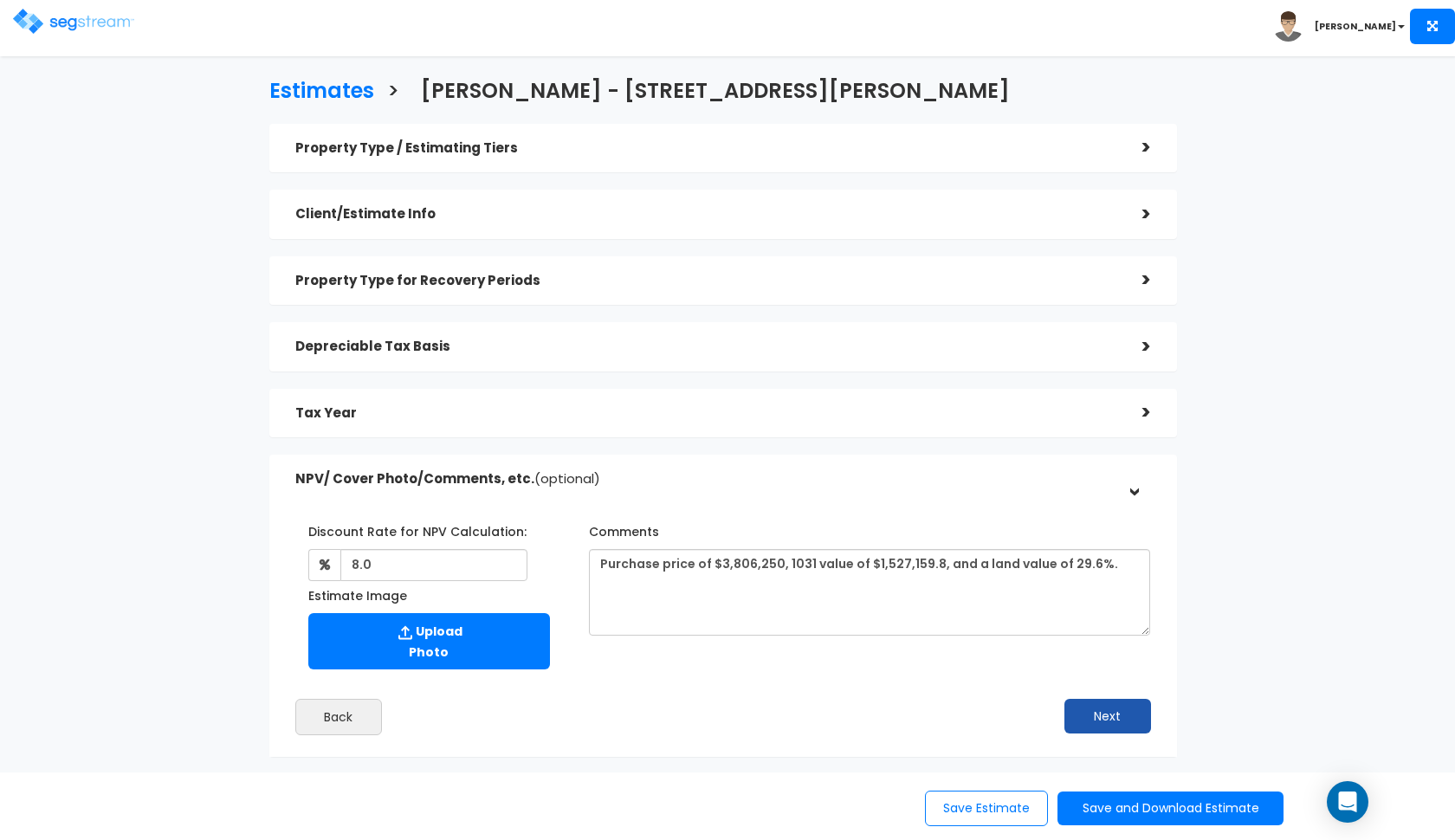
click at [1107, 712] on button "Next" at bounding box center [1107, 716] width 86 height 35
click at [1080, 479] on h5 "NPV/ Cover Photo/Comments, etc. (optional)" at bounding box center [706, 479] width 821 height 14
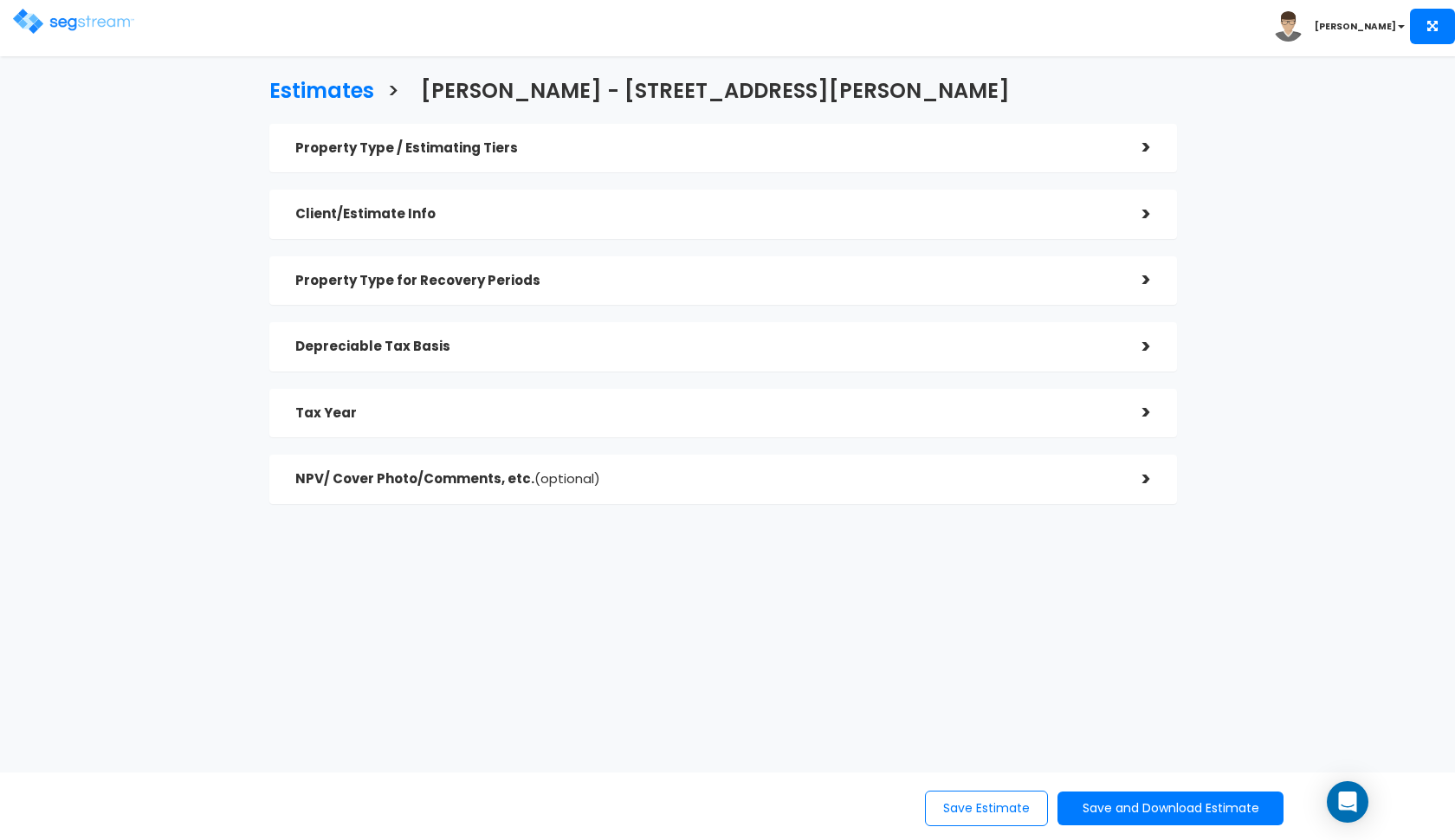
click at [768, 133] on div "Property Type / Estimating Tiers" at bounding box center [706, 148] width 821 height 32
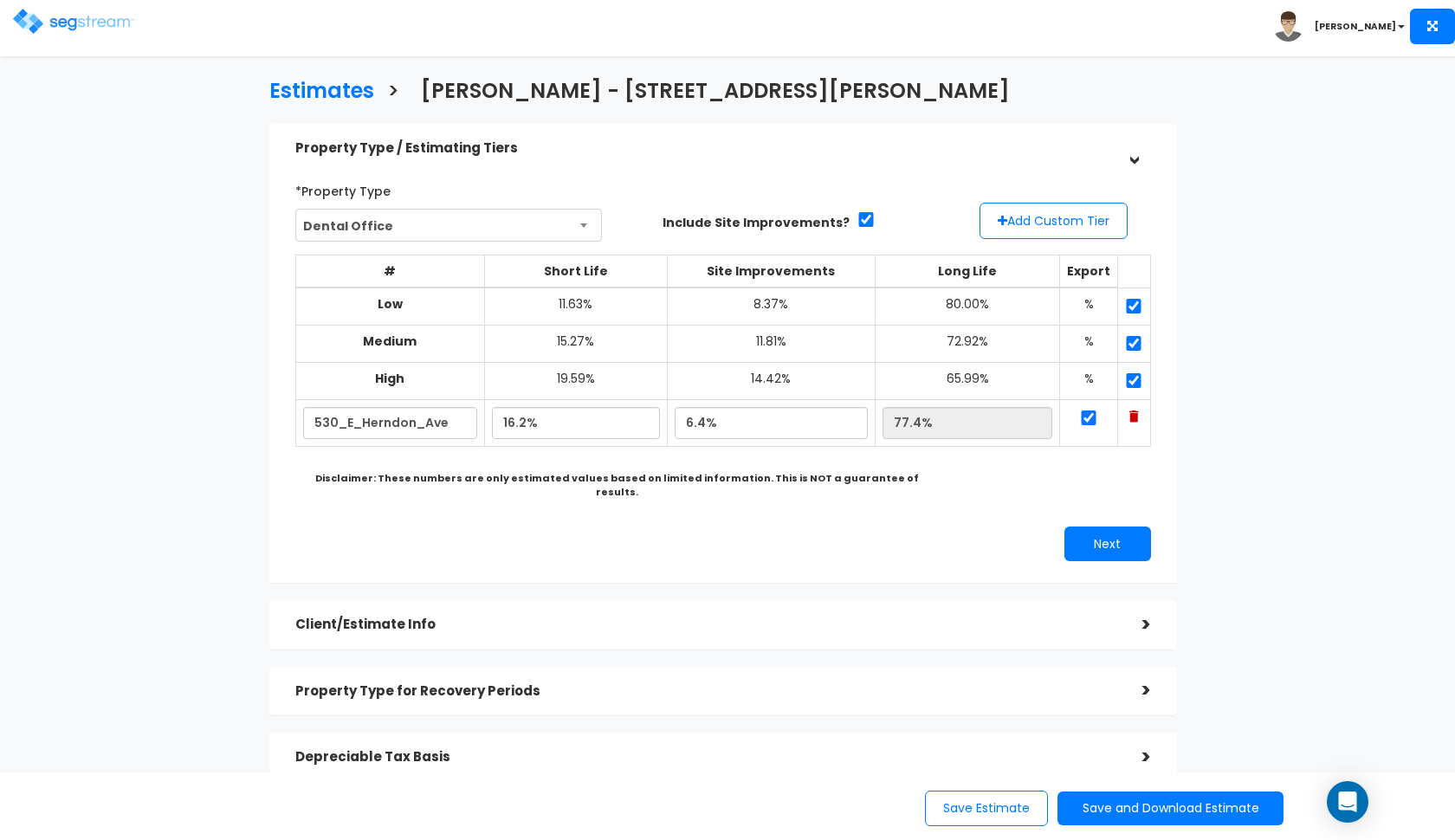
click at [506, 617] on h5 "Client/Estimate Info" at bounding box center [706, 624] width 821 height 14
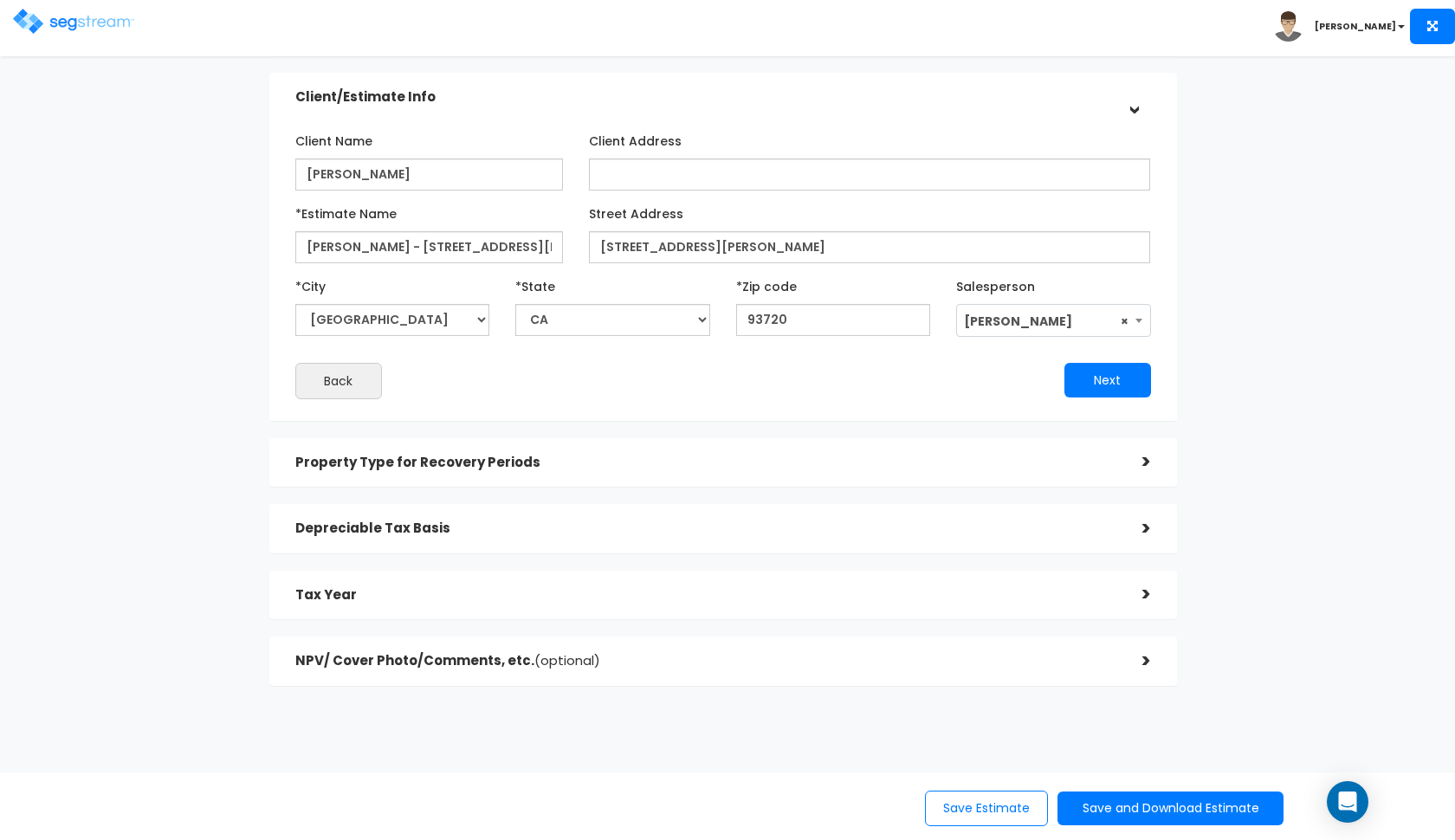
scroll to position [116, 0]
click at [450, 450] on div "Property Type for Recovery Periods" at bounding box center [706, 464] width 821 height 32
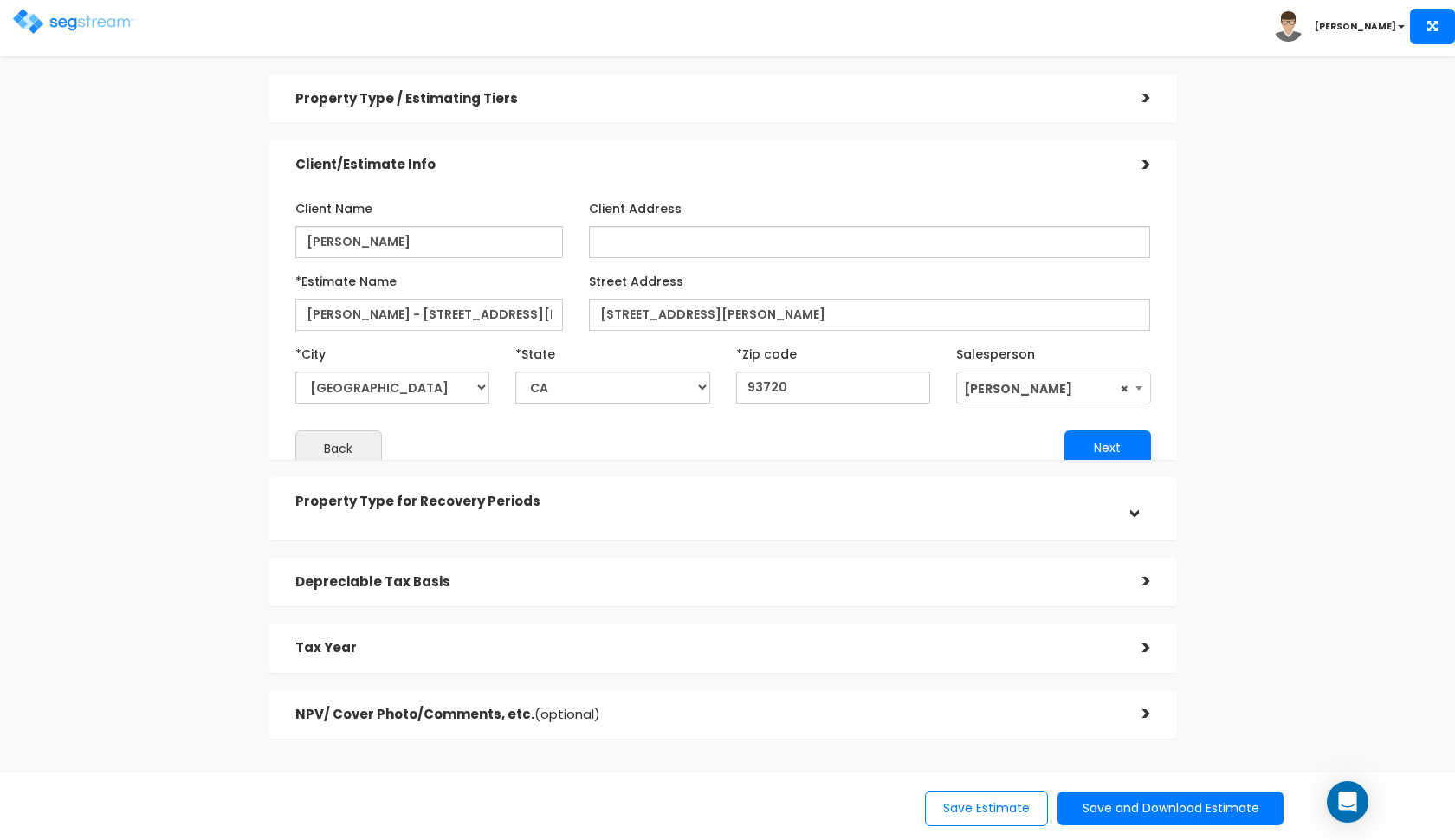
scroll to position [0, 0]
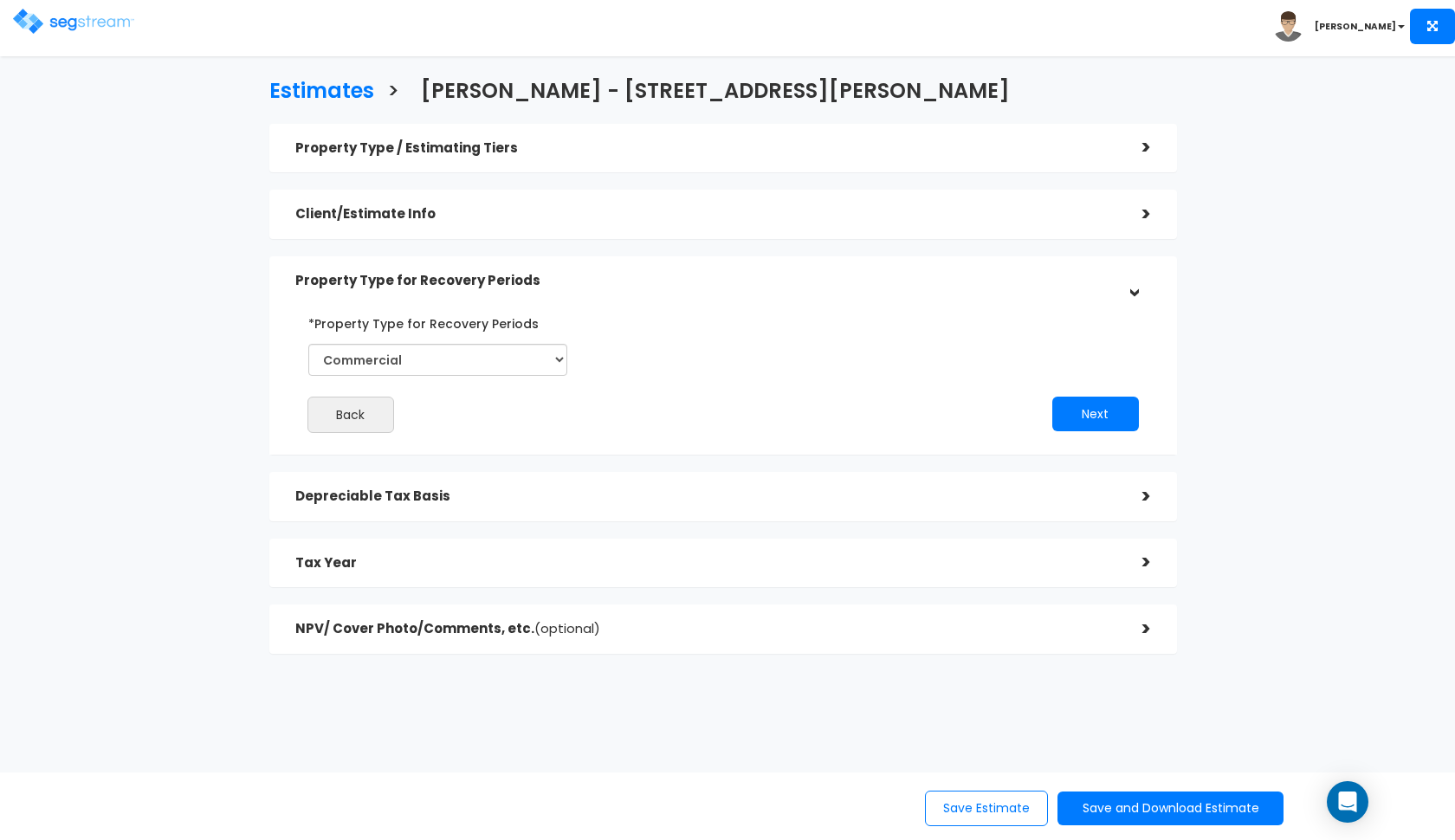
click at [399, 504] on div "Depreciable Tax Basis" at bounding box center [706, 497] width 821 height 32
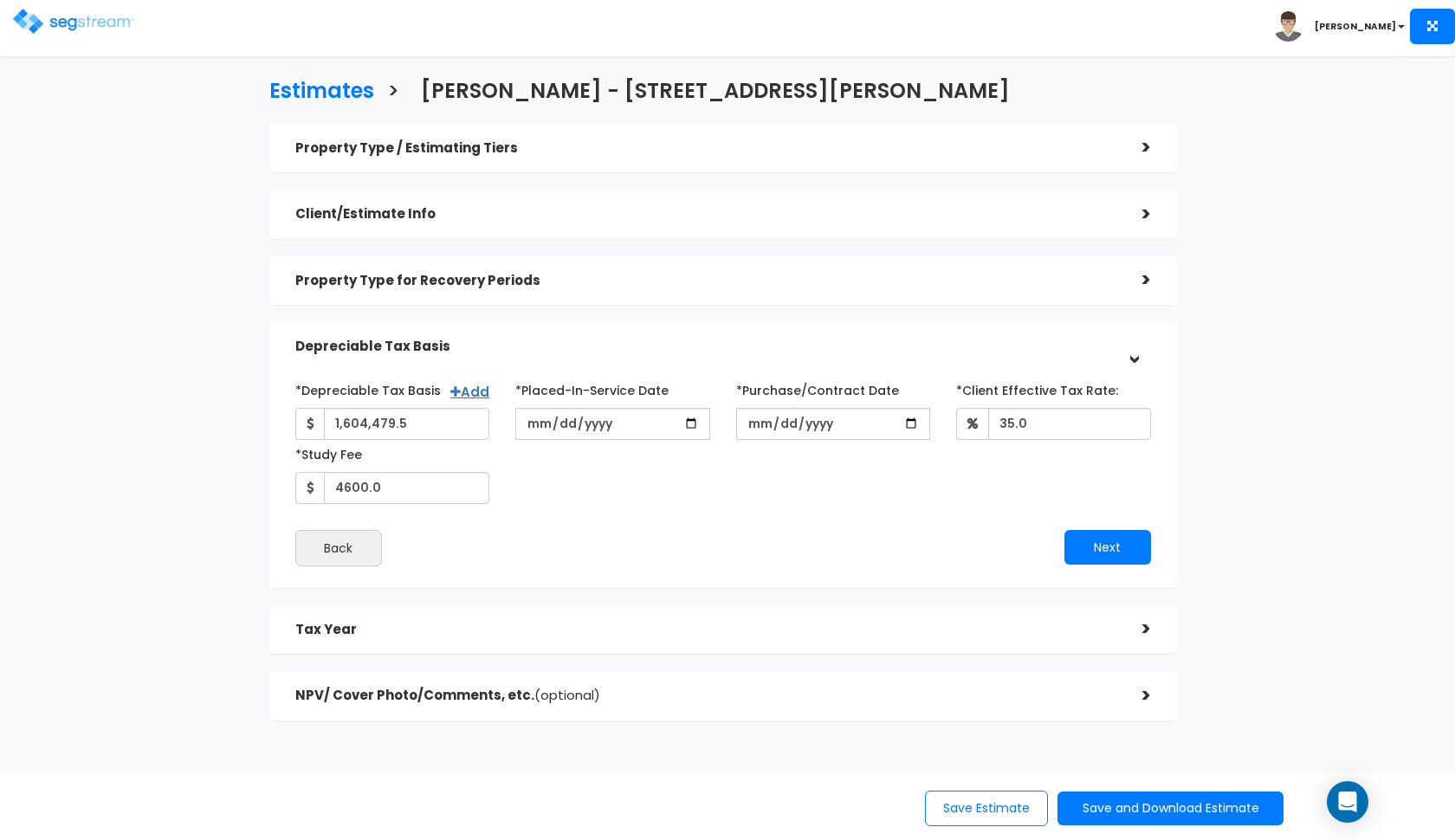
click at [716, 626] on h5 "Tax Year" at bounding box center [706, 630] width 821 height 14
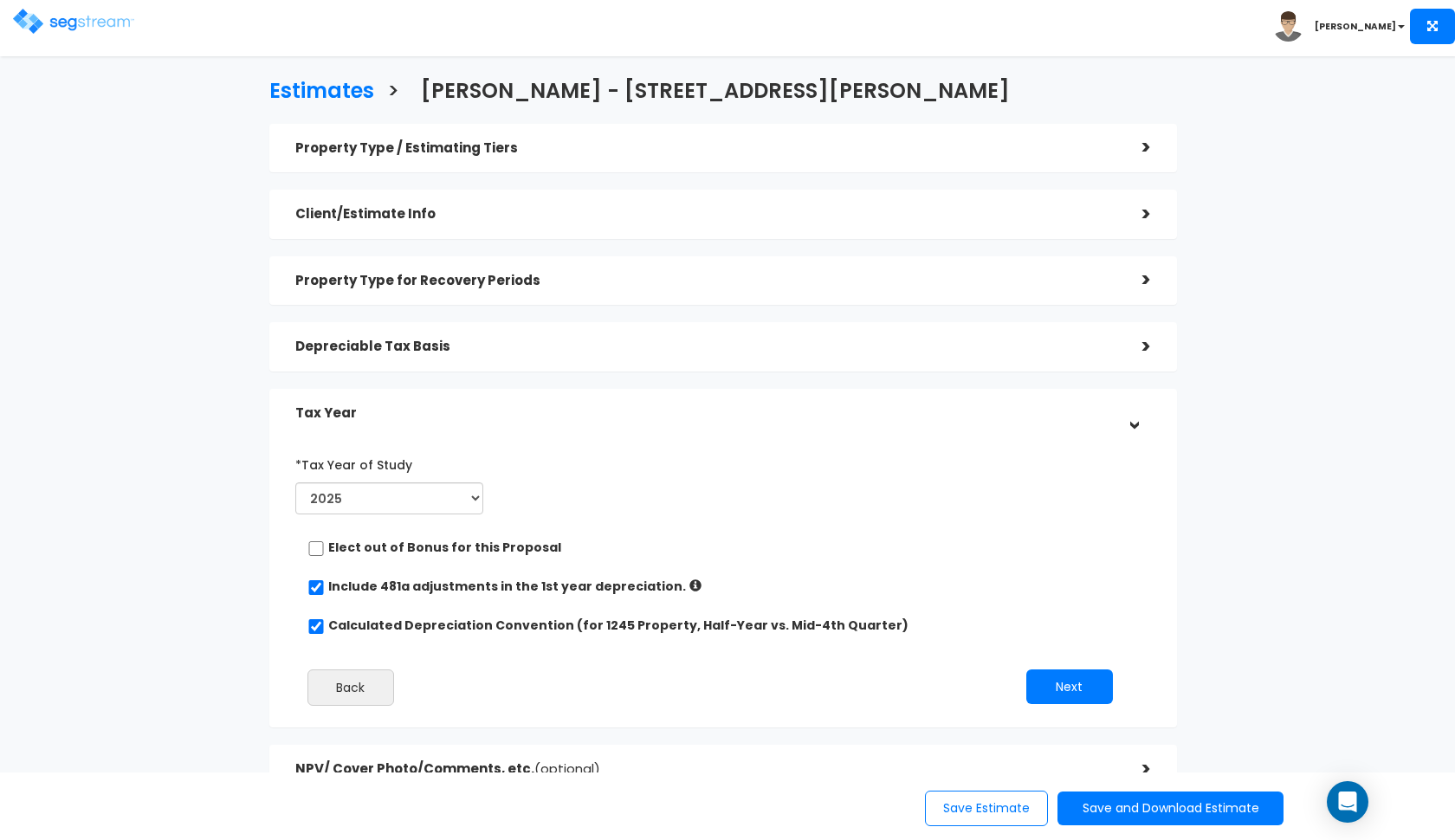
click at [672, 766] on h5 "NPV/ Cover Photo/Comments, etc. (optional)" at bounding box center [706, 769] width 821 height 14
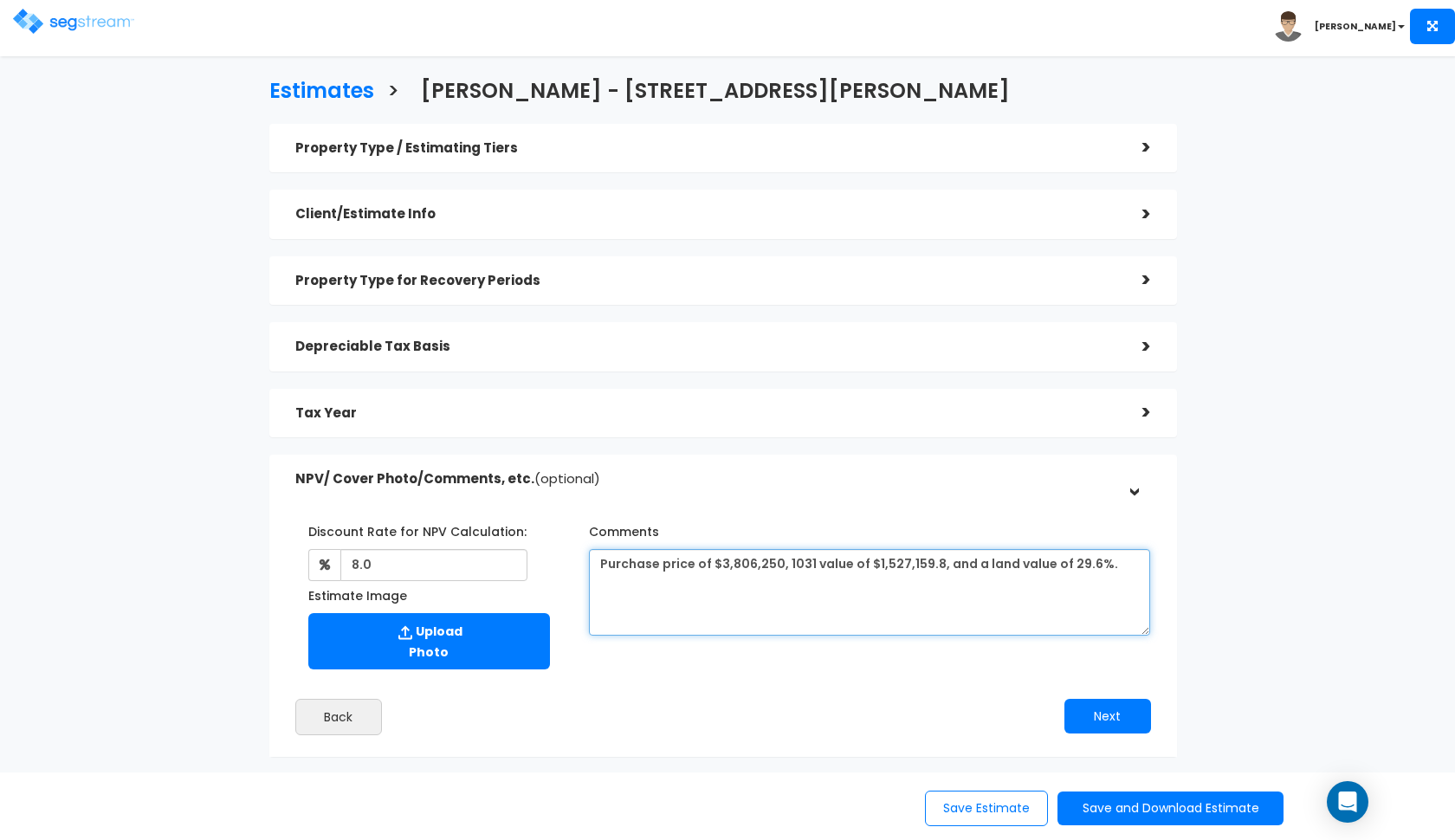
drag, startPoint x: 1087, startPoint y: 561, endPoint x: 1035, endPoint y: 560, distance: 52.0
click at [1069, 561] on textarea "Purchase price of $3,806,250, 1031 value of $1,527,159.8, and a land value of 2…" at bounding box center [869, 592] width 562 height 86
click at [1097, 565] on textarea "Purchase price of $3,806,250, 1031 value of $1,527,159.8, and a land value of 2…" at bounding box center [869, 592] width 562 height 86
click at [752, 560] on textarea "Purchase price of $3,806,250, 1031 value of $1,527,159.8, and a land value of 2…" at bounding box center [869, 592] width 562 height 86
type textarea "Purchase price of $3,810,055 (including some title charges), 1031 value of $1,5…"
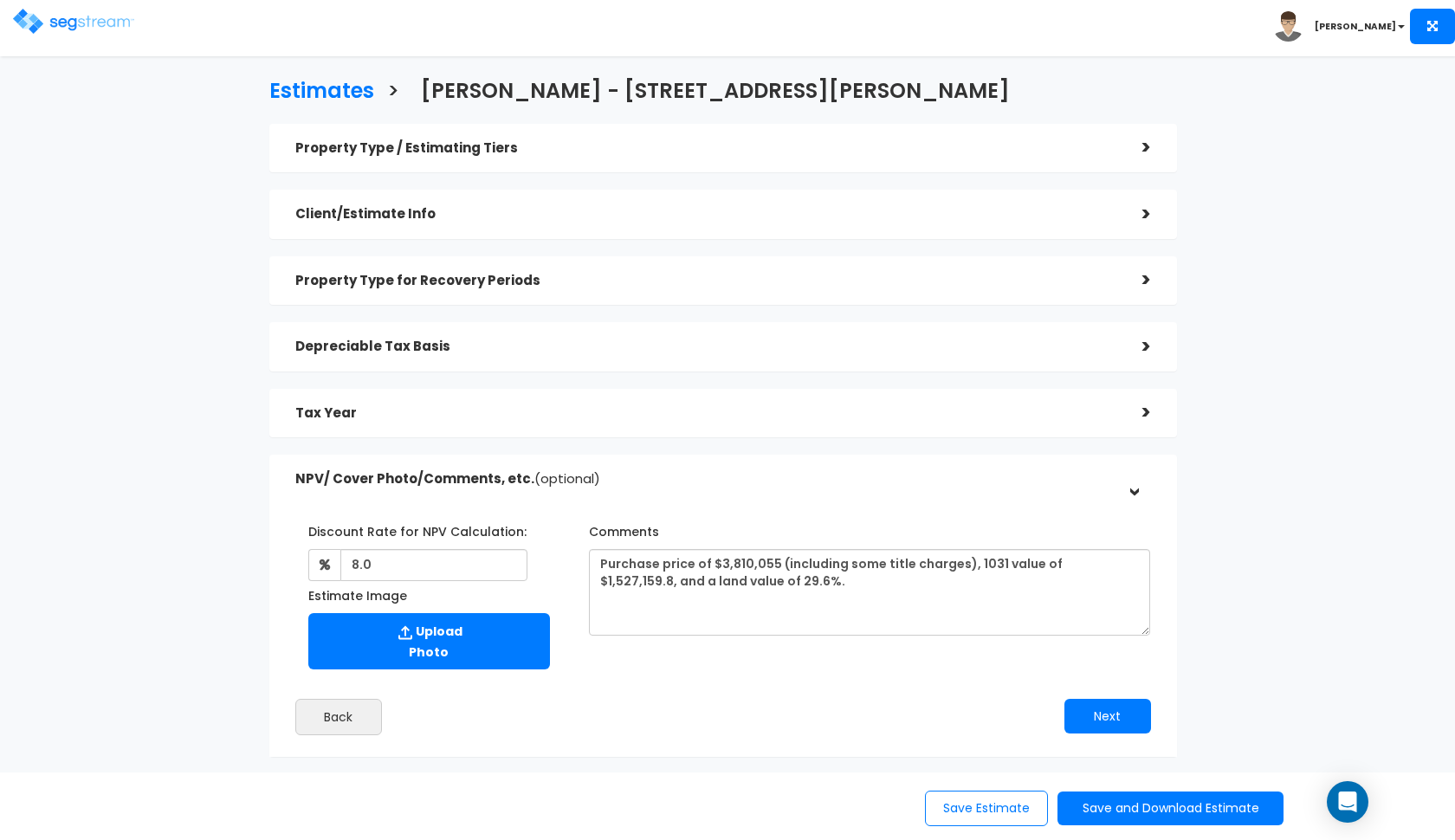
click at [632, 419] on div "Tax Year" at bounding box center [706, 413] width 821 height 32
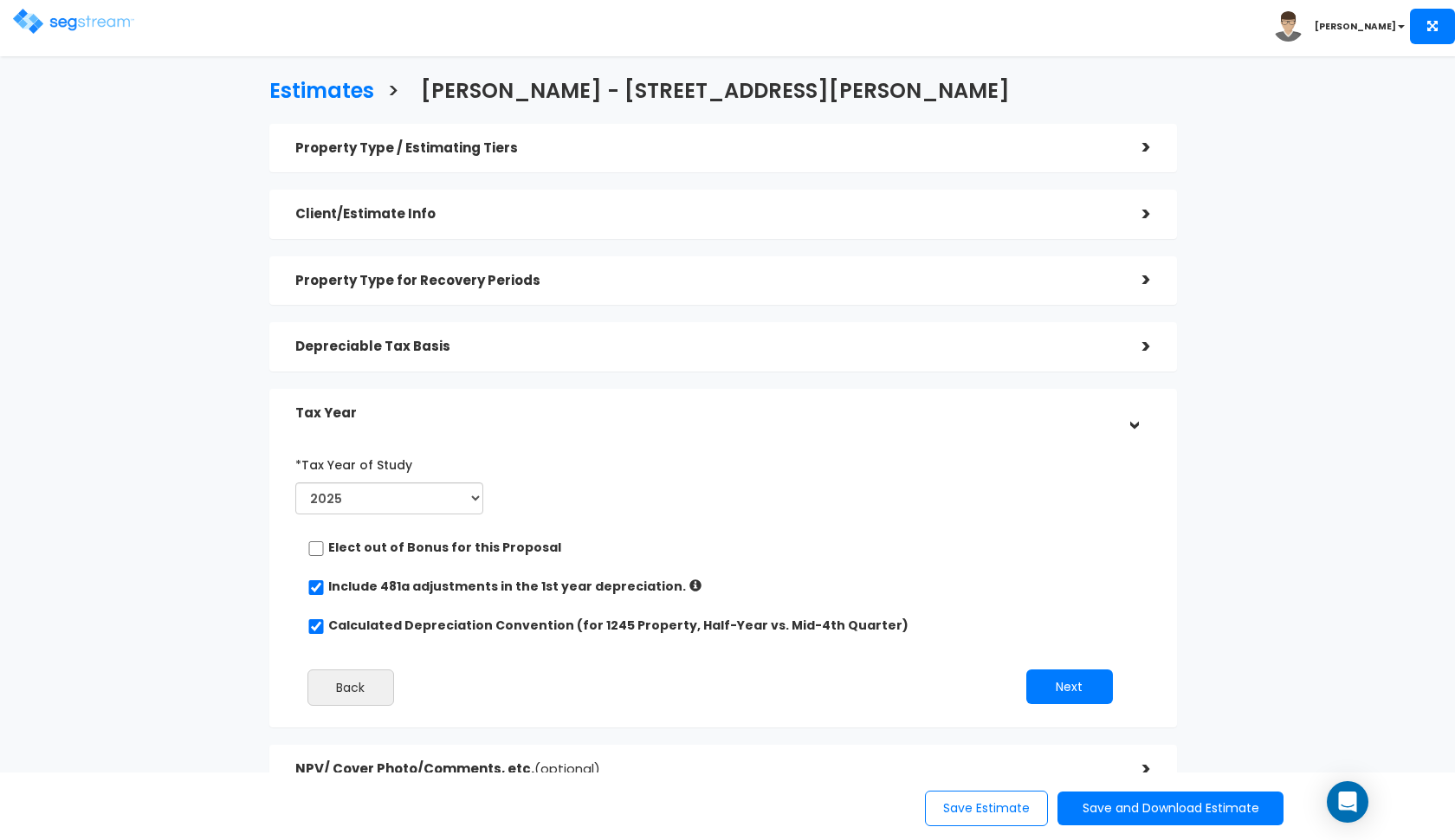
click at [555, 355] on div "Depreciable Tax Basis" at bounding box center [706, 347] width 821 height 32
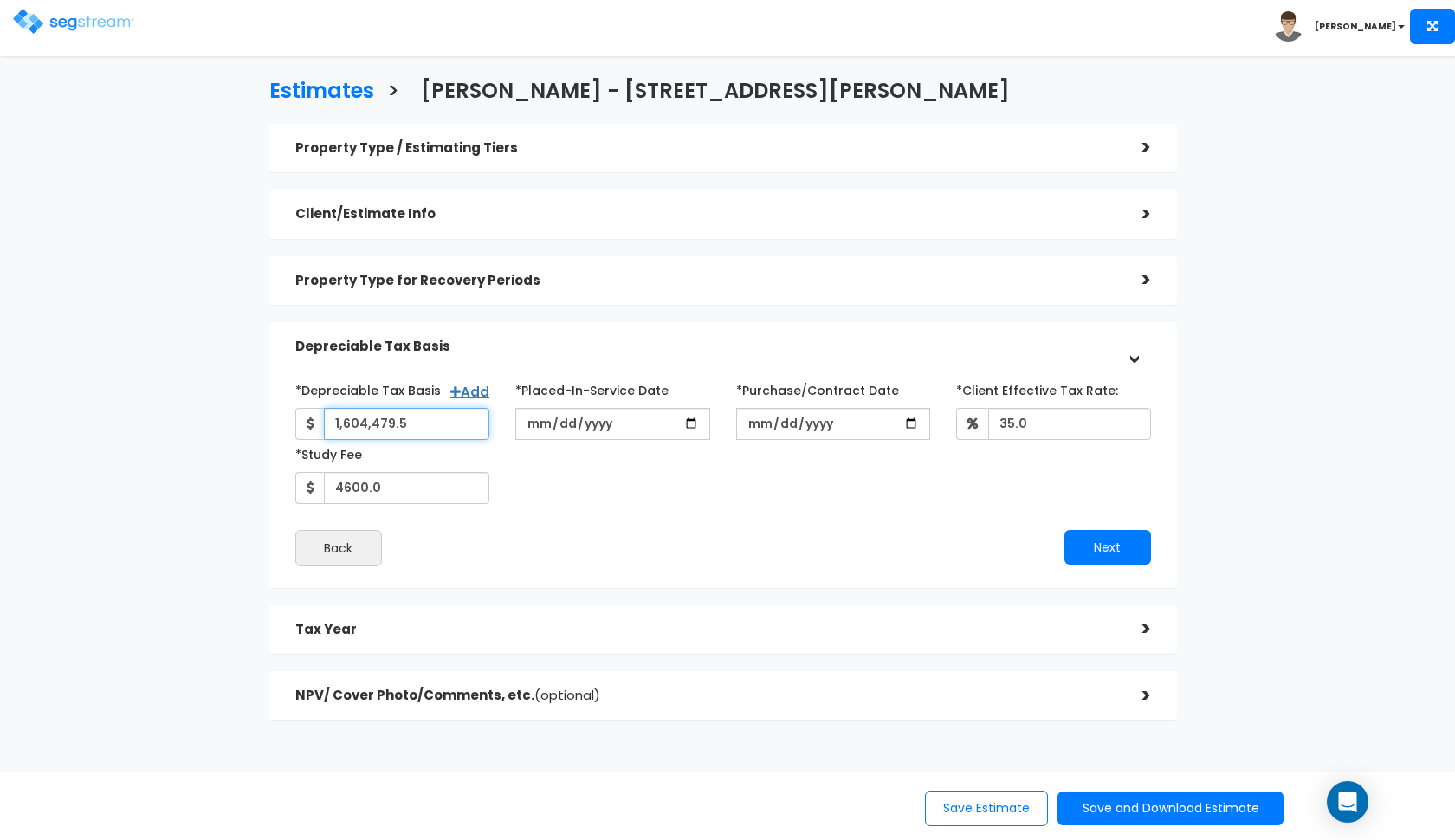
click at [426, 420] on input "1,604,479.5" at bounding box center [406, 424] width 166 height 32
type input "1,610,055.5"
click at [641, 513] on div "*Depreciable Tax Basis Add 1,610,055.5 *Placed-In-Service Date 35.0" at bounding box center [723, 471] width 856 height 190
click at [817, 347] on h5 "Depreciable Tax Basis" at bounding box center [706, 347] width 821 height 14
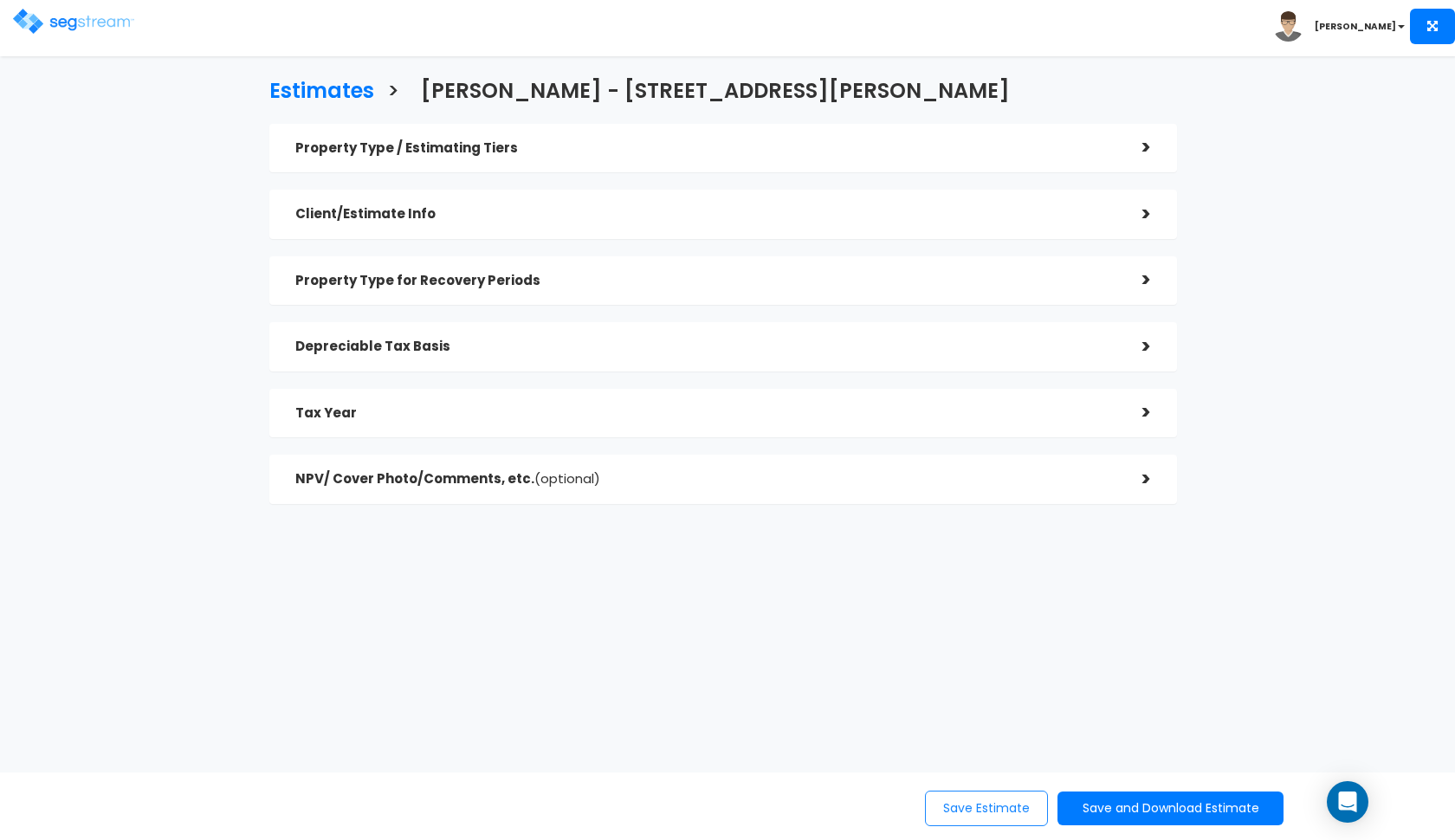
click at [976, 814] on button "Save Estimate" at bounding box center [986, 809] width 123 height 36
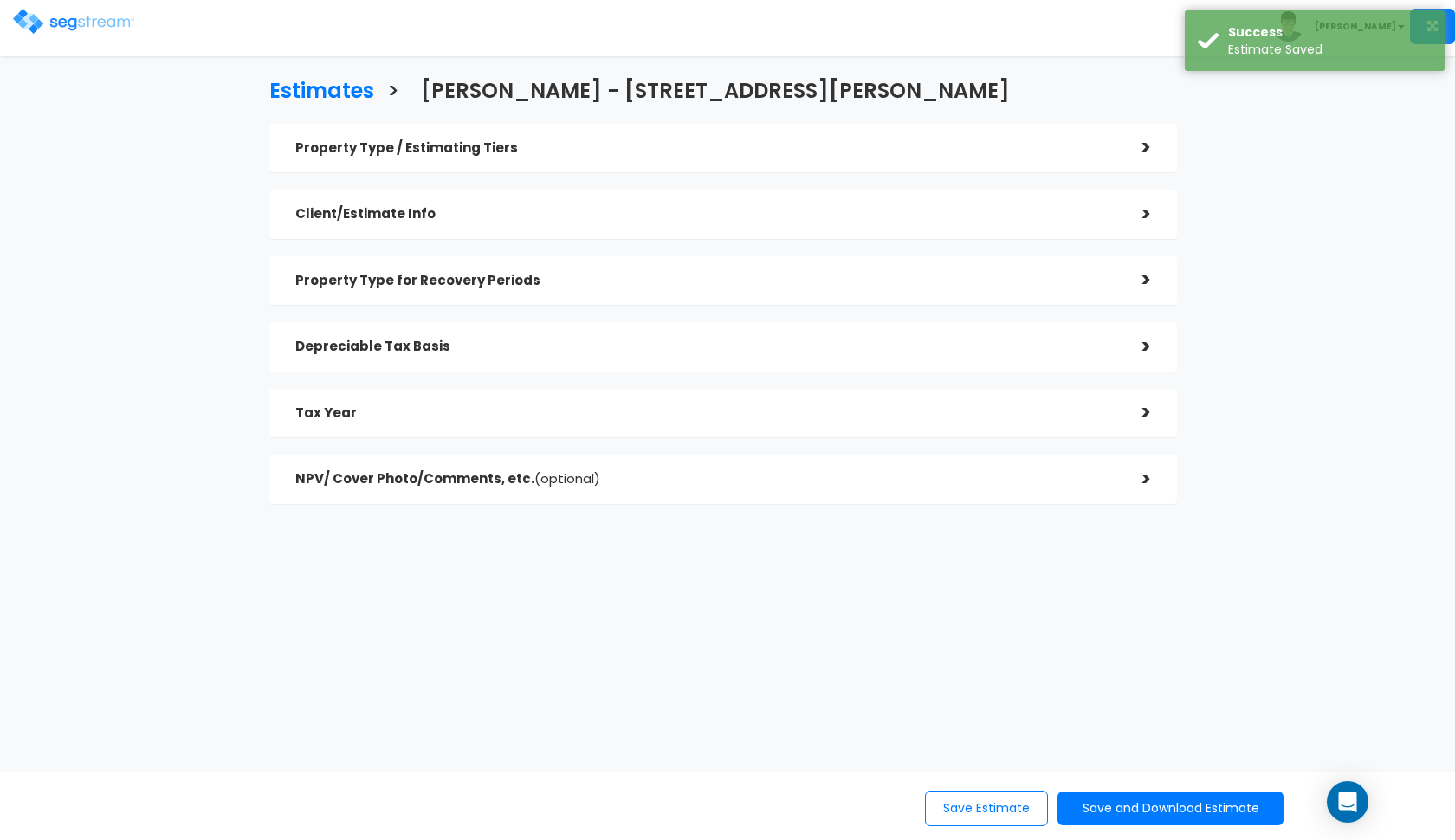
click at [64, 16] on img at bounding box center [73, 22] width 121 height 25
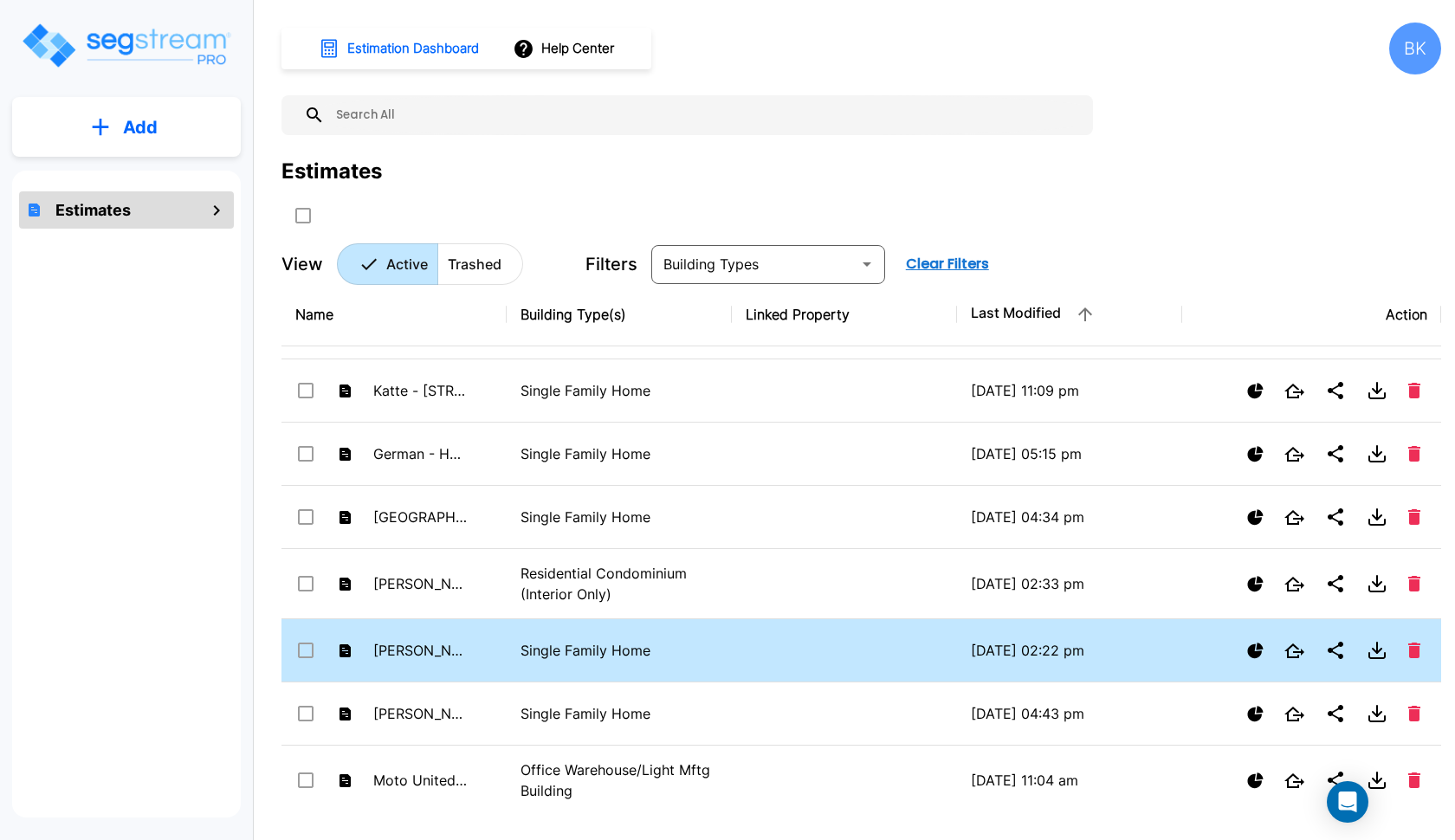
scroll to position [254, 0]
click at [492, 650] on td "[PERSON_NAME] - 1792 E Glenbrook Cir" at bounding box center [394, 650] width 226 height 63
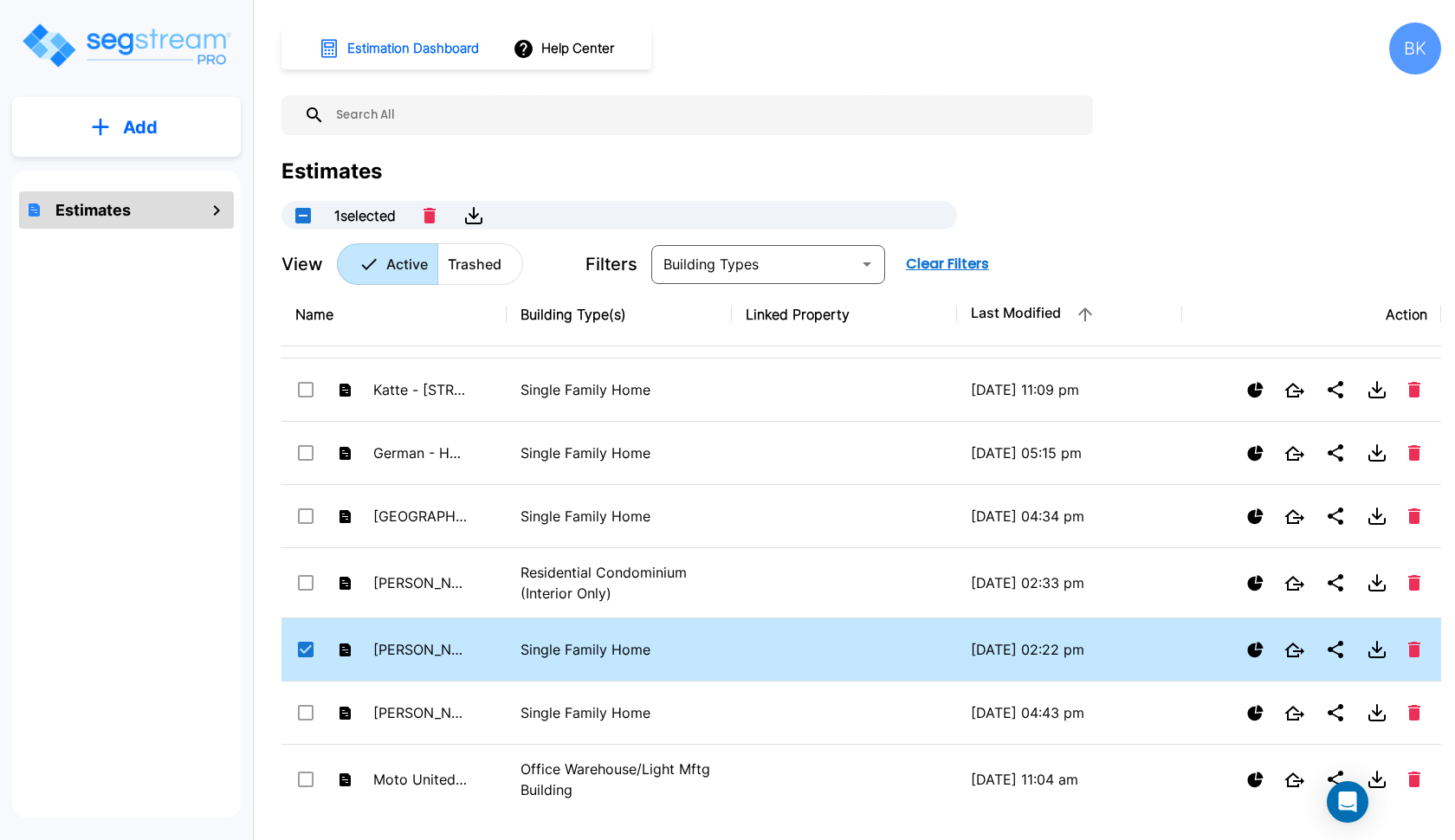
click at [492, 650] on td "[PERSON_NAME] - 1792 E Glenbrook Cir" at bounding box center [394, 650] width 226 height 63
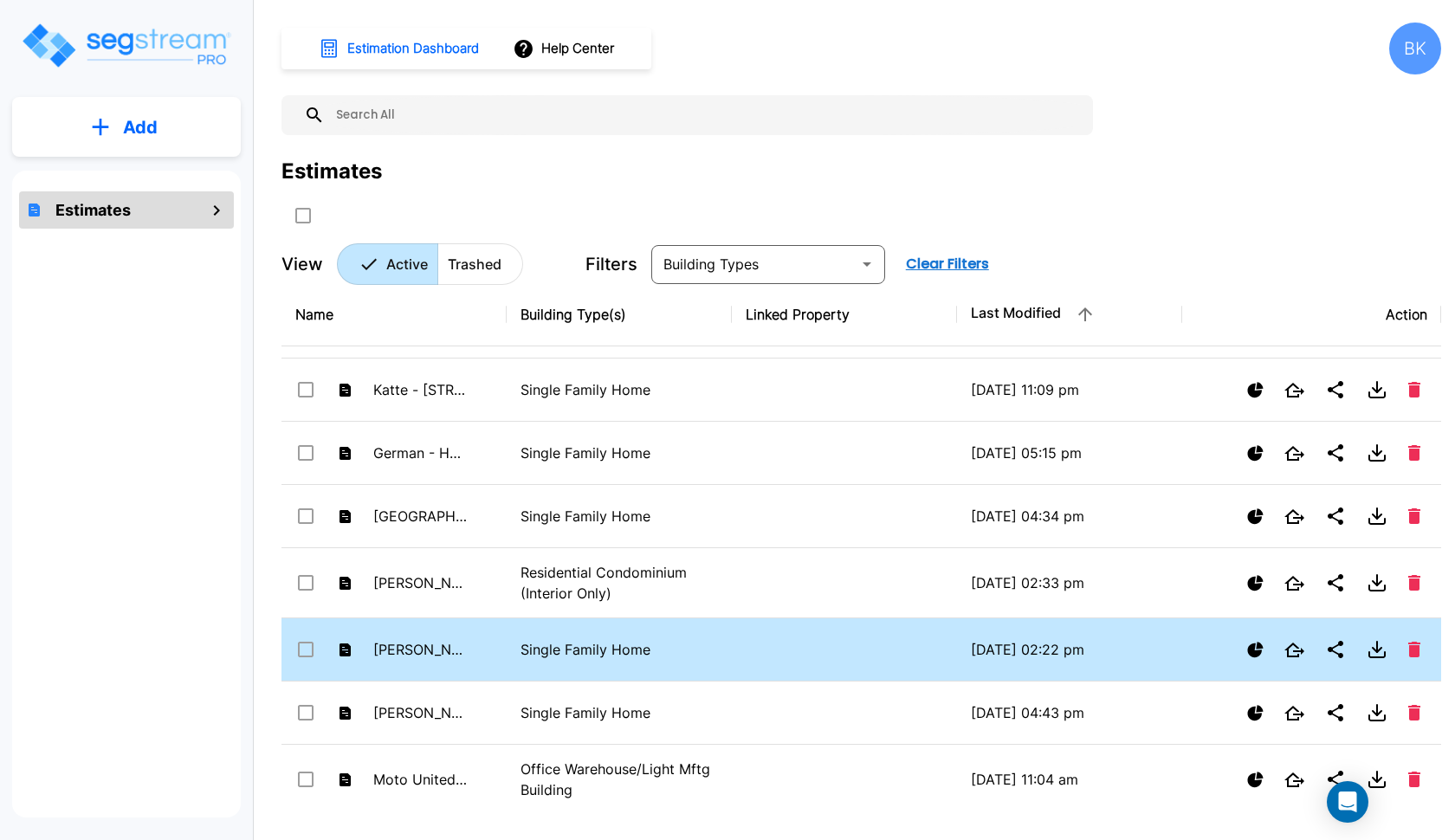
checkbox input "false"
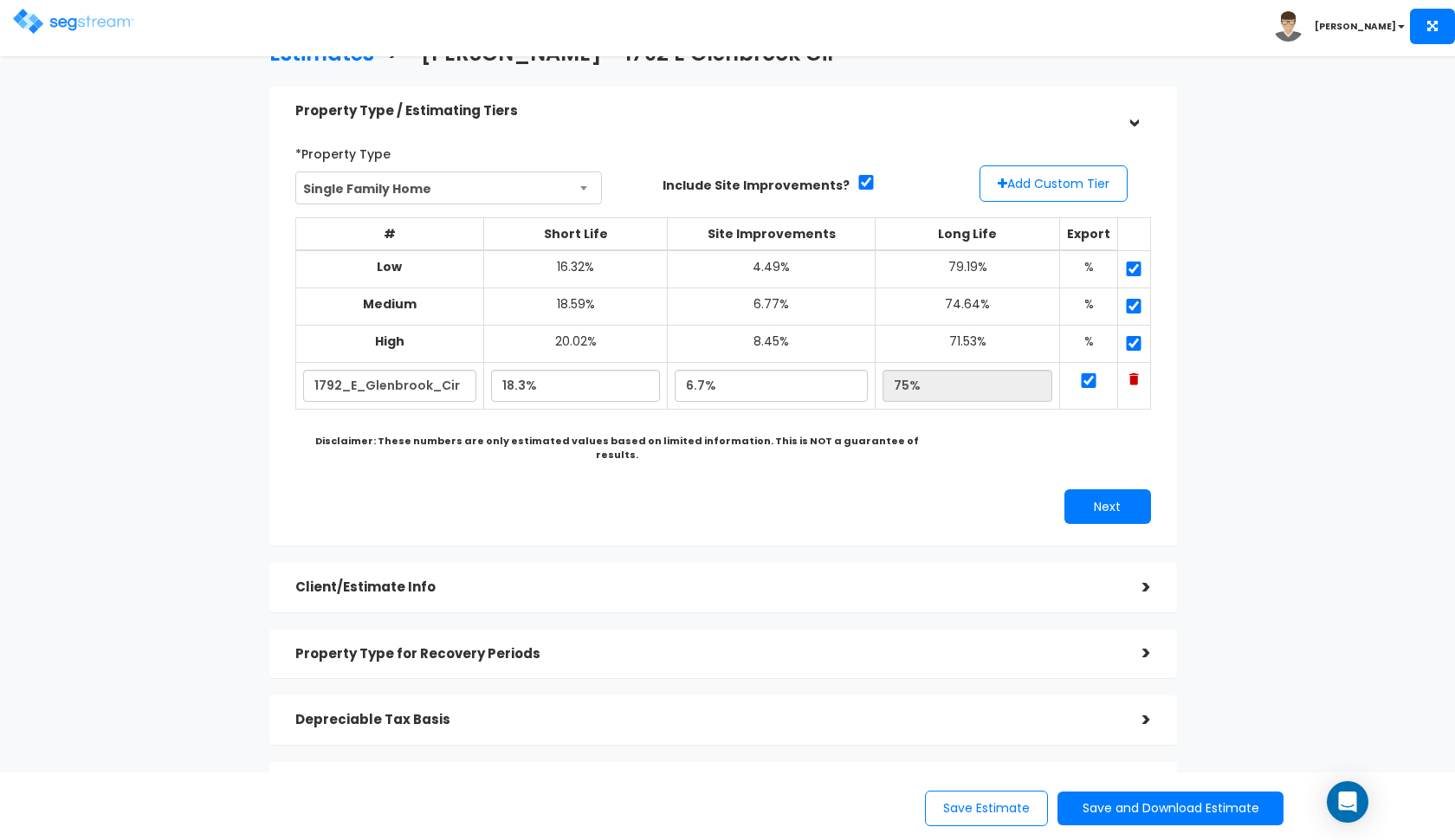
scroll to position [37, 0]
click at [750, 118] on div "Property Type / Estimating Tiers" at bounding box center [706, 111] width 821 height 32
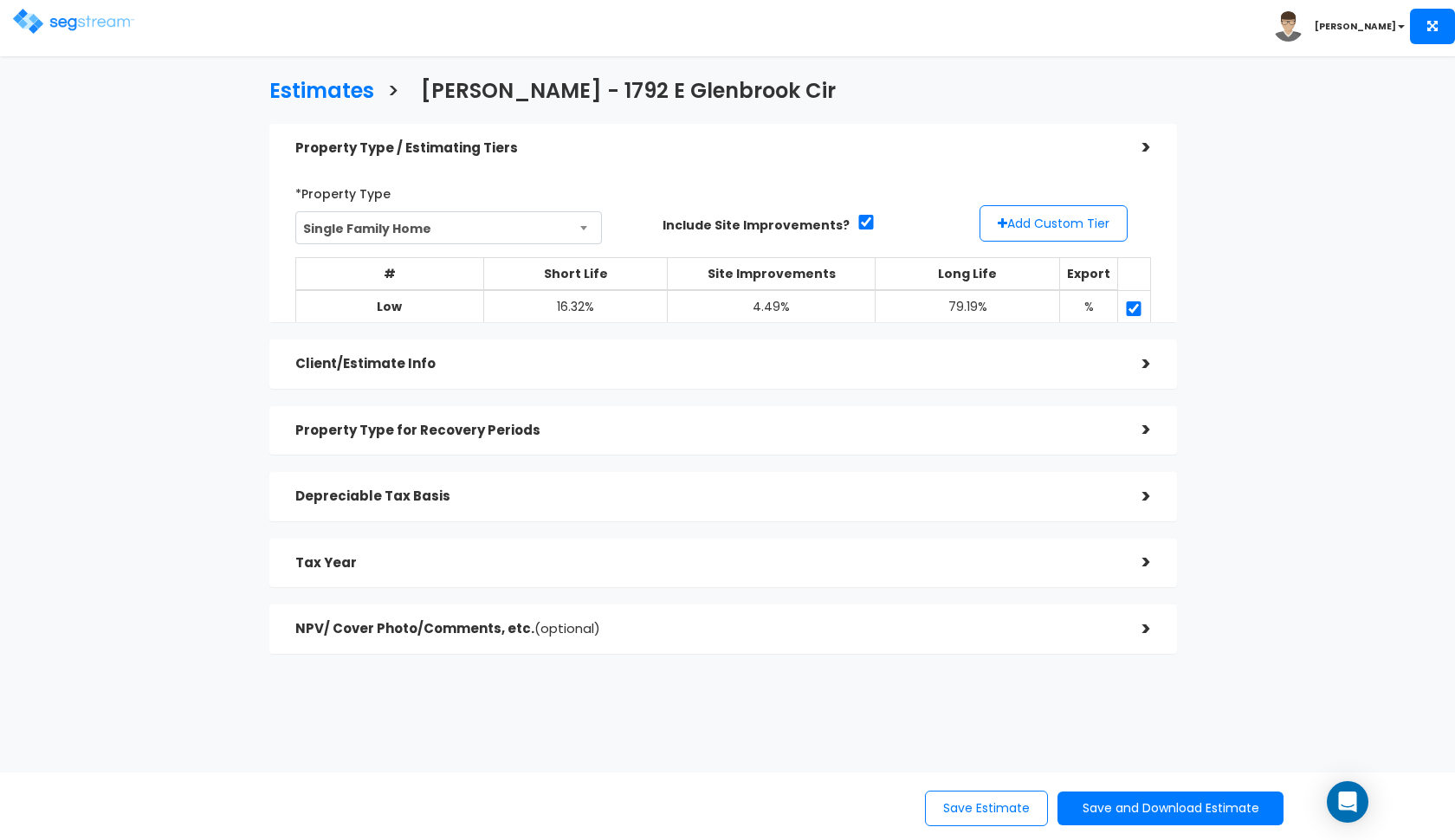
scroll to position [0, 0]
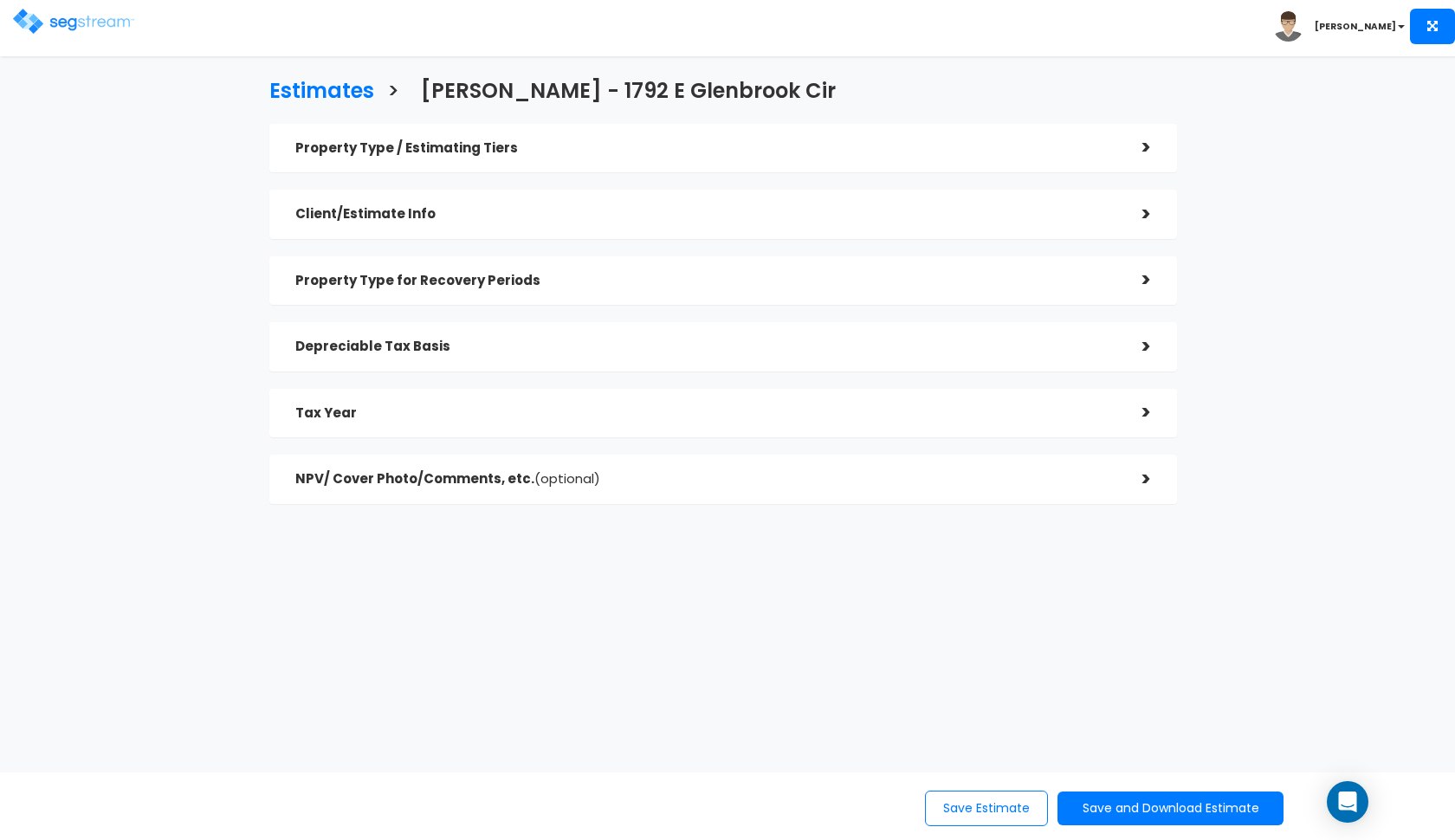
click at [558, 326] on div "Depreciable Tax Basis >" at bounding box center [723, 346] width 908 height 49
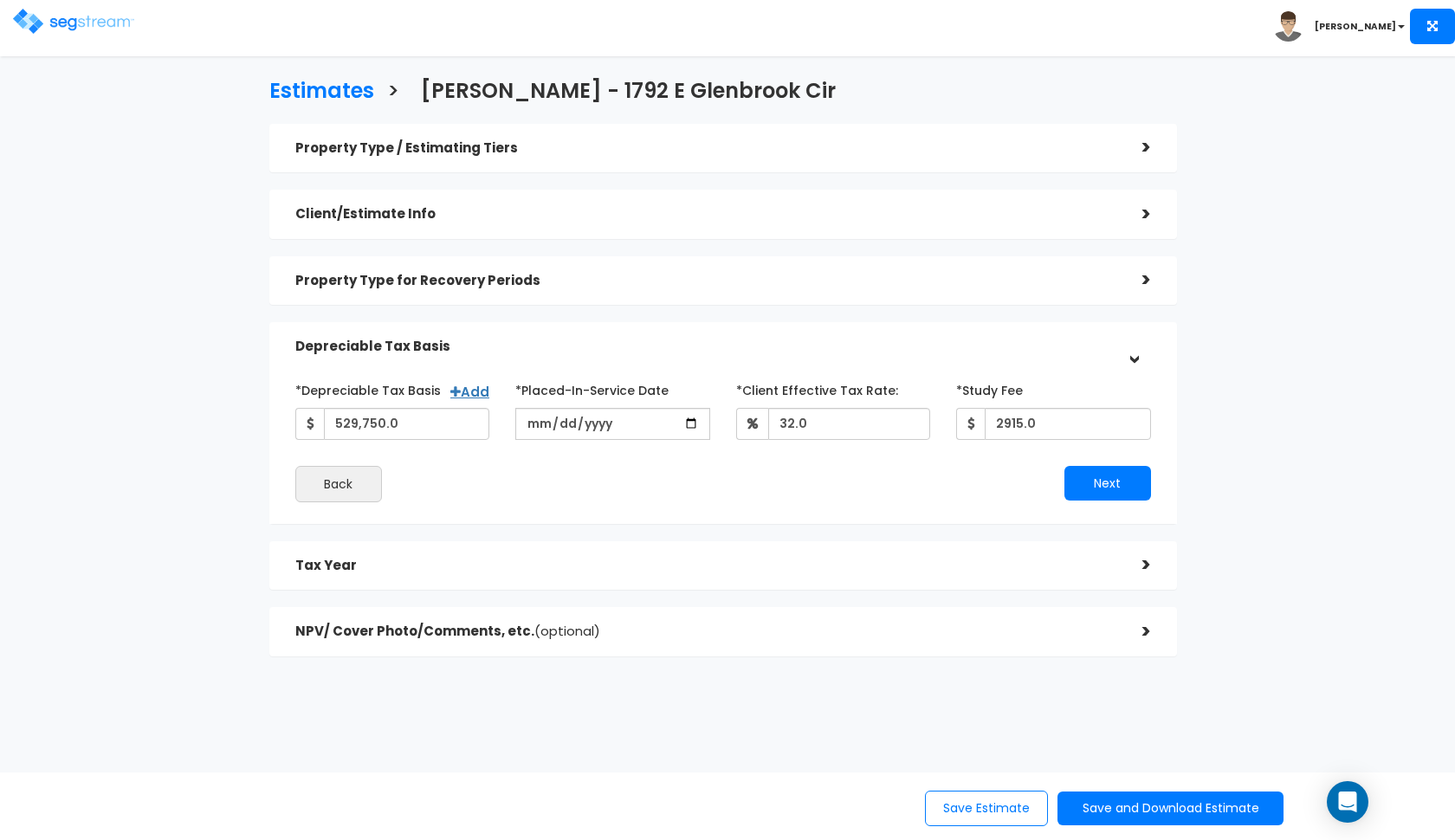
click at [525, 340] on h5 "Depreciable Tax Basis" at bounding box center [706, 347] width 821 height 14
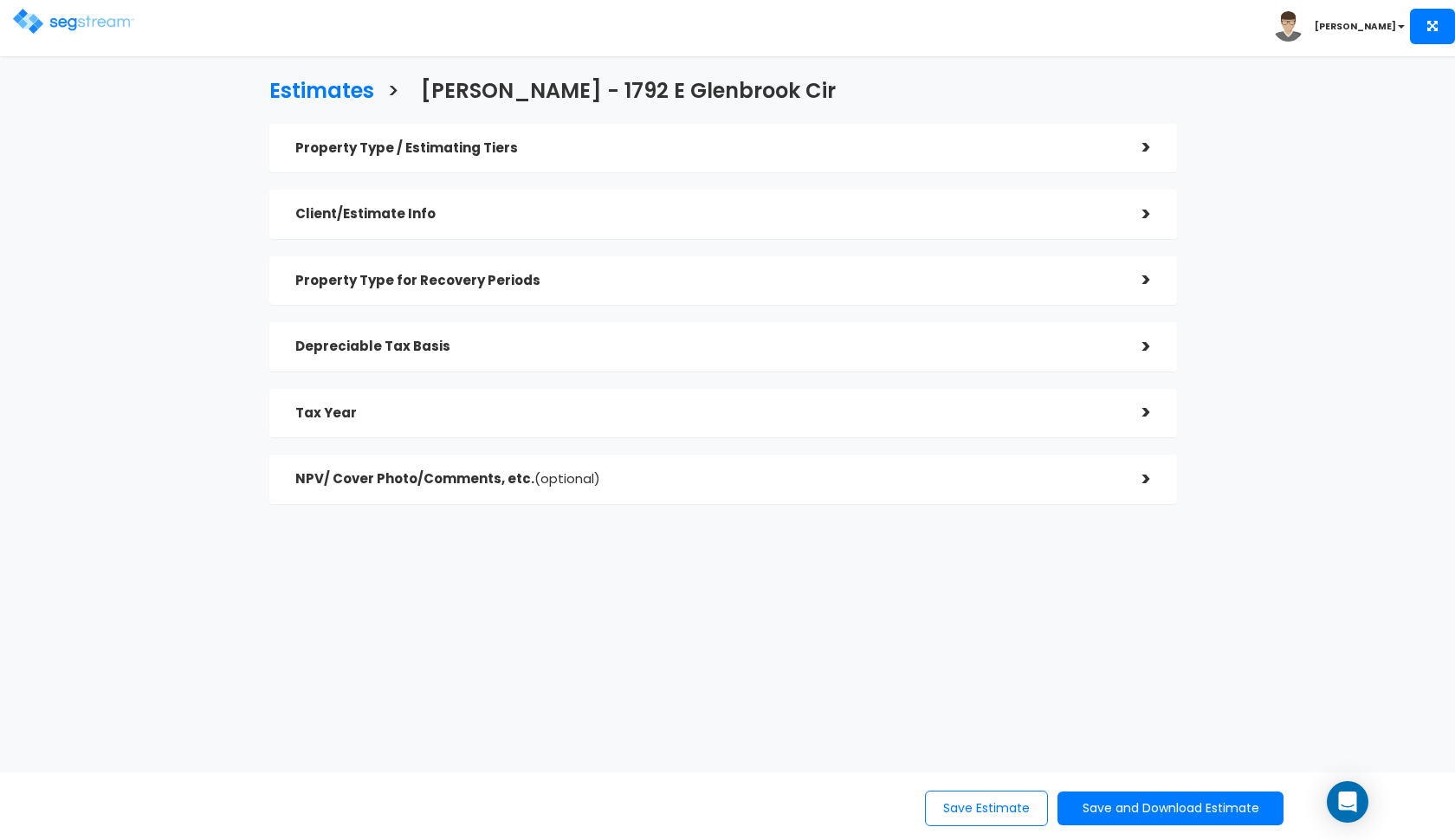
click at [492, 422] on div "Tax Year" at bounding box center [706, 413] width 821 height 32
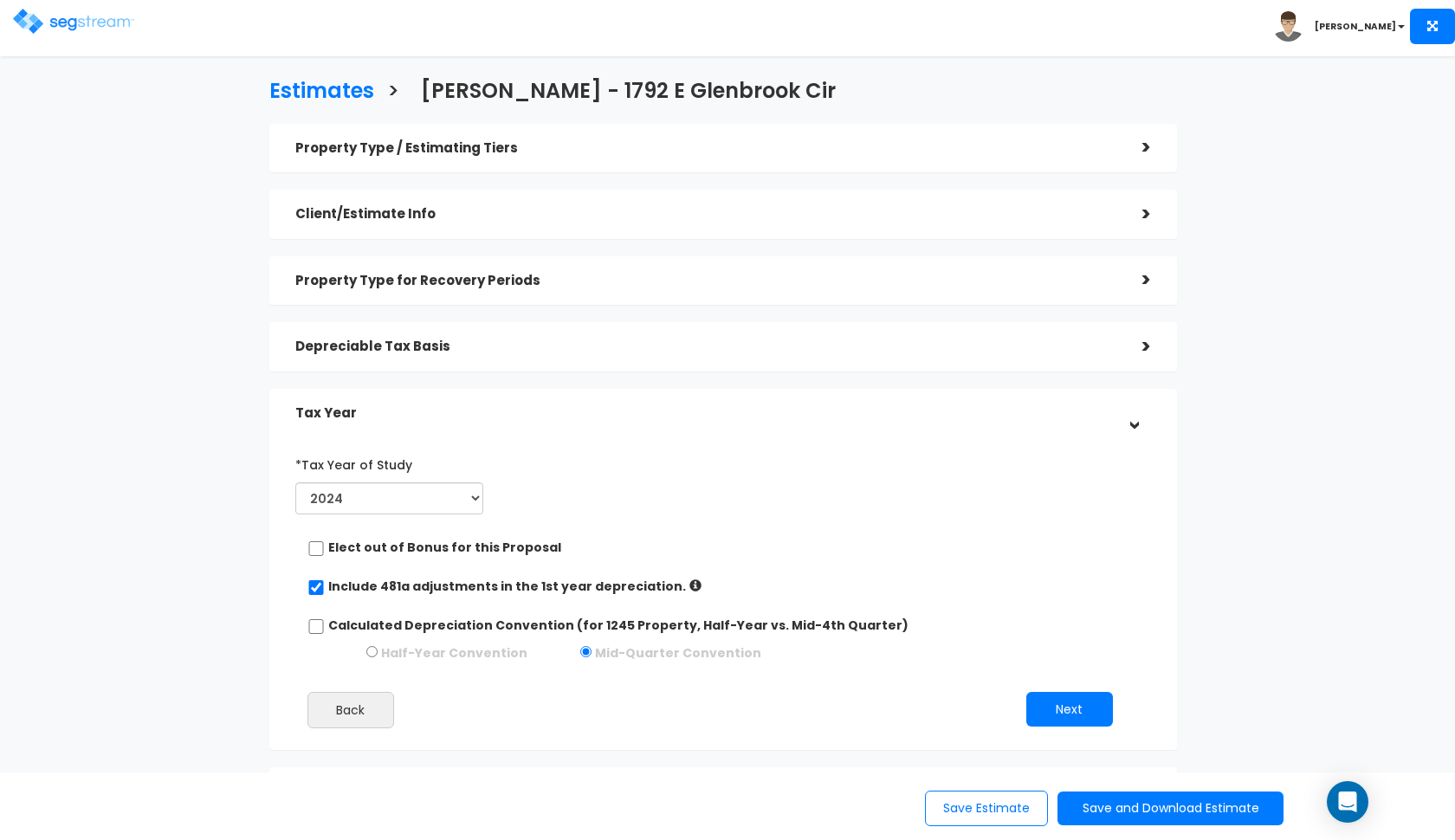
click at [514, 413] on h5 "Tax Year" at bounding box center [706, 413] width 821 height 14
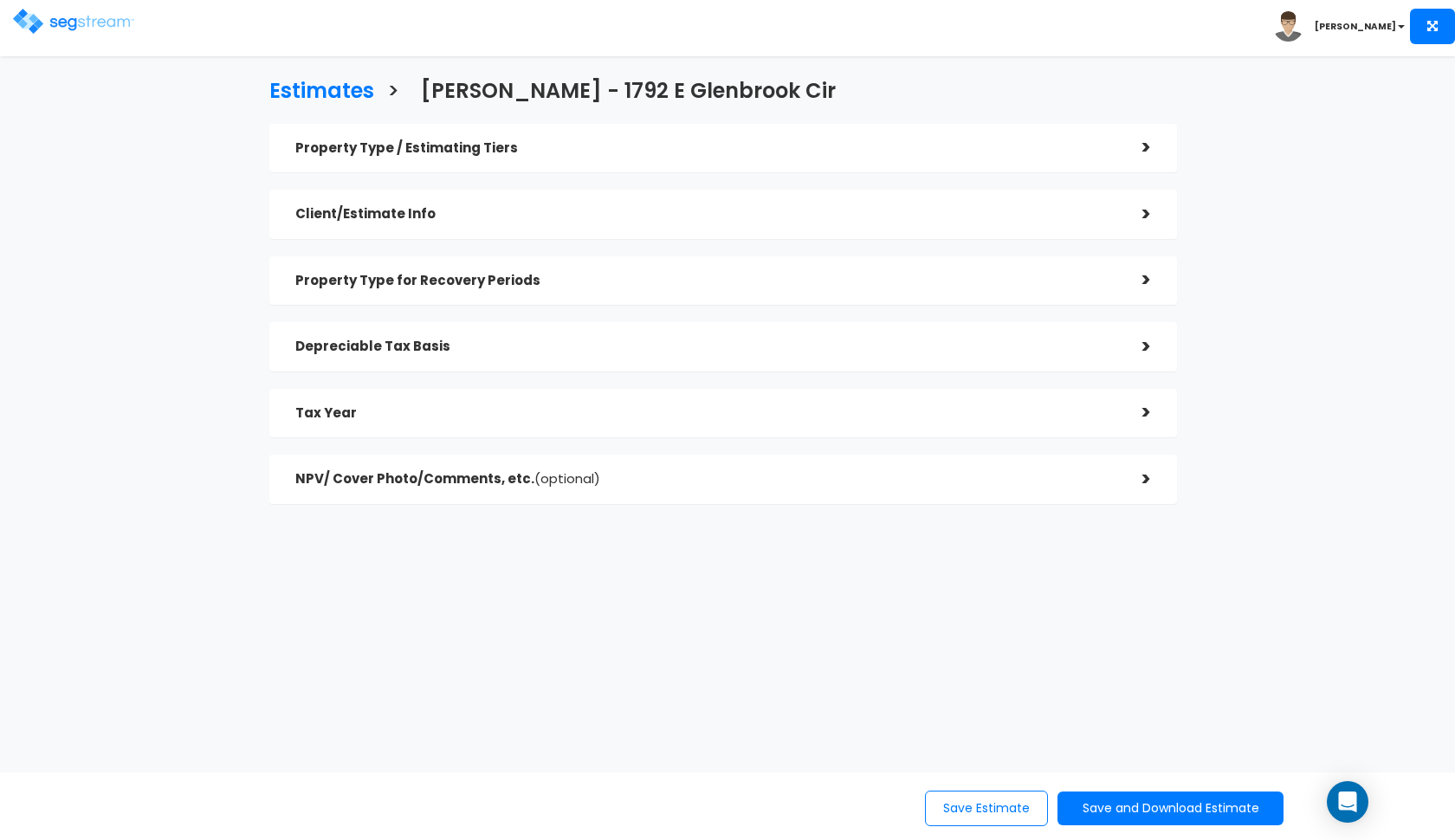
click at [485, 543] on div "Estimates > Kucharek - 1792 E Glenbrook Cir Property Type / Estimating Tiers > …" at bounding box center [723, 296] width 1191 height 725
click at [538, 493] on div "NPV/ Cover Photo/Comments, etc. (optional) >" at bounding box center [723, 479] width 908 height 49
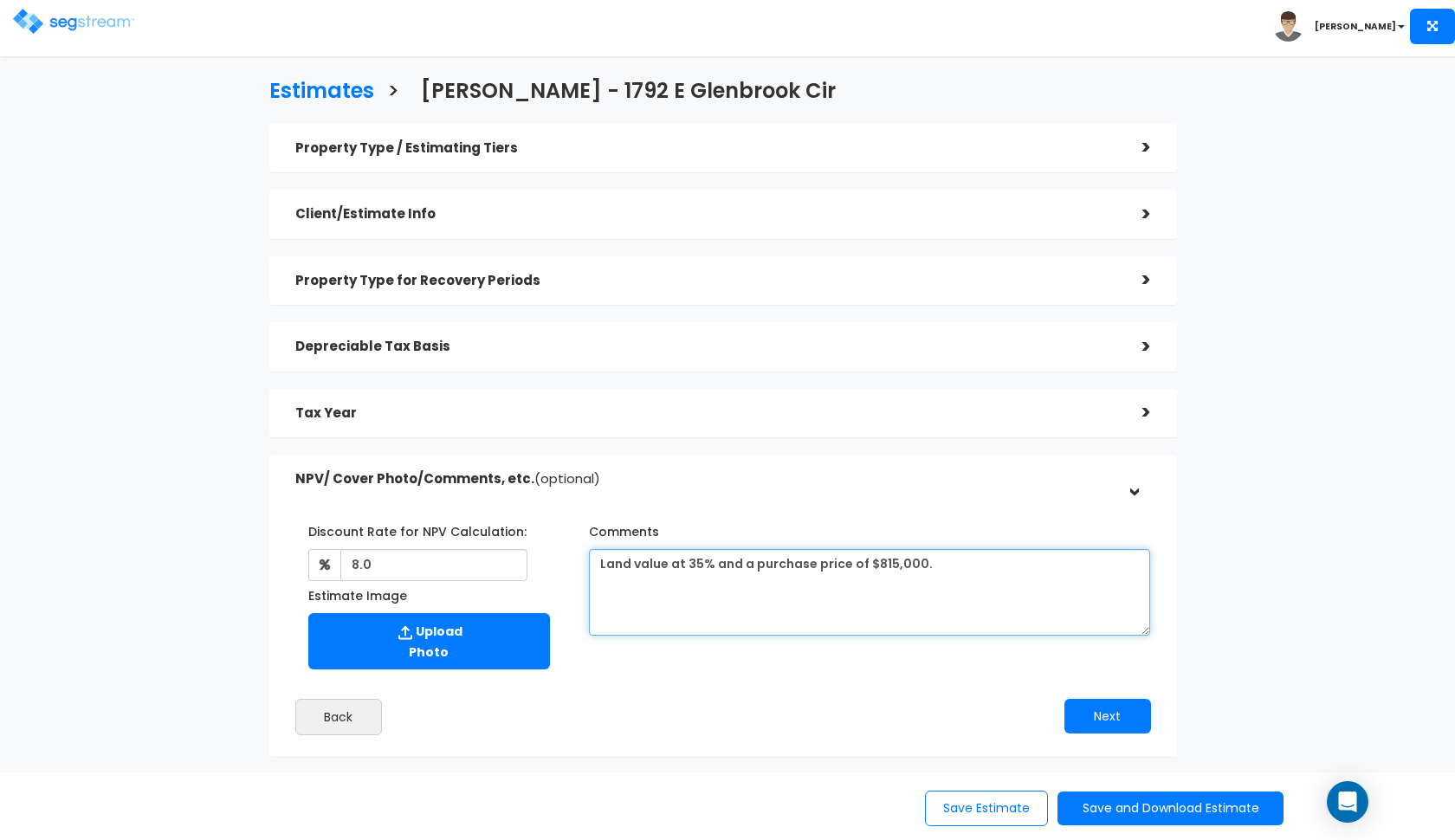
click at [890, 556] on textarea "Land value at 35% and a purchase price of $815,000." at bounding box center [869, 592] width 562 height 86
type textarea "Land value at 35% and a purchase price of $800,000."
click at [1075, 544] on div "Comments Land value at 35% and a purchase price of $815,000." at bounding box center [869, 576] width 562 height 119
click at [971, 581] on textarea "Land value at 35% and a purchase price of $815,000." at bounding box center [869, 592] width 562 height 86
click at [509, 327] on div "Depreciable Tax Basis >" at bounding box center [723, 346] width 908 height 49
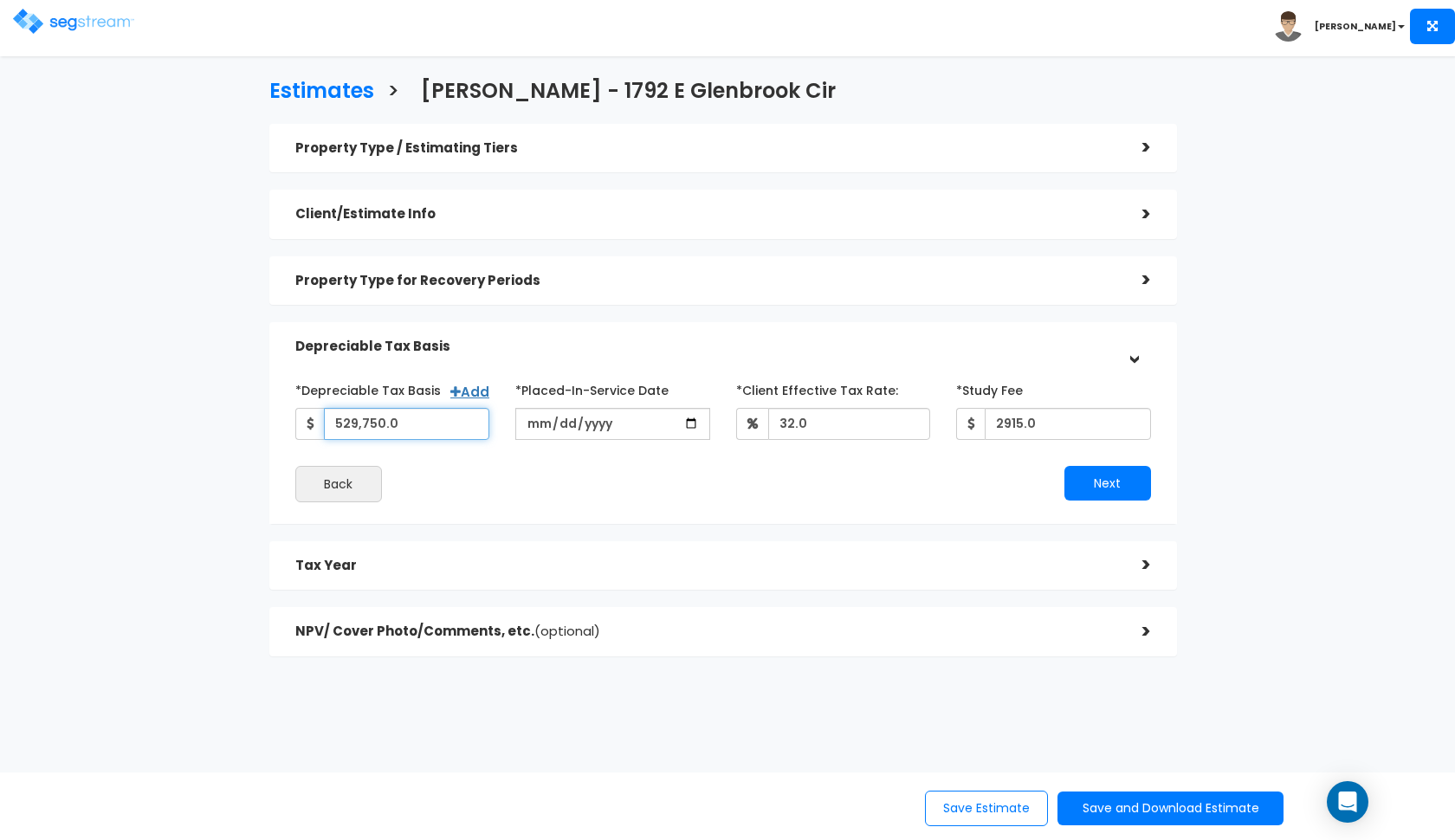
click at [406, 417] on input "529,750.0" at bounding box center [406, 424] width 166 height 32
type input "520,000"
click at [581, 499] on div "Back" at bounding box center [502, 483] width 441 height 36
click at [1085, 476] on button "Next" at bounding box center [1107, 482] width 86 height 35
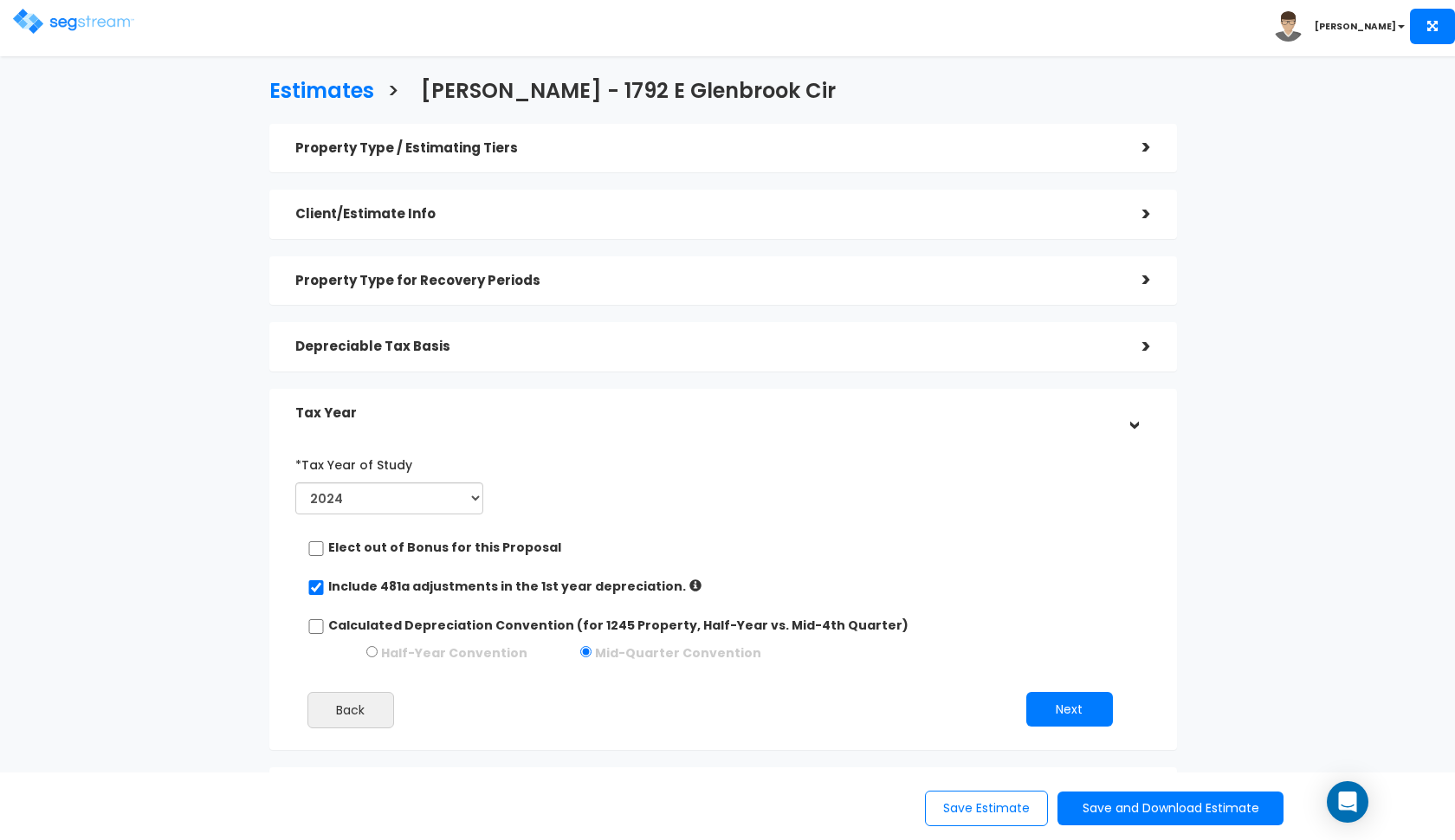
click at [1087, 356] on div "Depreciable Tax Basis" at bounding box center [706, 347] width 821 height 32
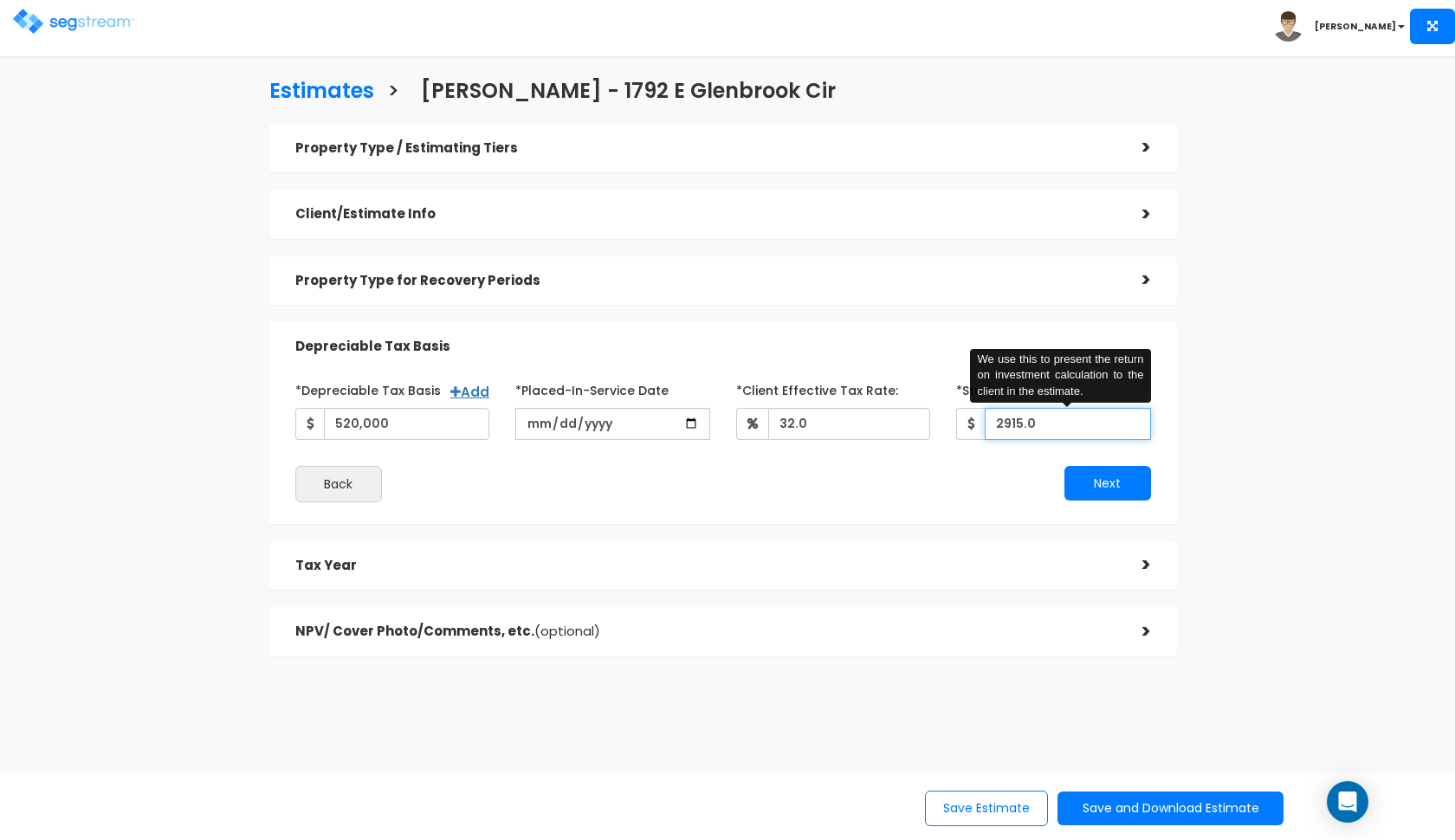
click at [1016, 421] on input "2915.0" at bounding box center [1068, 424] width 166 height 32
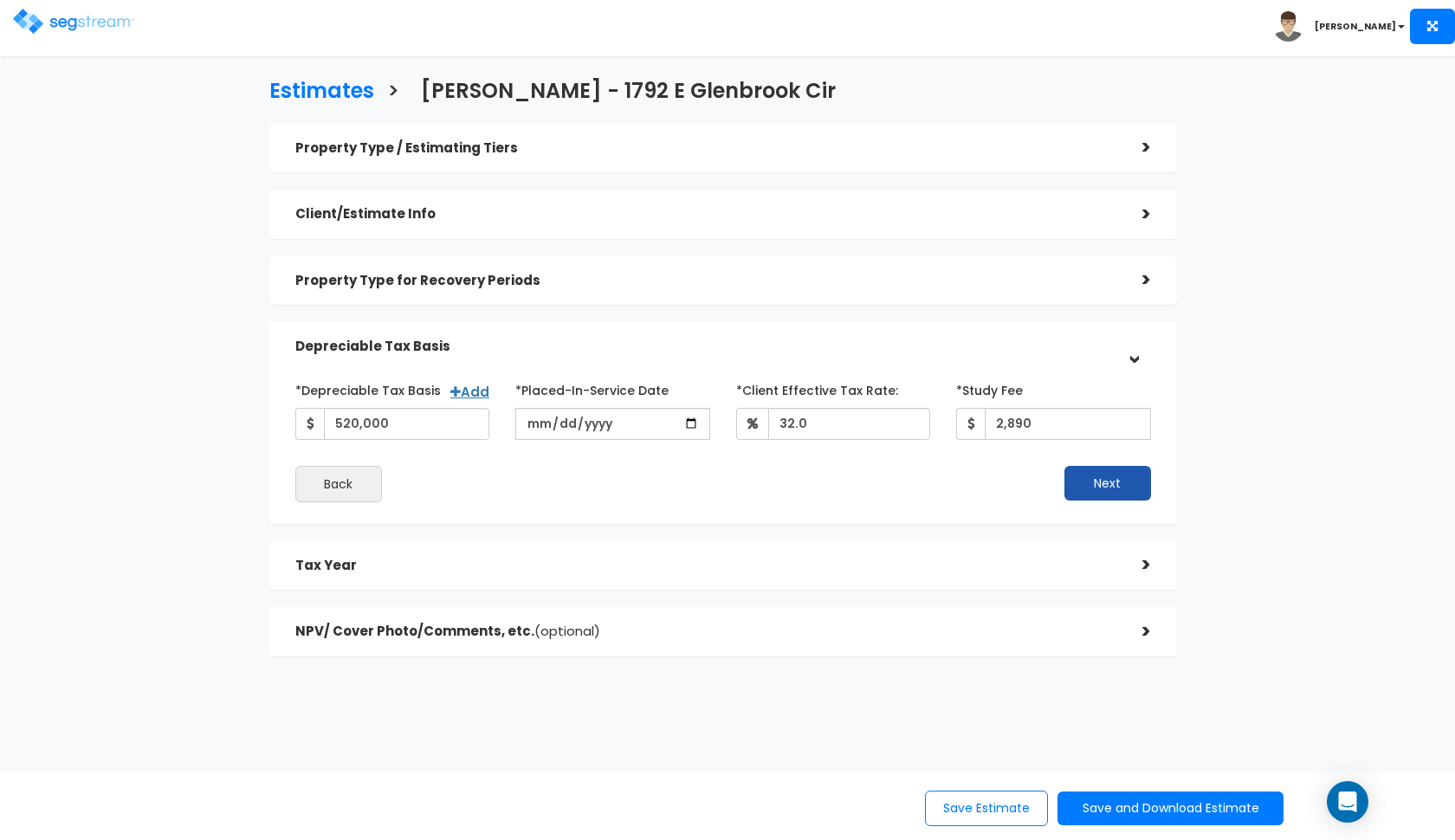
click at [1115, 477] on button "Next" at bounding box center [1107, 482] width 86 height 35
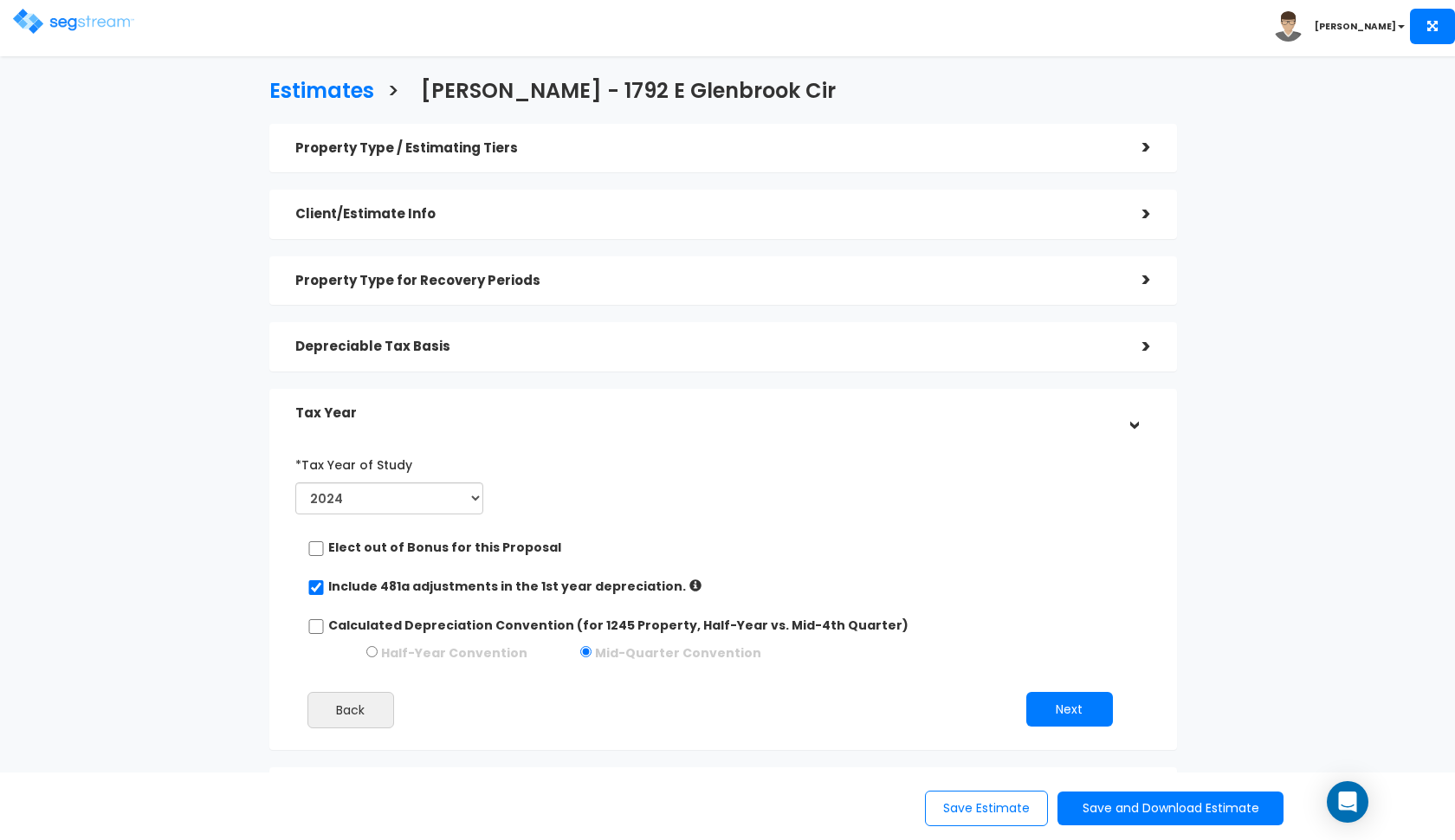
click at [1044, 331] on div "Depreciable Tax Basis" at bounding box center [706, 347] width 821 height 32
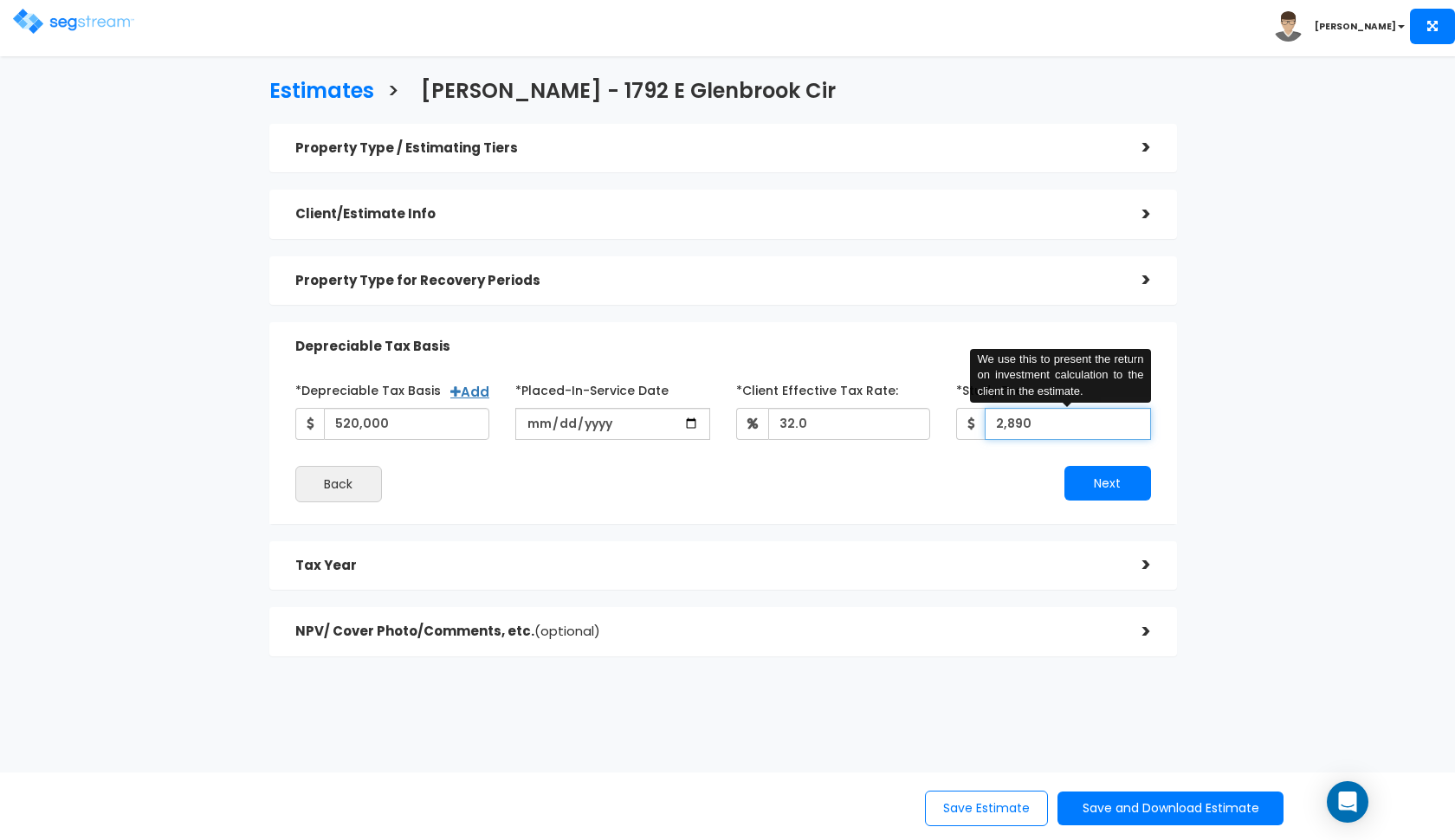
click at [1035, 419] on input "2,890" at bounding box center [1068, 424] width 166 height 32
type input "2,800"
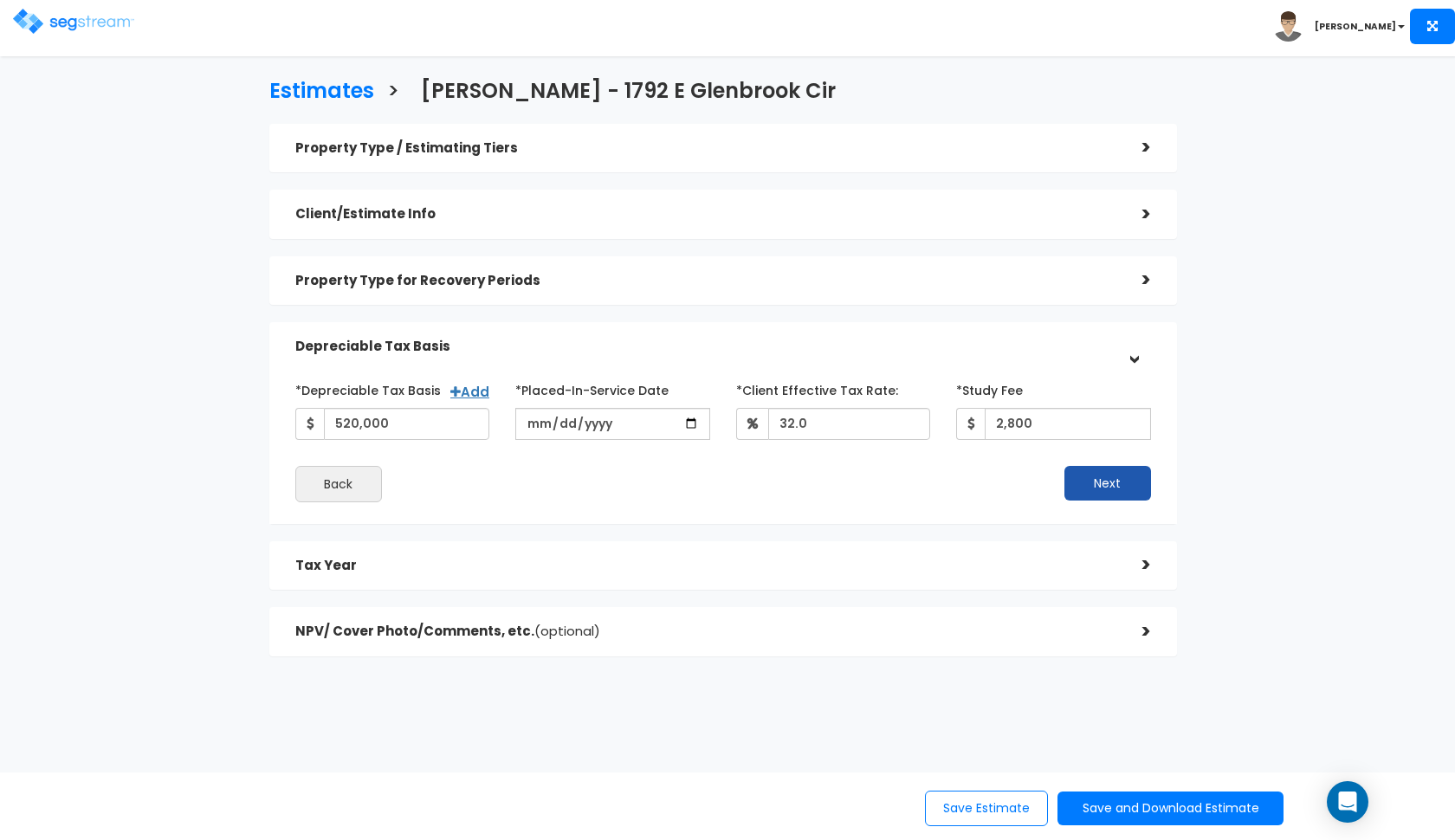
click at [1128, 497] on button "Next" at bounding box center [1107, 482] width 86 height 35
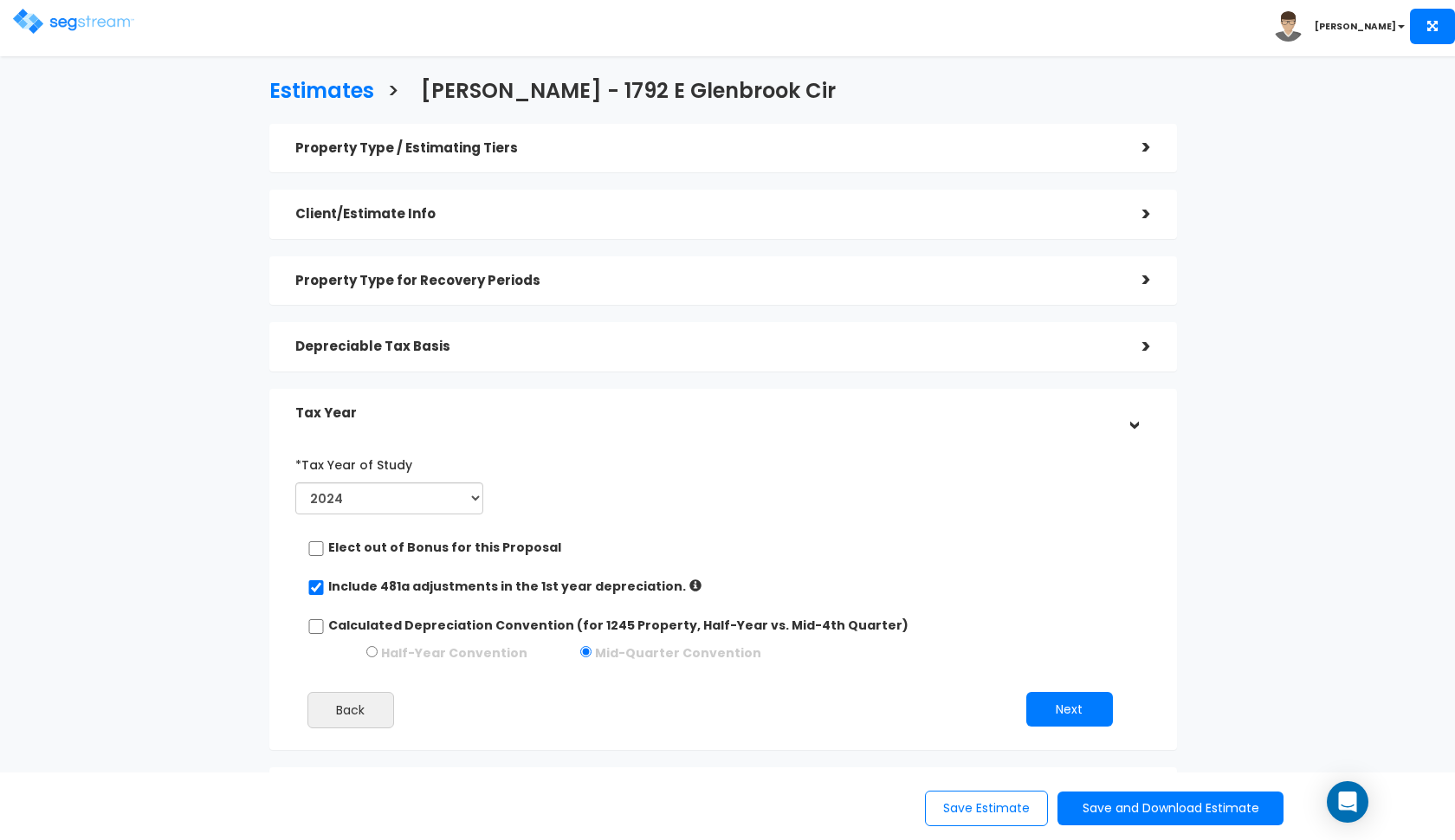
click at [806, 420] on div "Tax Year" at bounding box center [706, 413] width 821 height 32
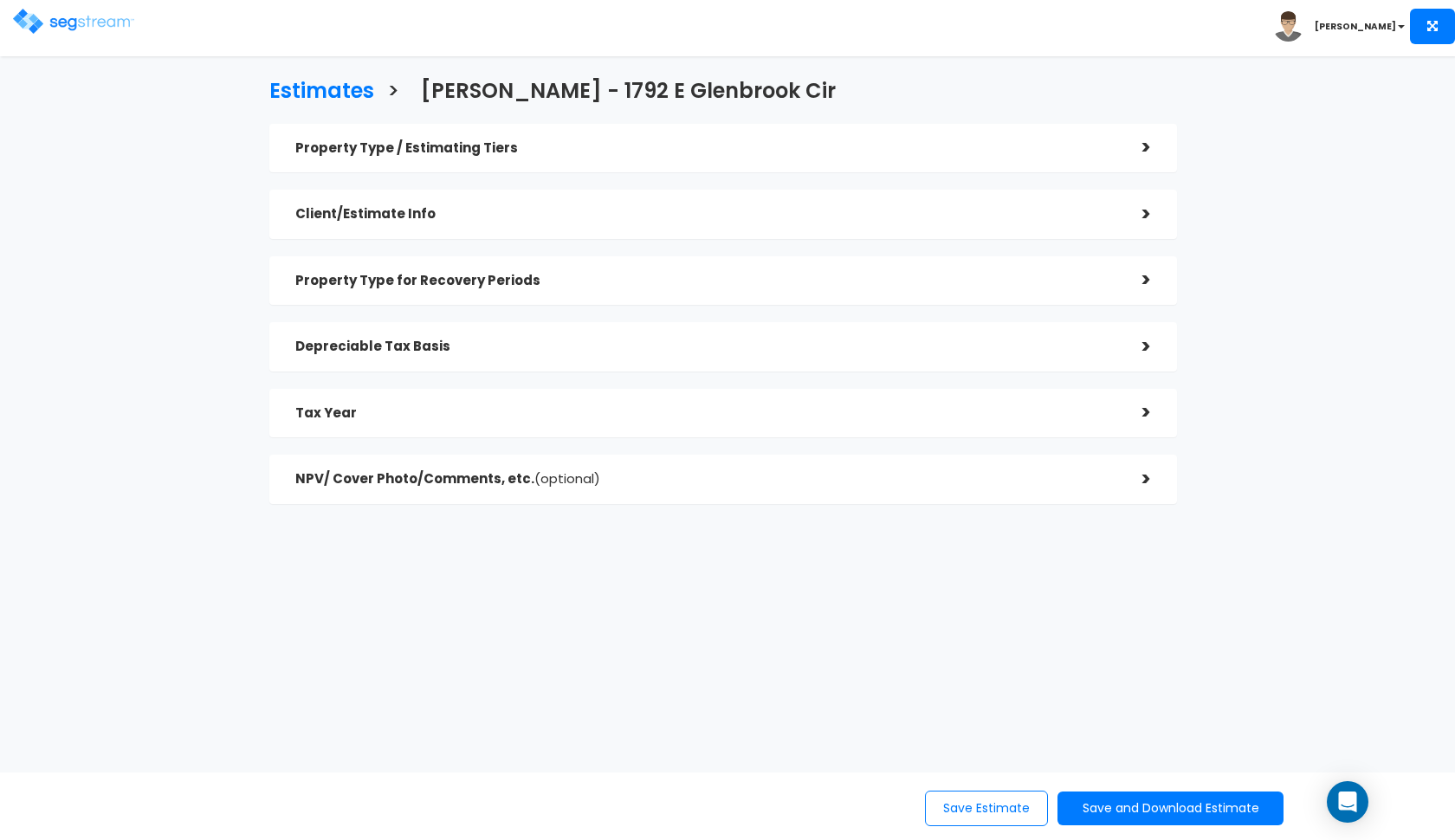
click at [741, 464] on div "NPV/ Cover Photo/Comments, etc. (optional)" at bounding box center [706, 480] width 821 height 32
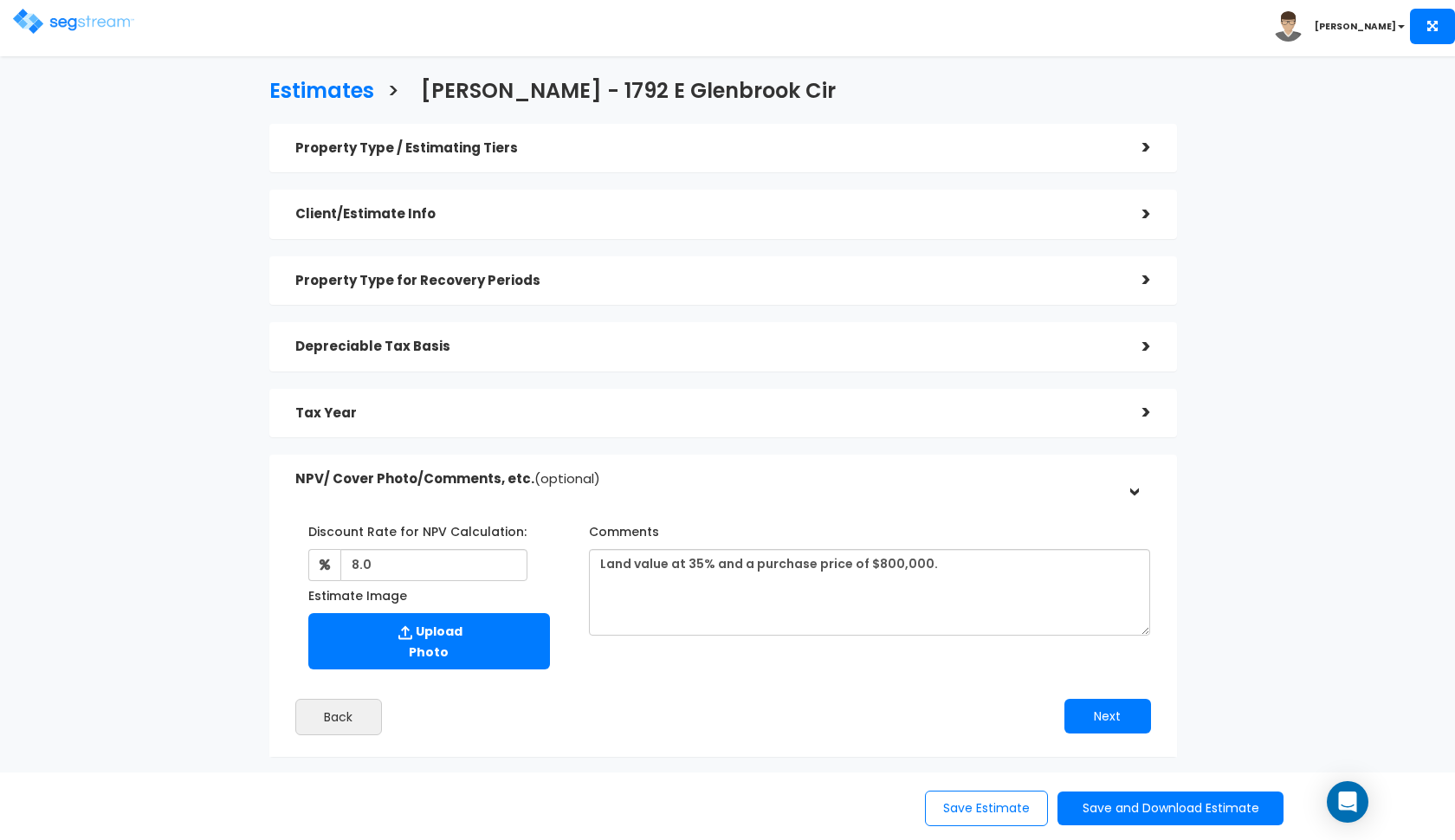
click at [853, 473] on h5 "NPV/ Cover Photo/Comments, etc. (optional)" at bounding box center [706, 479] width 821 height 14
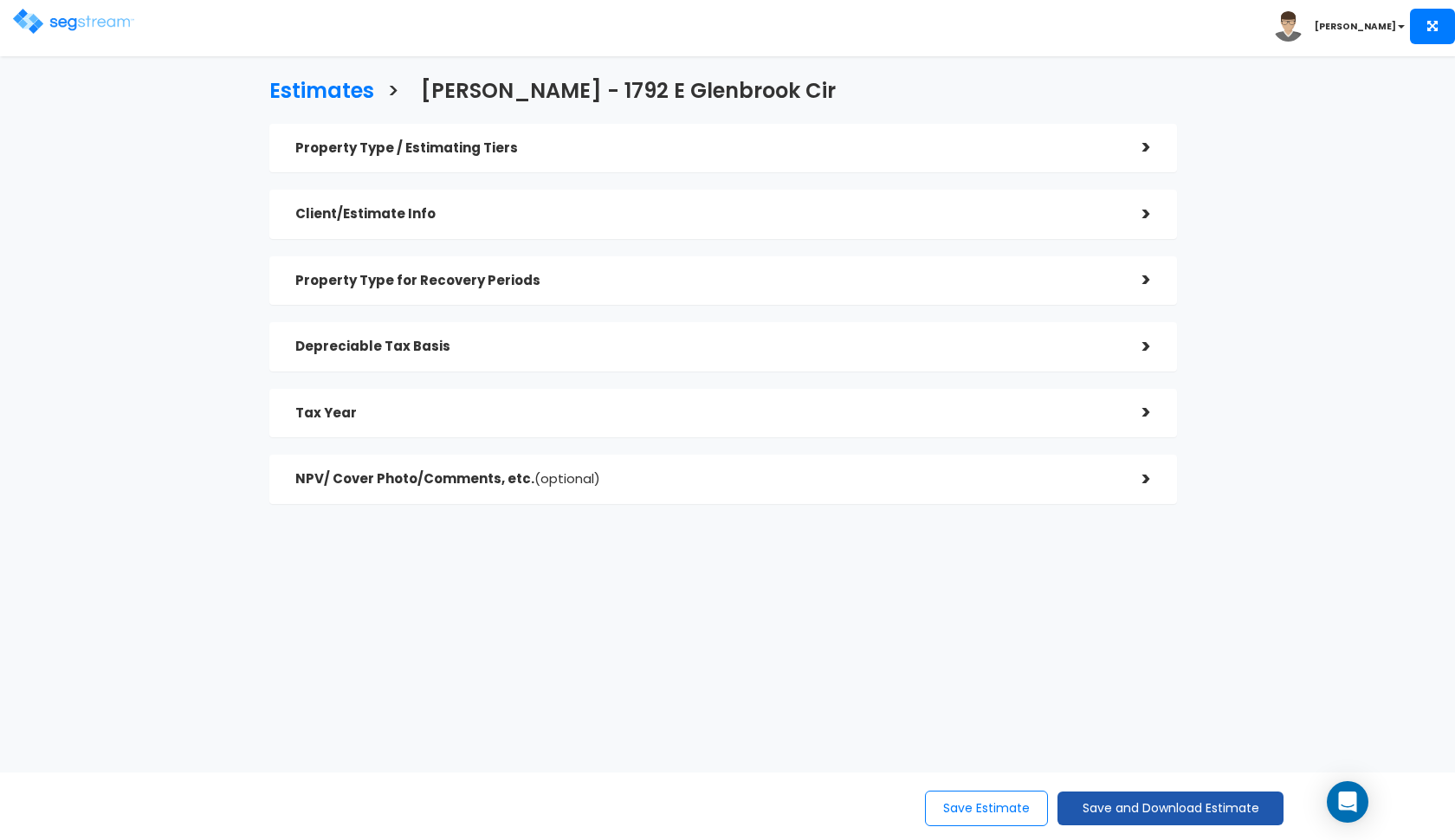
click at [1108, 803] on button "Save and Download Estimate" at bounding box center [1171, 809] width 226 height 34
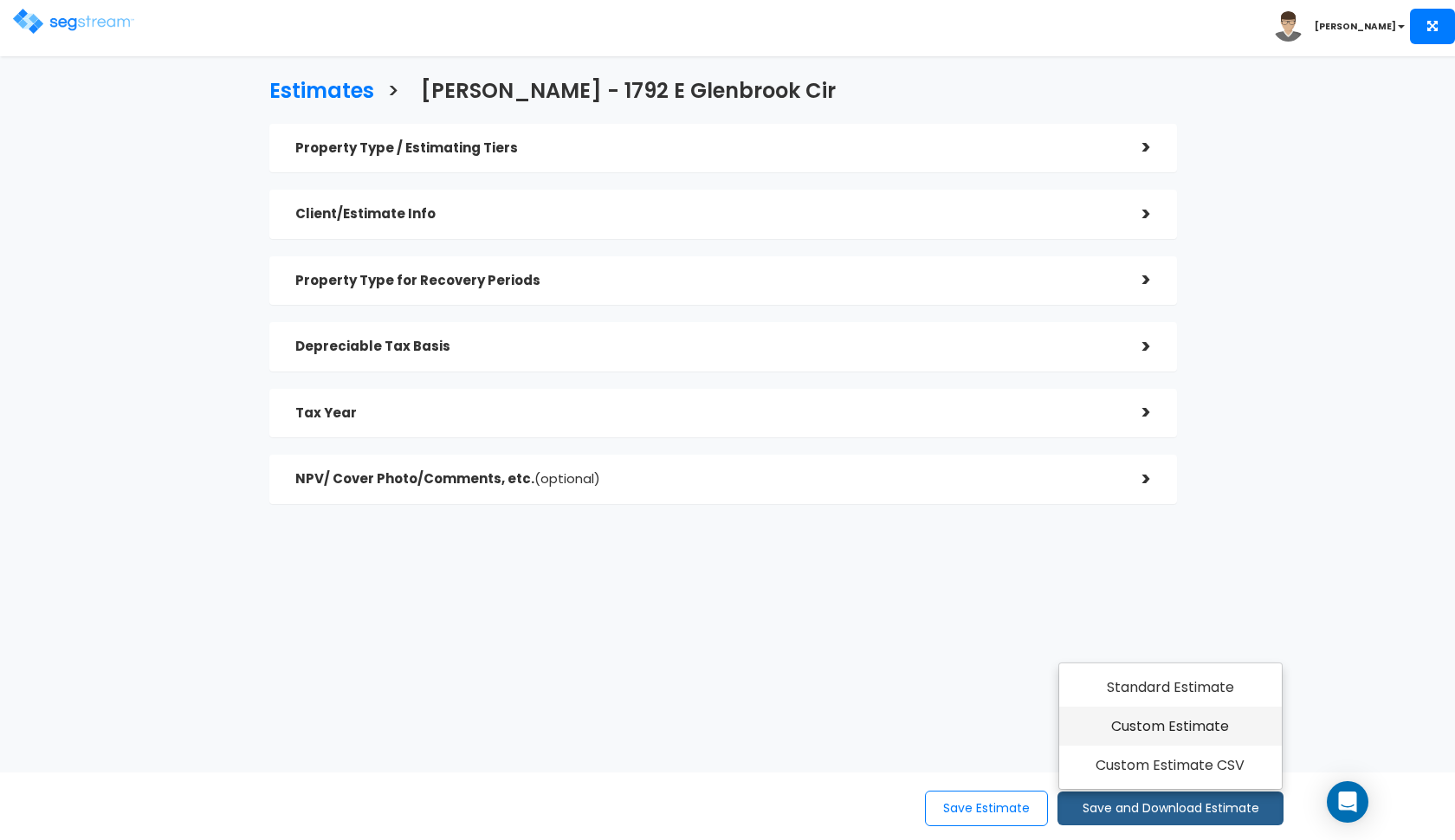
click at [1088, 710] on link "Custom Estimate" at bounding box center [1171, 726] width 223 height 40
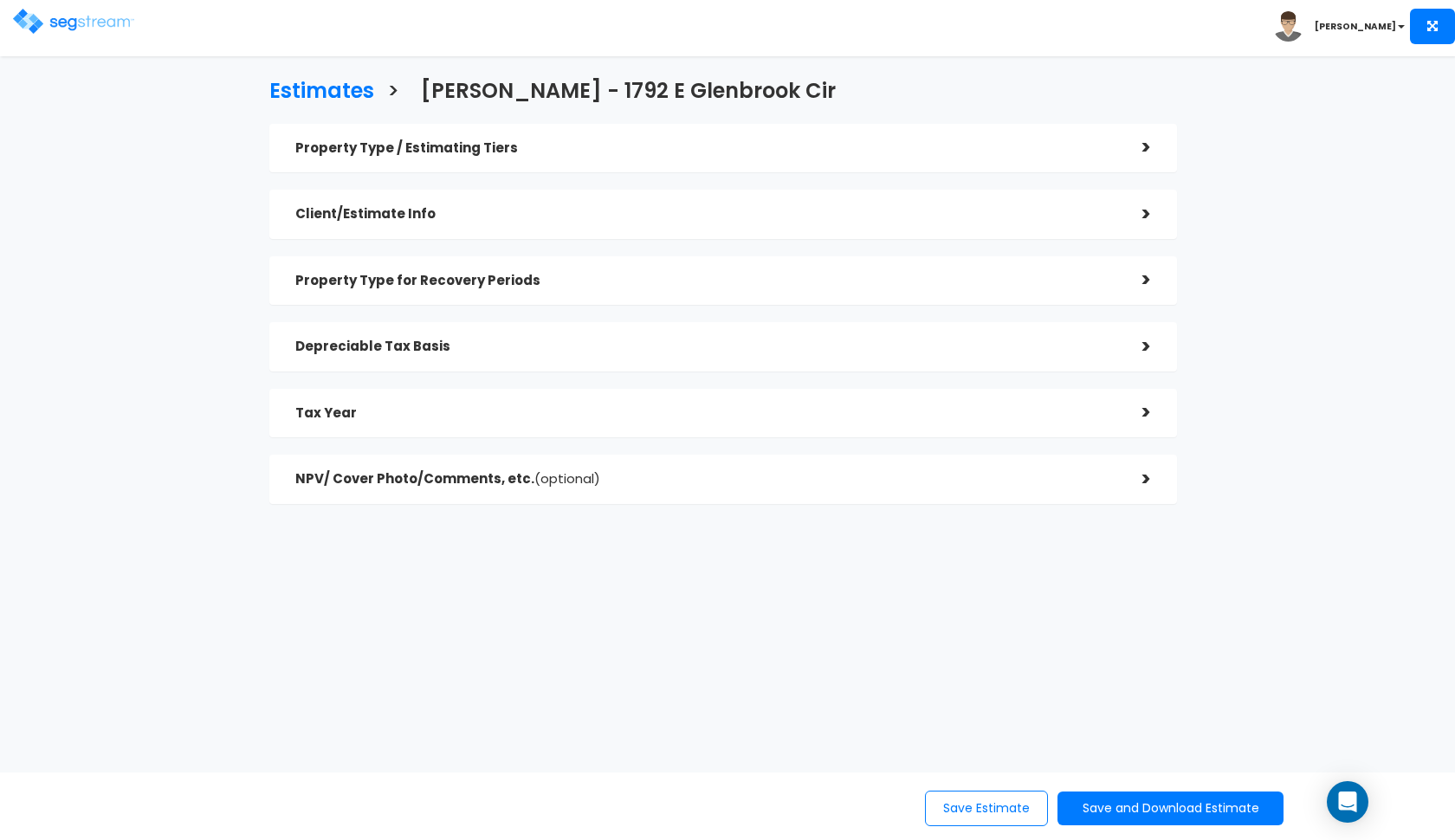
click at [973, 415] on h5 "Tax Year" at bounding box center [706, 413] width 821 height 14
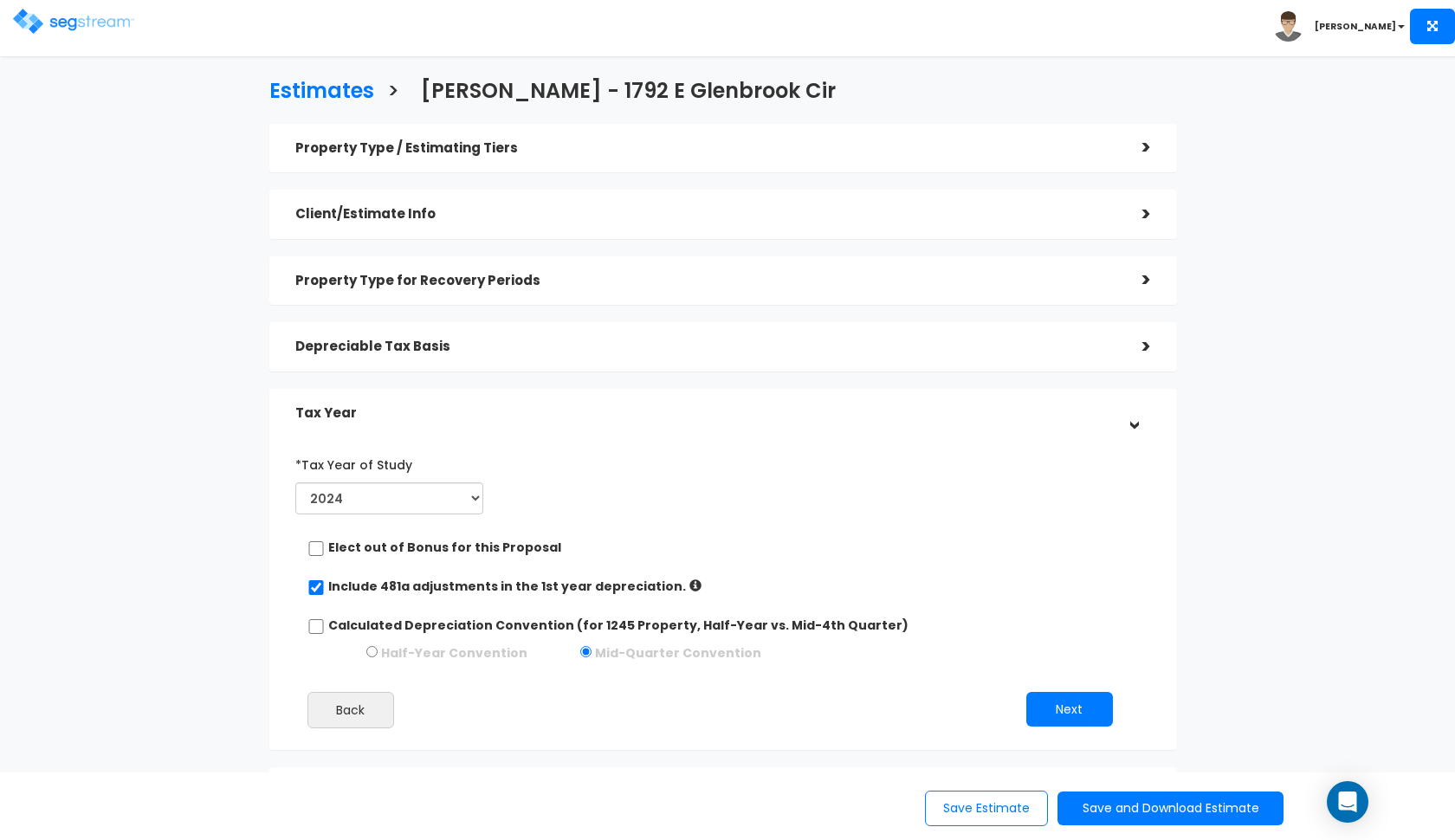
click at [973, 415] on h5 "Tax Year" at bounding box center [706, 413] width 821 height 14
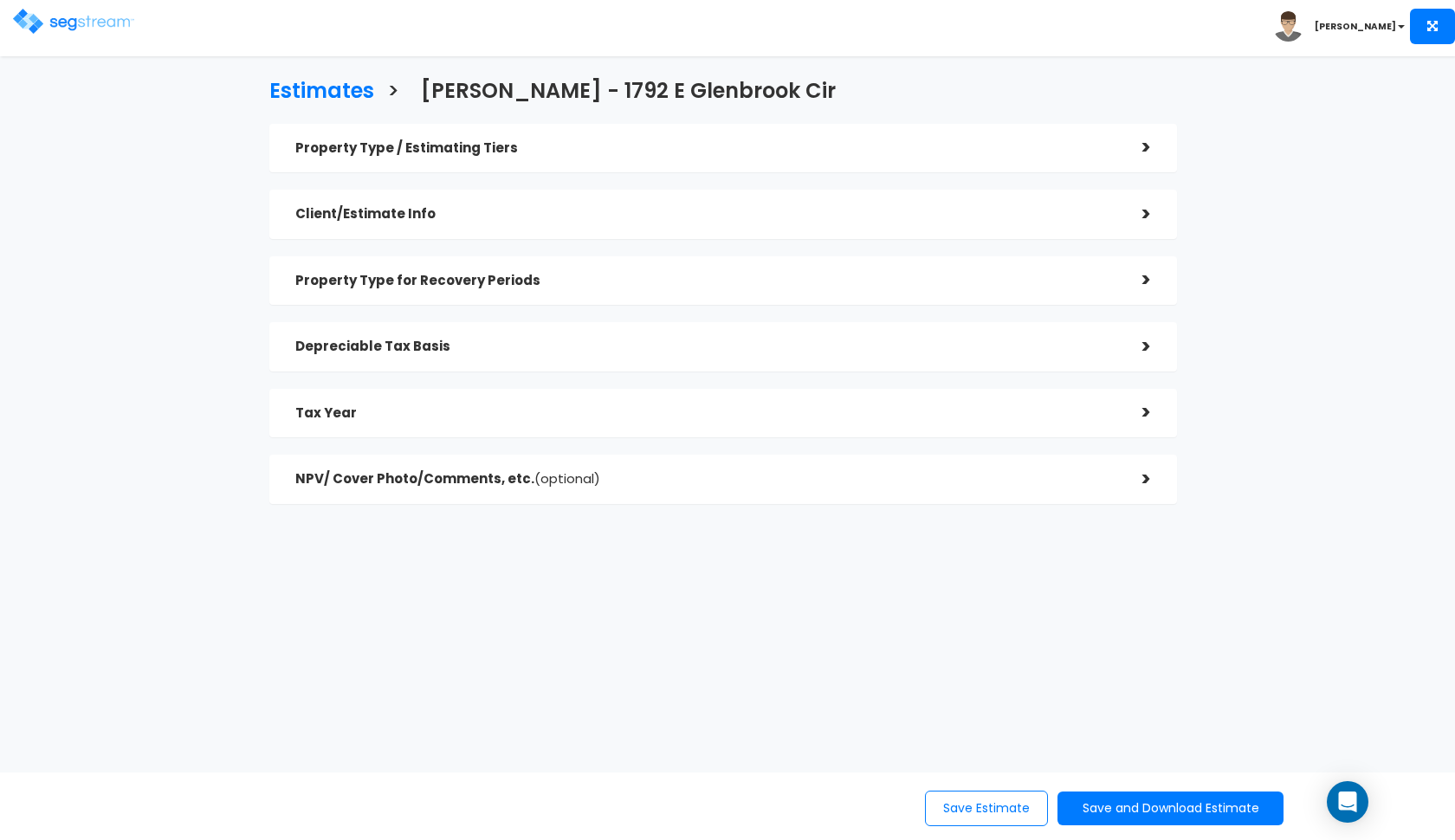
click at [972, 353] on div "Depreciable Tax Basis" at bounding box center [706, 347] width 821 height 32
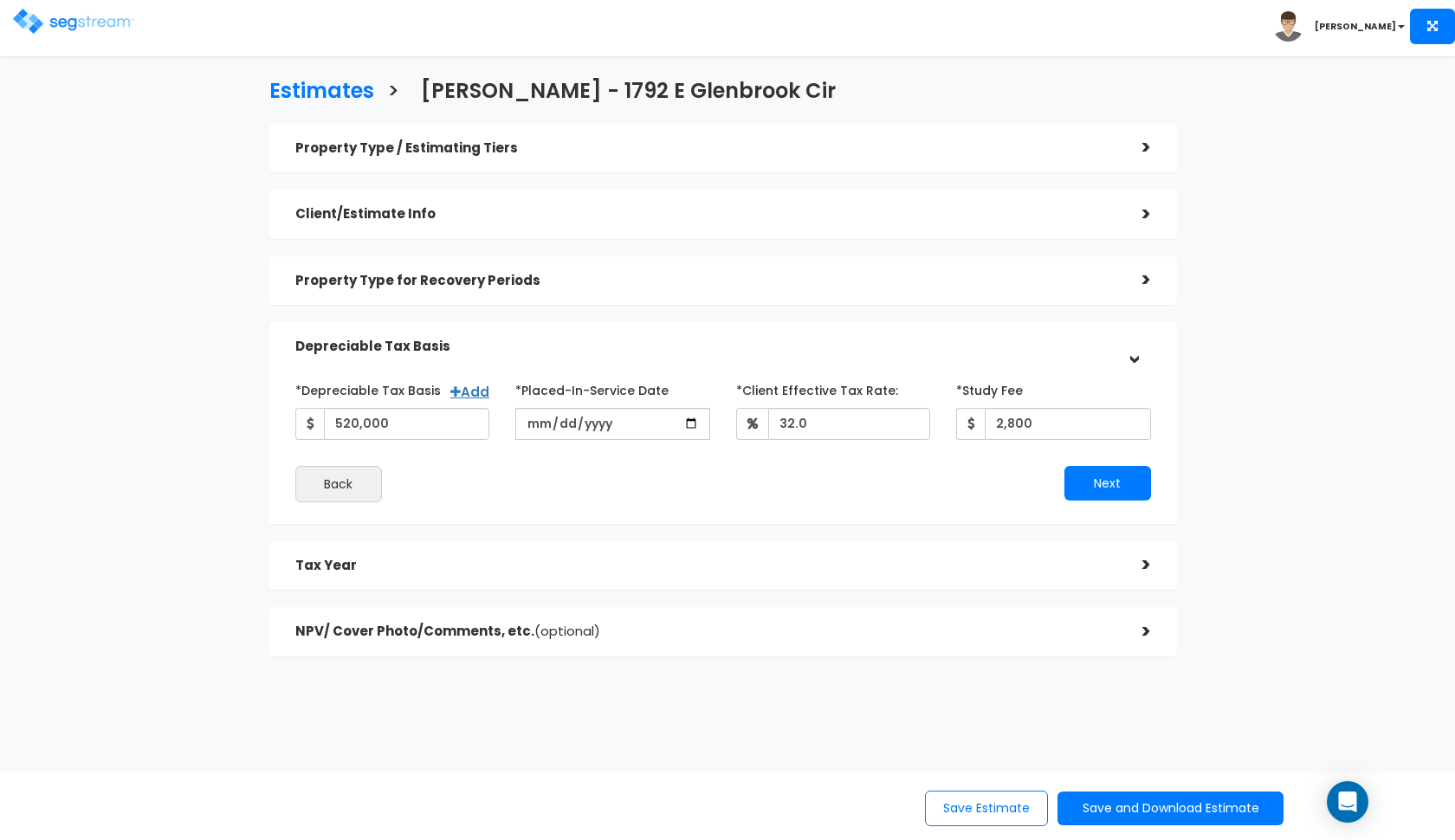
click at [972, 342] on h5 "Depreciable Tax Basis" at bounding box center [706, 347] width 821 height 14
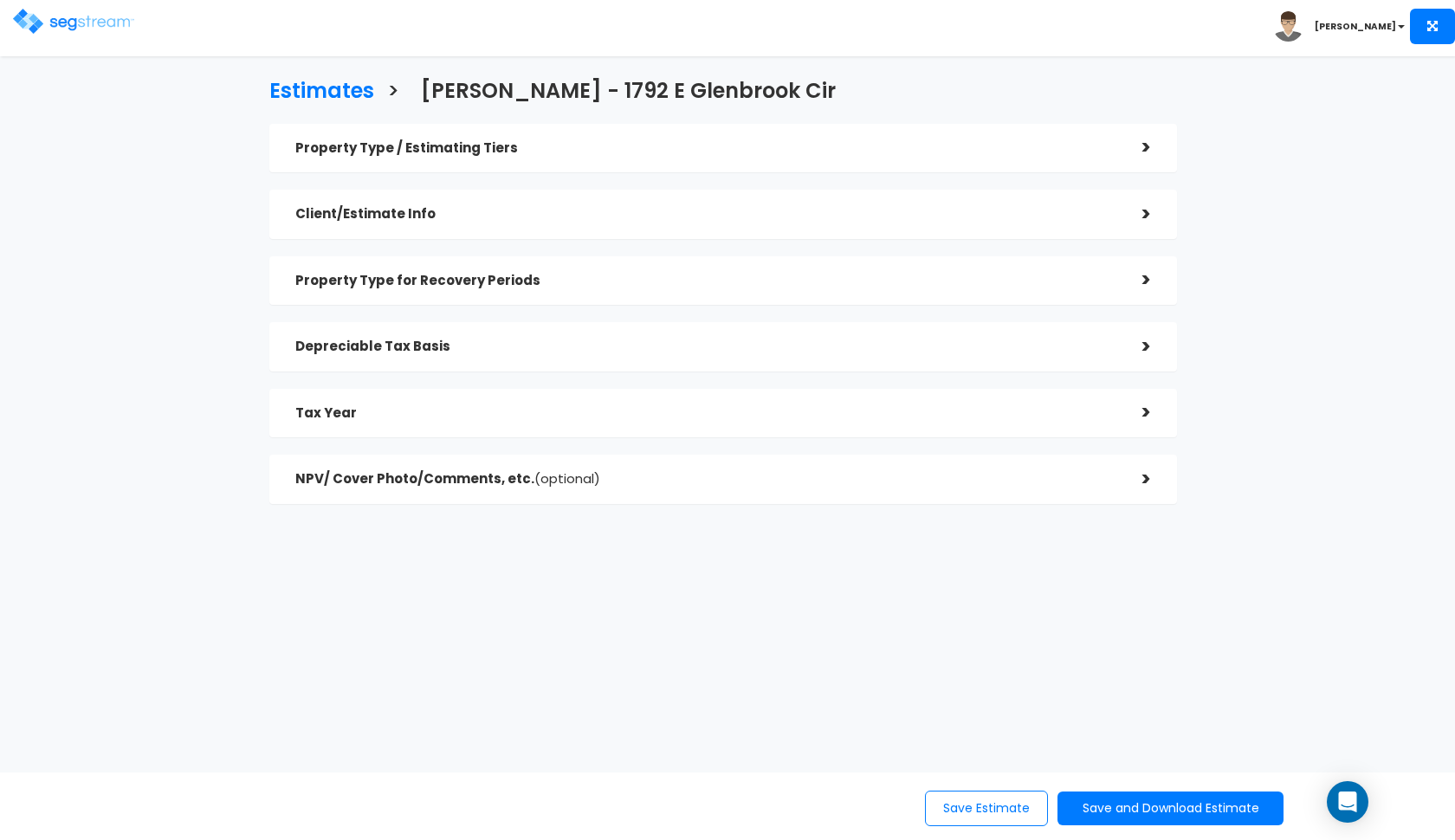
click at [350, 141] on h5 "Property Type / Estimating Tiers" at bounding box center [706, 148] width 821 height 14
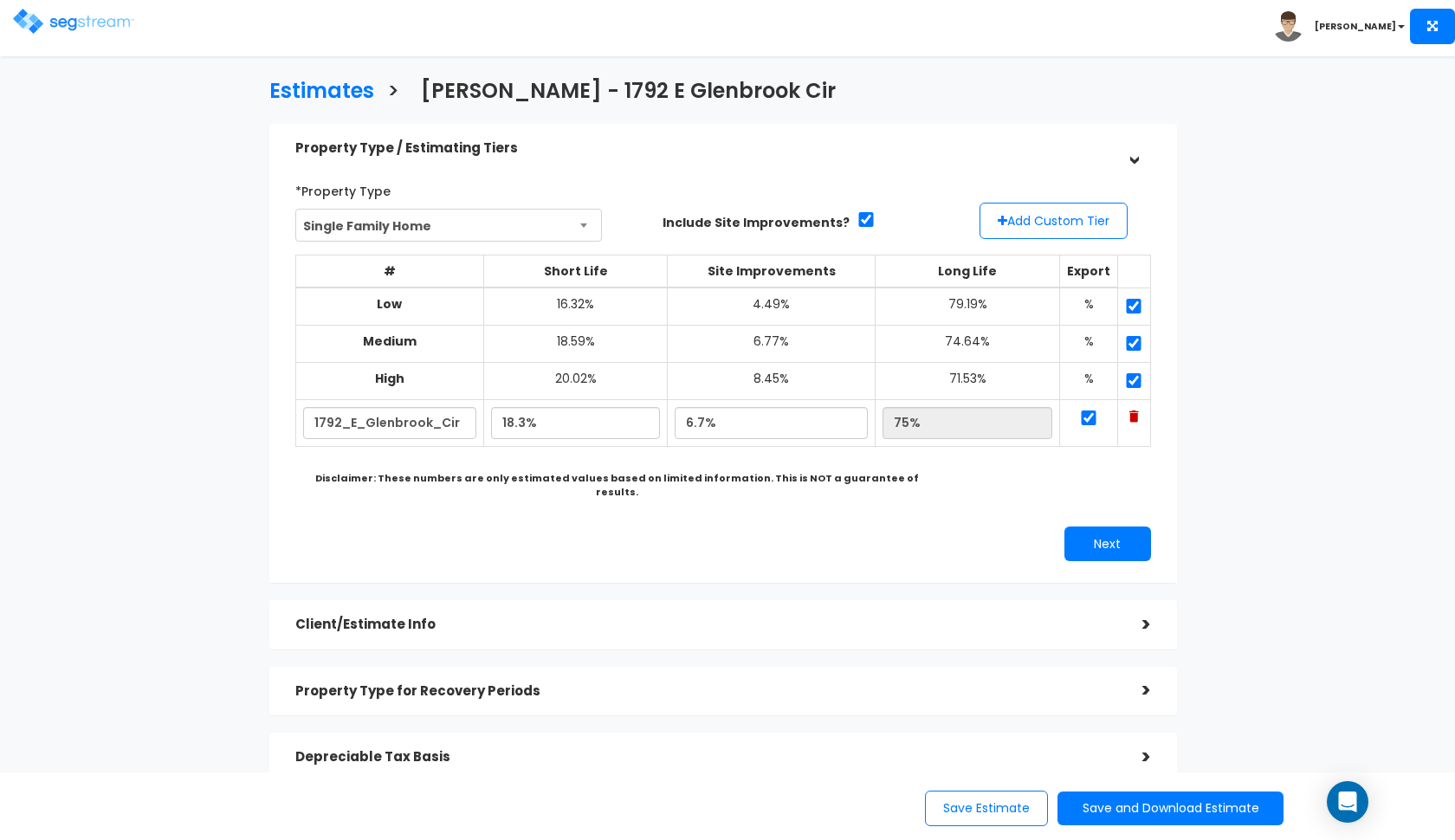
click at [107, 22] on img at bounding box center [73, 22] width 121 height 25
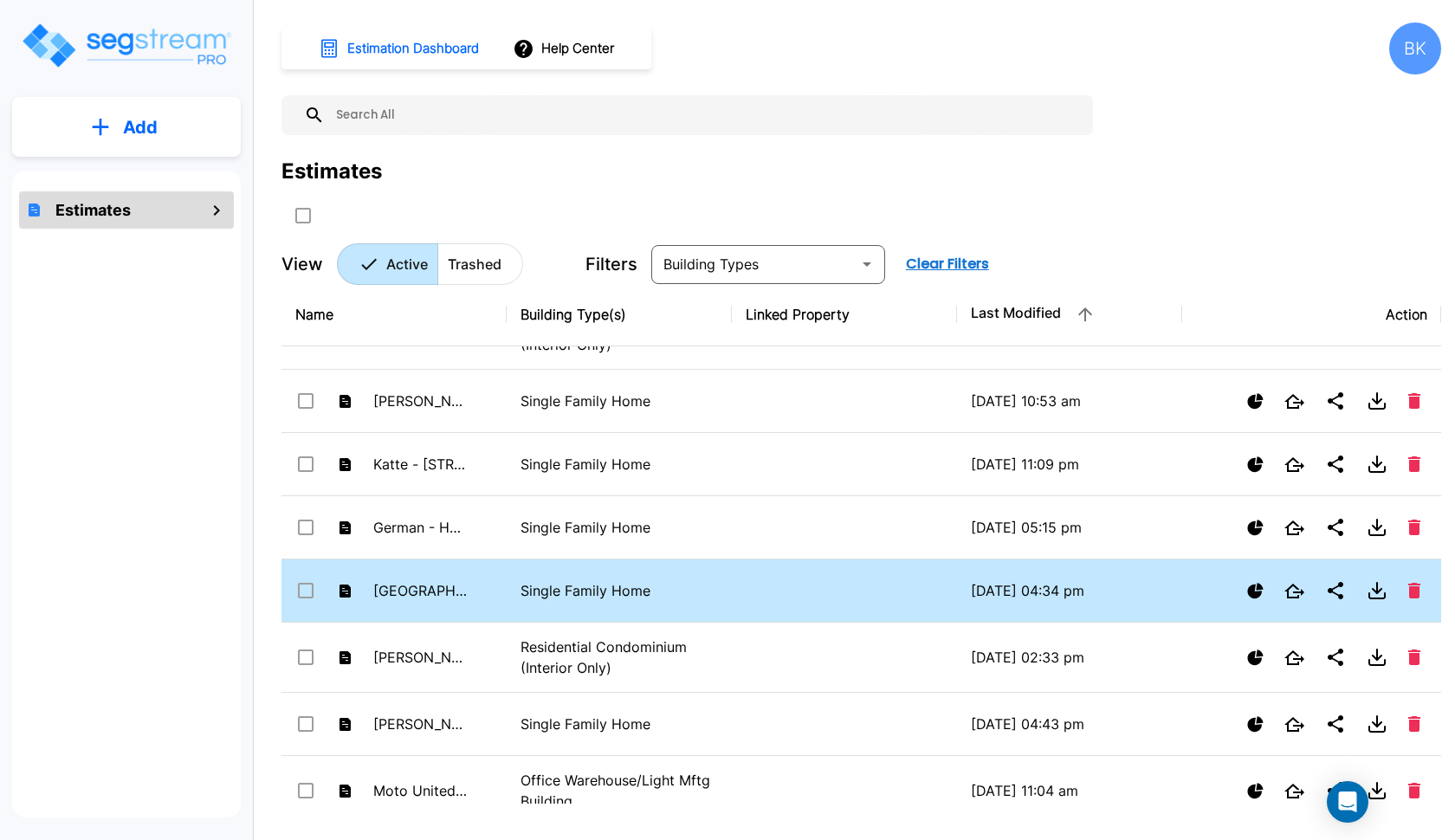
scroll to position [320, 0]
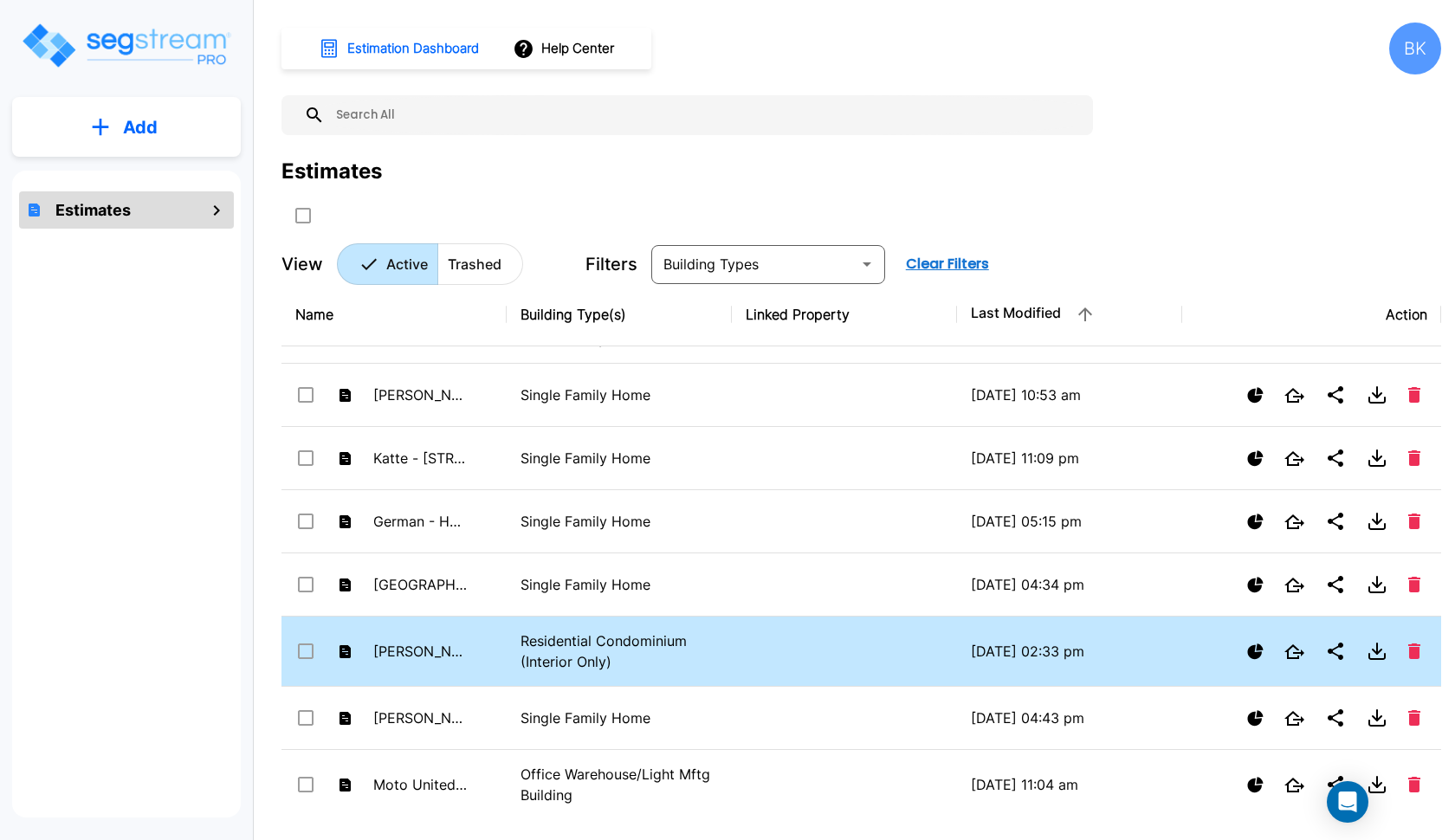
click at [475, 647] on td "[PERSON_NAME] - 1540 S 400 W" at bounding box center [394, 651] width 226 height 70
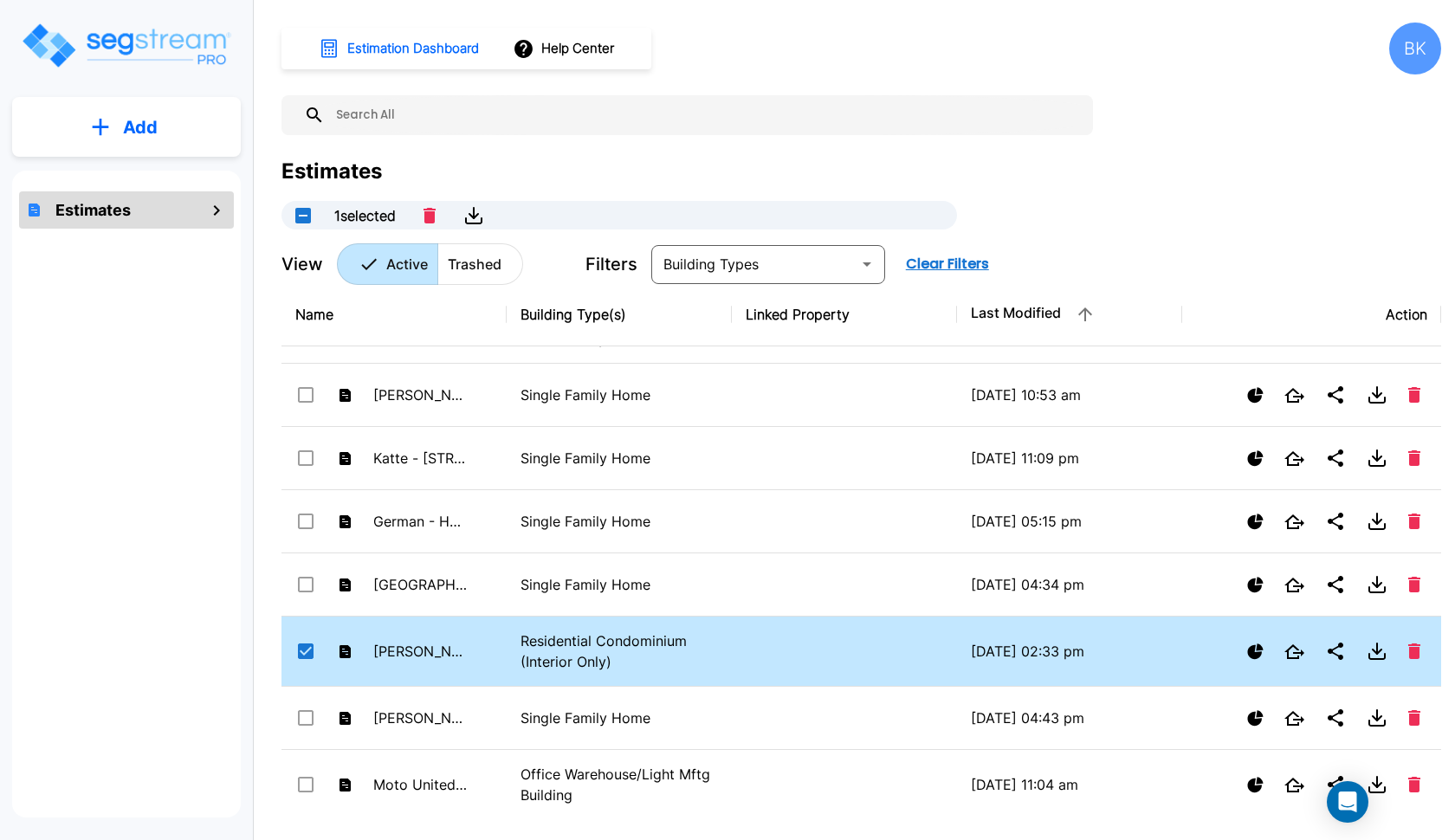
click at [475, 647] on td "[PERSON_NAME] - 1540 S 400 W" at bounding box center [394, 651] width 226 height 70
checkbox input "false"
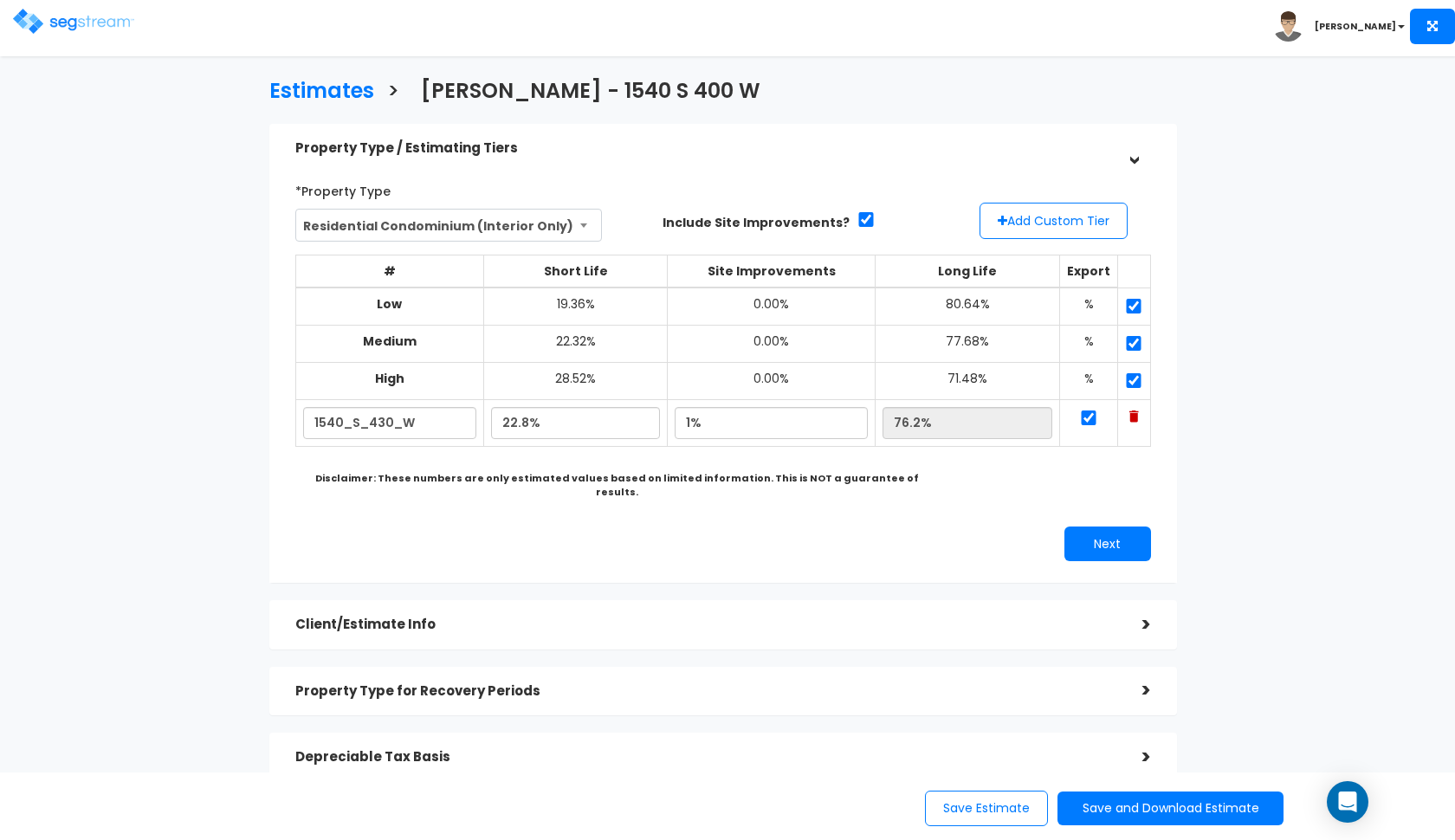
click at [682, 139] on div "Property Type / Estimating Tiers" at bounding box center [706, 148] width 821 height 32
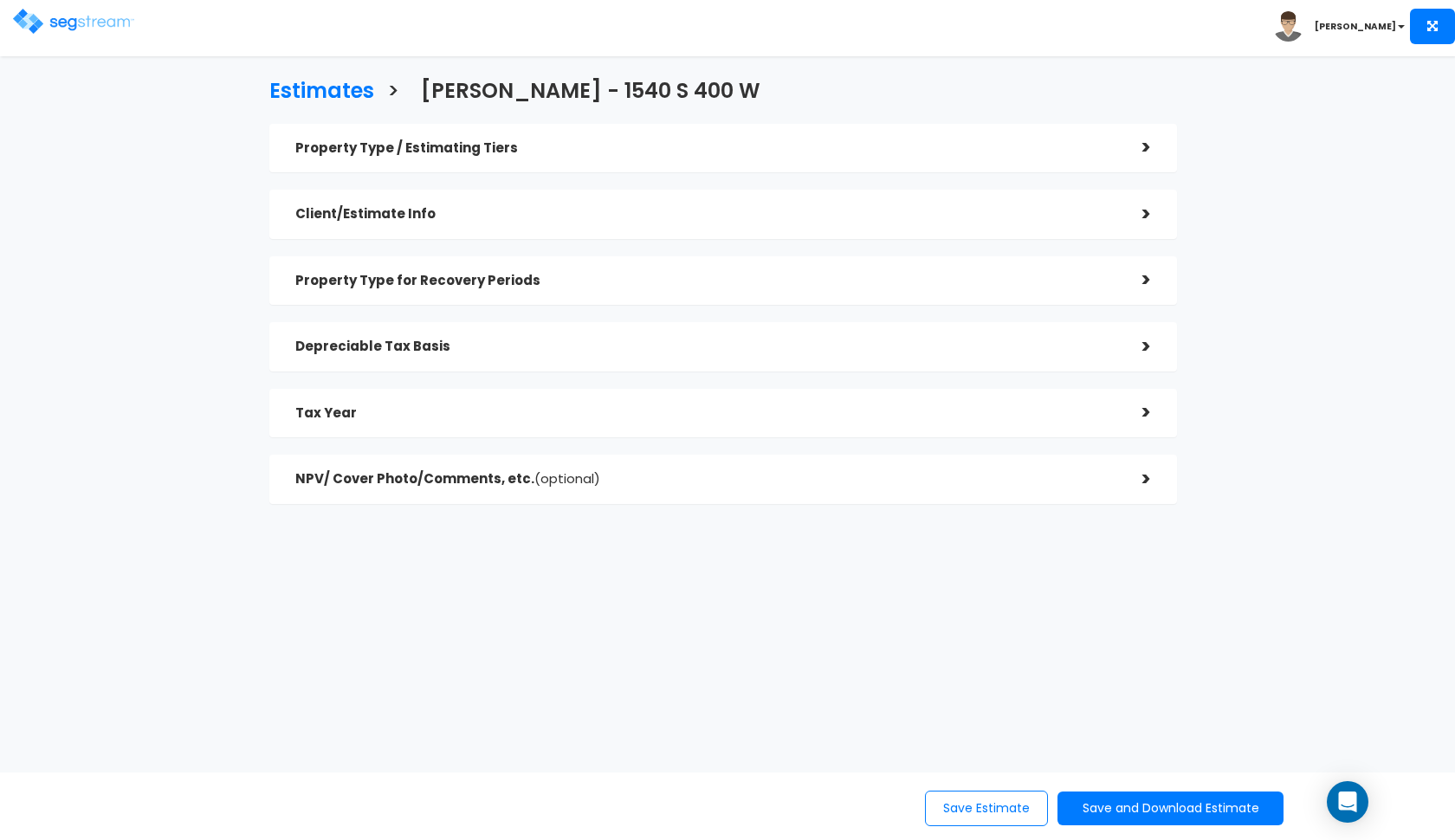
click at [659, 154] on h5 "Property Type / Estimating Tiers" at bounding box center [706, 148] width 821 height 14
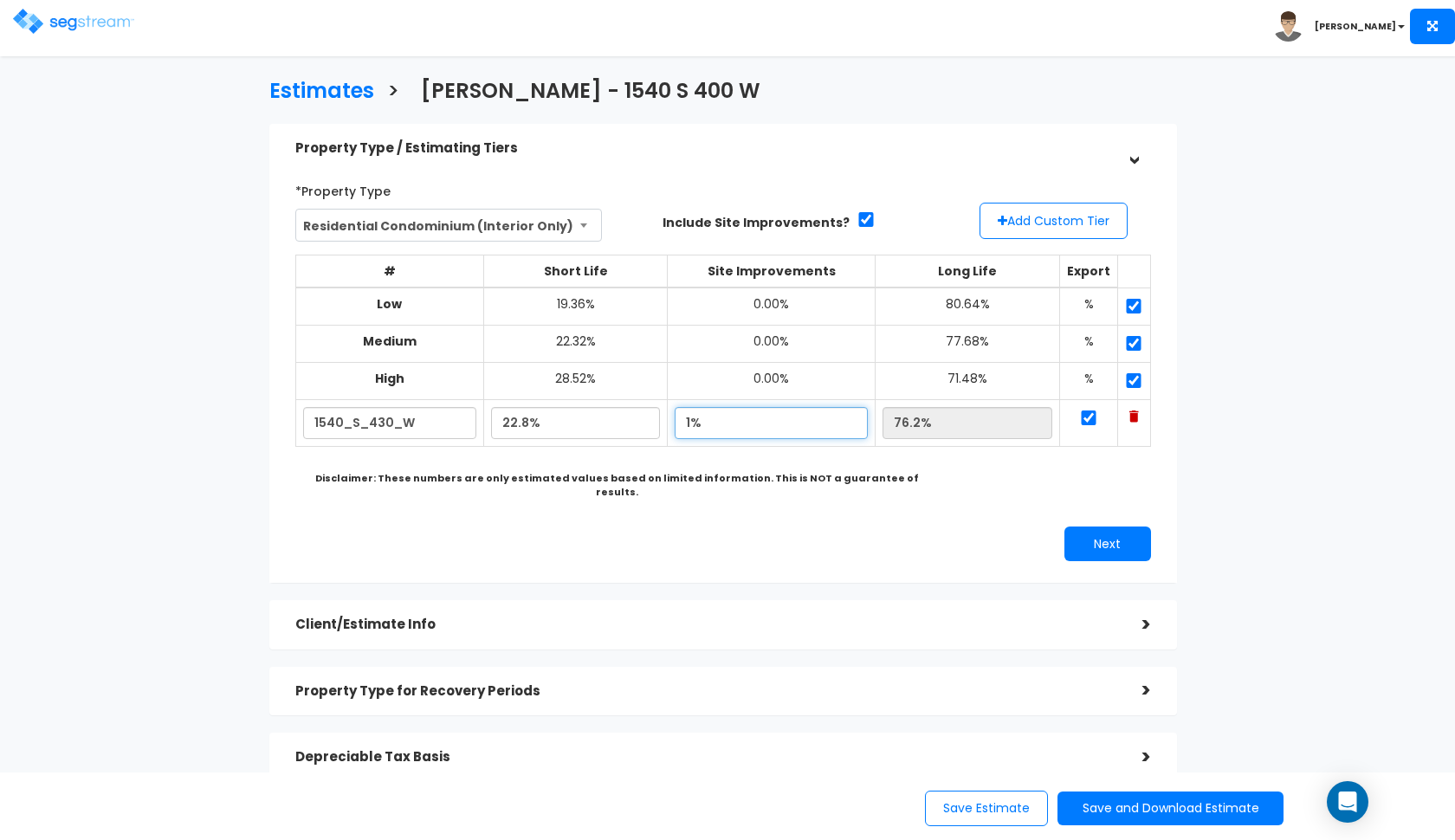
click at [703, 415] on input "1%" at bounding box center [771, 423] width 193 height 32
type input "0.00%"
type input "77.20%"
click at [721, 526] on div "Next" at bounding box center [723, 544] width 882 height 35
click at [705, 419] on input "0.00%" at bounding box center [771, 423] width 193 height 32
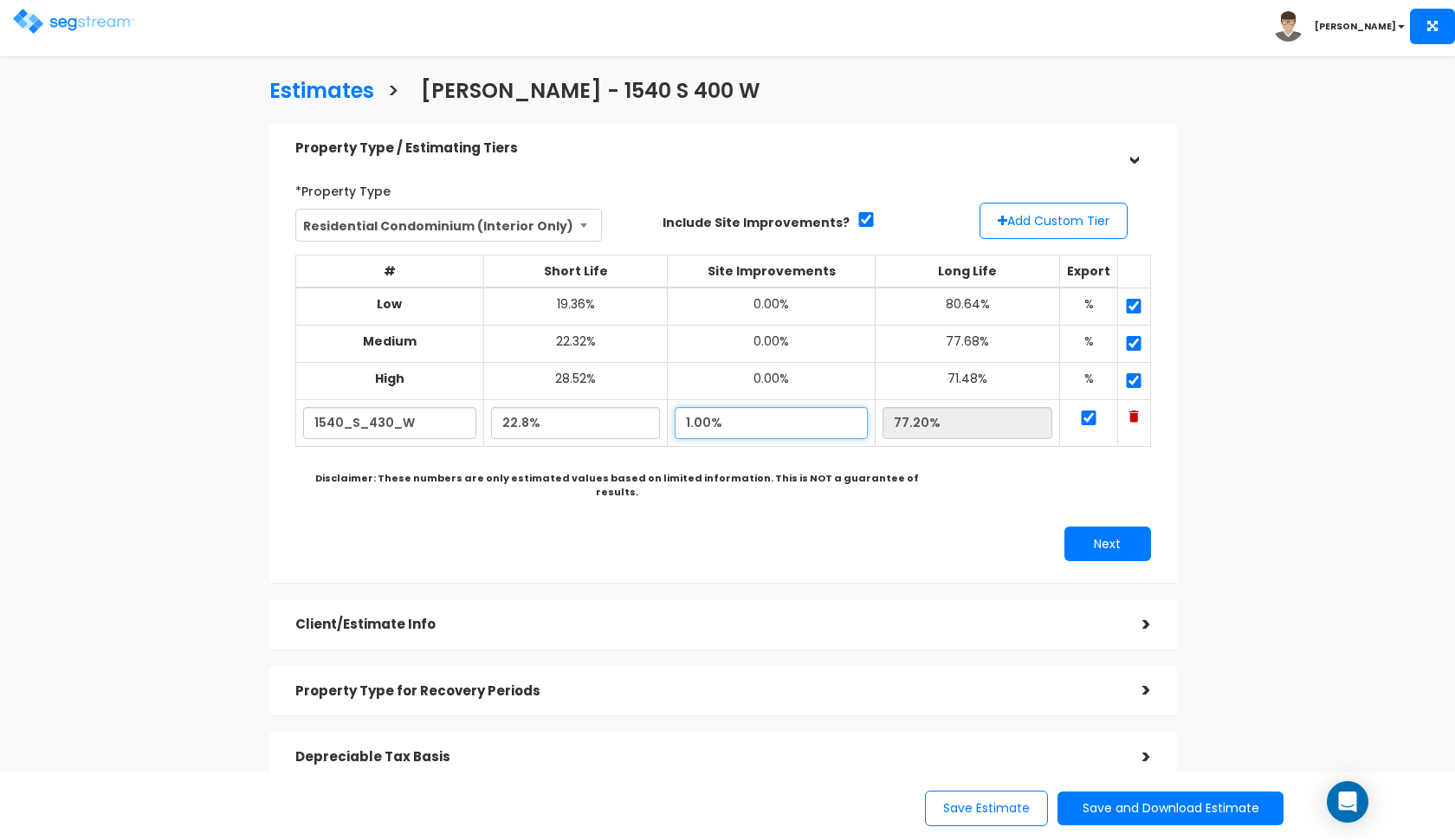
type input "1.00%"
type input "76.20%"
click at [518, 417] on input "22.8%" at bounding box center [575, 423] width 169 height 32
type input "21.80%"
type input "77.20%"
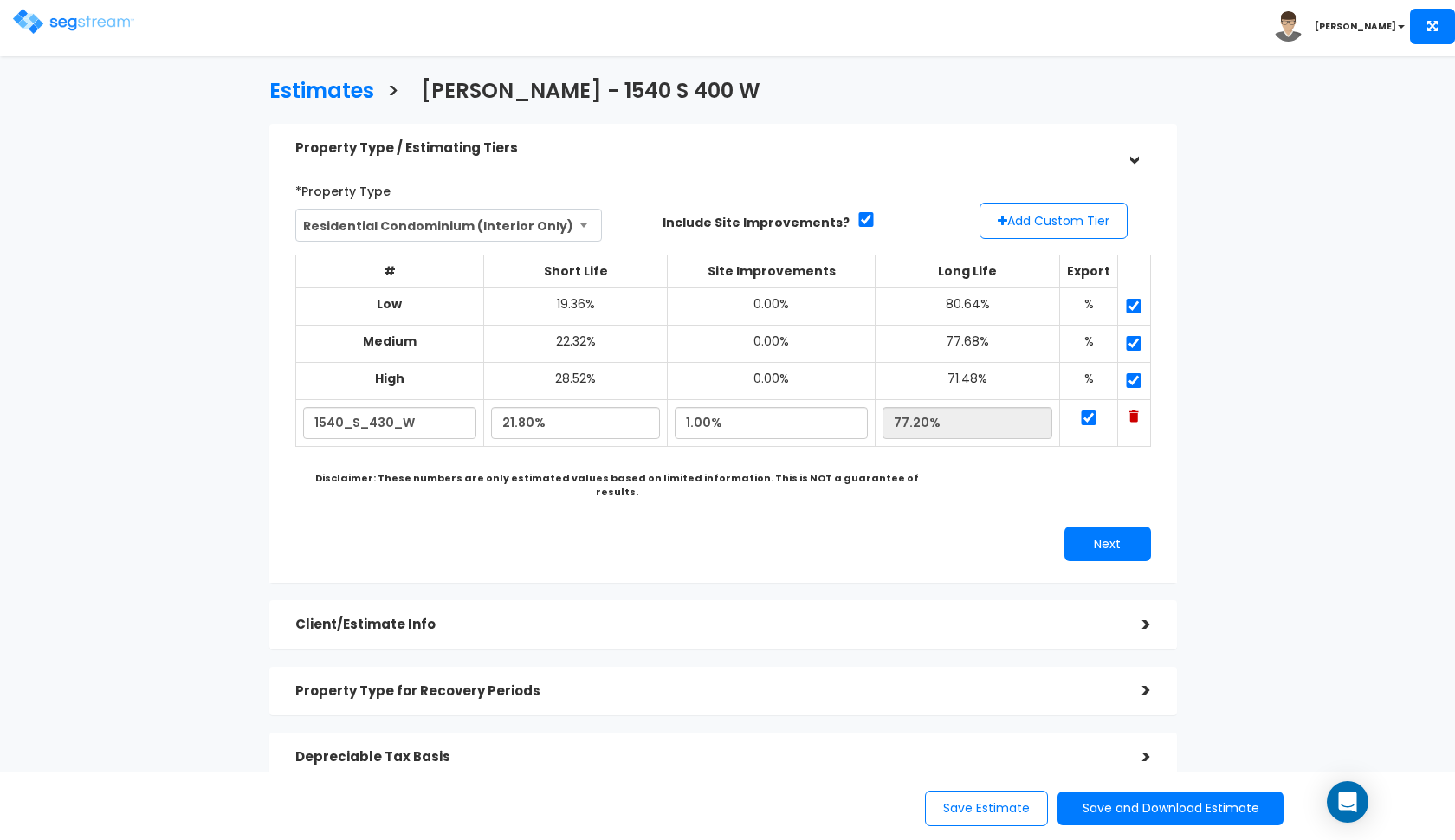
click at [741, 529] on div "Next" at bounding box center [944, 544] width 441 height 35
click at [944, 148] on h5 "Property Type / Estimating Tiers" at bounding box center [706, 148] width 821 height 14
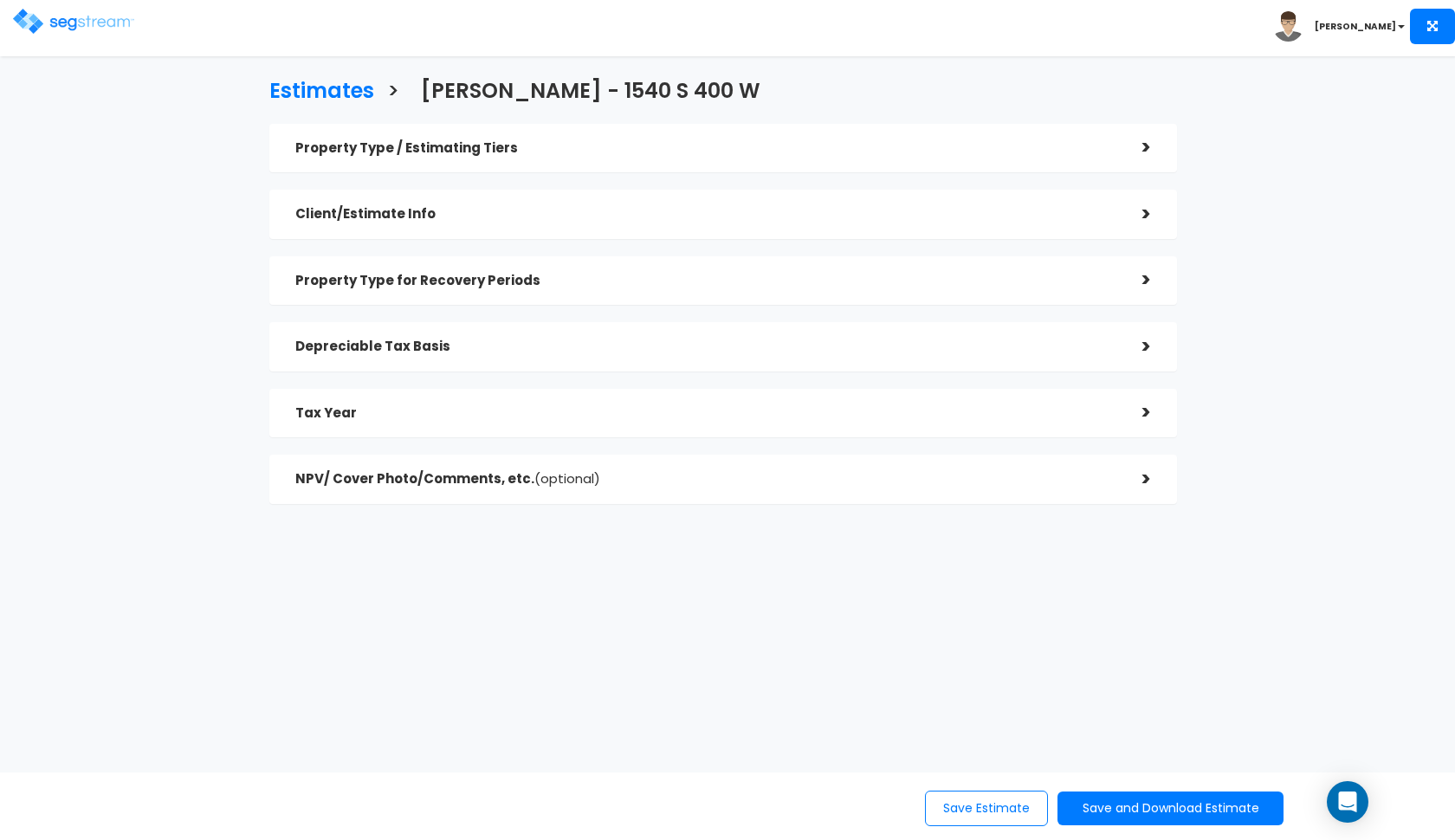
click at [784, 207] on h5 "Client/Estimate Info" at bounding box center [706, 214] width 821 height 14
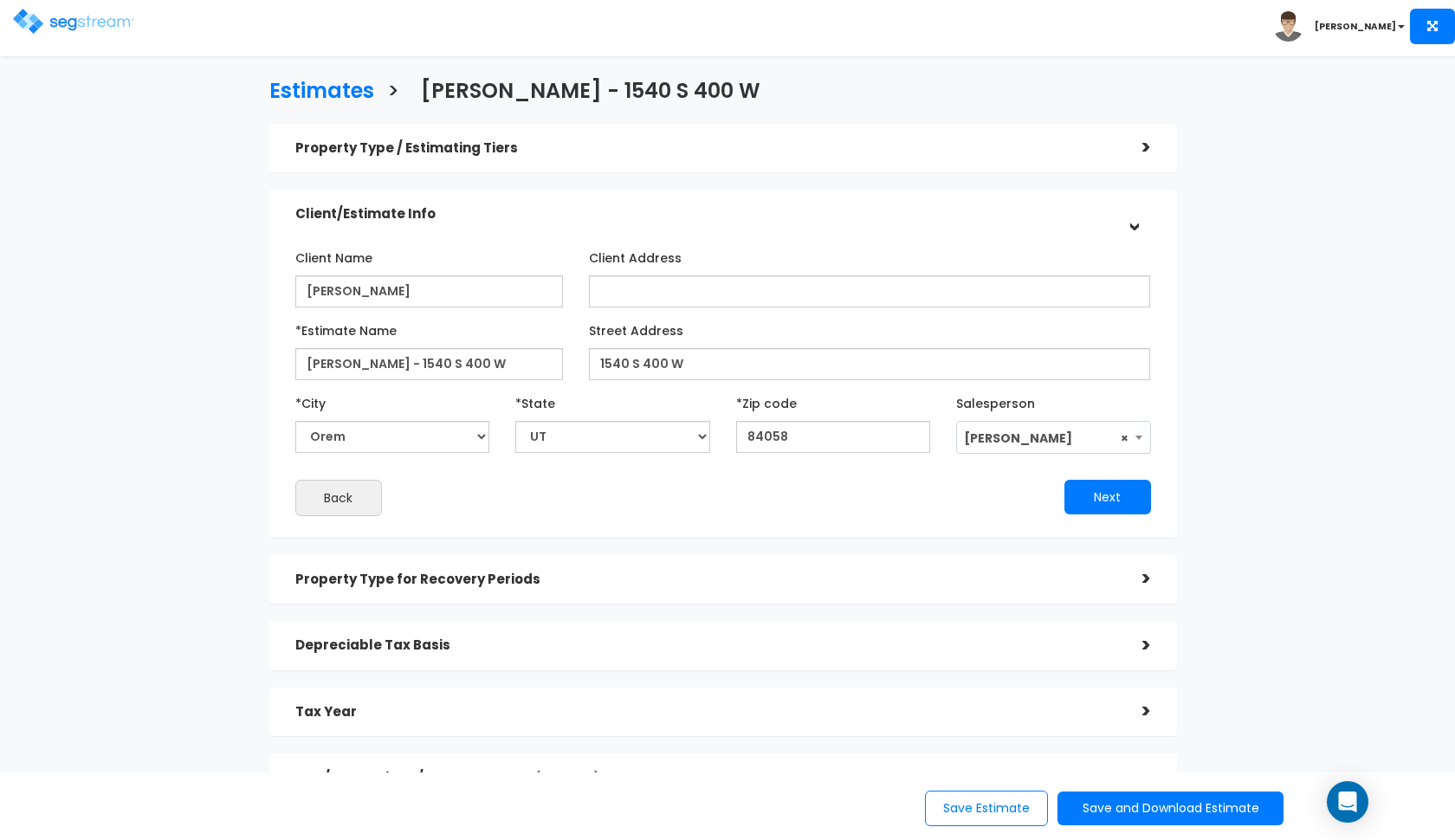
click at [784, 207] on h5 "Client/Estimate Info" at bounding box center [706, 214] width 821 height 14
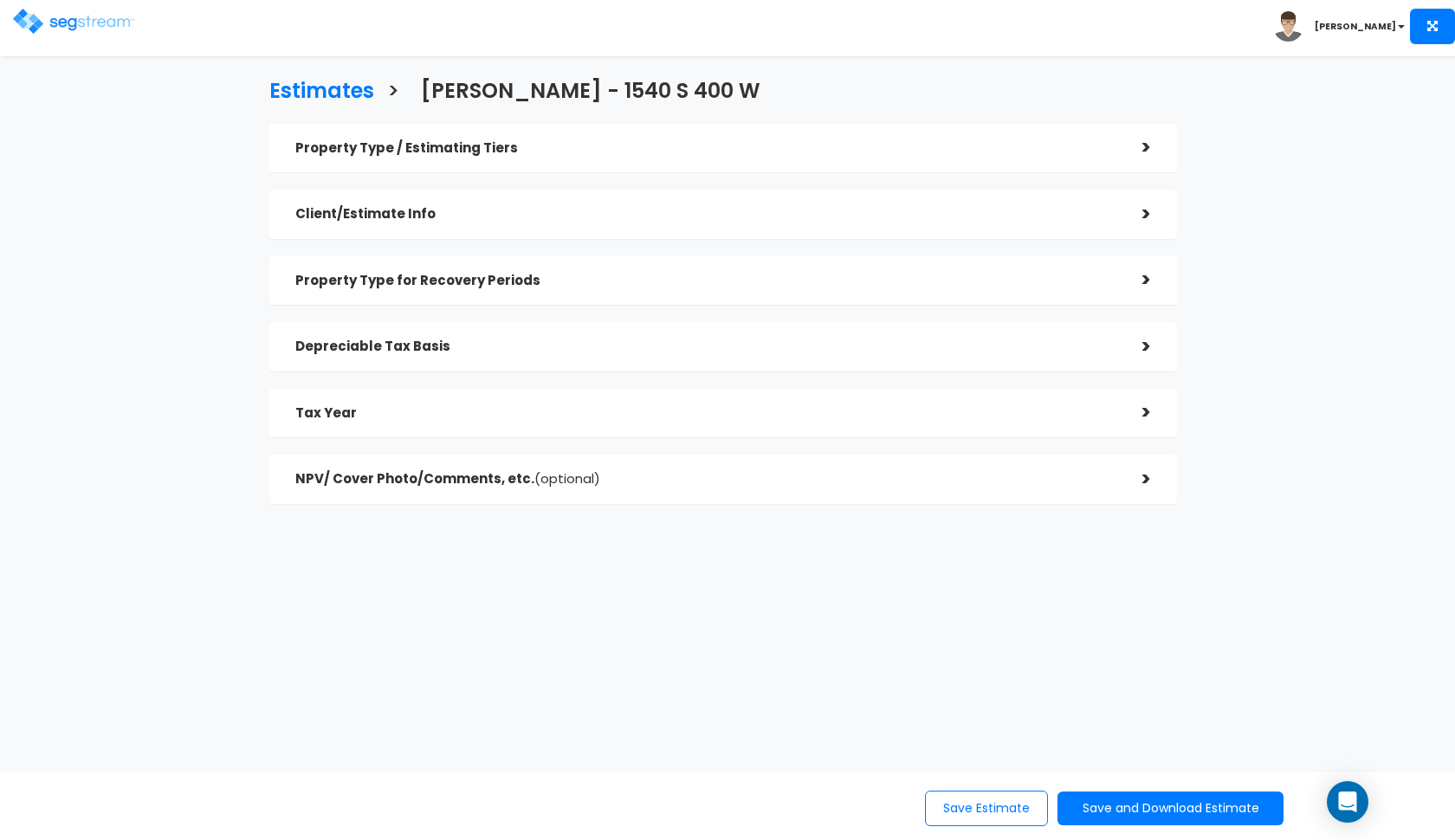
click at [695, 288] on div "Property Type for Recovery Periods" at bounding box center [706, 281] width 821 height 32
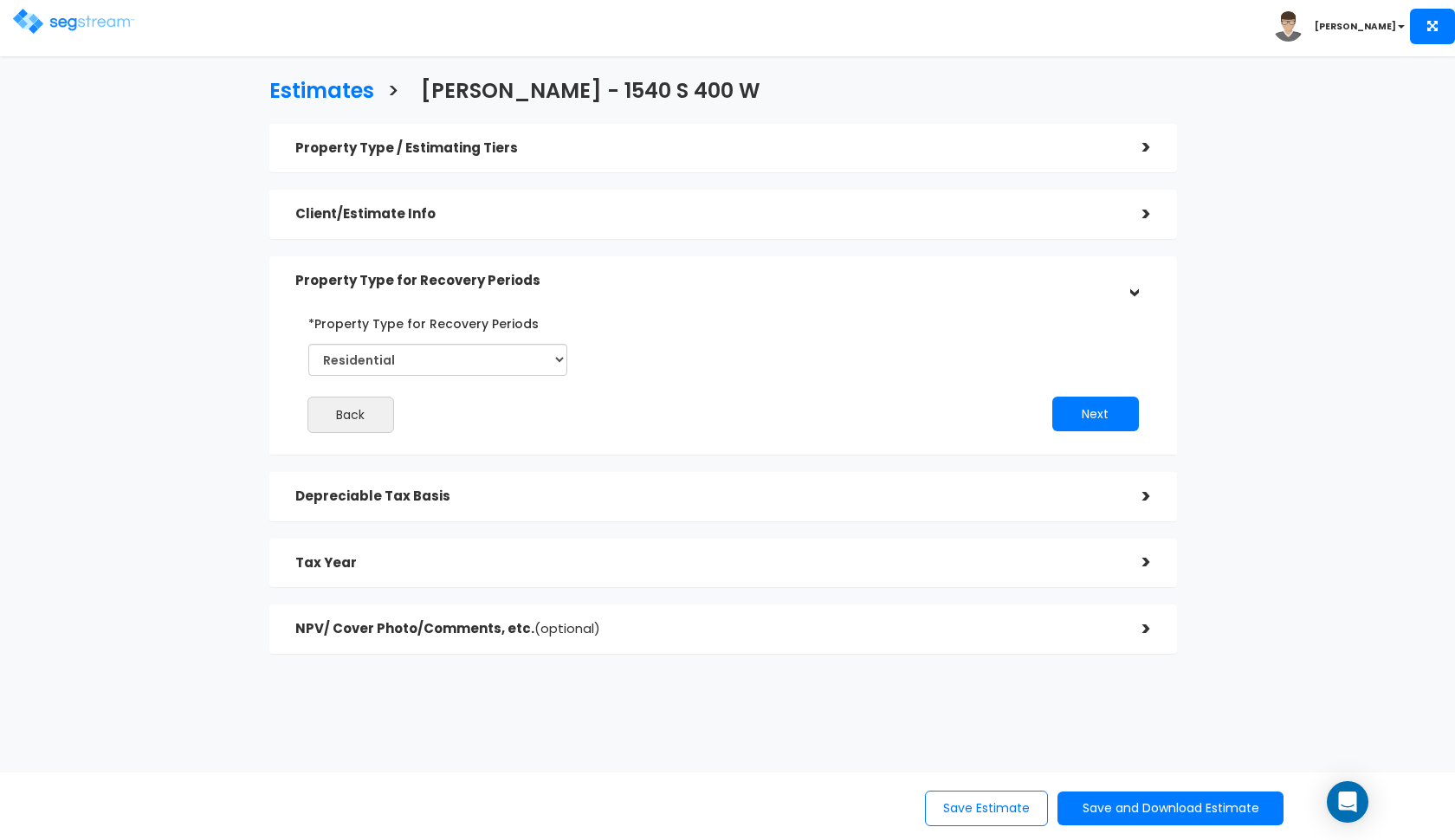
click at [695, 288] on div "Property Type for Recovery Periods" at bounding box center [706, 281] width 821 height 32
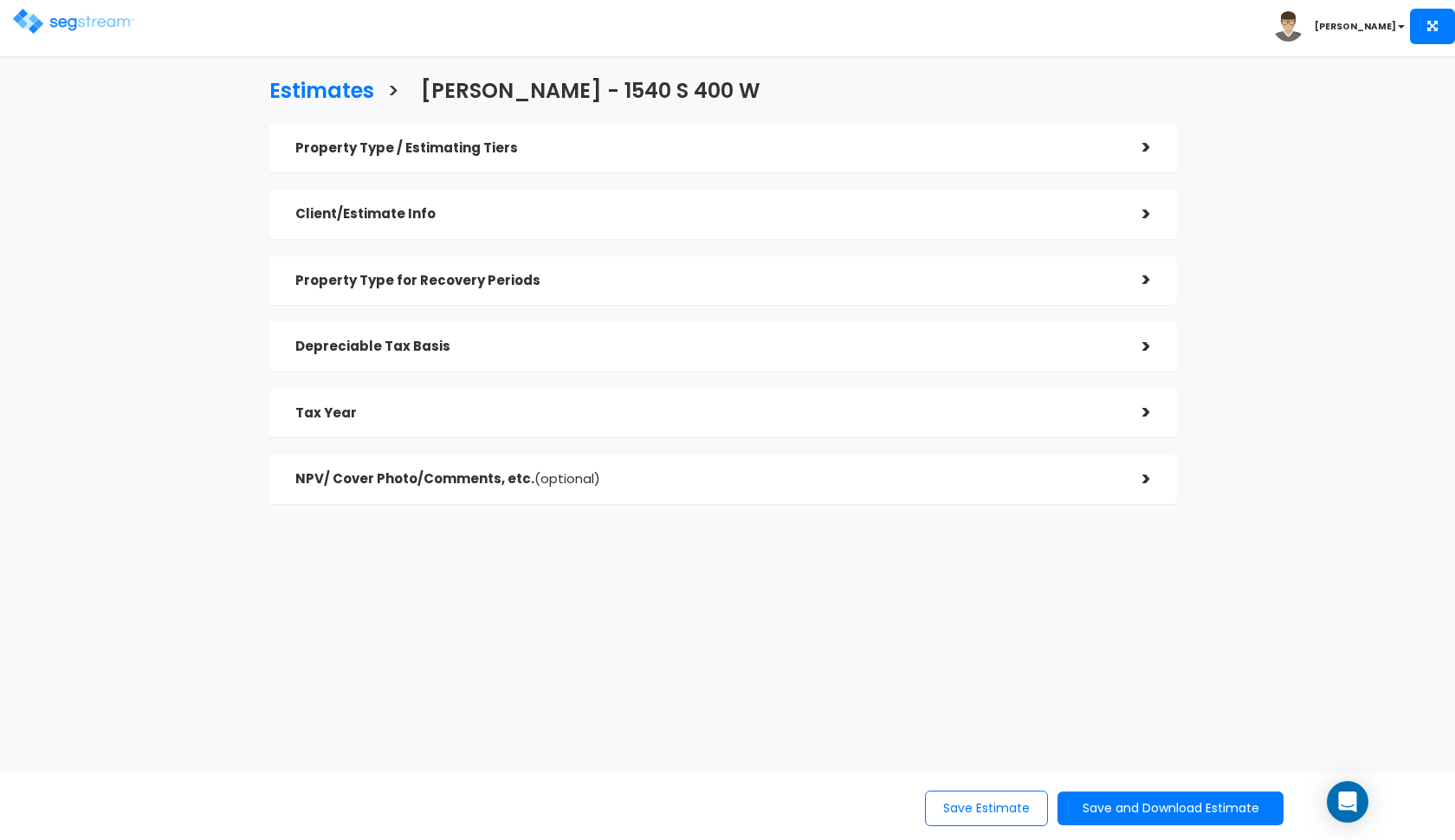
click at [647, 340] on h5 "Depreciable Tax Basis" at bounding box center [706, 347] width 821 height 14
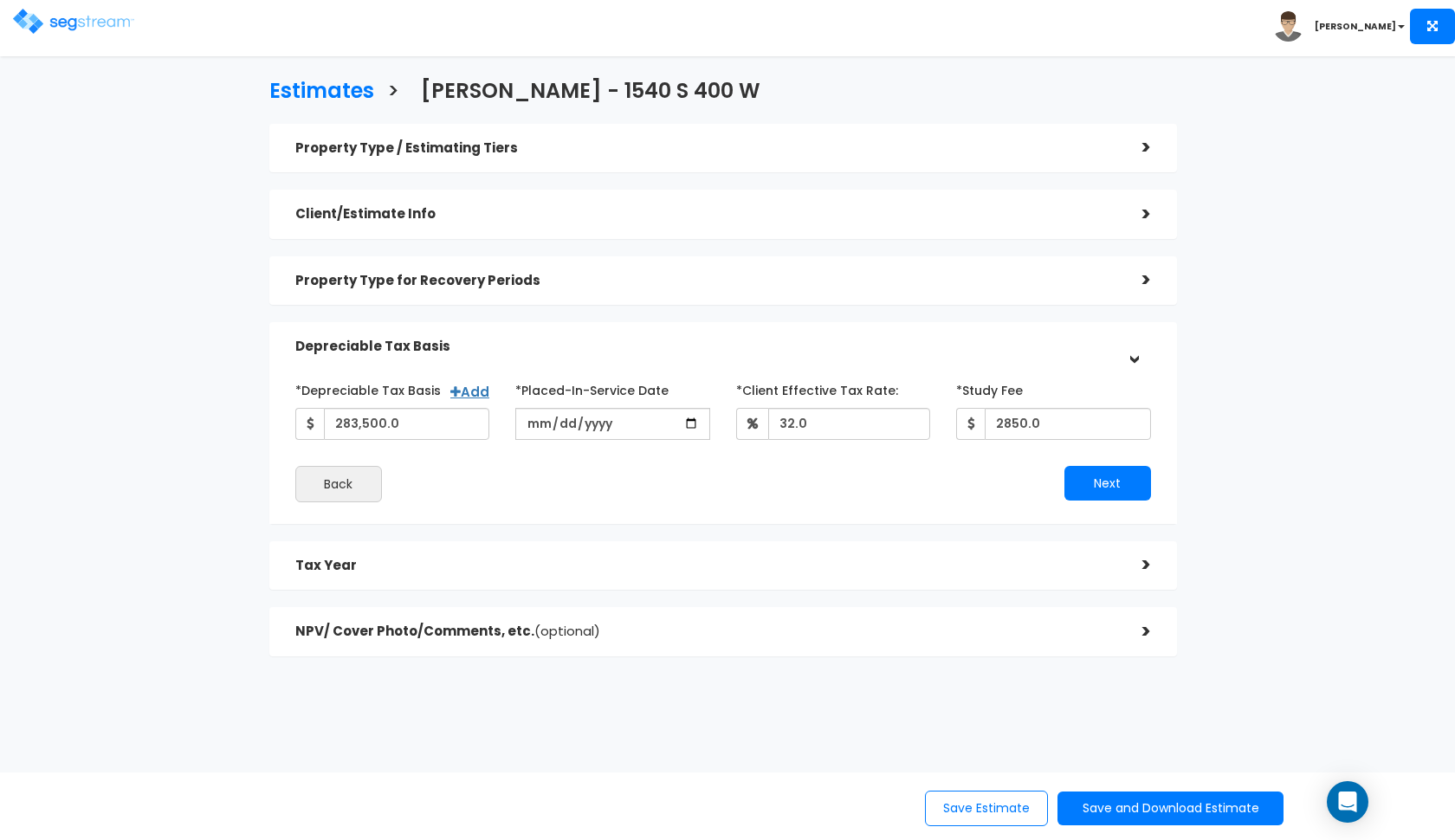
click at [540, 631] on span "(optional)" at bounding box center [567, 631] width 66 height 18
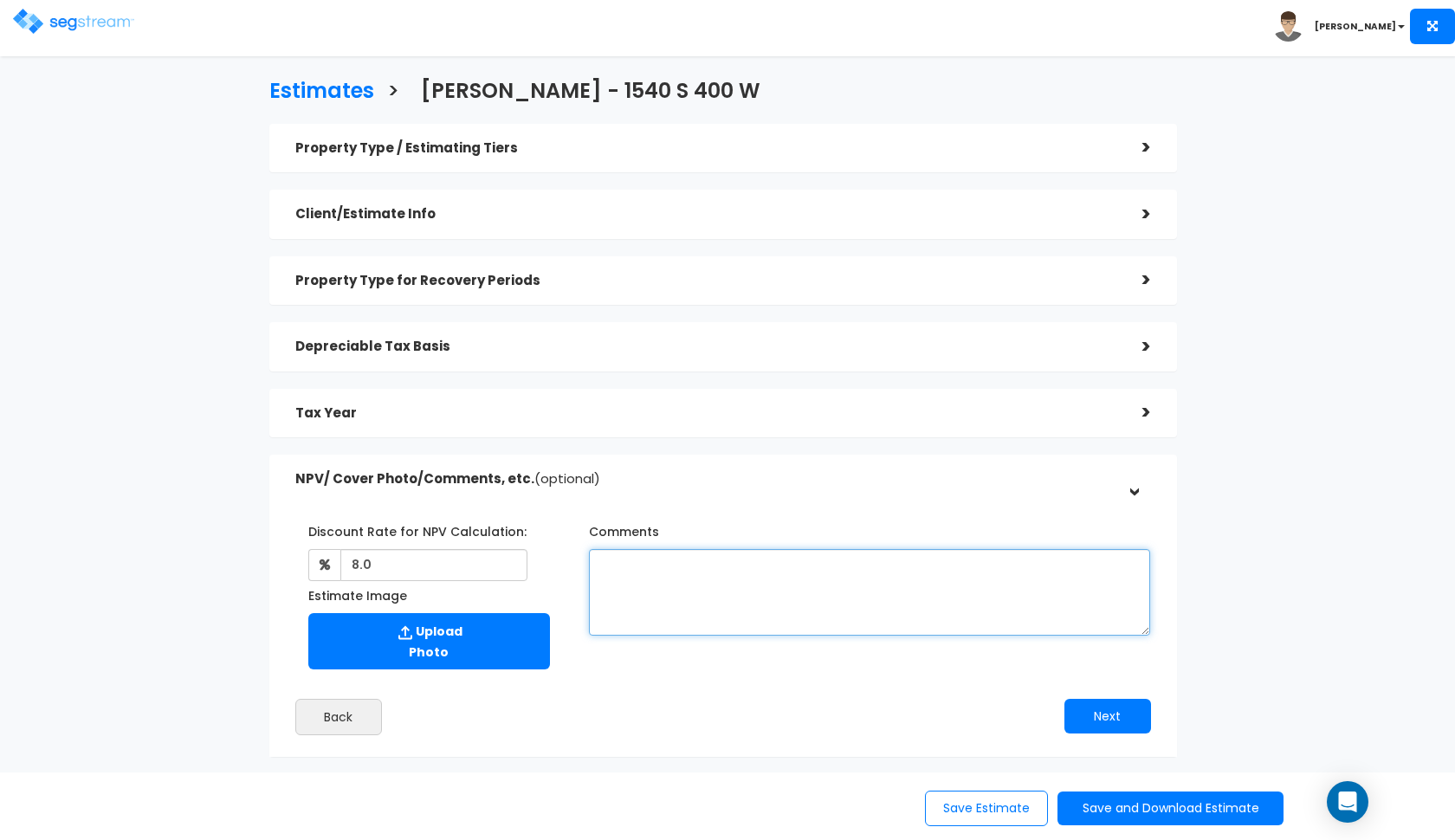
click at [628, 579] on textarea "Comments" at bounding box center [869, 592] width 562 height 86
type textarea "a purchase price of $307,000 and a land value of 10%."
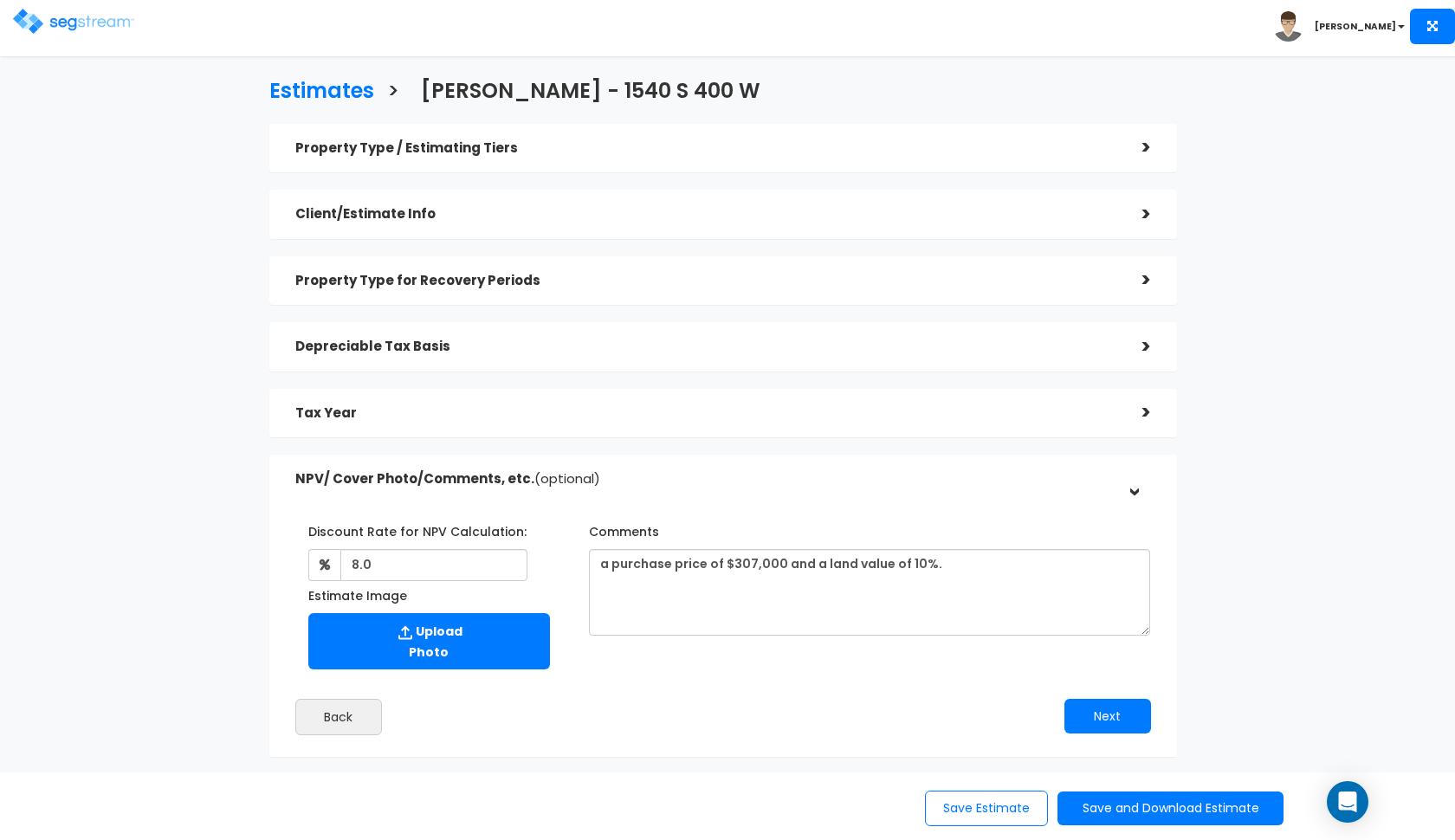
click at [552, 416] on h5 "Tax Year" at bounding box center [706, 413] width 821 height 14
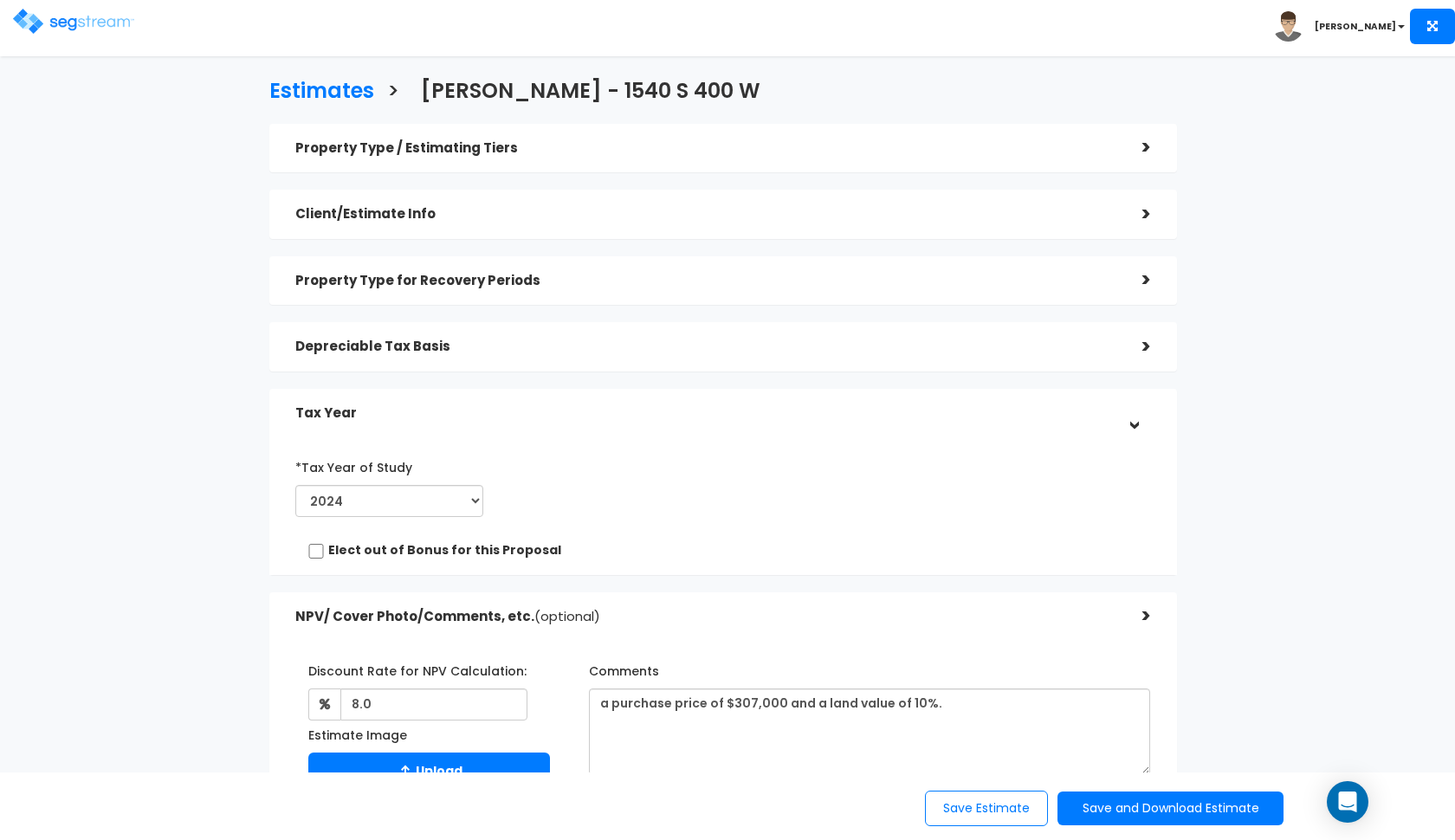
click at [552, 416] on h5 "Tax Year" at bounding box center [706, 413] width 821 height 14
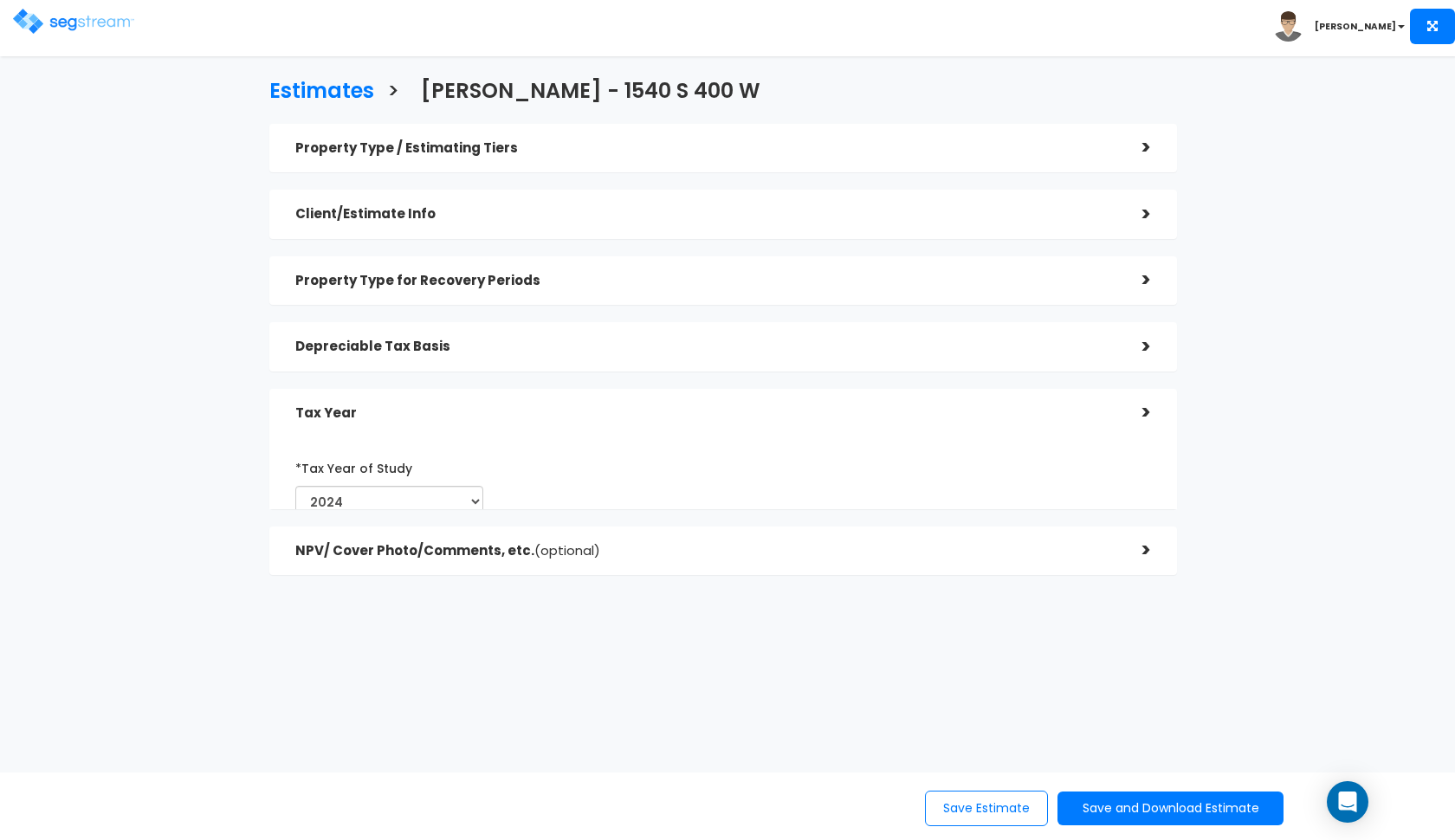
click at [592, 346] on h5 "Depreciable Tax Basis" at bounding box center [706, 347] width 821 height 14
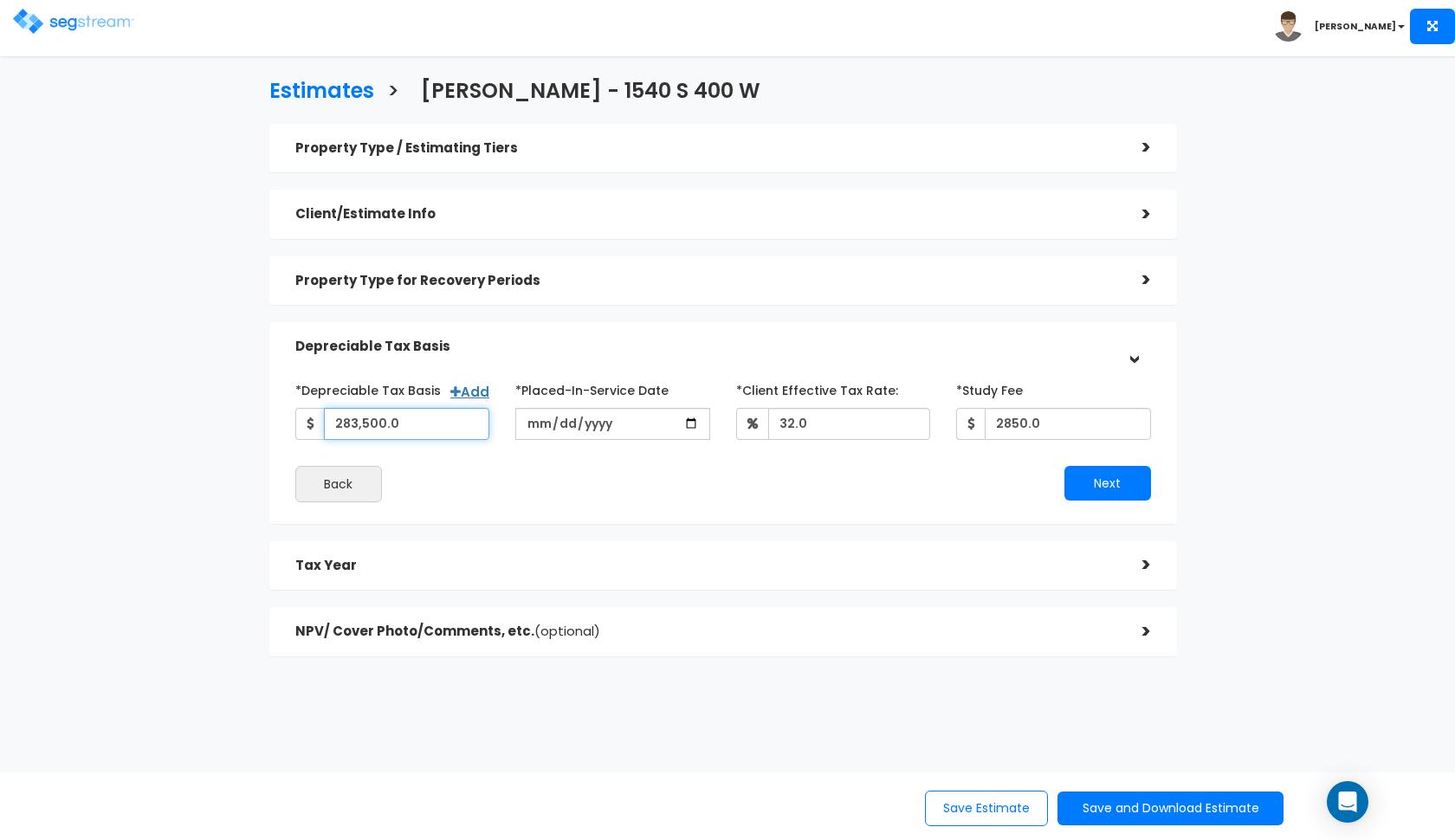
click at [398, 421] on input "283,500.0" at bounding box center [406, 424] width 166 height 32
type input "276,300"
click at [561, 492] on div "Back" at bounding box center [502, 483] width 441 height 36
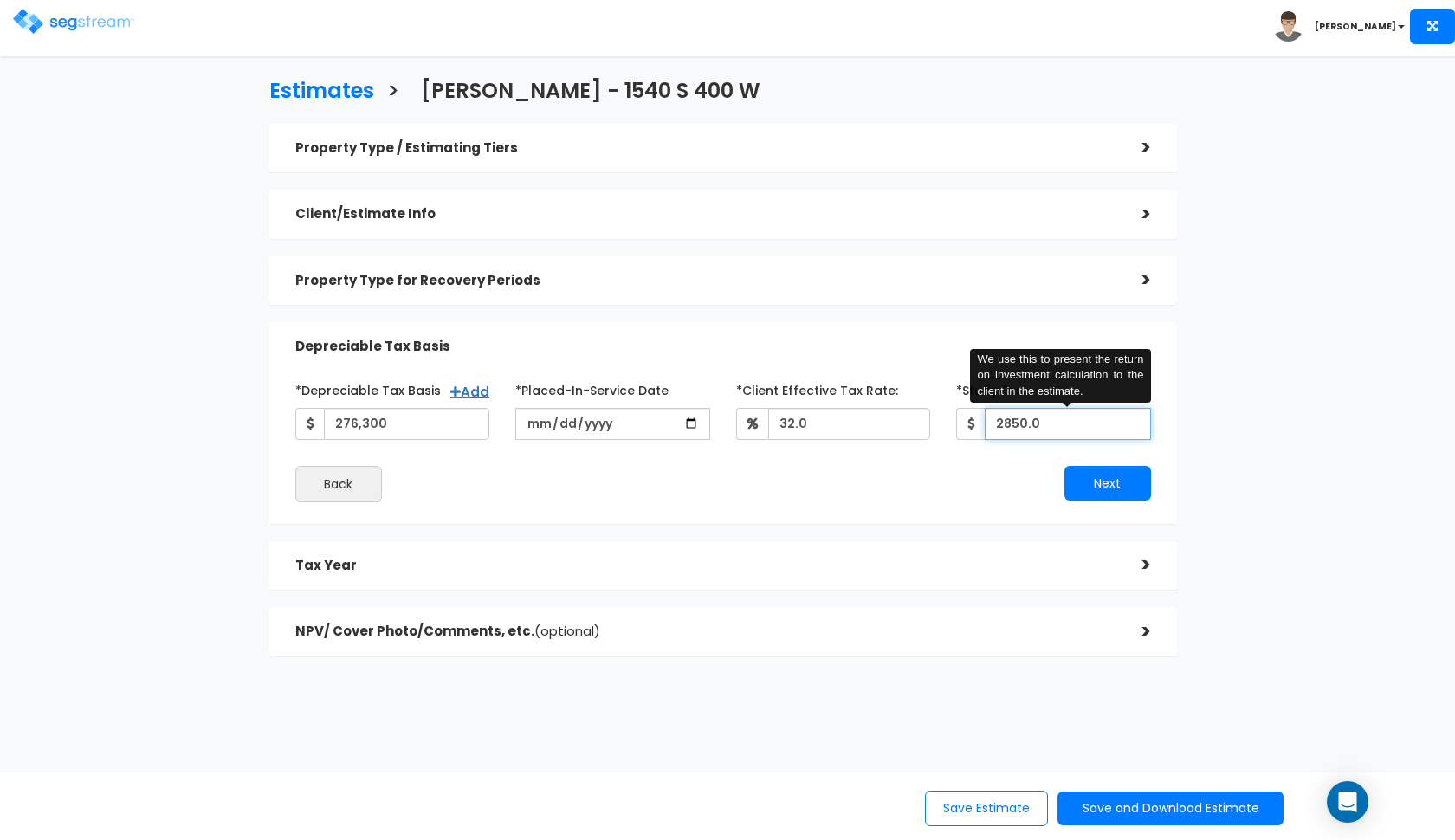
click at [1017, 420] on input "2850.0" at bounding box center [1068, 424] width 166 height 32
type input "2,800"
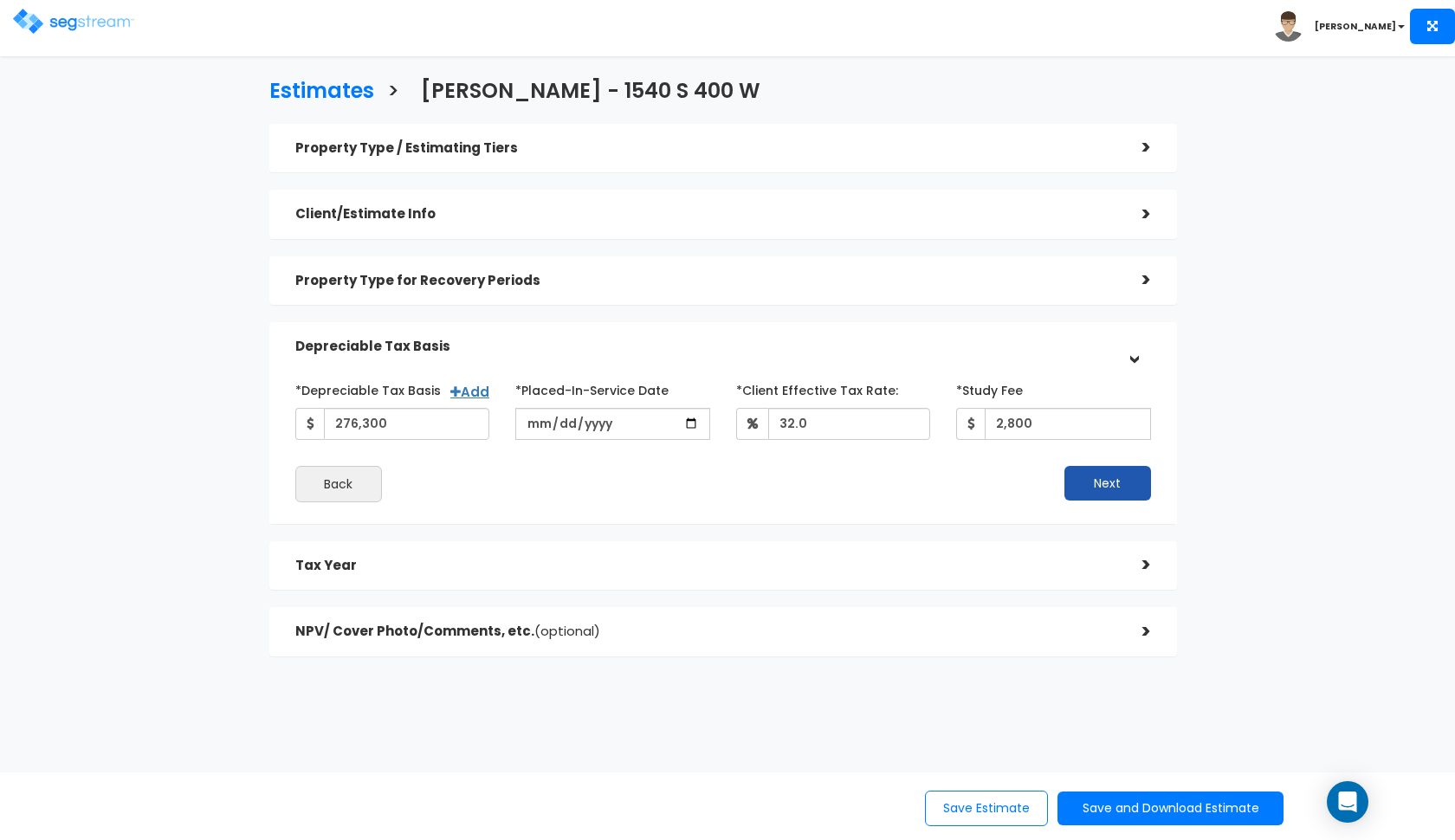
click at [1075, 475] on button "Next" at bounding box center [1107, 482] width 86 height 35
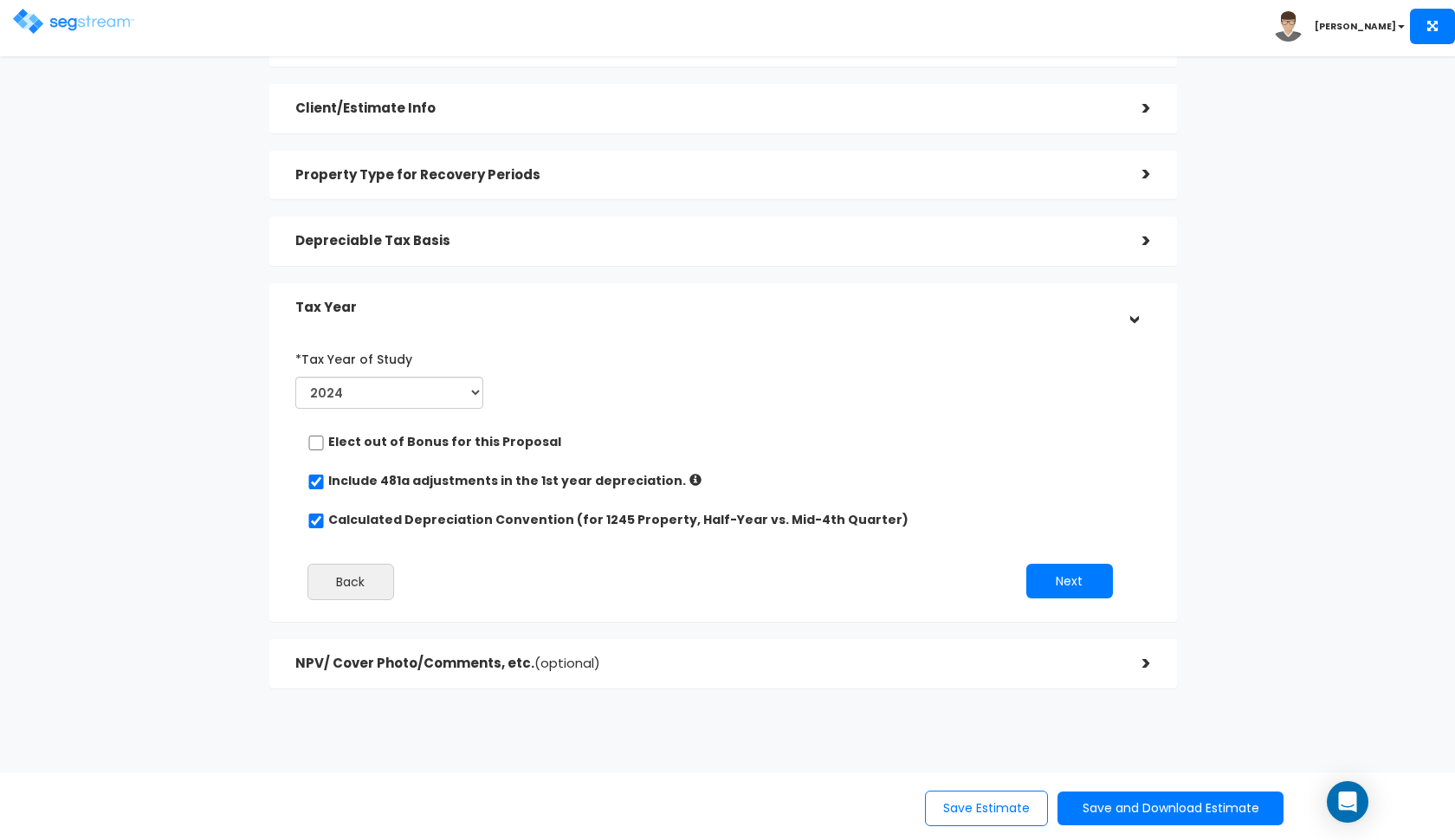
click at [1013, 641] on div "NPV/ Cover Photo/Comments, etc. (optional) >" at bounding box center [723, 663] width 908 height 49
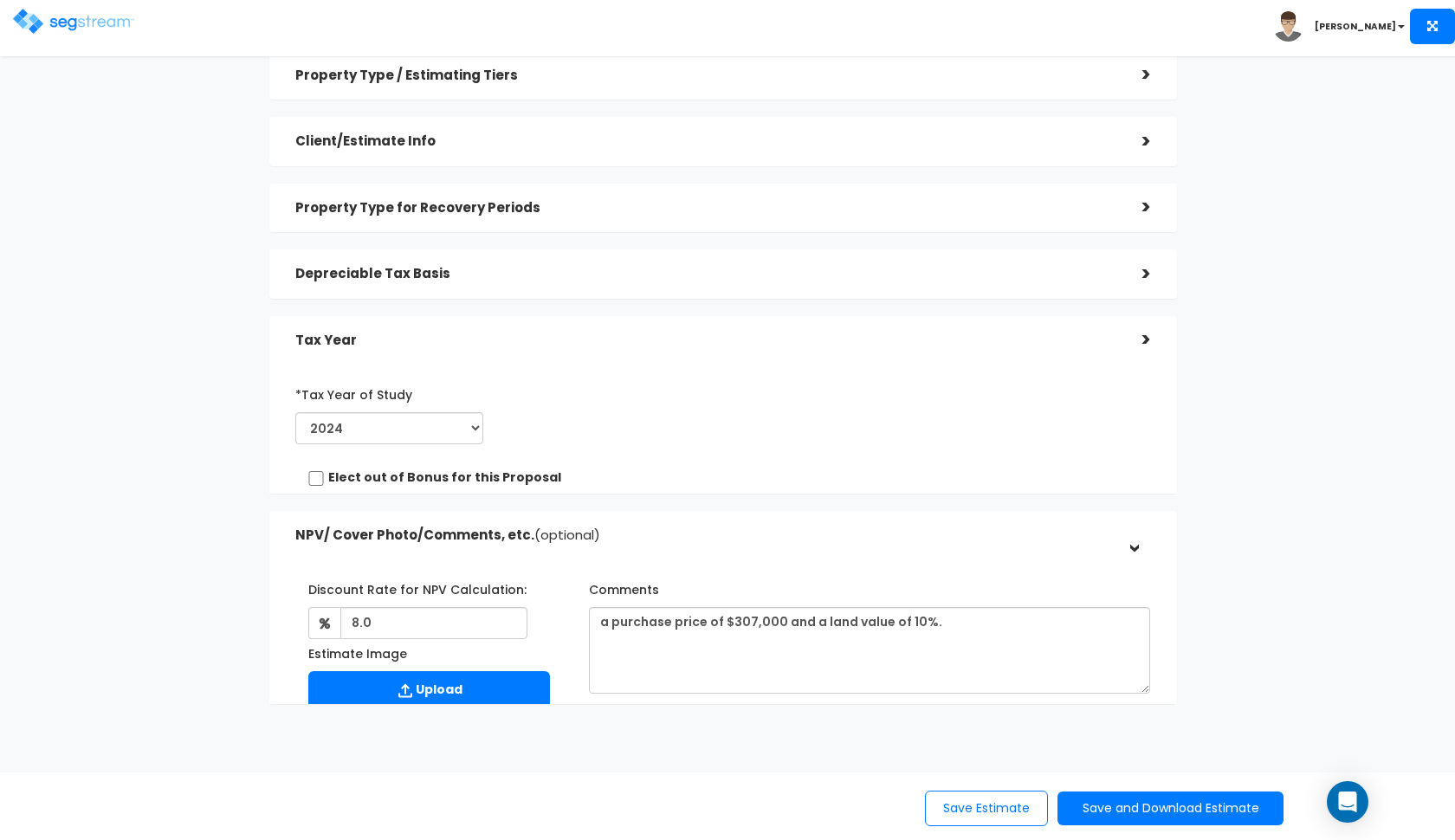
scroll to position [68, 0]
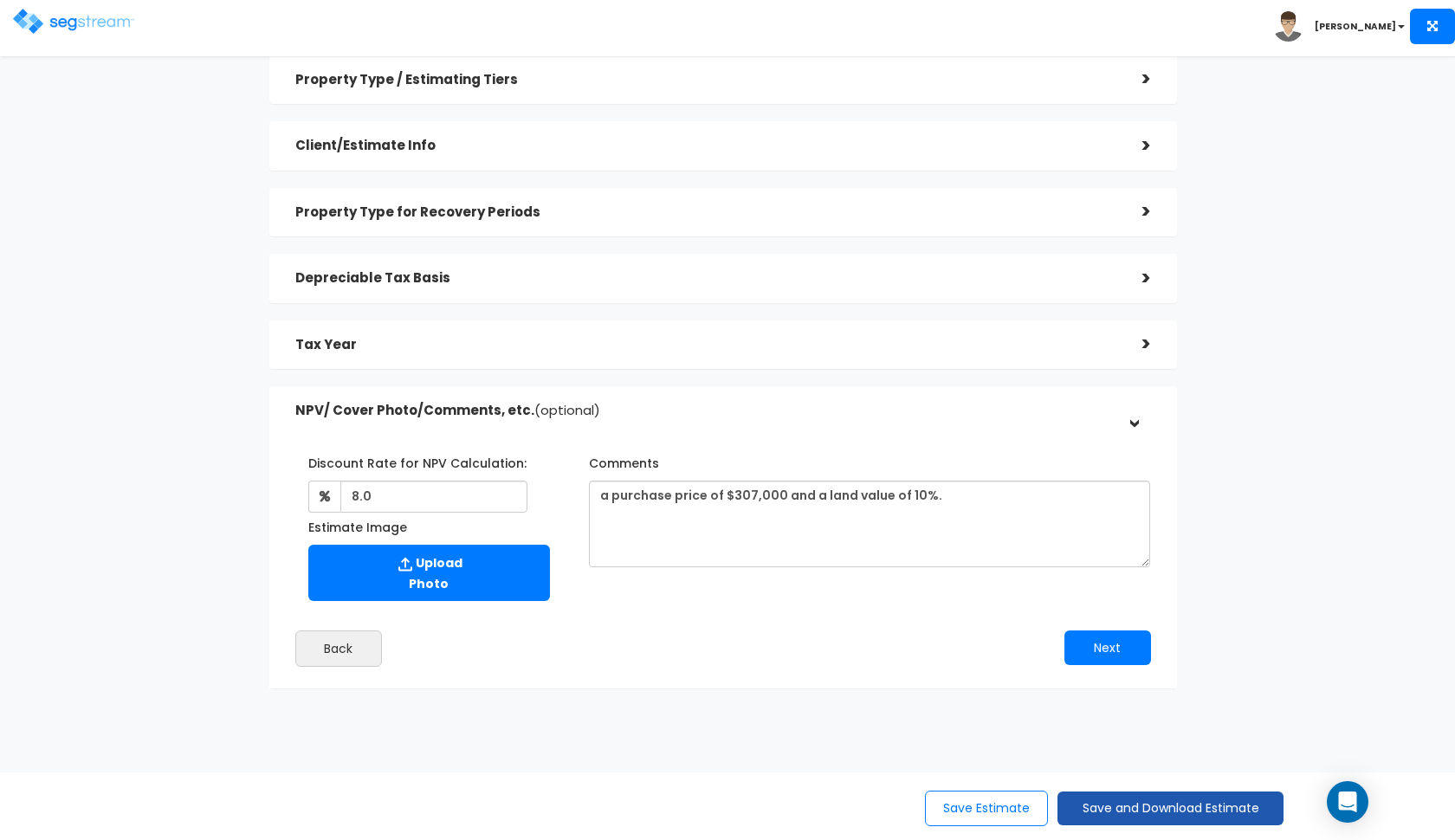
click at [1167, 800] on button "Save and Download Estimate" at bounding box center [1171, 809] width 226 height 34
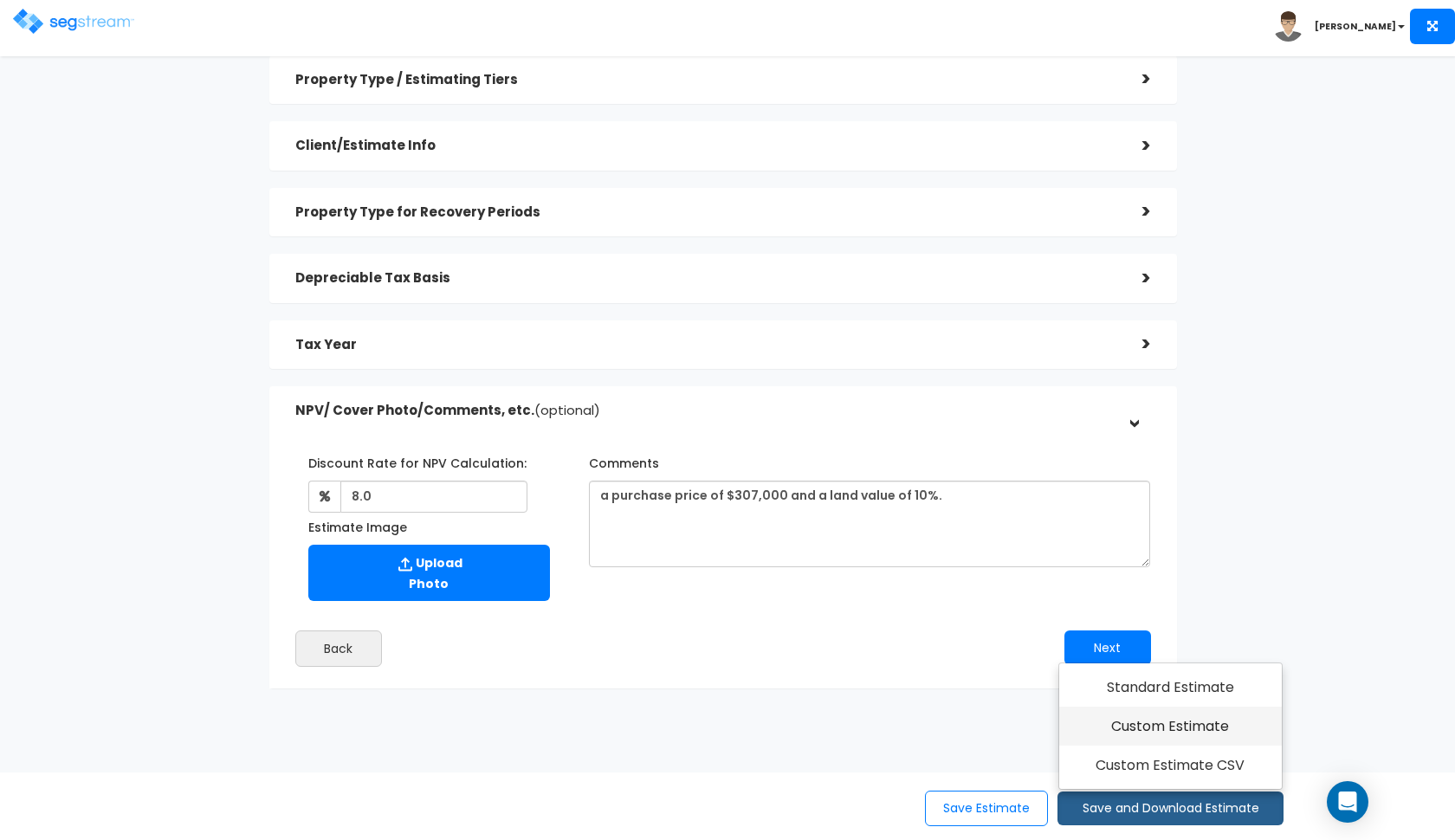
click at [1167, 727] on link "Custom Estimate" at bounding box center [1171, 726] width 223 height 40
